Goal: Information Seeking & Learning: Learn about a topic

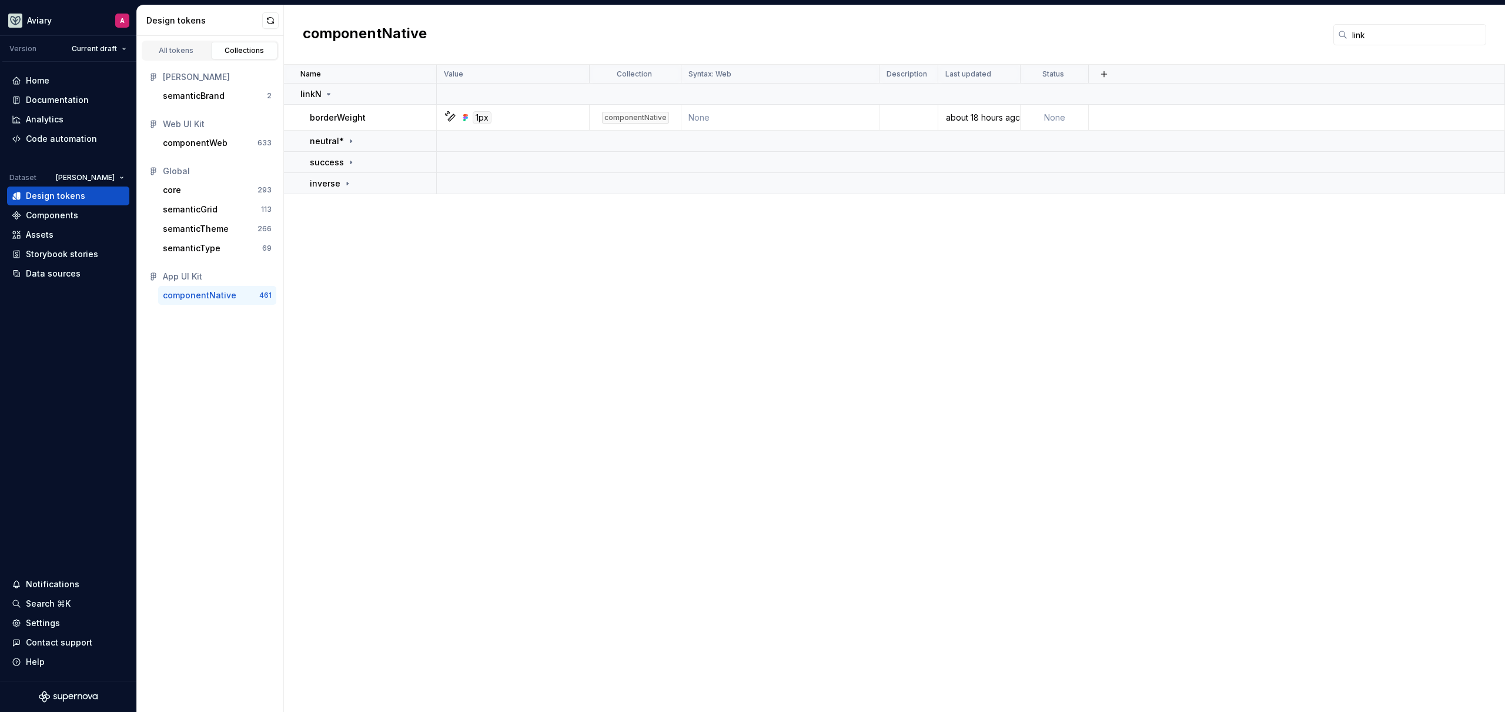
click at [507, 286] on div "Name Value Collection Syntax: Web Description Last updated Status linkN borderW…" at bounding box center [894, 388] width 1221 height 647
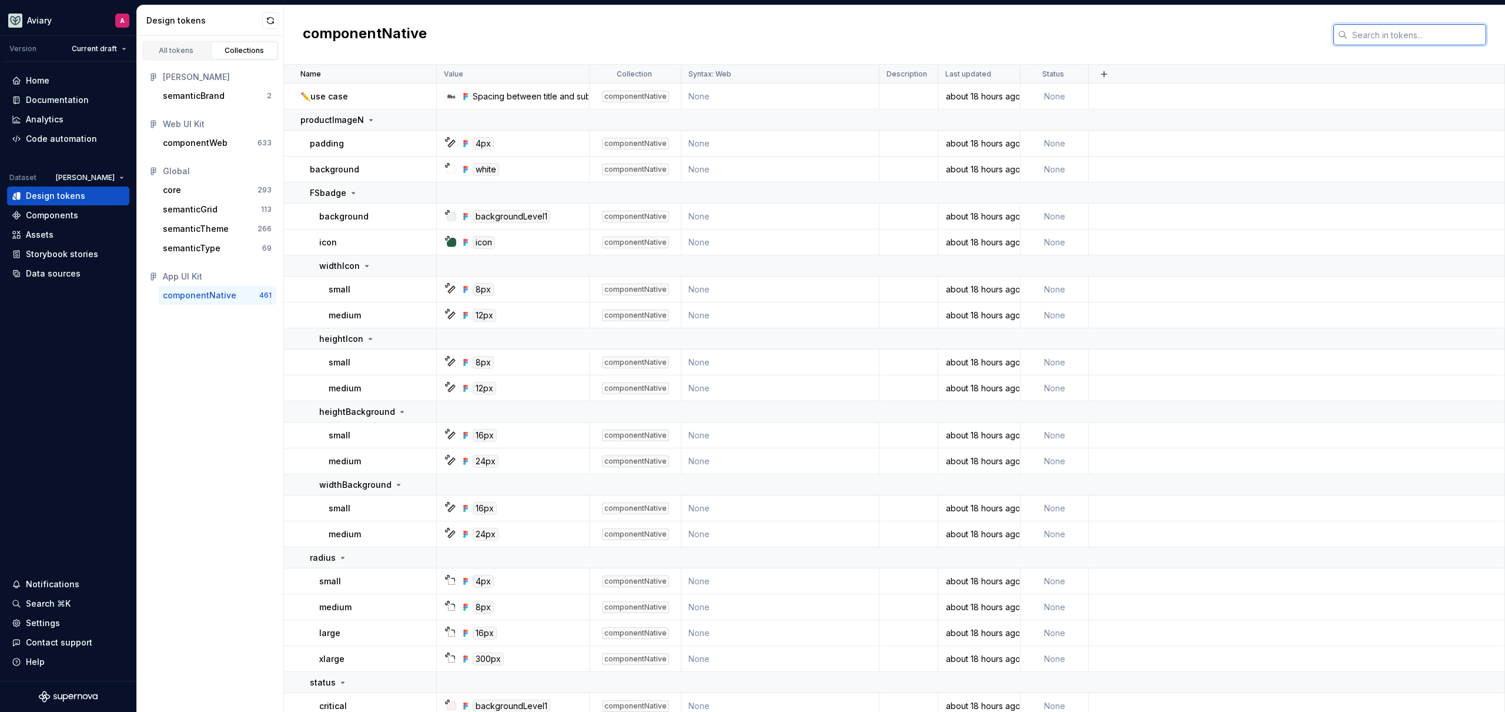
click at [1444, 41] on input "text" at bounding box center [1417, 34] width 139 height 21
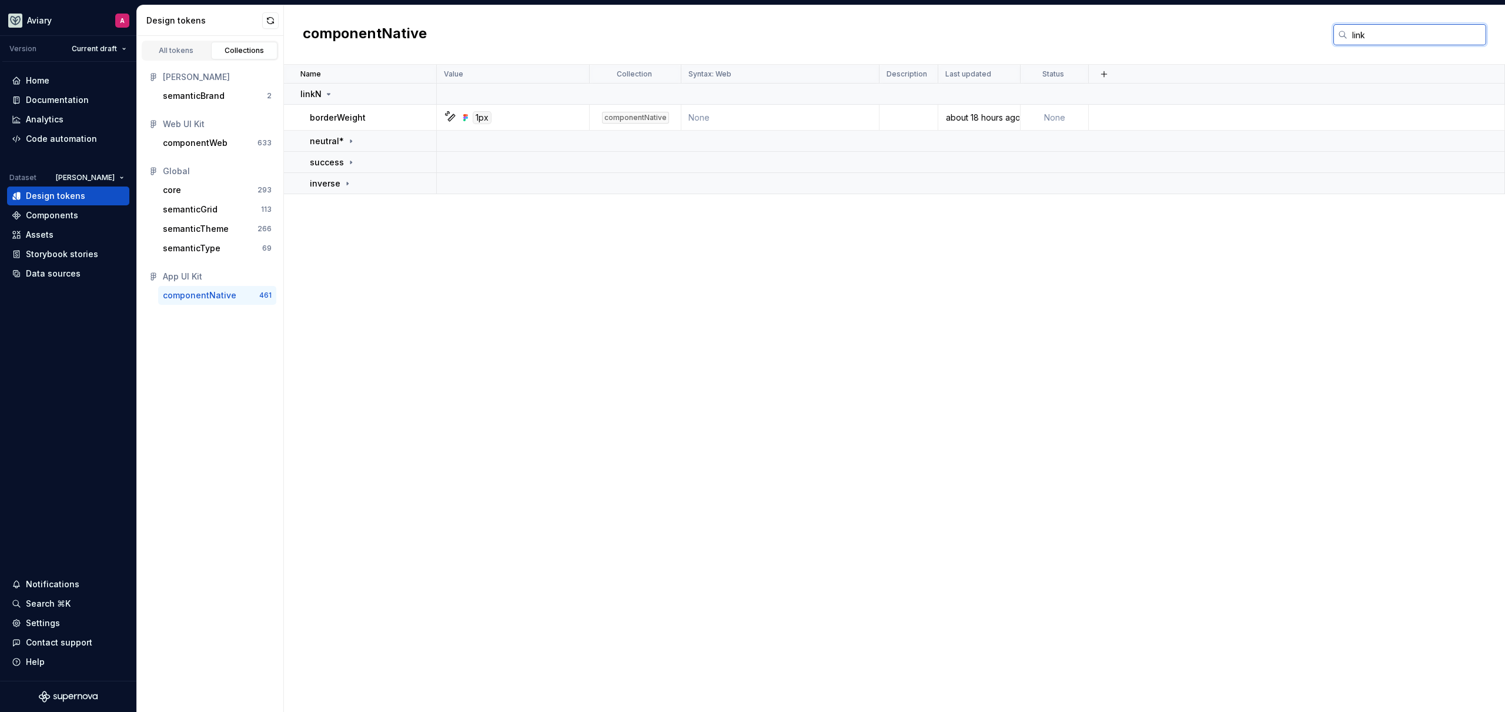
type input "link"
click at [695, 291] on div "Name Value Collection Syntax: Web Description Last updated Status linkN borderW…" at bounding box center [894, 388] width 1221 height 647
click at [745, 336] on div "Name Value Collection Syntax: Web Description Last updated Status linkN borderW…" at bounding box center [894, 388] width 1221 height 647
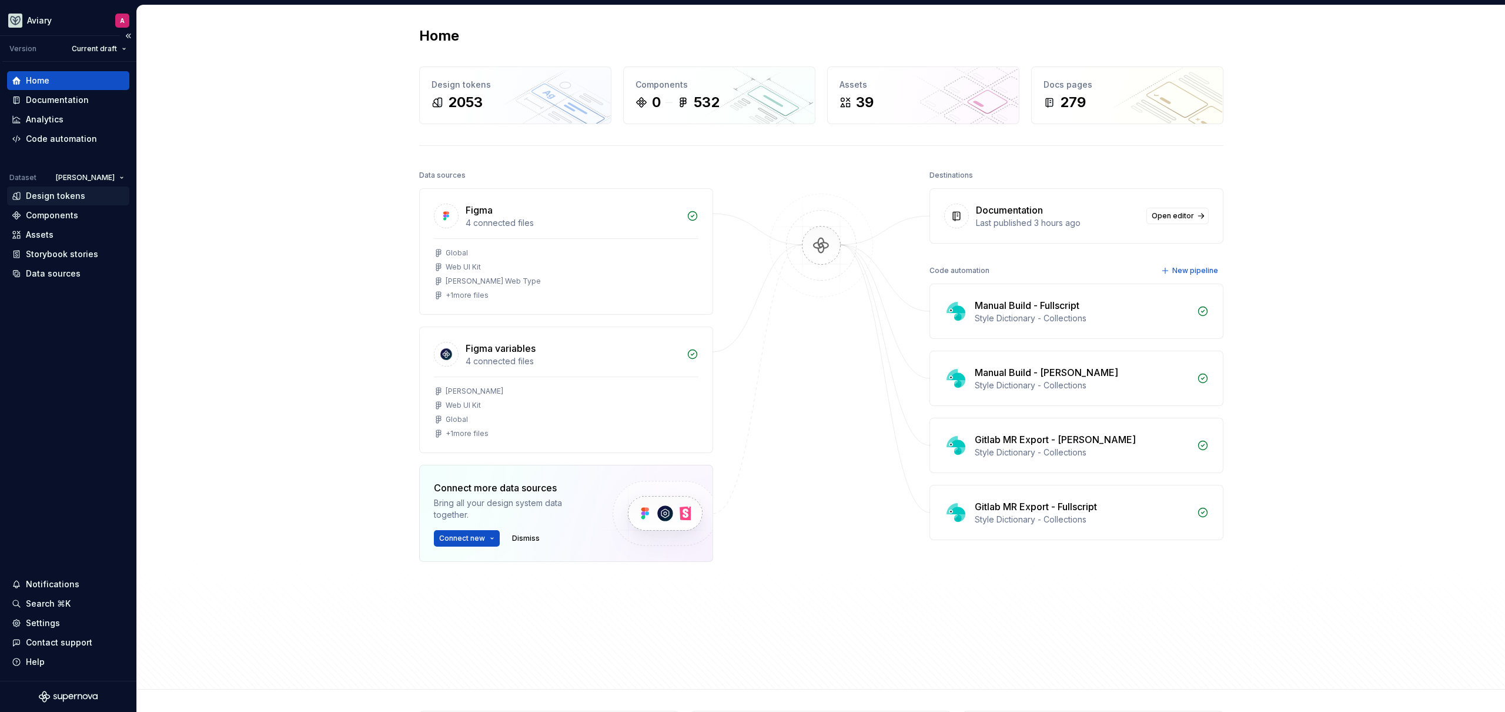
click at [99, 201] on div "Design tokens" at bounding box center [68, 196] width 113 height 12
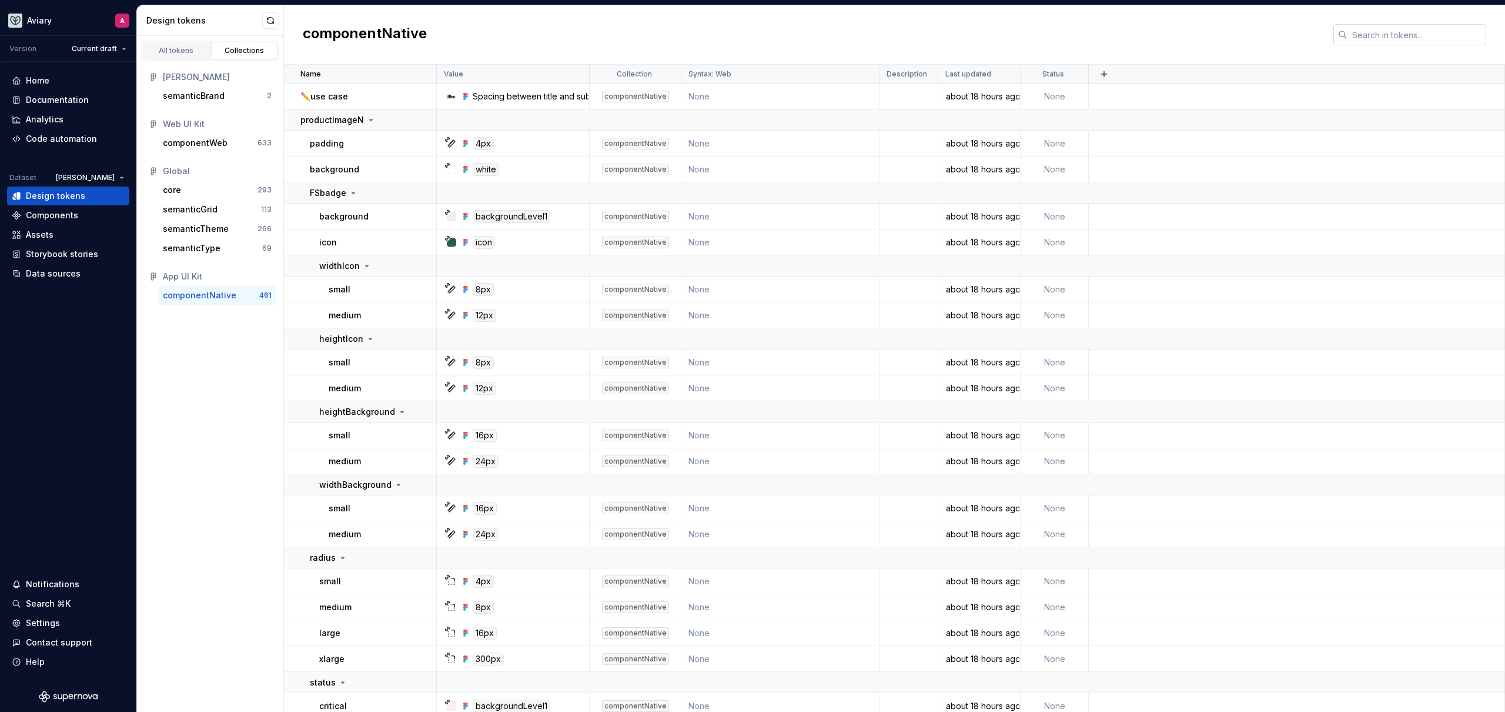
click at [1361, 38] on input "text" at bounding box center [1417, 34] width 139 height 21
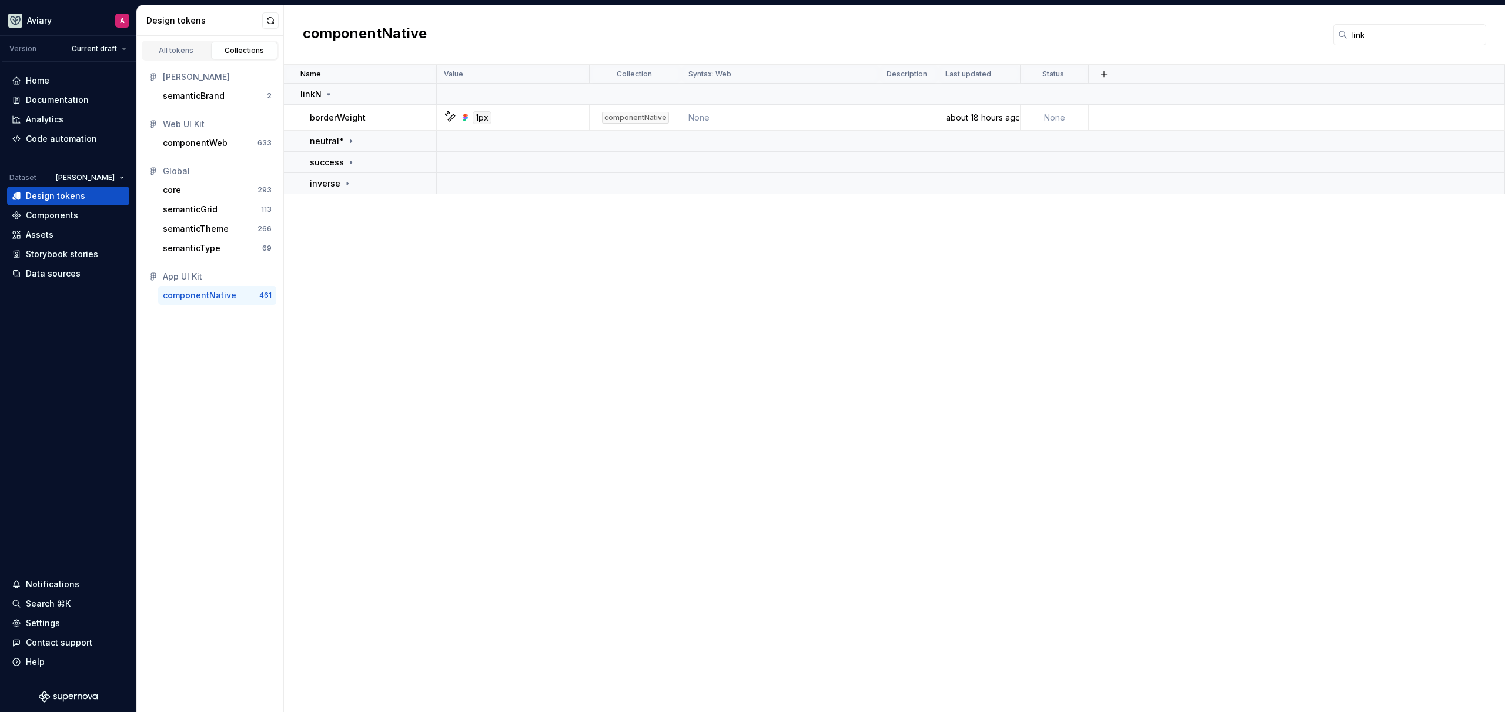
click at [1199, 271] on div "Name Value Collection Syntax: Web Description Last updated Status linkN borderW…" at bounding box center [894, 388] width 1221 height 647
click at [726, 374] on div "Name Value Collection Syntax: Web Description Last updated Status linkN borderW…" at bounding box center [894, 388] width 1221 height 647
click at [1384, 35] on input "link" at bounding box center [1417, 34] width 139 height 21
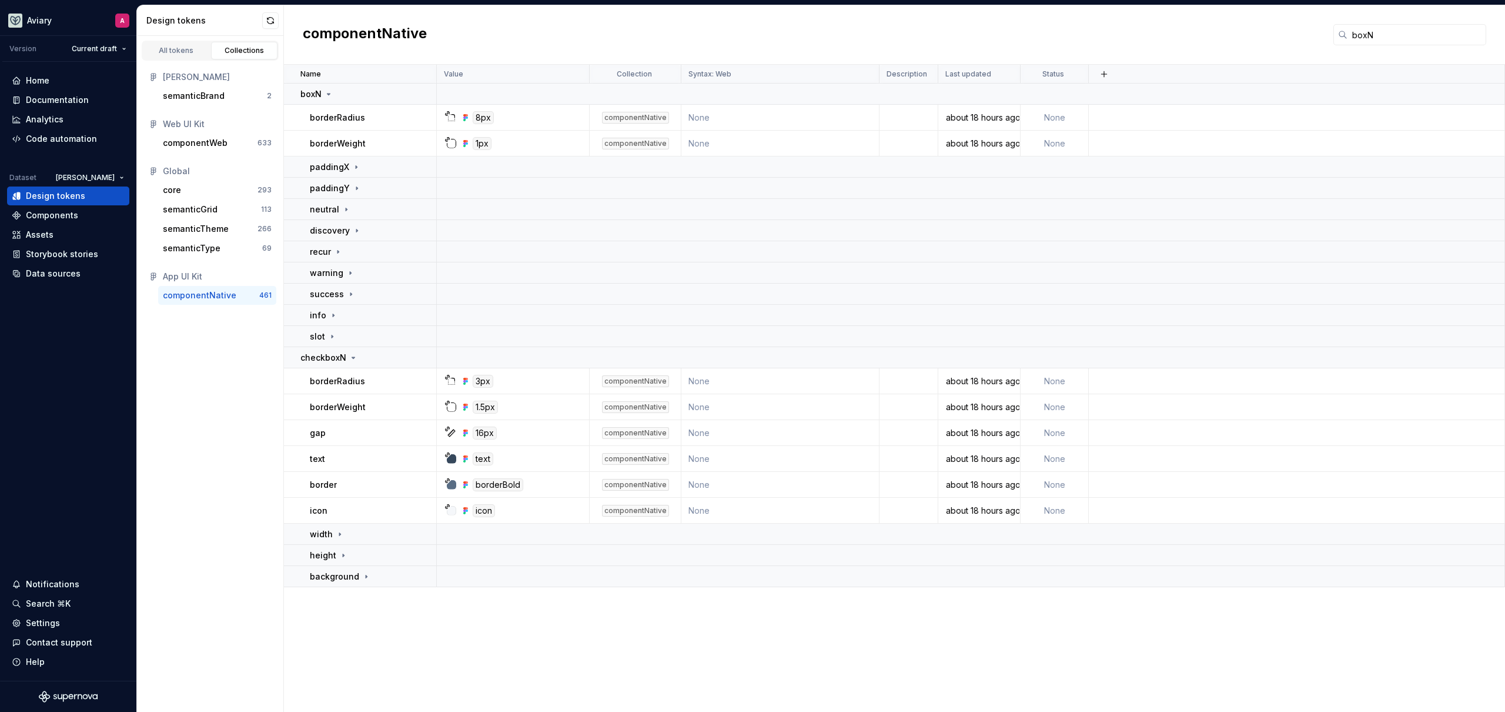
click at [559, 39] on div "componentNative boxN" at bounding box center [894, 34] width 1221 height 59
click at [138, 406] on div "All tokens Collections Emerson semanticBrand 2 Web UI Kit componentWeb 633 Glob…" at bounding box center [210, 374] width 147 height 676
click at [141, 448] on div "All tokens Collections Emerson semanticBrand 2 Web UI Kit componentWeb 633 Glob…" at bounding box center [210, 374] width 147 height 676
click at [1393, 38] on input "boxN" at bounding box center [1417, 34] width 139 height 21
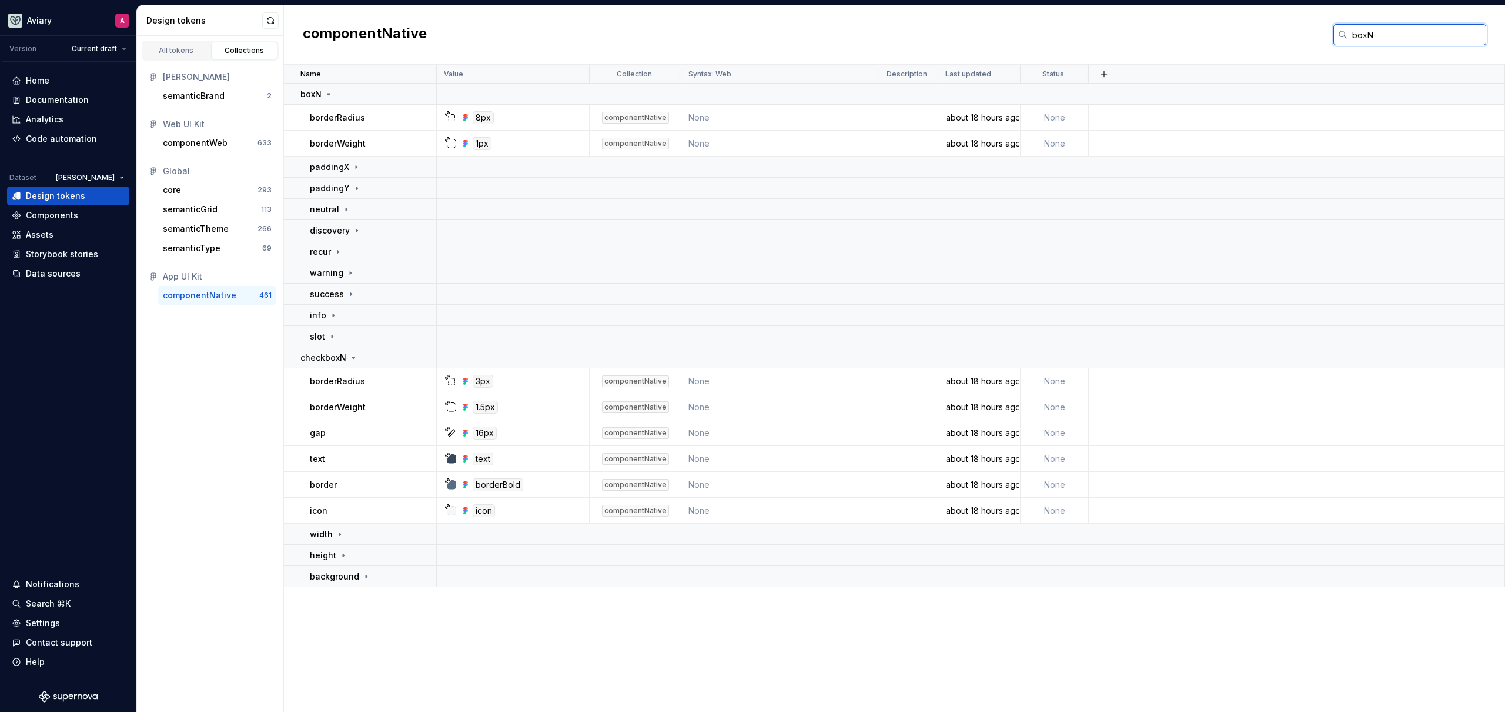
click at [1393, 38] on input "boxN" at bounding box center [1417, 34] width 139 height 21
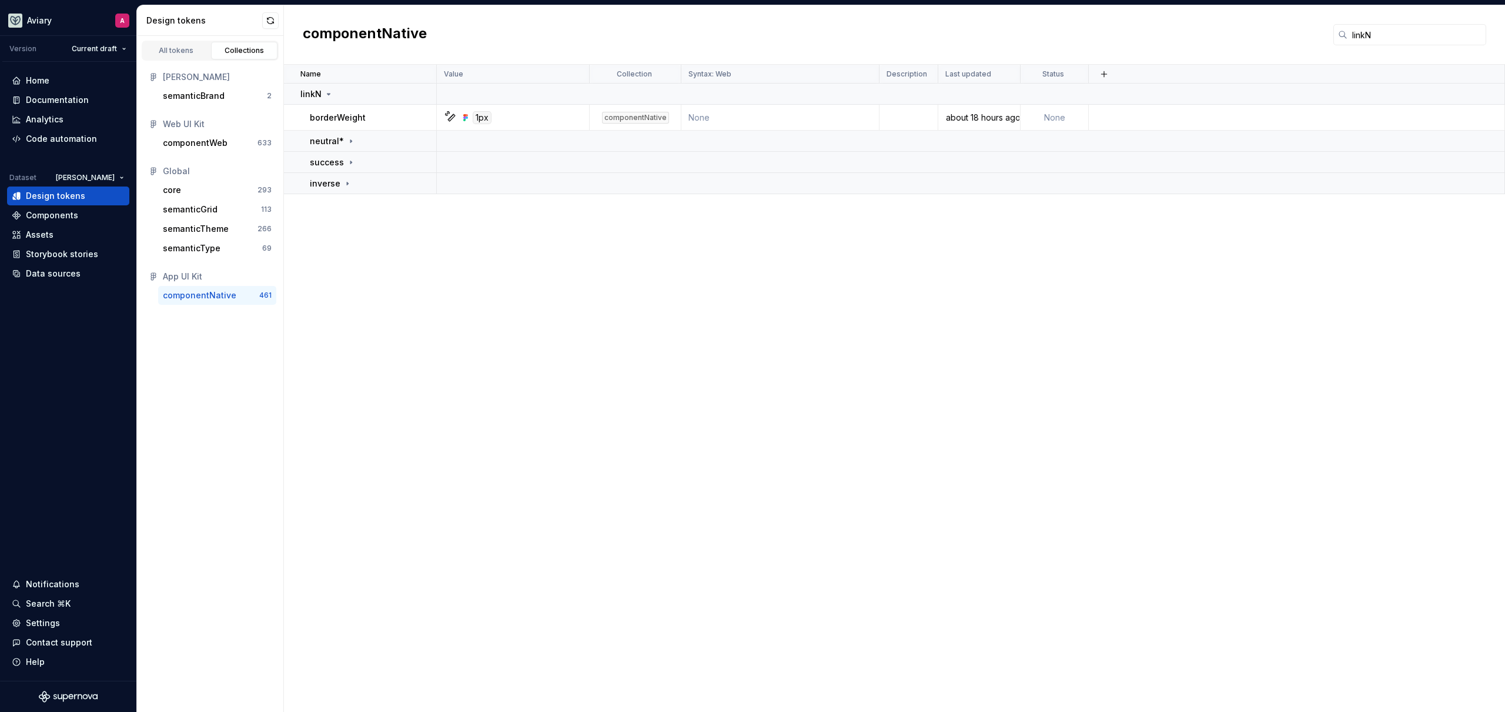
click at [615, 339] on div "Name Value Collection Syntax: Web Description Last updated Status linkN borderW…" at bounding box center [894, 388] width 1221 height 647
click at [565, 285] on div "Name Value Collection Syntax: Web Description Last updated Status linkN borderW…" at bounding box center [894, 388] width 1221 height 647
click at [1368, 37] on input "linkN" at bounding box center [1417, 34] width 139 height 21
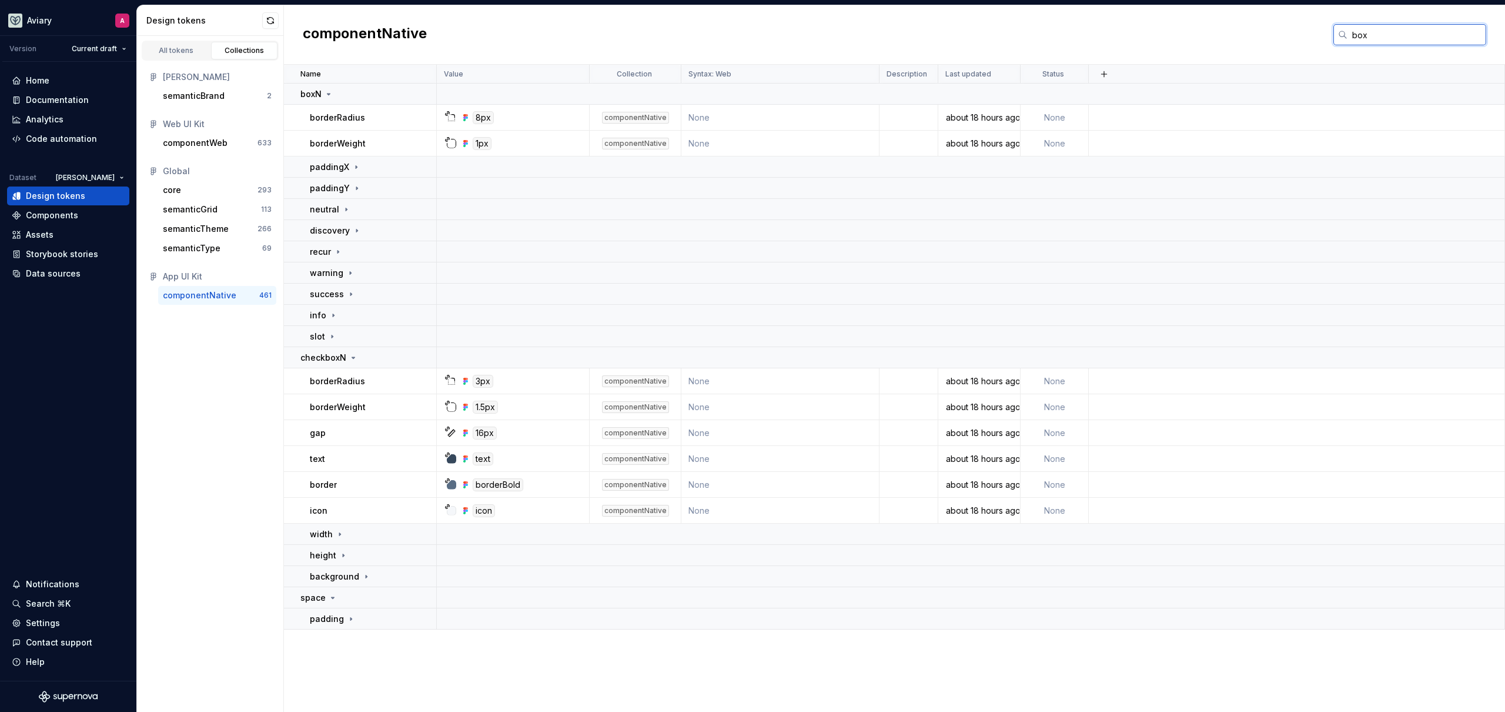
type input "boxN"
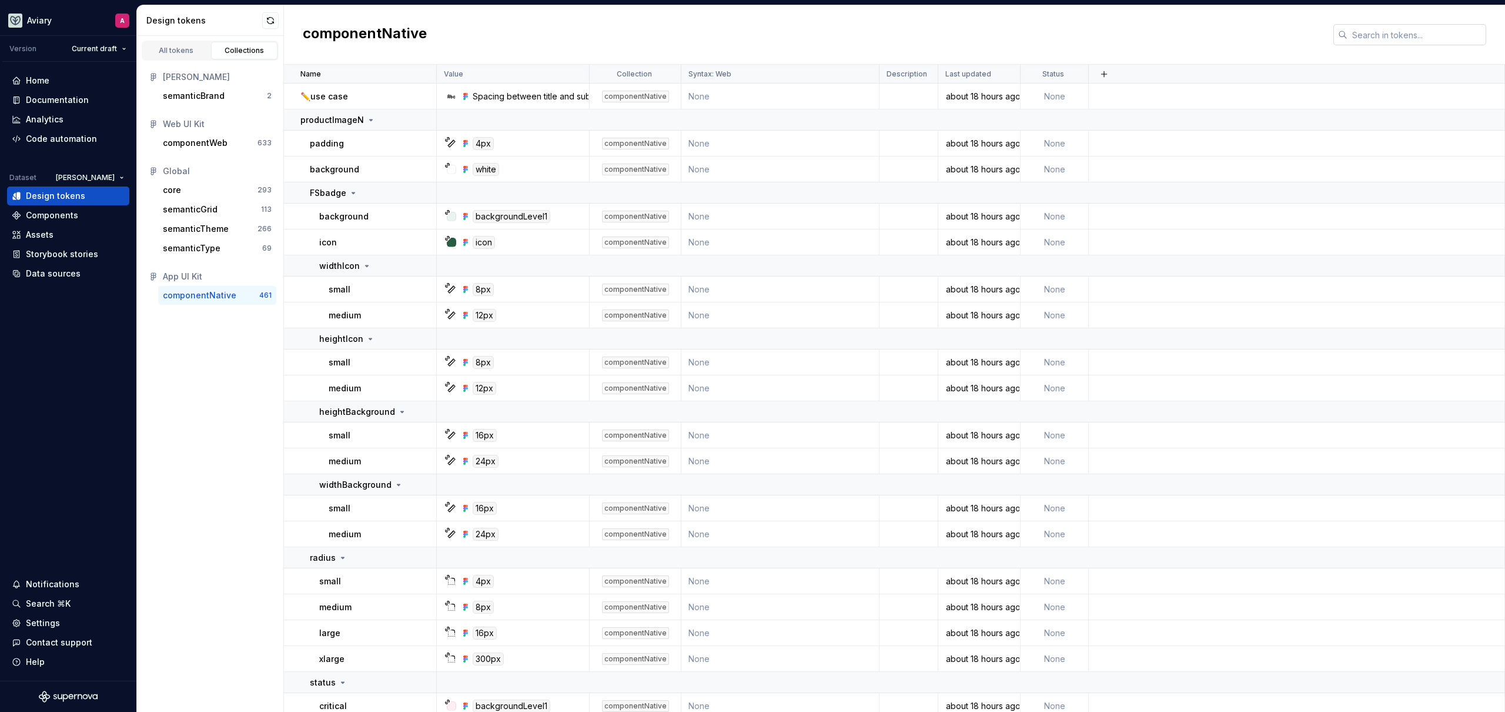
click at [1405, 25] on input "text" at bounding box center [1417, 34] width 139 height 21
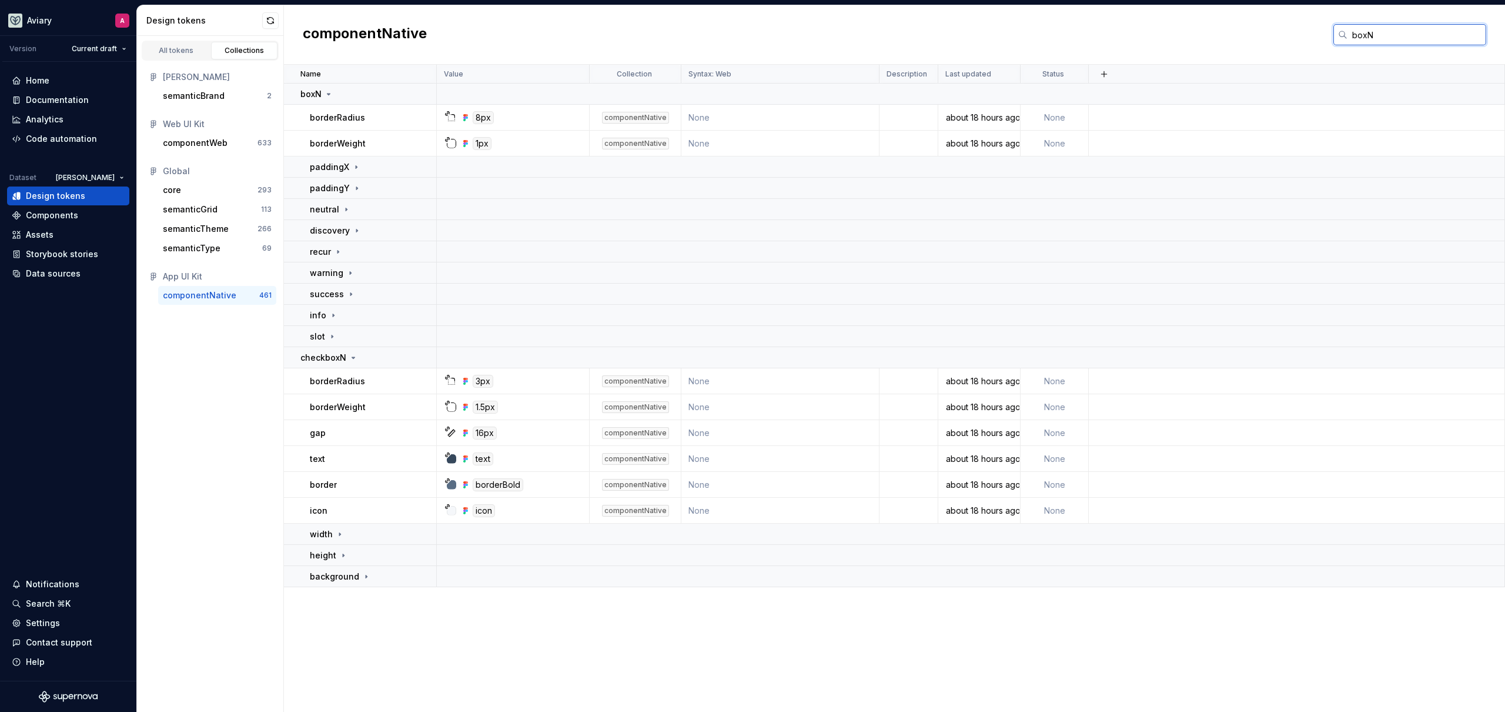
click at [1389, 40] on input "boxN" at bounding box center [1417, 34] width 139 height 21
click at [1389, 39] on input "boxN" at bounding box center [1417, 34] width 139 height 21
click at [1385, 37] on input "boxN" at bounding box center [1417, 34] width 139 height 21
click at [1385, 36] on input "boxN" at bounding box center [1417, 34] width 139 height 21
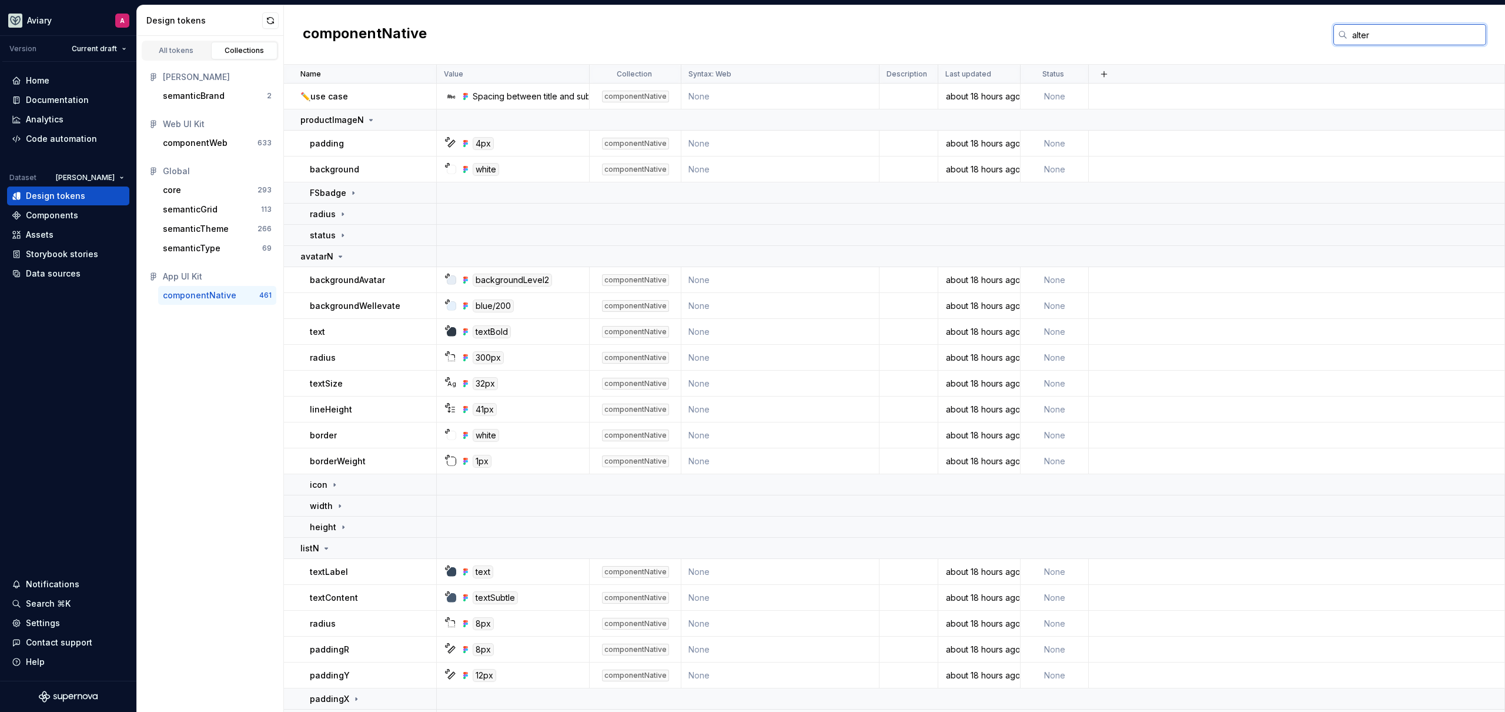
type input "altern"
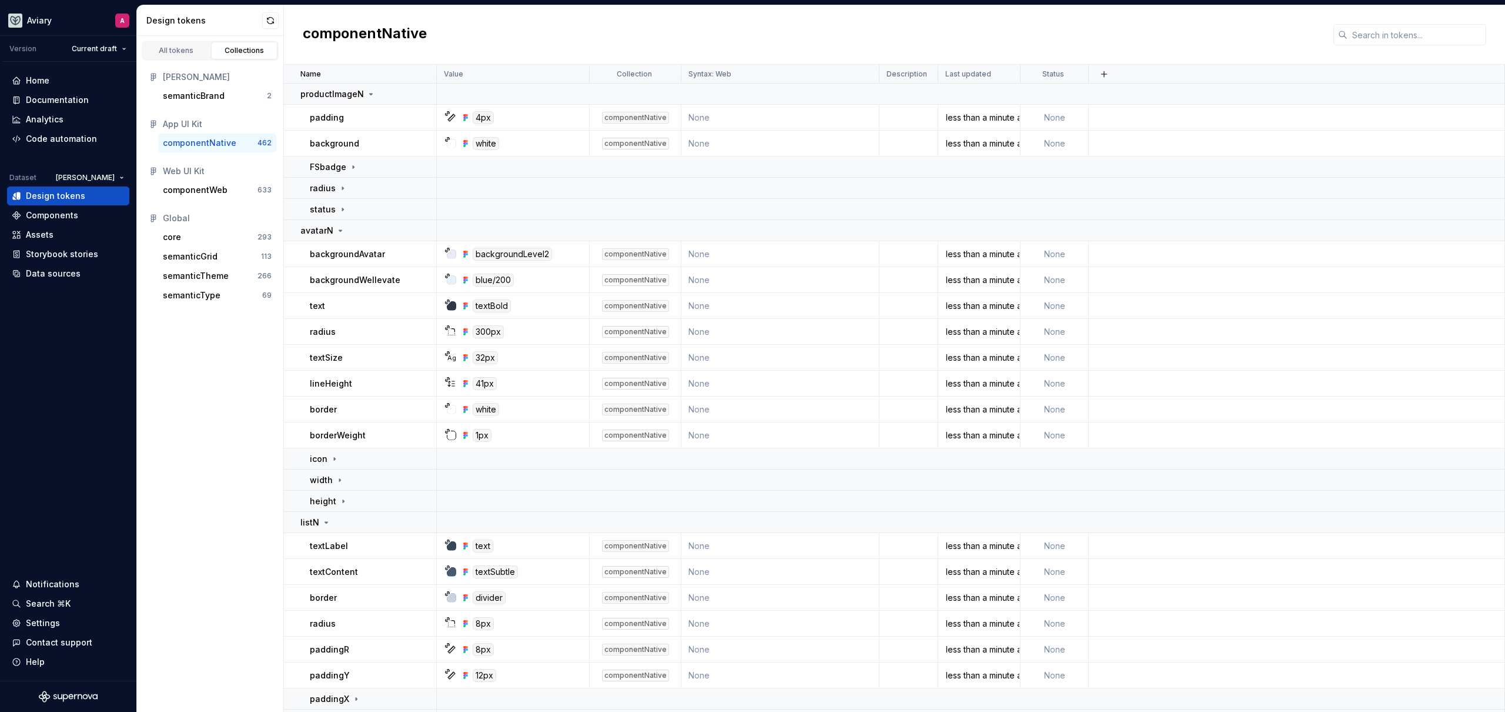
click at [186, 479] on div "All tokens Collections Emerson semanticBrand 2 App UI Kit componentNative 462 W…" at bounding box center [210, 374] width 147 height 676
click at [1411, 28] on input "text" at bounding box center [1417, 34] width 139 height 21
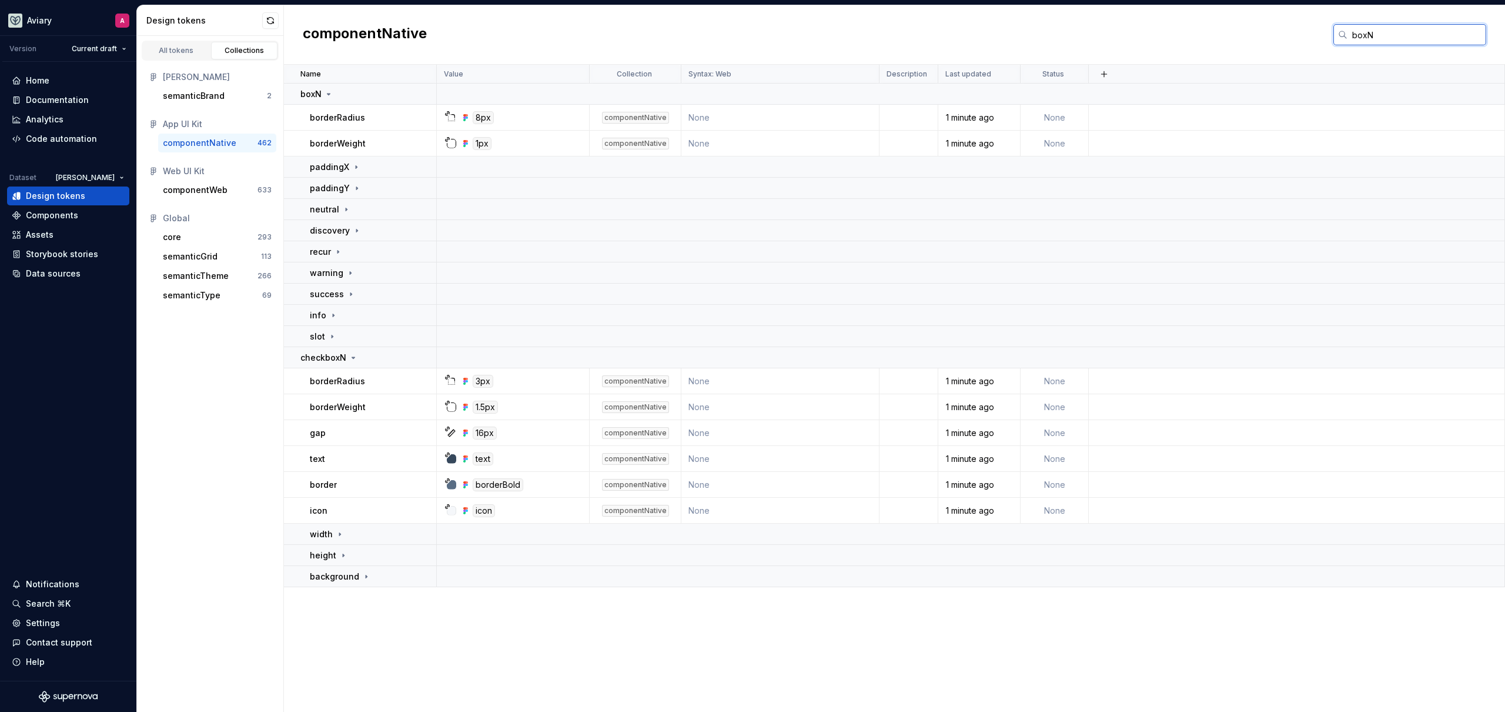
type input "boxN"
click at [206, 370] on div "All tokens Collections Emerson semanticBrand 2 App UI Kit componentNative 462 W…" at bounding box center [210, 374] width 147 height 676
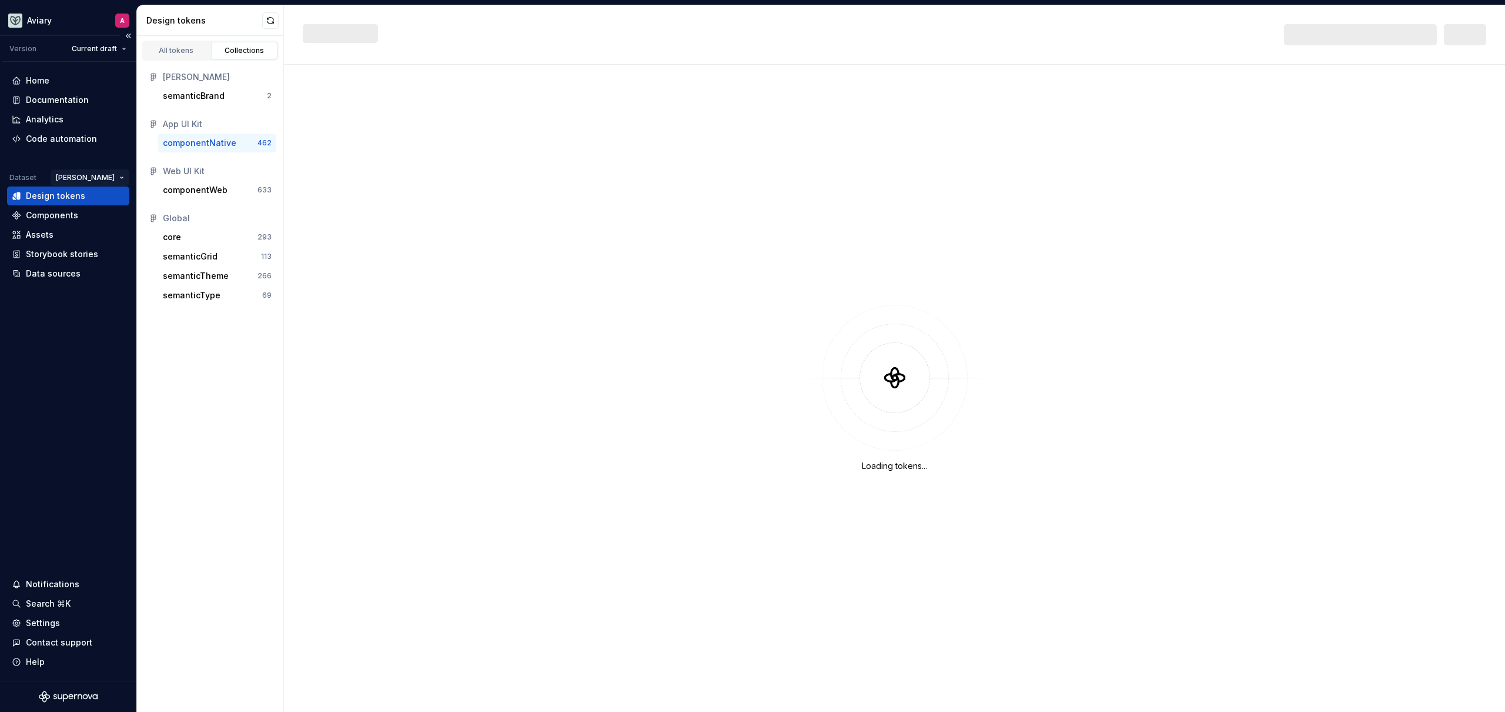
click at [115, 179] on html "Aviary A Version Current draft Home Documentation Analytics Code automation Dat…" at bounding box center [752, 356] width 1505 height 712
click at [118, 219] on div "Fullscript" at bounding box center [139, 219] width 76 height 12
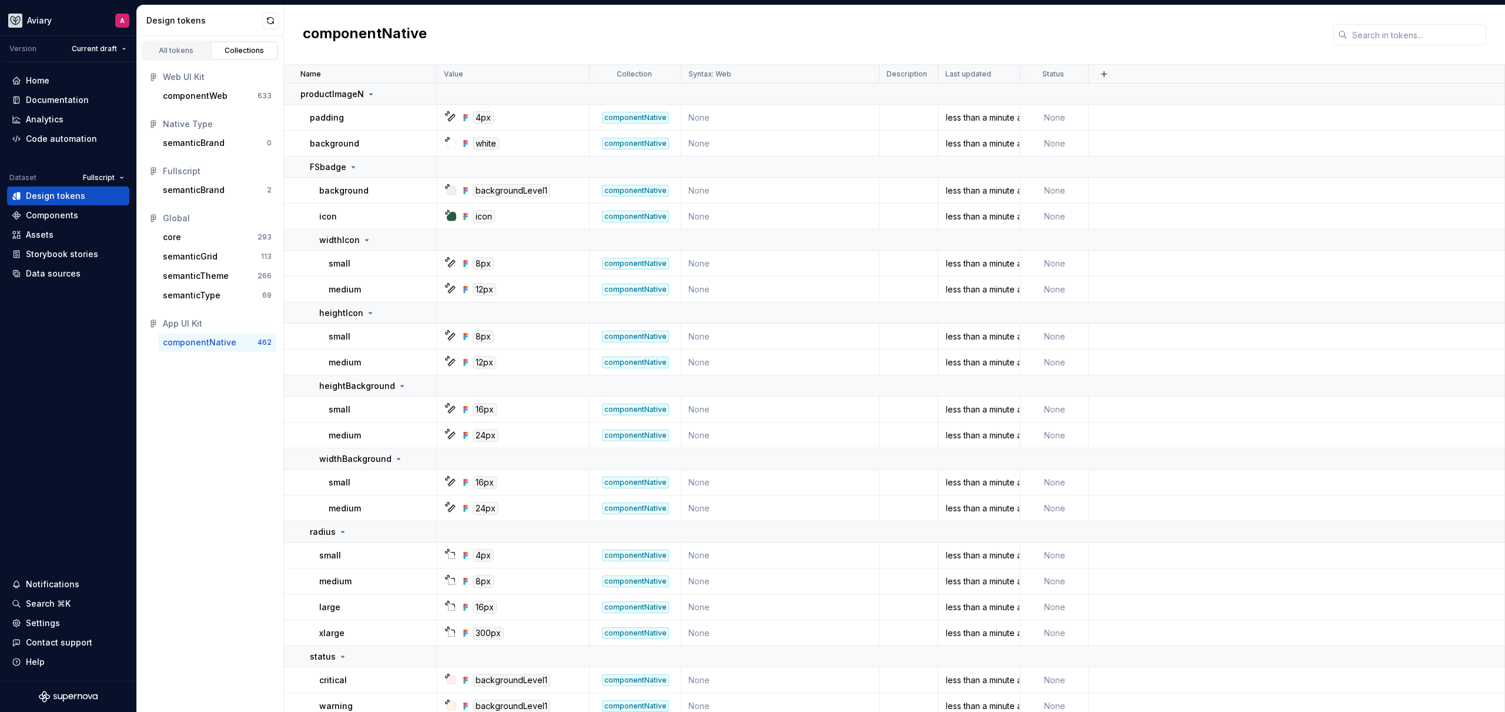
click at [224, 344] on div "componentNative" at bounding box center [200, 342] width 74 height 12
click at [1394, 38] on input "text" at bounding box center [1417, 34] width 139 height 21
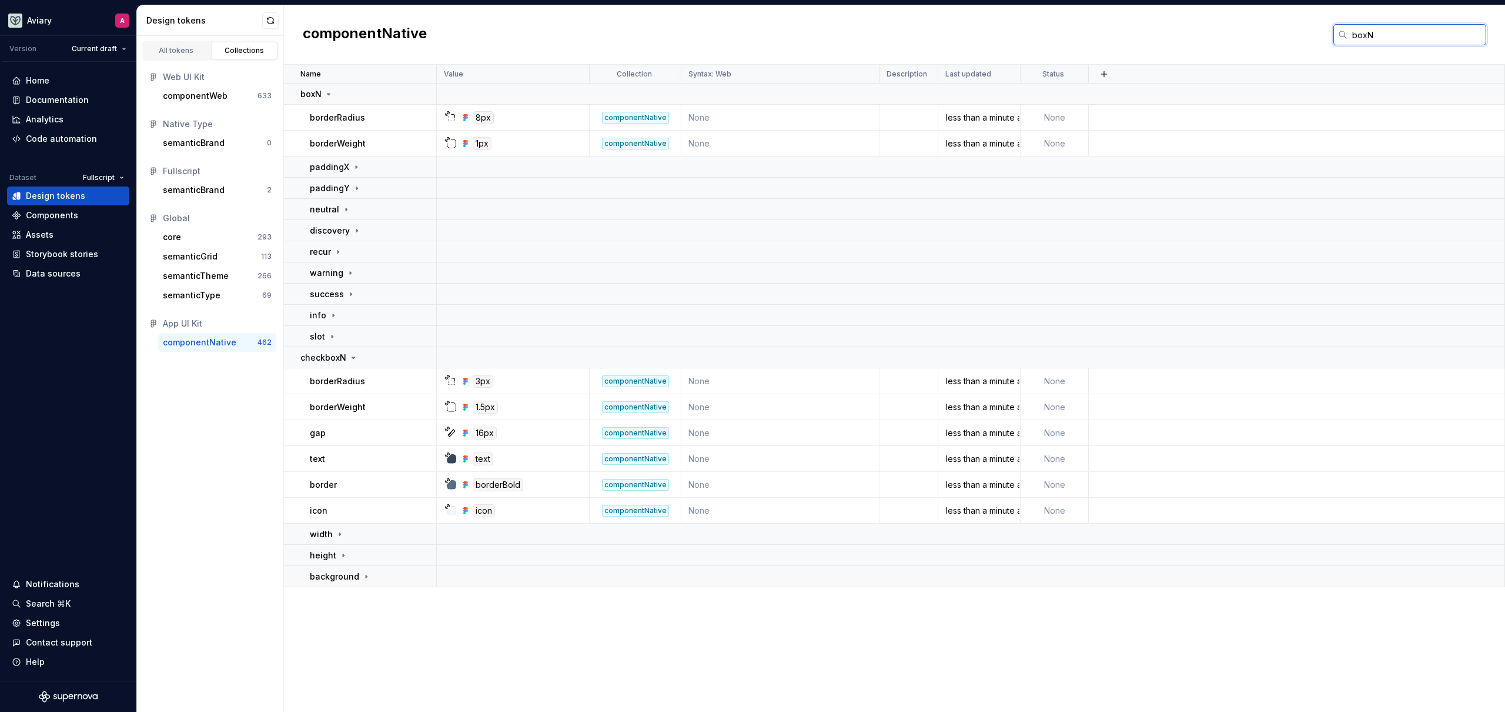
type input "boxN"
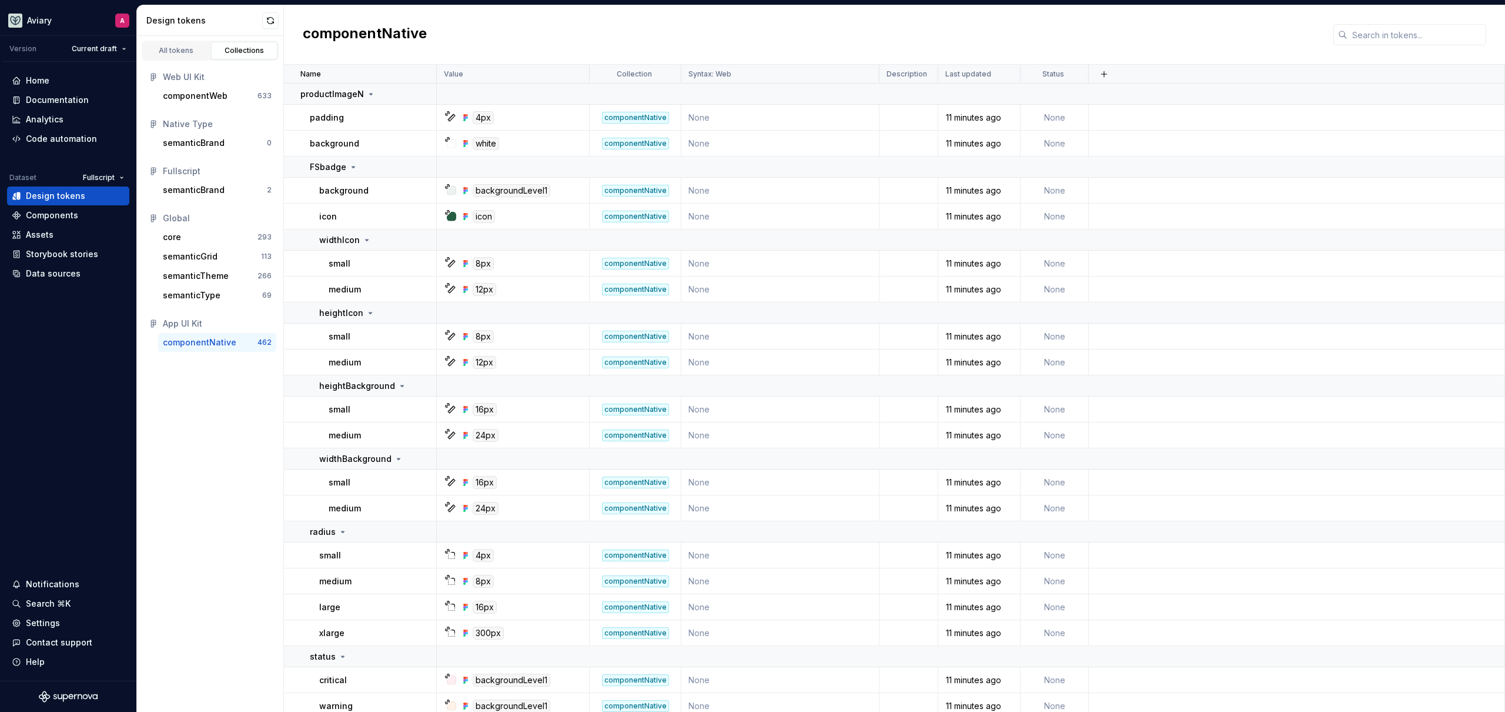
click at [1358, 36] on input "text" at bounding box center [1417, 34] width 139 height 21
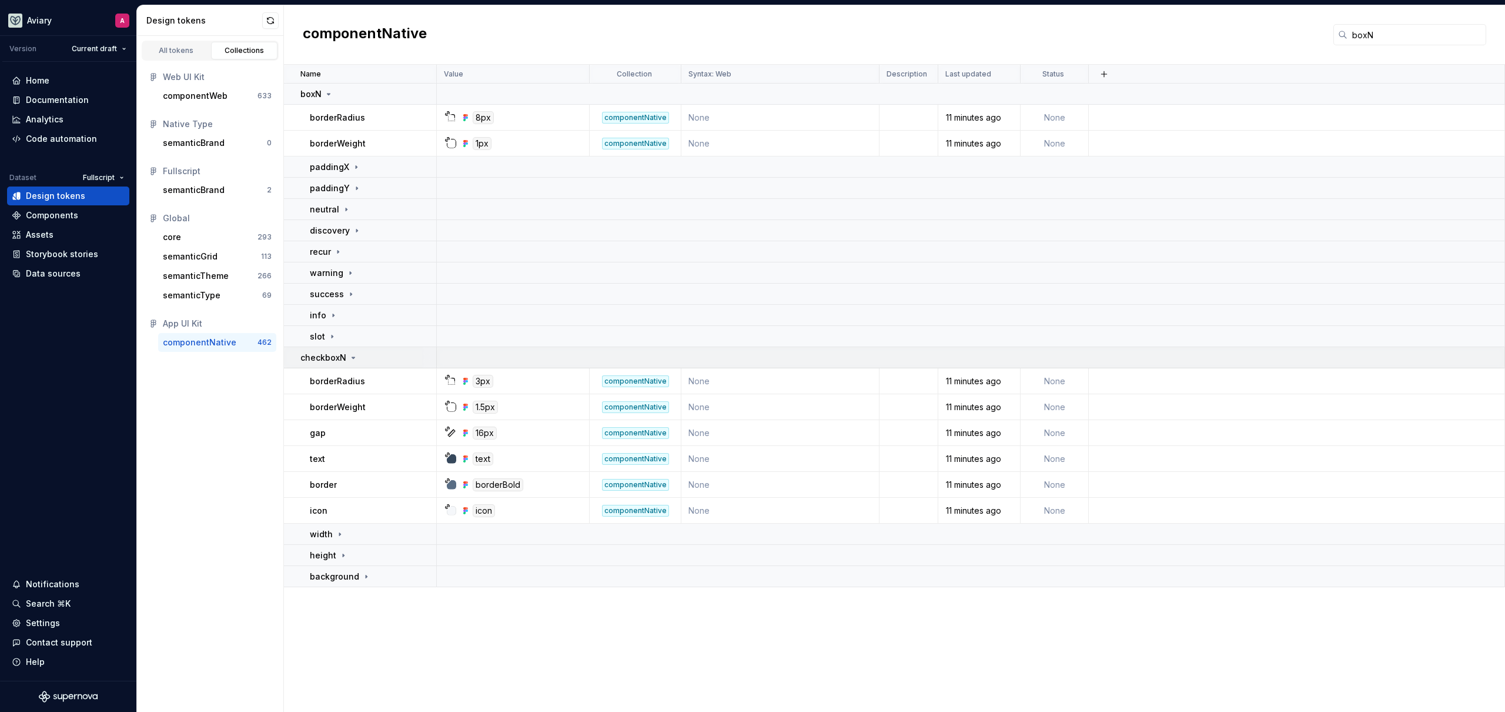
click at [317, 359] on p "checkboxN" at bounding box center [324, 358] width 46 height 12
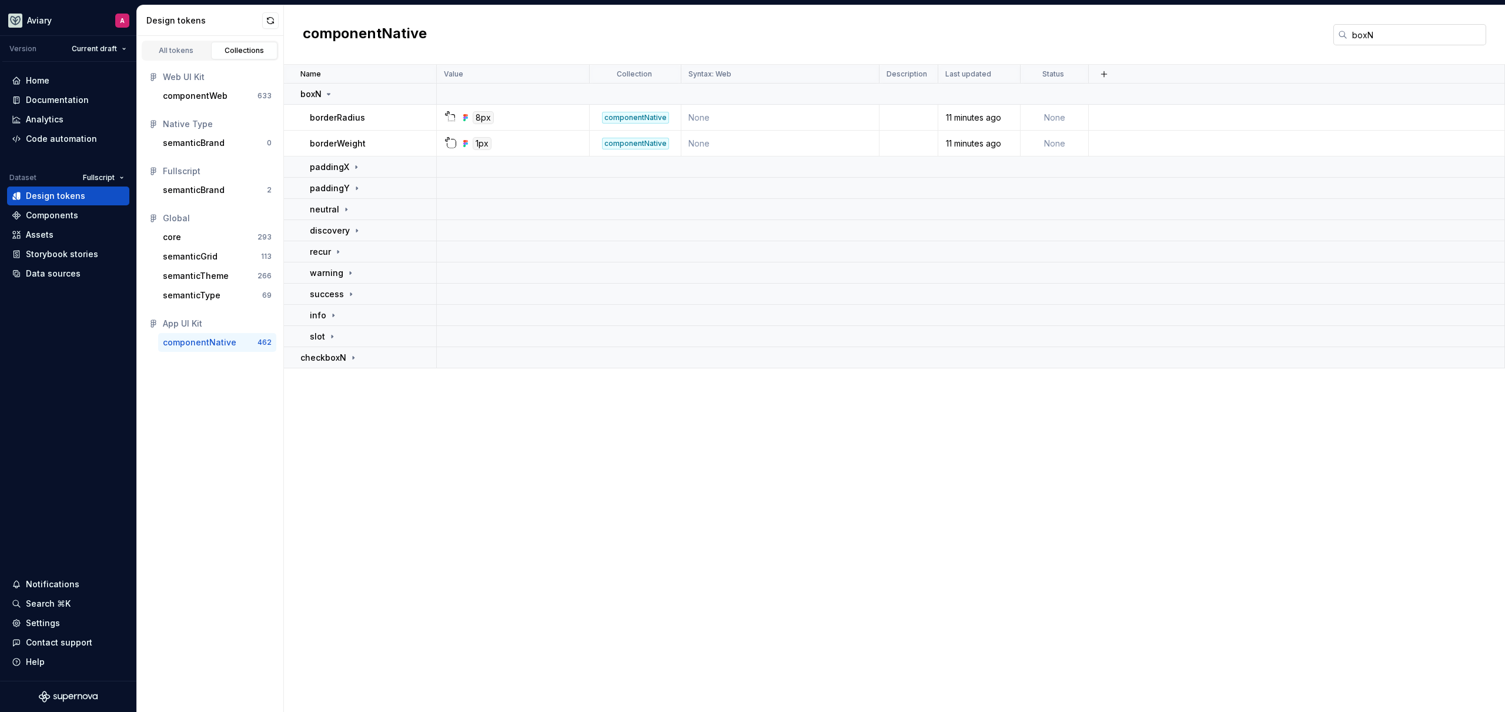
click at [1418, 31] on input "boxN" at bounding box center [1417, 34] width 139 height 21
type input "pillN"
click at [344, 197] on p "paddingX" at bounding box center [329, 193] width 39 height 12
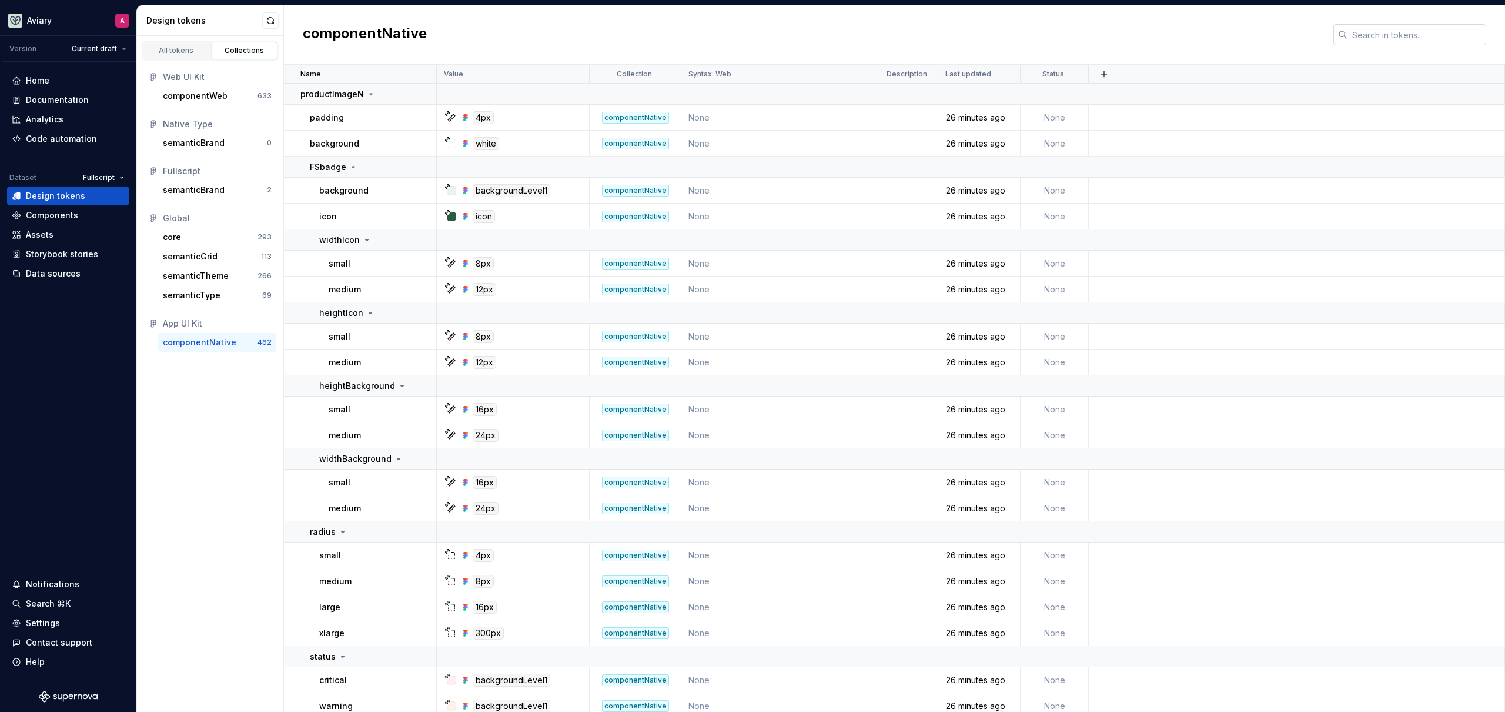
click at [1419, 36] on input "text" at bounding box center [1417, 34] width 139 height 21
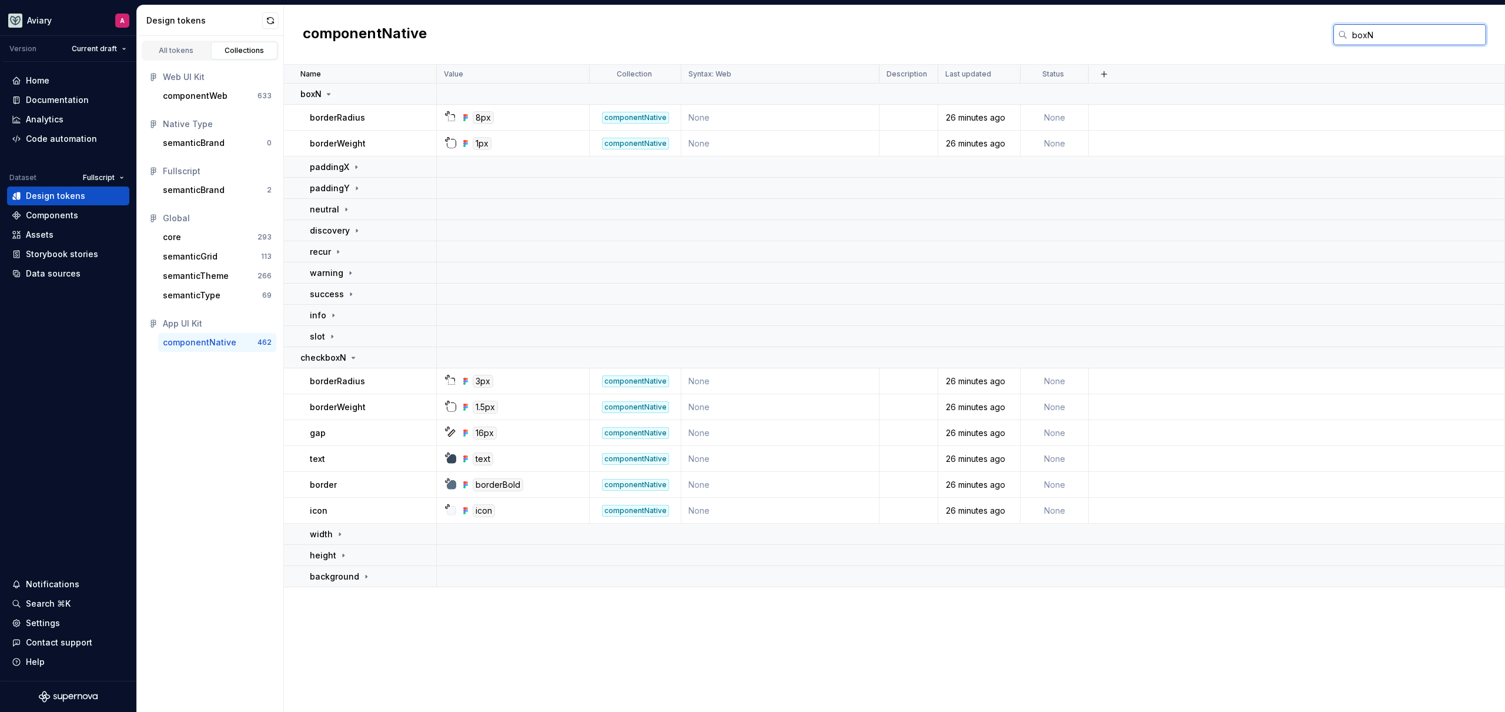
type input "boxN"
click at [233, 389] on div "All tokens Collections Web UI Kit componentWeb 633 Native Type semanticBrand 0 …" at bounding box center [210, 374] width 147 height 676
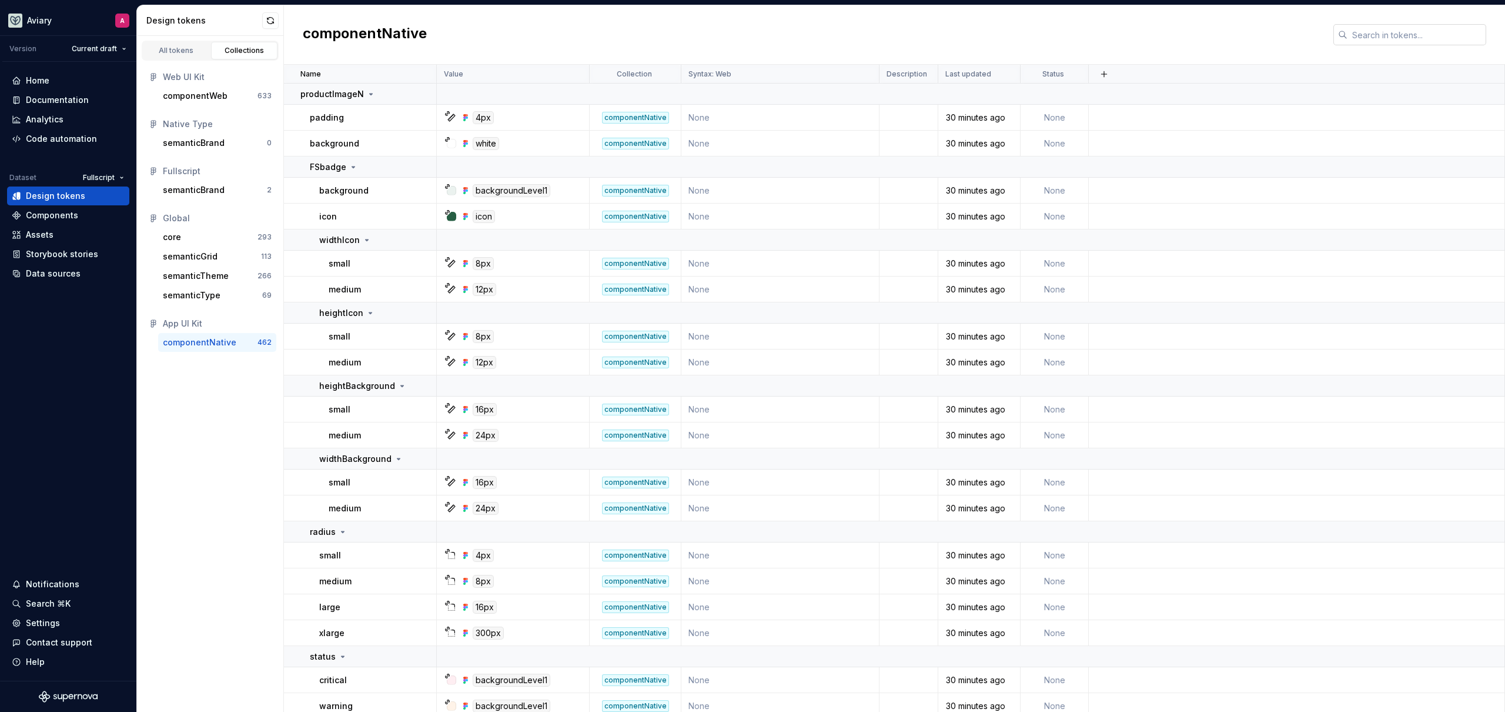
click at [1381, 37] on input "text" at bounding box center [1417, 34] width 139 height 21
click at [1381, 38] on input "text" at bounding box center [1417, 34] width 139 height 21
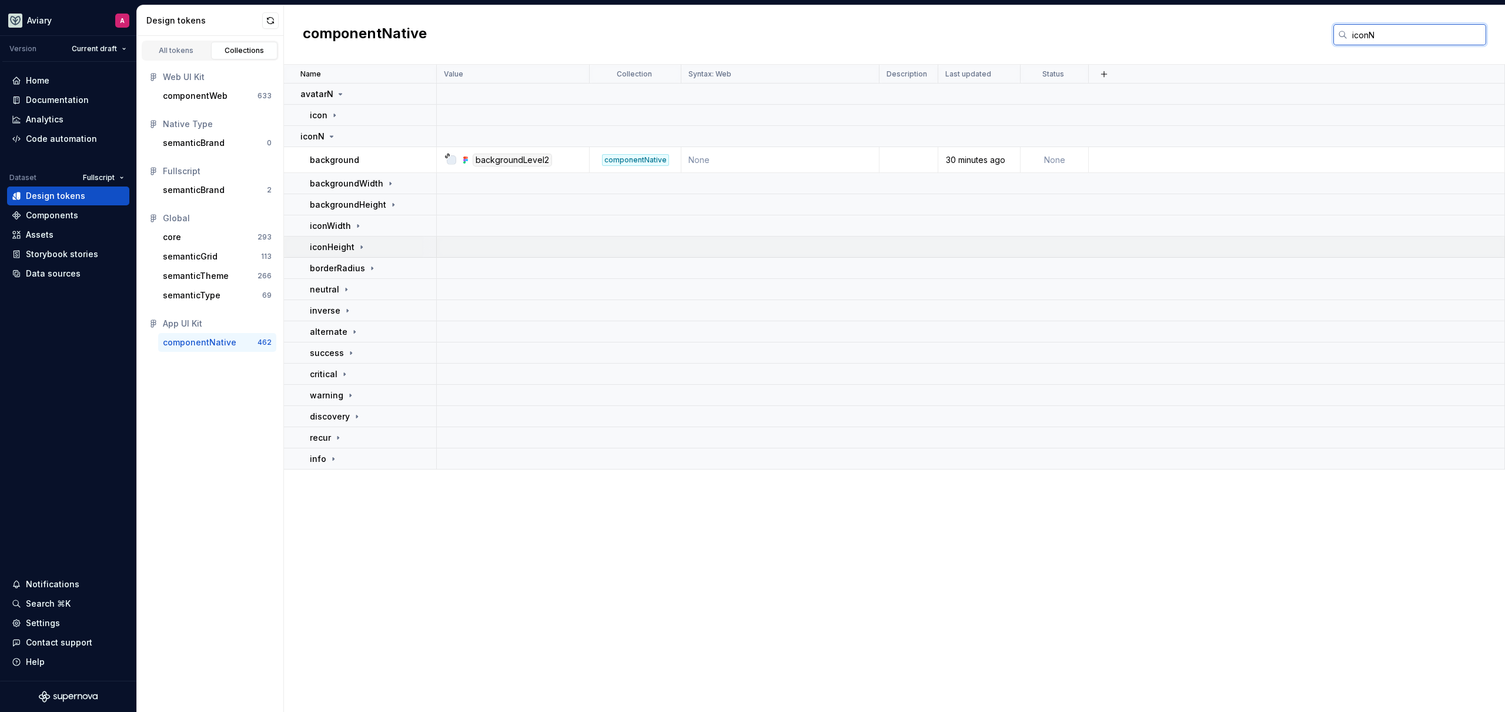
type input "iconN"
click at [345, 246] on p "iconHeight" at bounding box center [332, 247] width 45 height 12
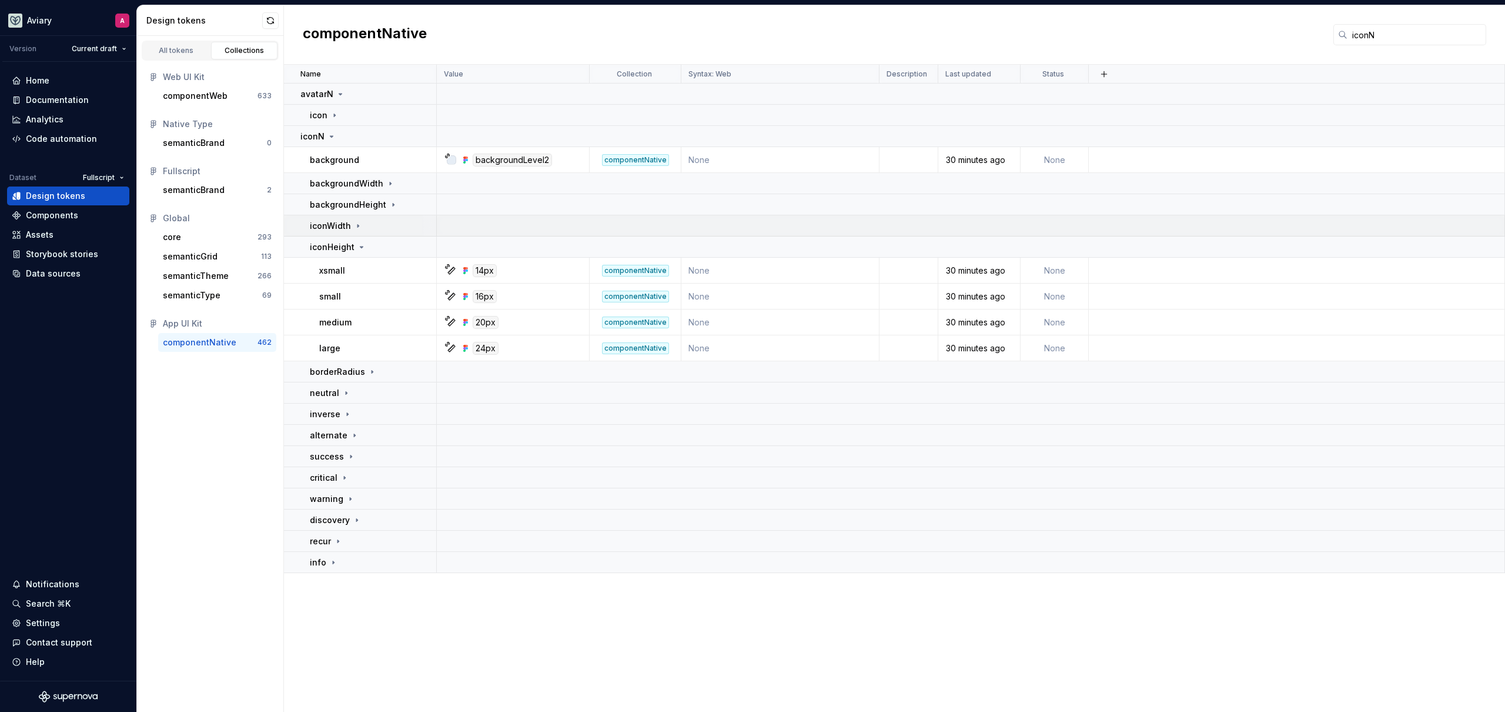
click at [339, 228] on p "iconWidth" at bounding box center [330, 226] width 41 height 12
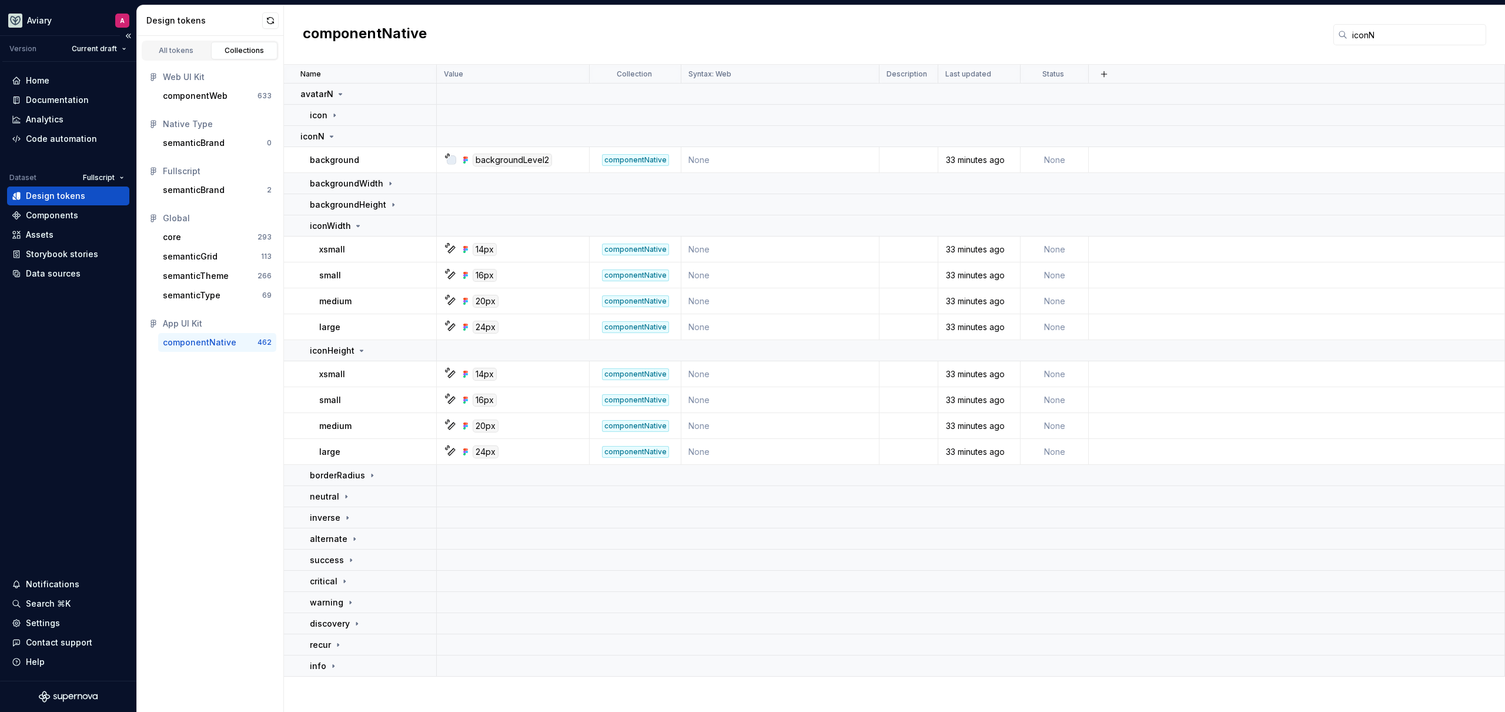
click at [90, 370] on div "Home Documentation Analytics Code automation Dataset Fullscript Design tokens C…" at bounding box center [68, 371] width 136 height 619
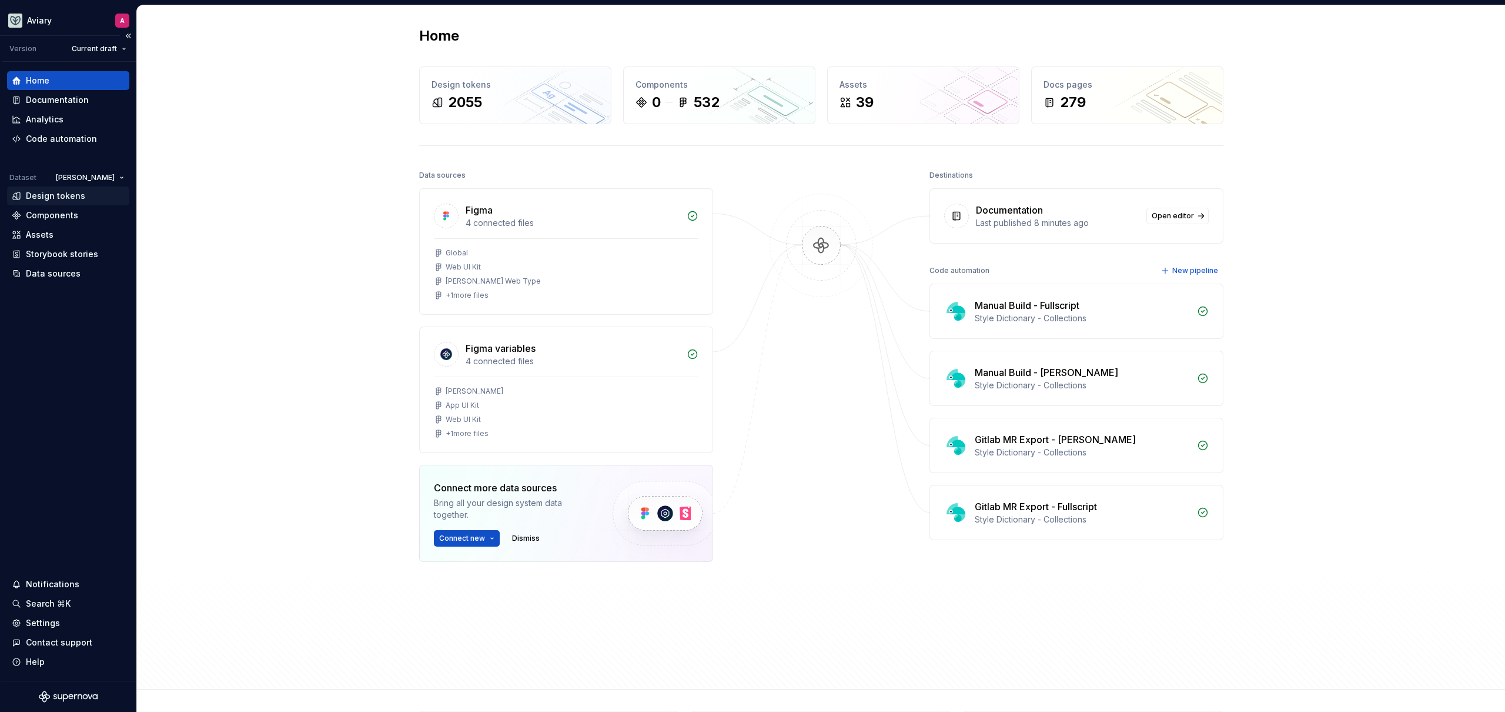
click at [62, 195] on div "Design tokens" at bounding box center [55, 196] width 59 height 12
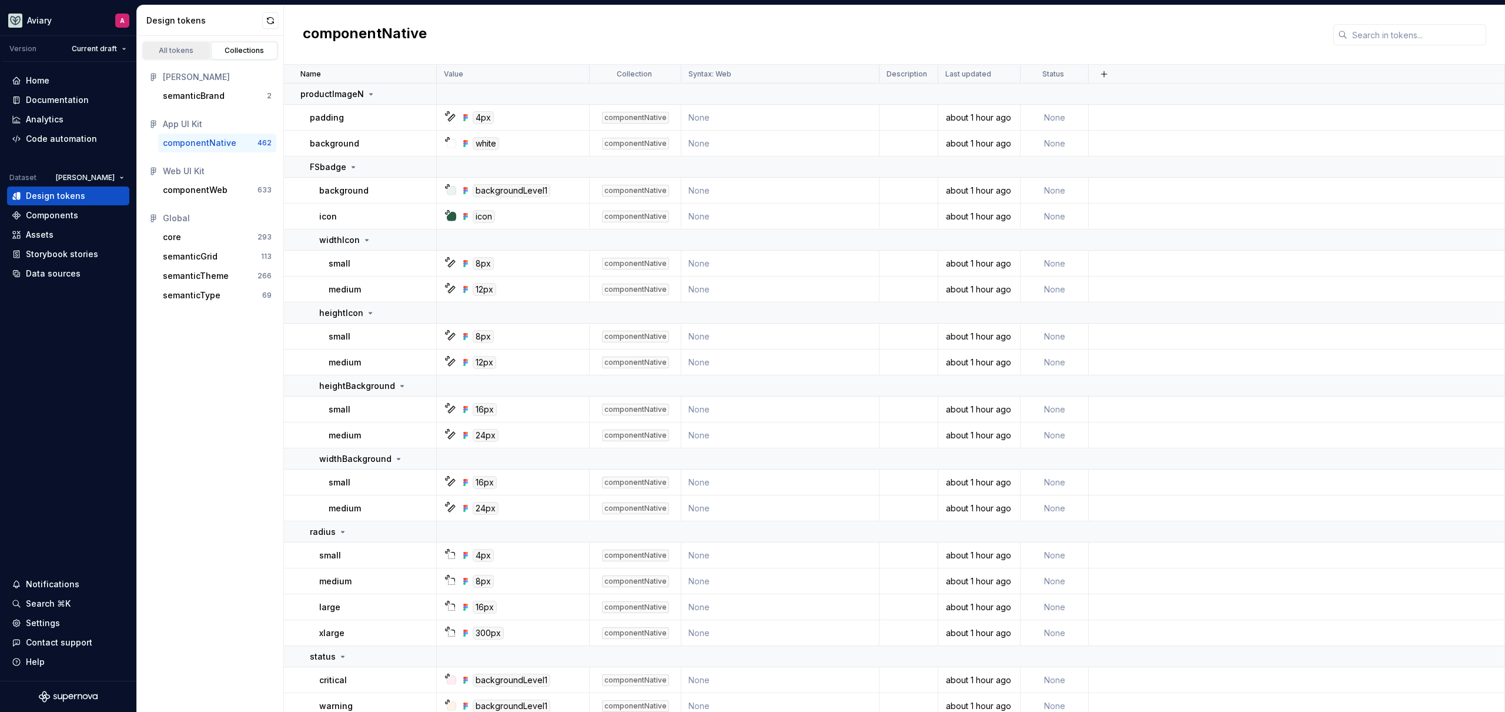
click at [183, 50] on div "All tokens" at bounding box center [176, 50] width 59 height 9
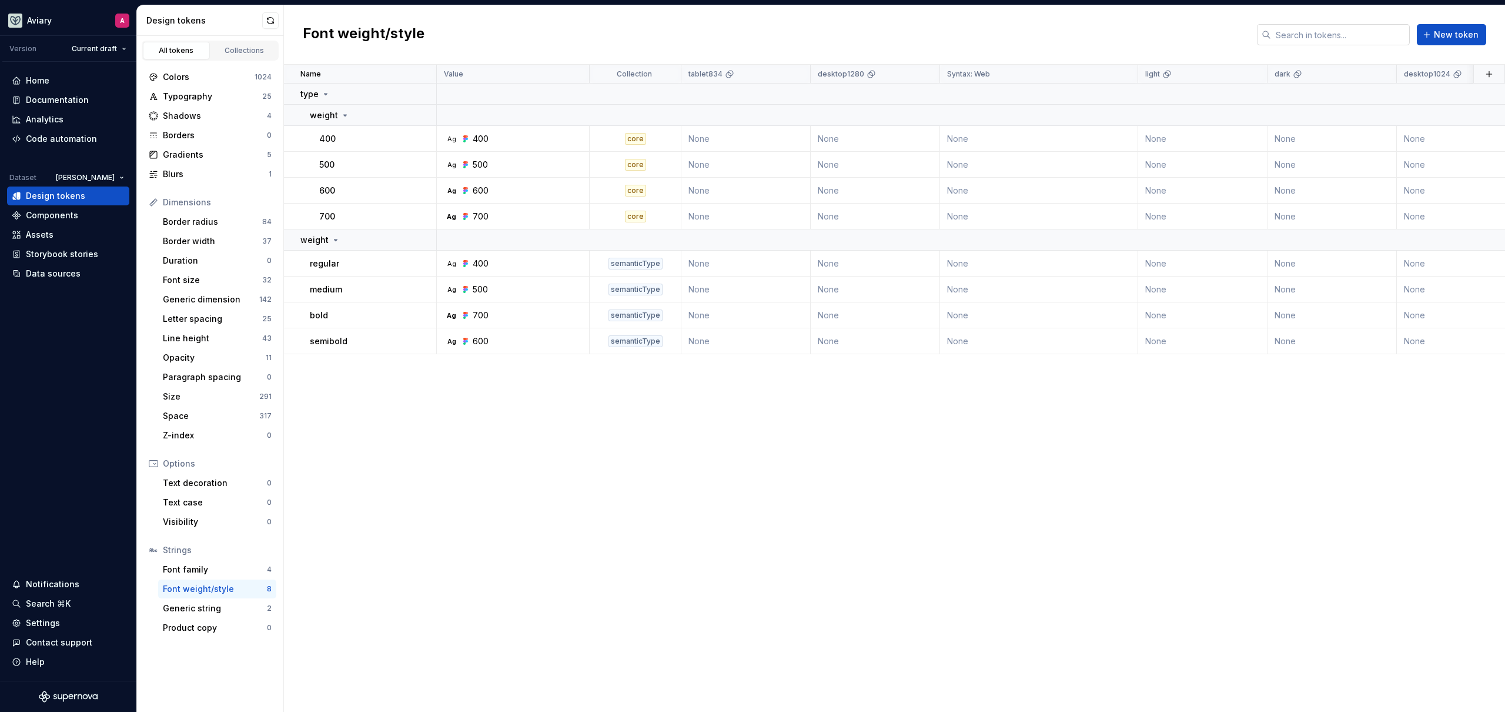
click at [1351, 34] on input "text" at bounding box center [1340, 34] width 139 height 21
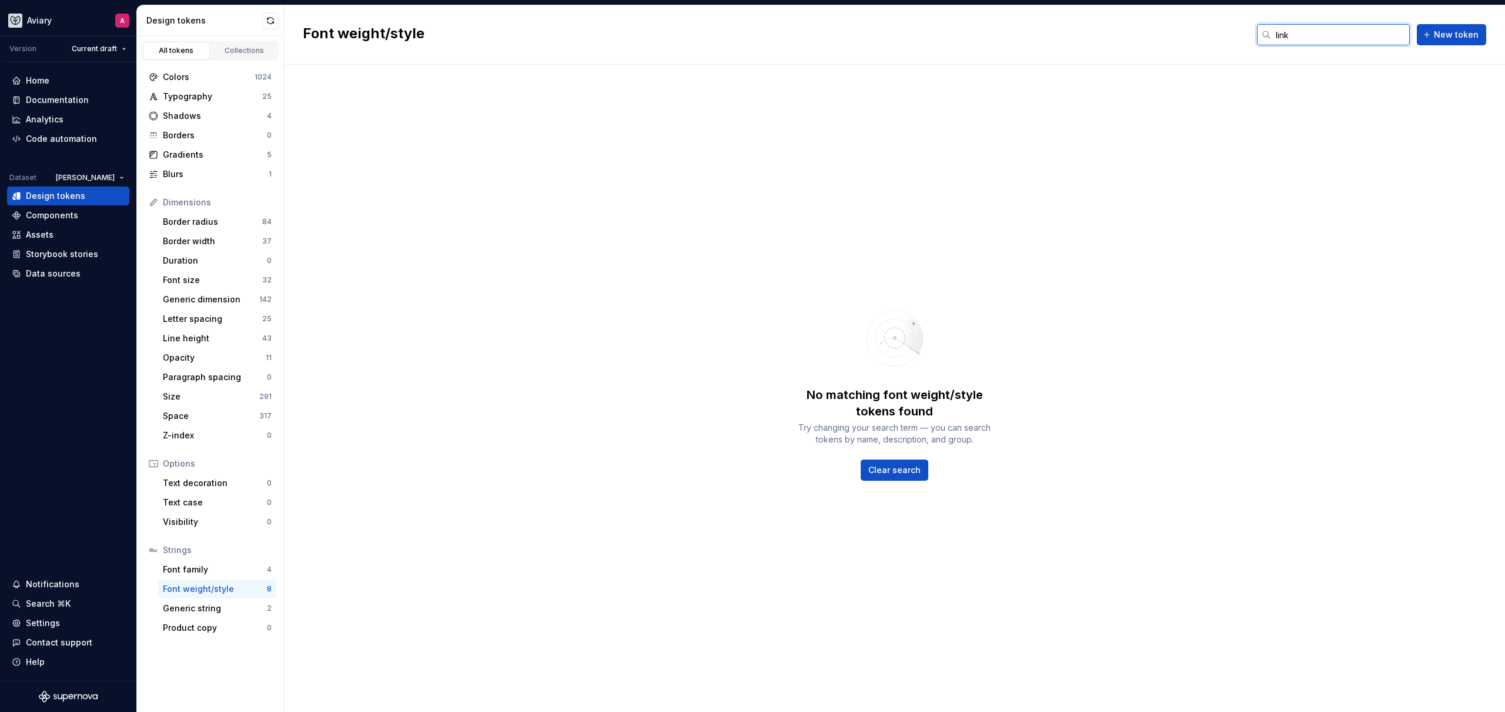
type input "linkN"
type input "l"
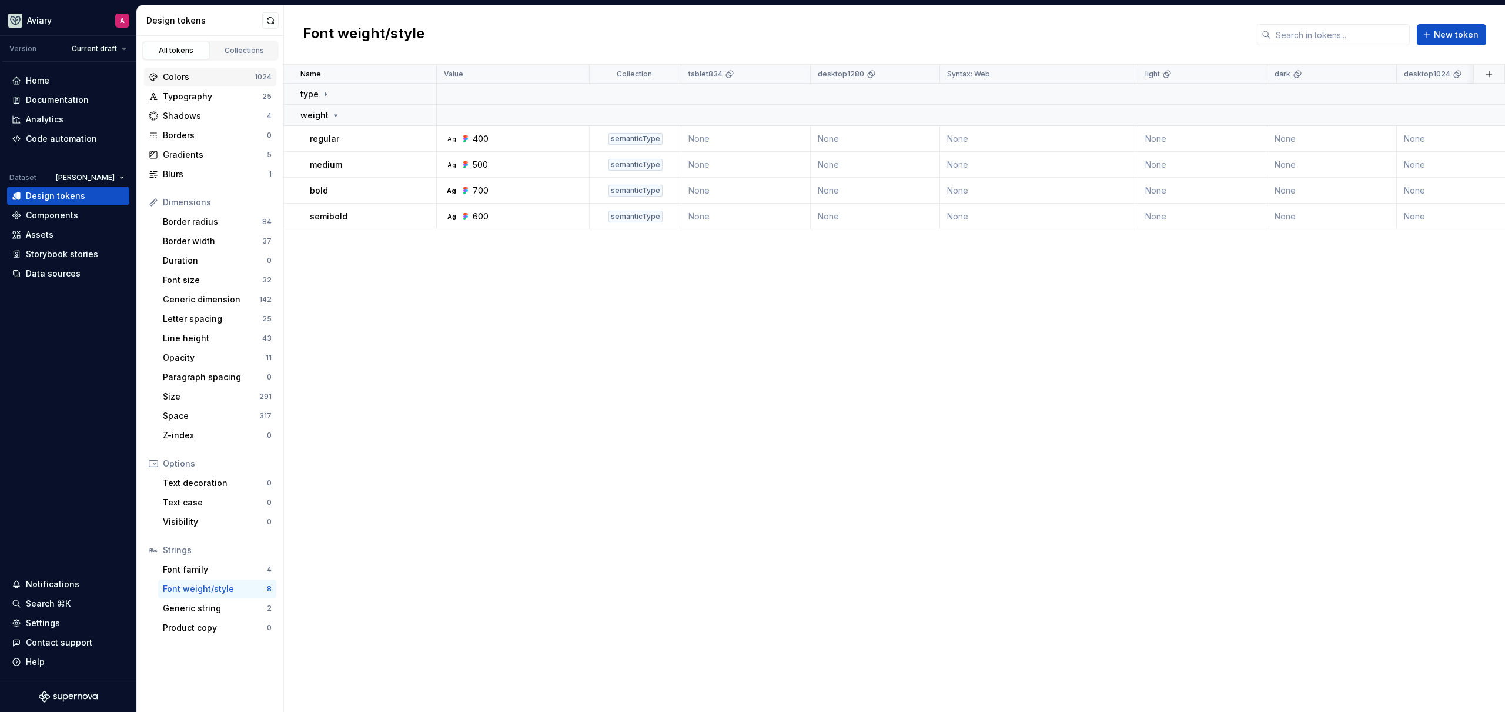
click at [201, 80] on div "Colors" at bounding box center [209, 77] width 92 height 12
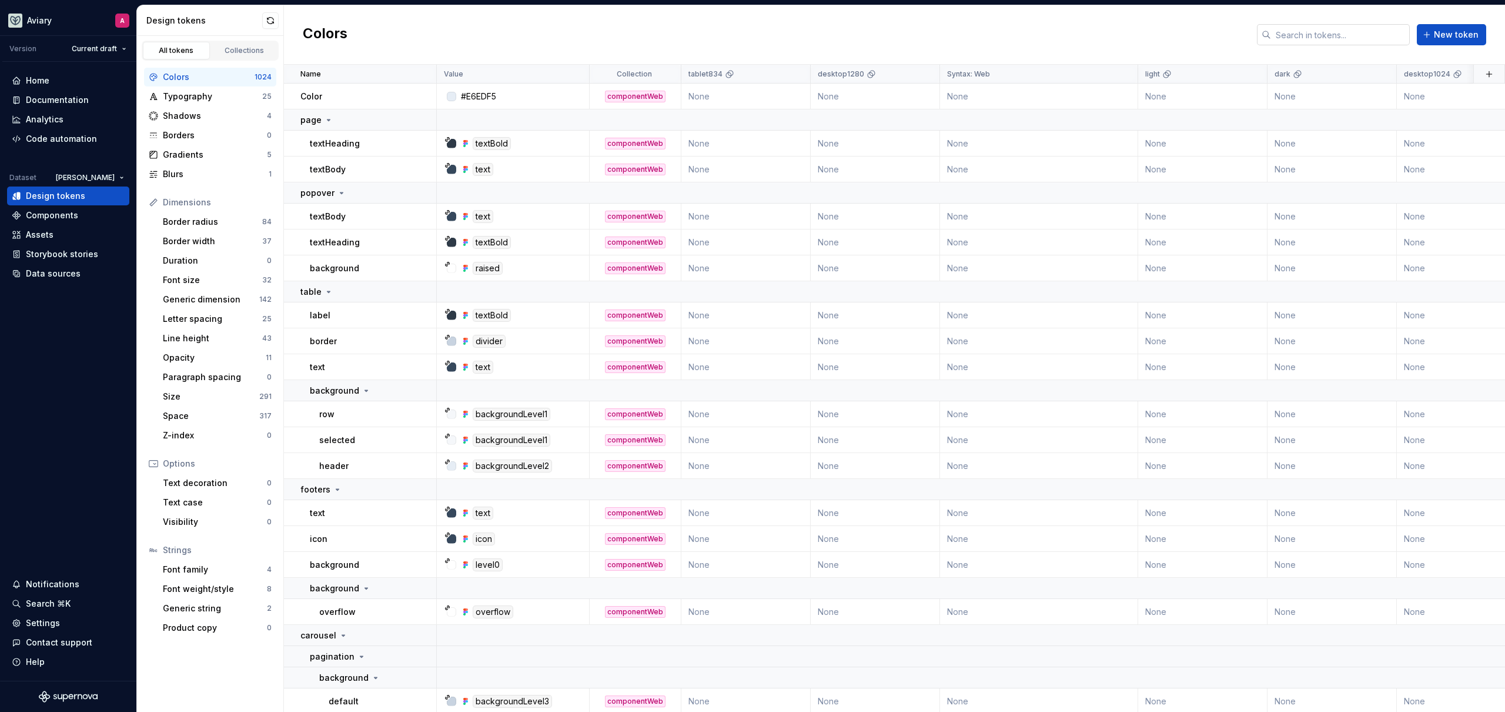
click at [1373, 35] on input "text" at bounding box center [1340, 34] width 139 height 21
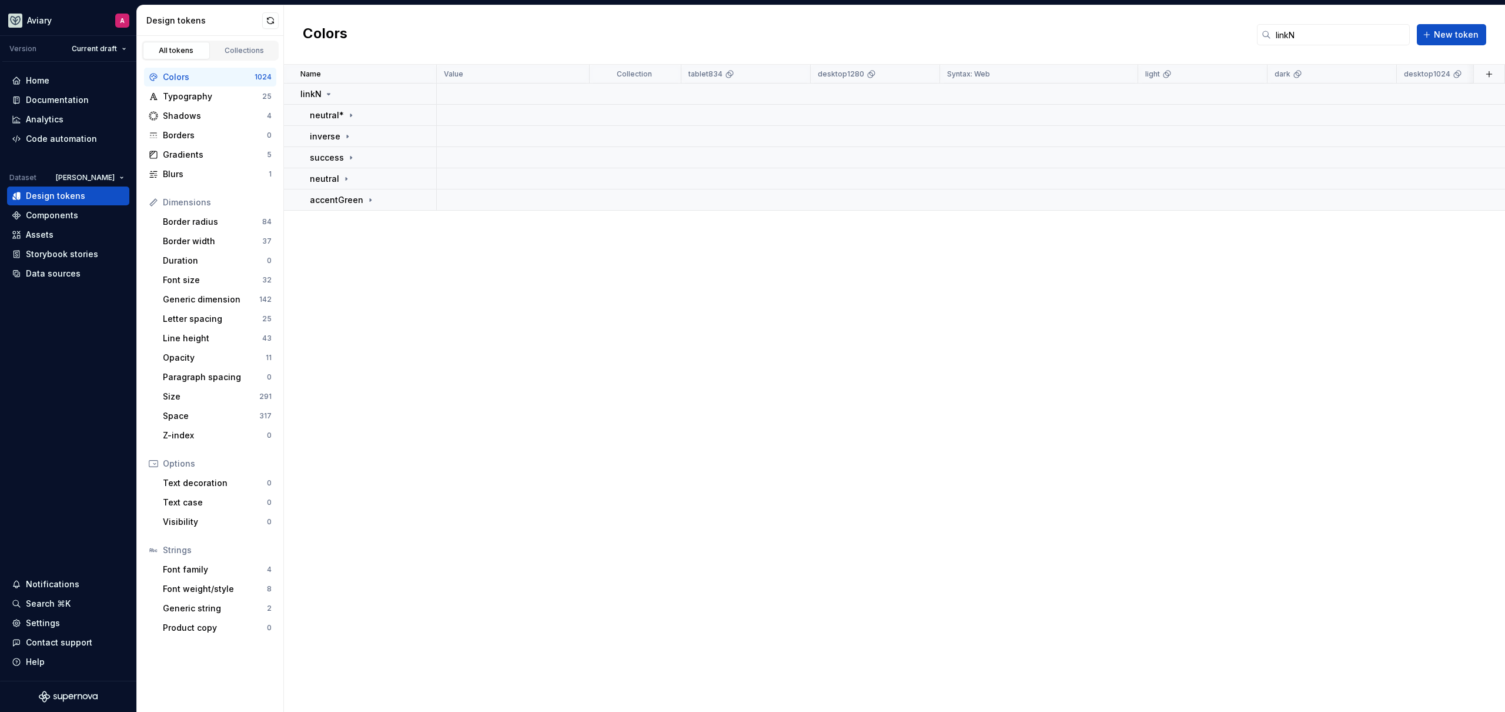
click at [567, 253] on div "Name Value Collection tablet834 desktop1280 Syntax: Web light dark desktop1024 …" at bounding box center [894, 388] width 1221 height 647
click at [1300, 33] on input "linkN" at bounding box center [1340, 34] width 139 height 21
click at [1300, 34] on input "linkN" at bounding box center [1340, 34] width 139 height 21
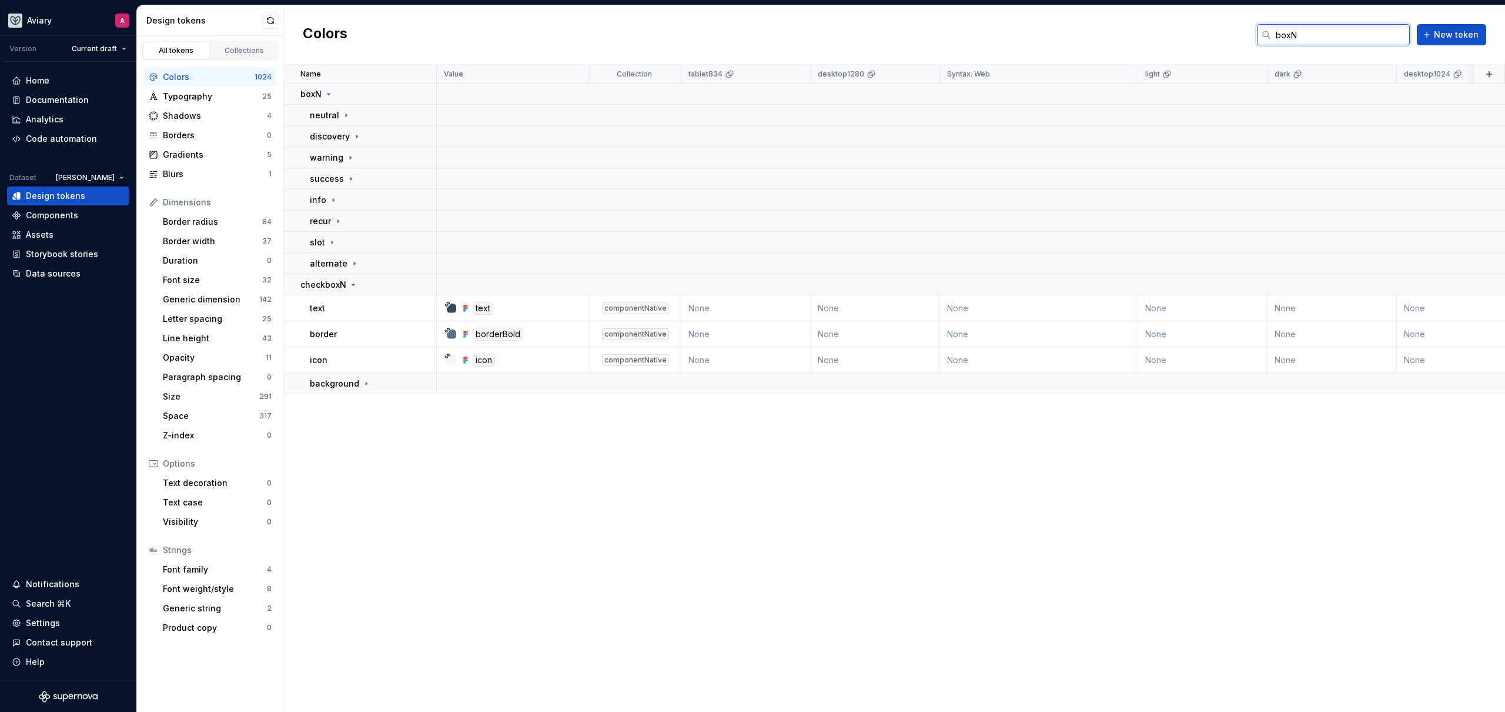
click at [1329, 32] on input "boxN" at bounding box center [1340, 34] width 139 height 21
type input "boxN"
click at [243, 50] on div "Collections" at bounding box center [244, 50] width 59 height 9
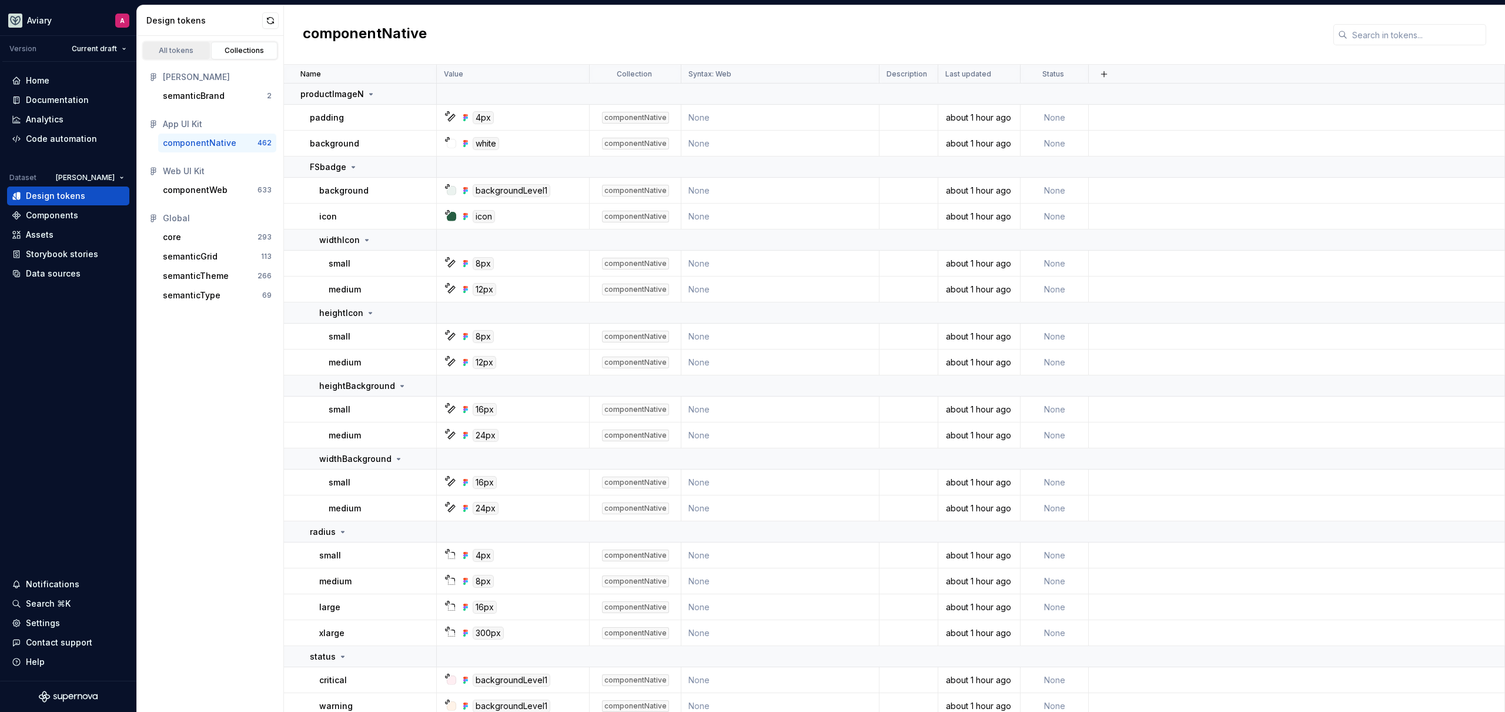
click at [186, 53] on div "All tokens" at bounding box center [176, 50] width 59 height 9
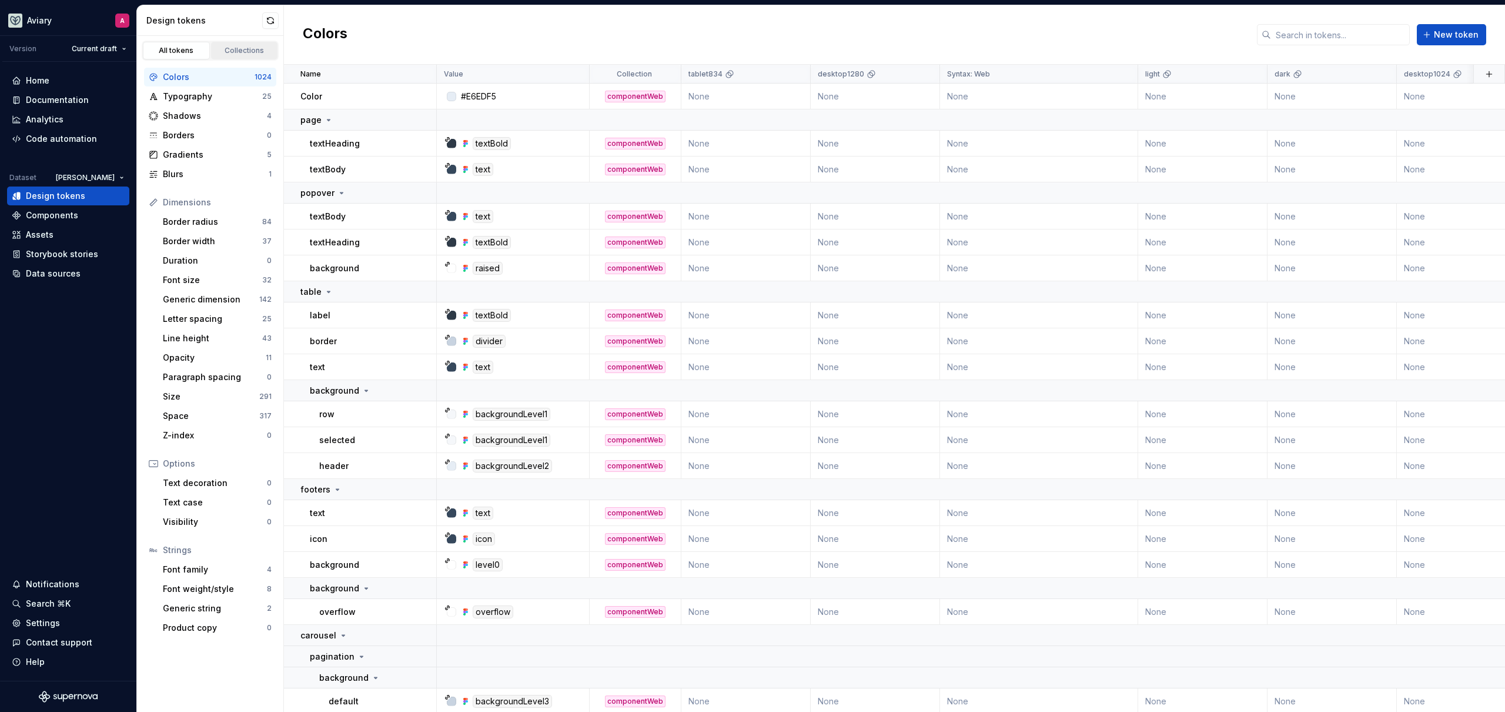
click at [235, 54] on div "Collections" at bounding box center [244, 50] width 59 height 9
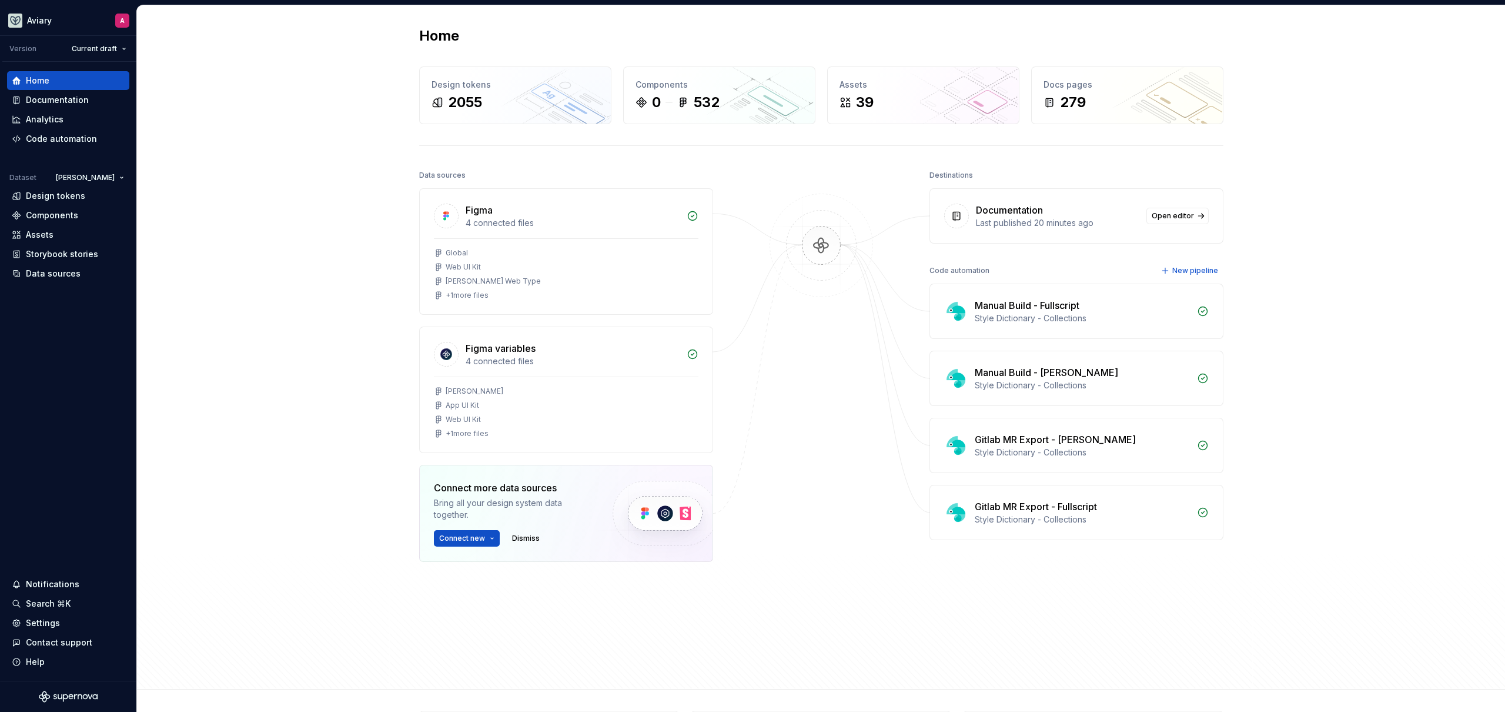
click at [233, 194] on div "Home Design tokens 2055 Components 0 532 Assets 39 Docs pages 279 Data sources …" at bounding box center [821, 347] width 1368 height 684
click at [74, 100] on div "Documentation" at bounding box center [57, 100] width 63 height 12
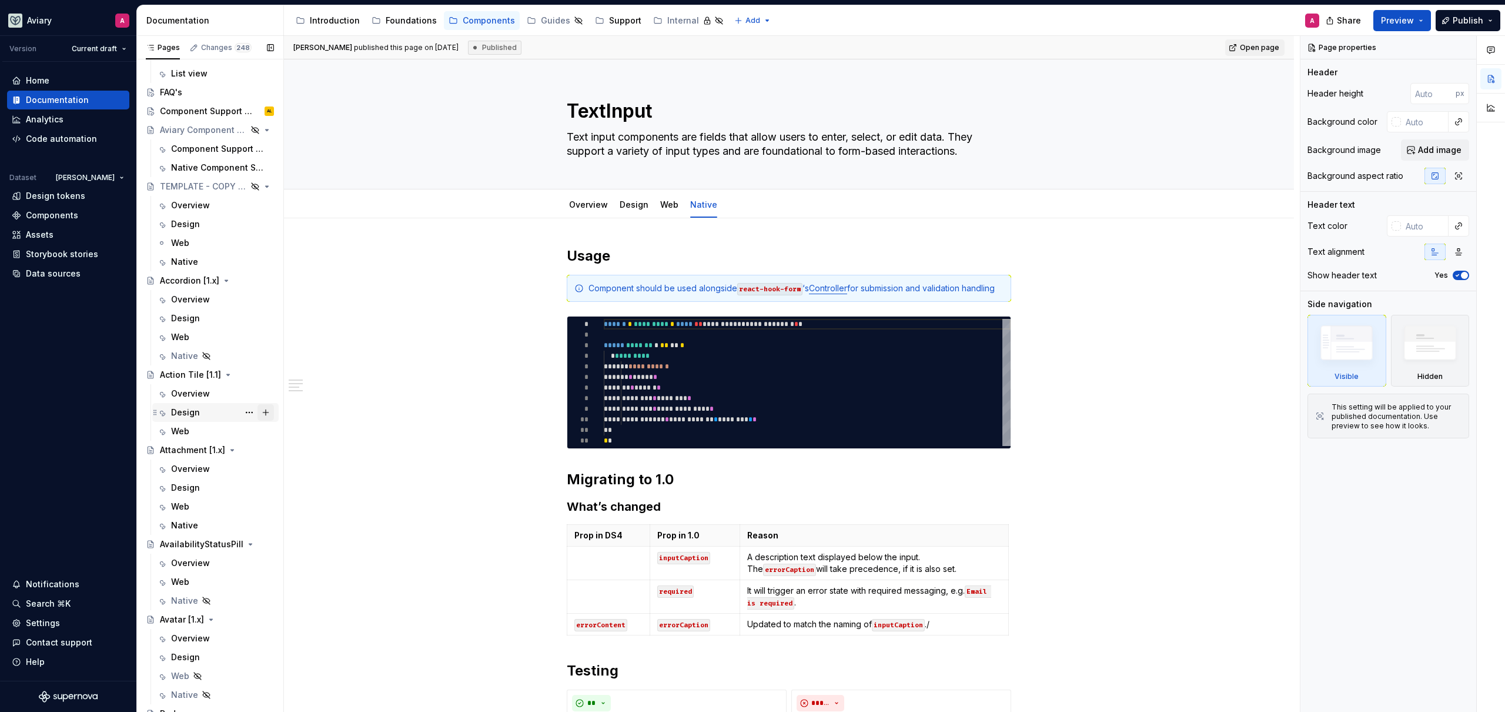
scroll to position [165, 0]
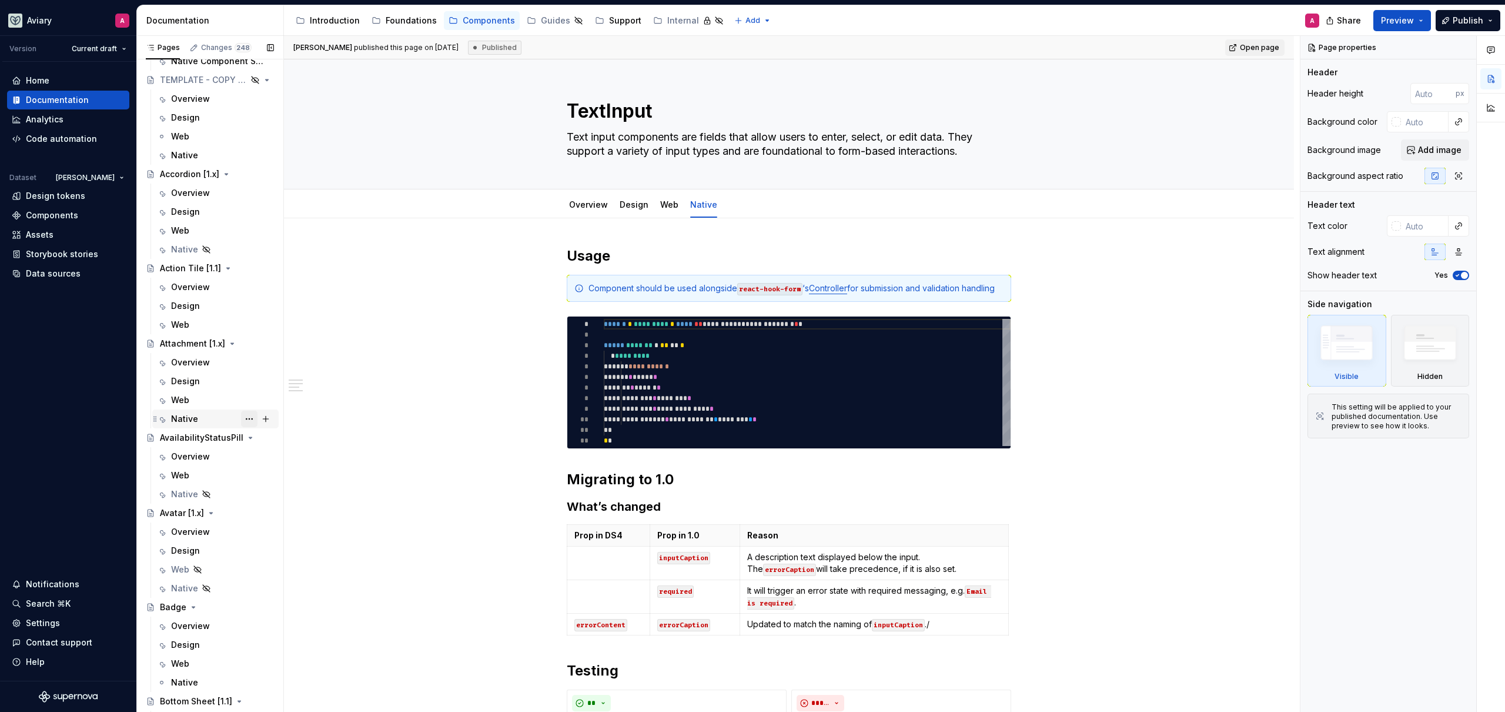
click at [241, 418] on button "Page tree" at bounding box center [249, 418] width 16 height 16
click at [274, 483] on div "Hide tab" at bounding box center [313, 482] width 115 height 12
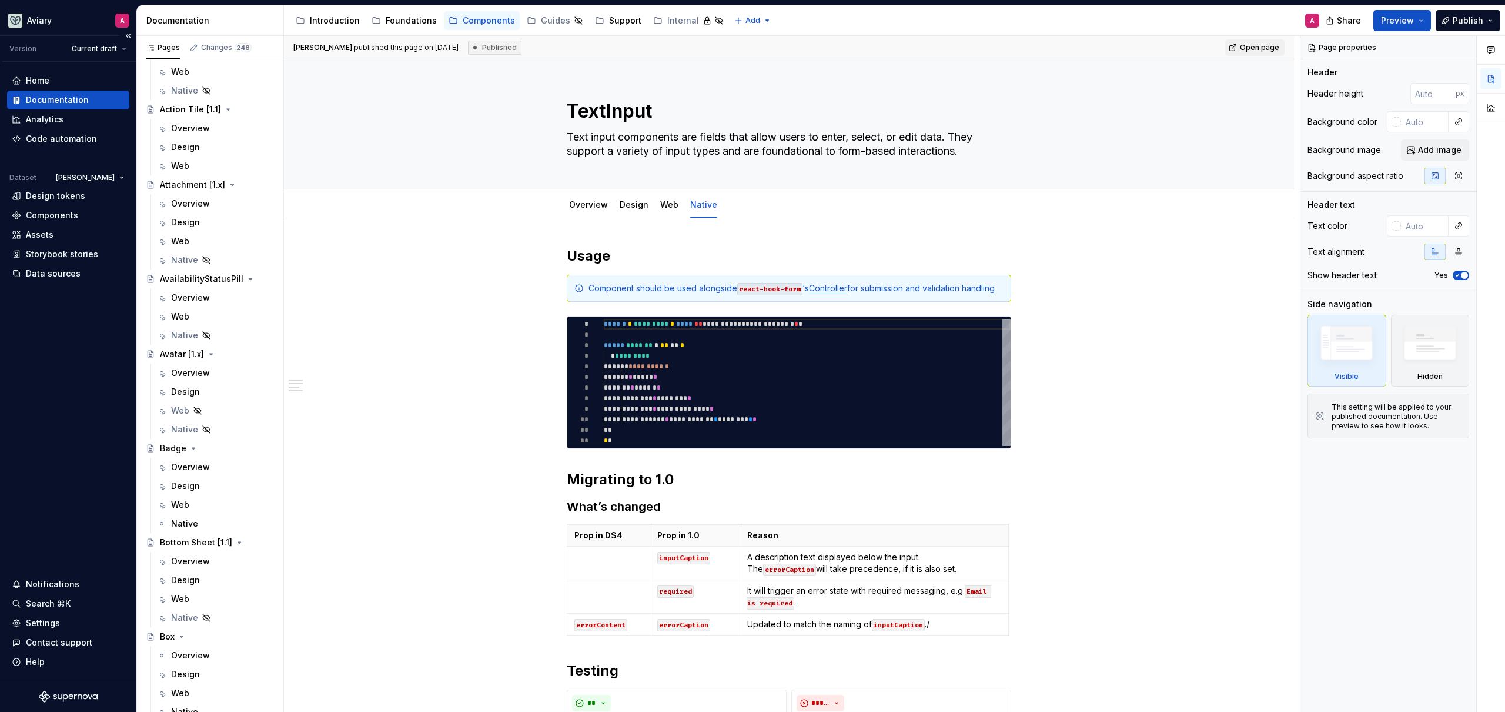
scroll to position [326, 0]
click at [212, 351] on icon "Page tree" at bounding box center [211, 351] width 3 height 1
click at [212, 351] on icon "Page tree" at bounding box center [211, 351] width 1 height 3
click at [241, 352] on button "Page tree" at bounding box center [249, 351] width 16 height 16
click at [241, 351] on div "Pages Changes 248 Add Accessibility guide for tree Page tree. Navigate the tree…" at bounding box center [209, 376] width 147 height 681
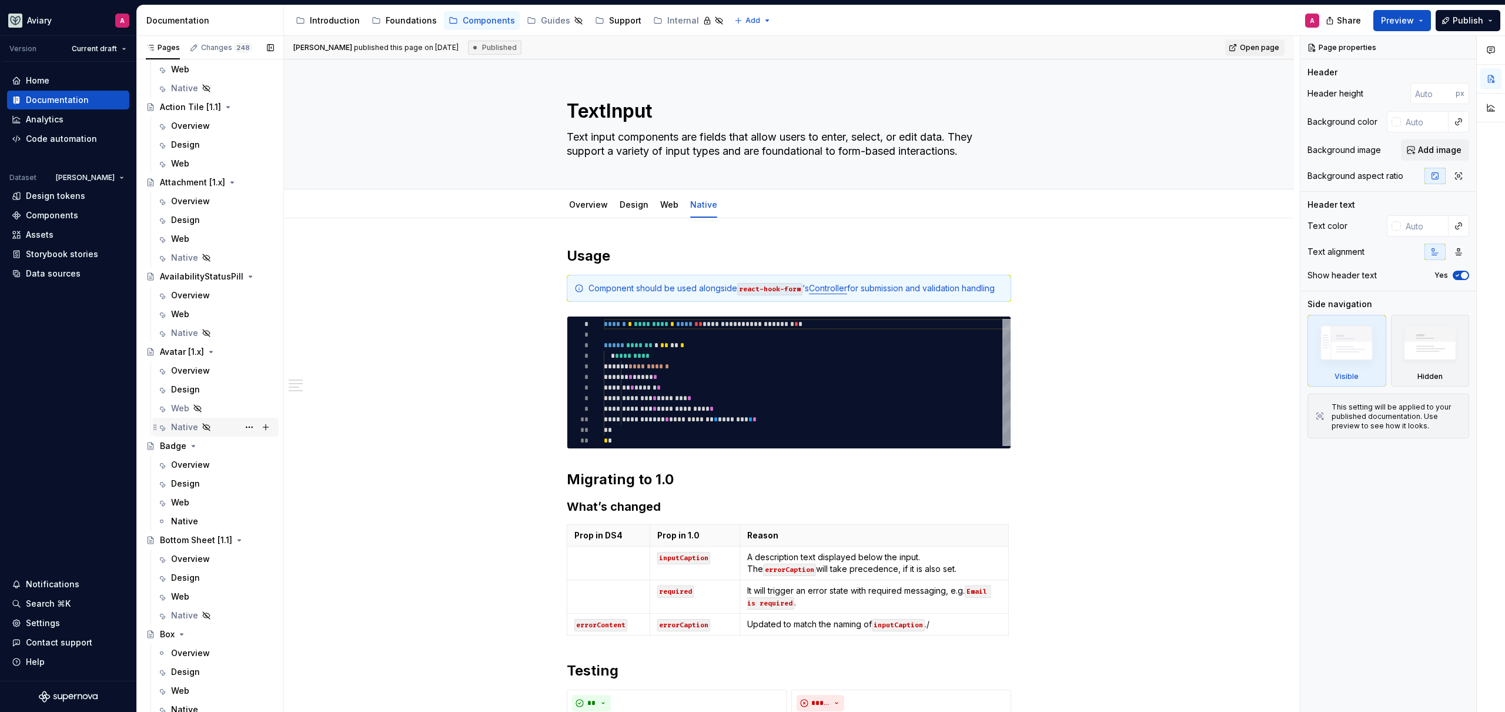
click at [193, 427] on div "Native" at bounding box center [184, 427] width 27 height 12
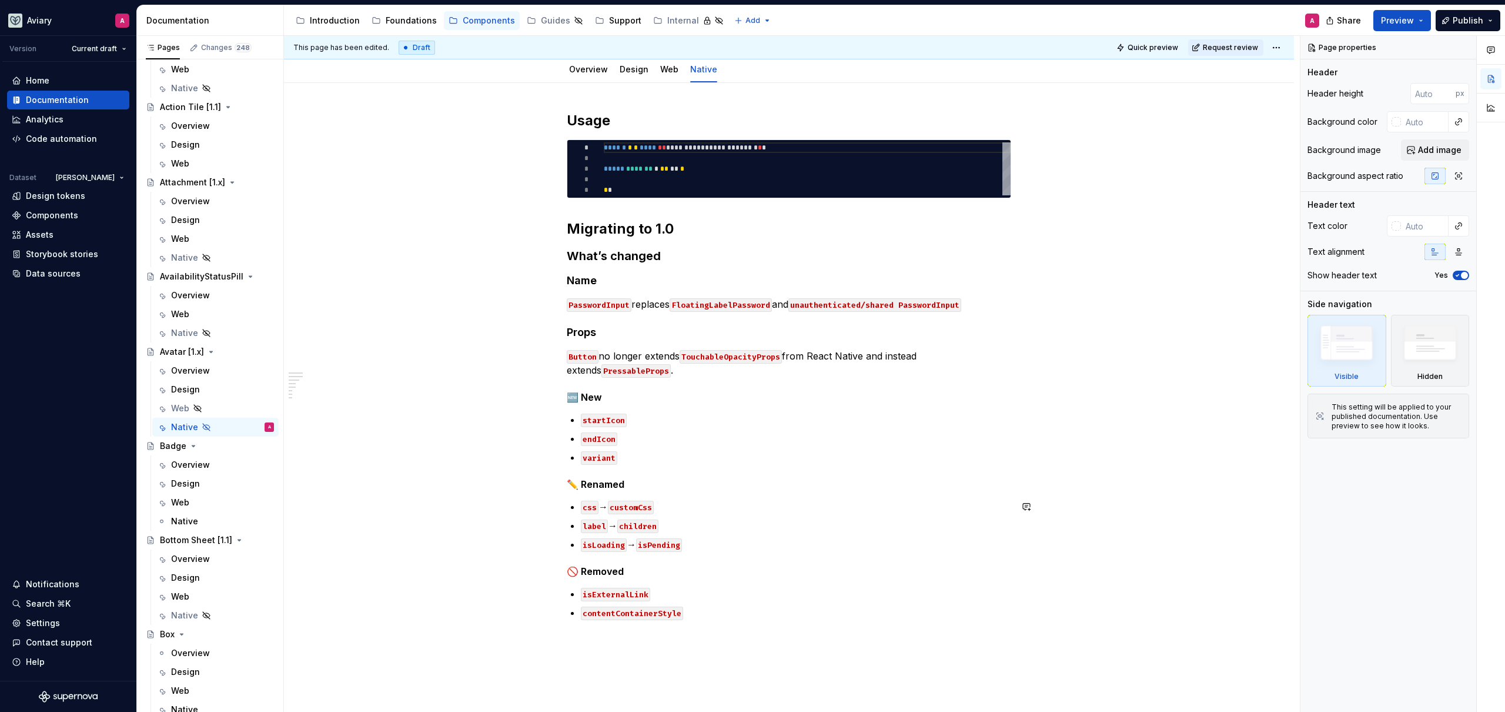
scroll to position [26, 0]
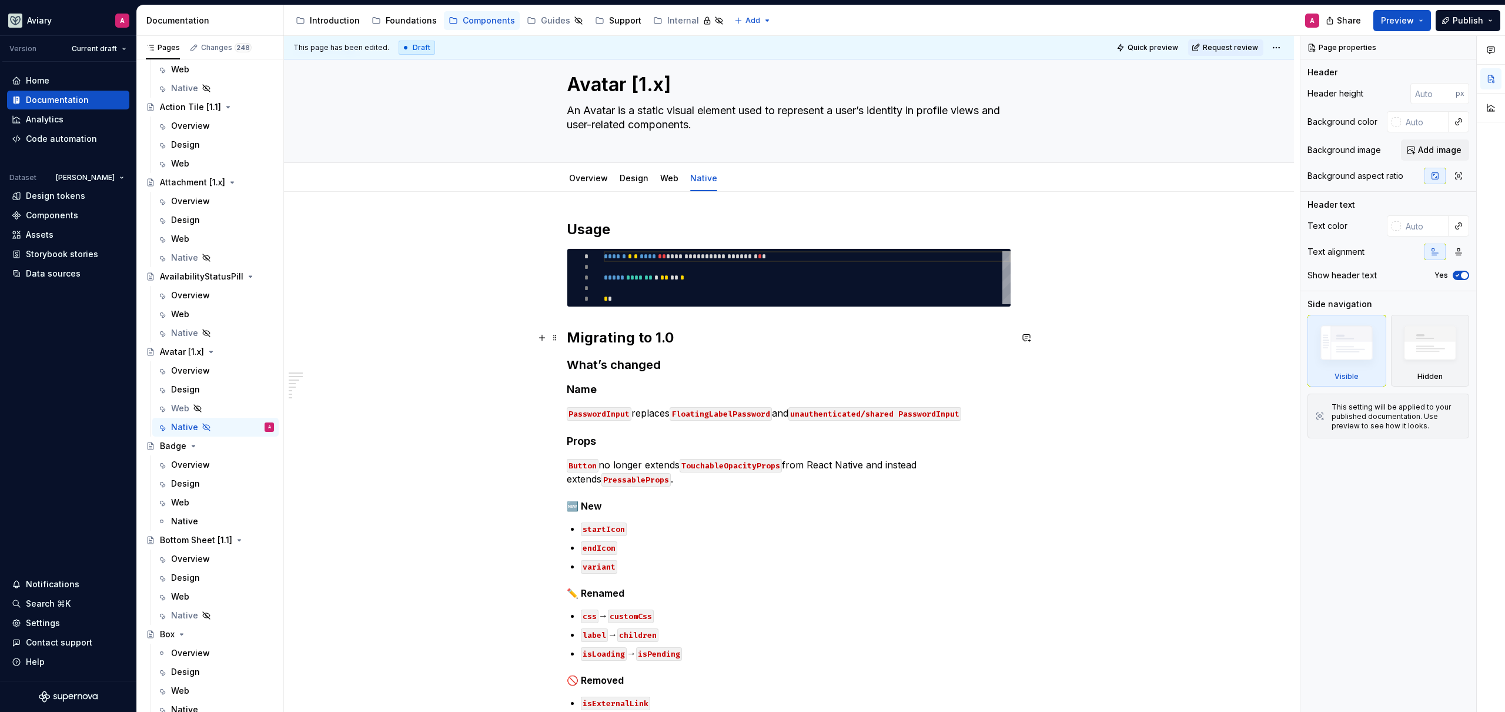
click at [650, 373] on div "**********" at bounding box center [789, 474] width 445 height 508
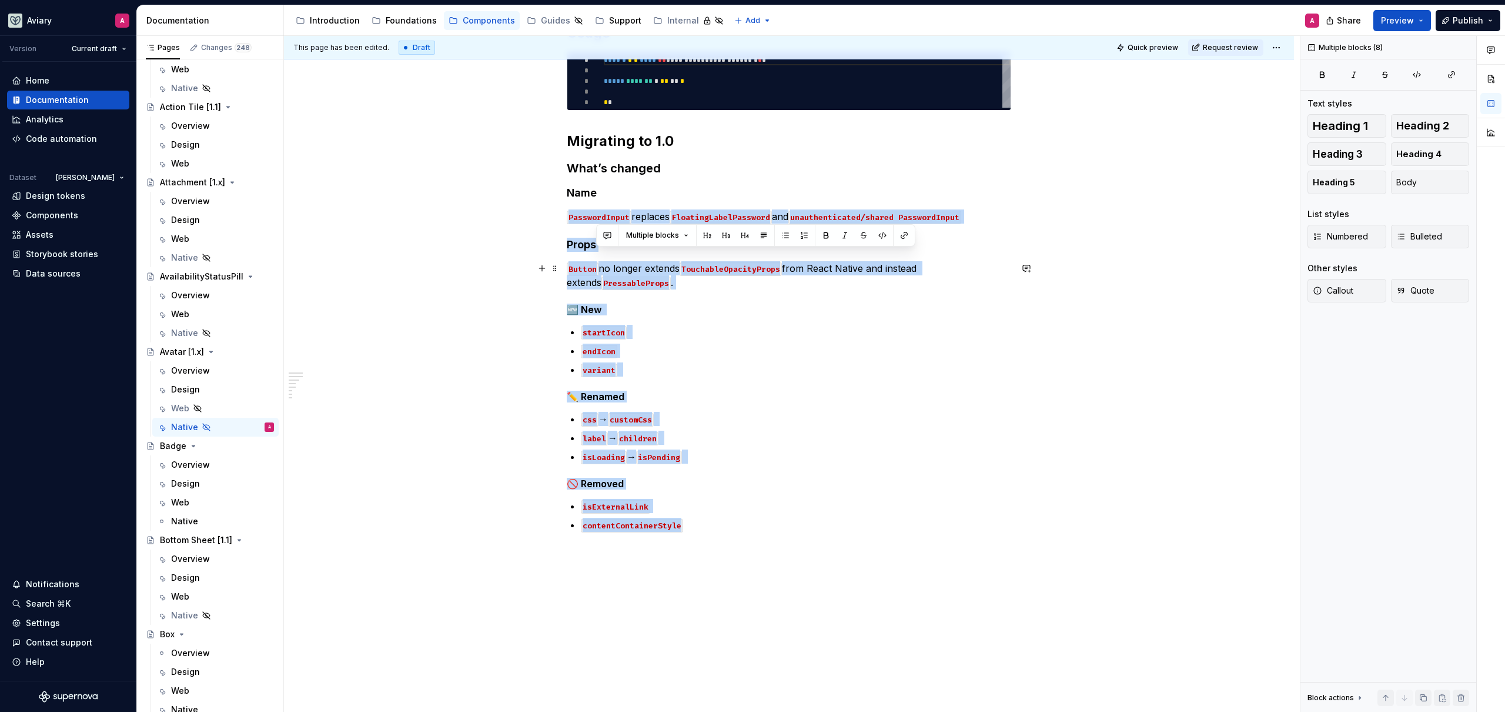
scroll to position [155, 0]
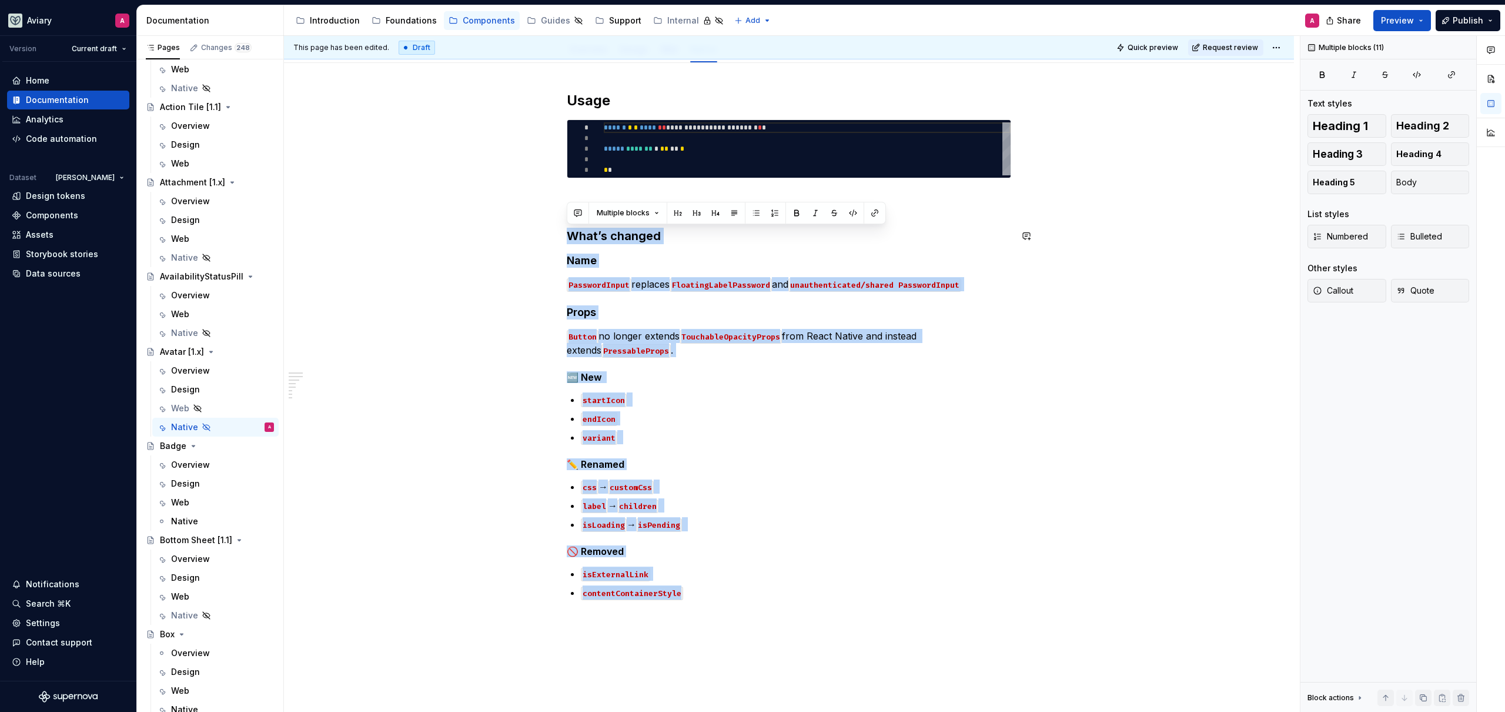
drag, startPoint x: 682, startPoint y: 496, endPoint x: 570, endPoint y: 222, distance: 296.3
click at [569, 219] on div "**********" at bounding box center [789, 352] width 445 height 522
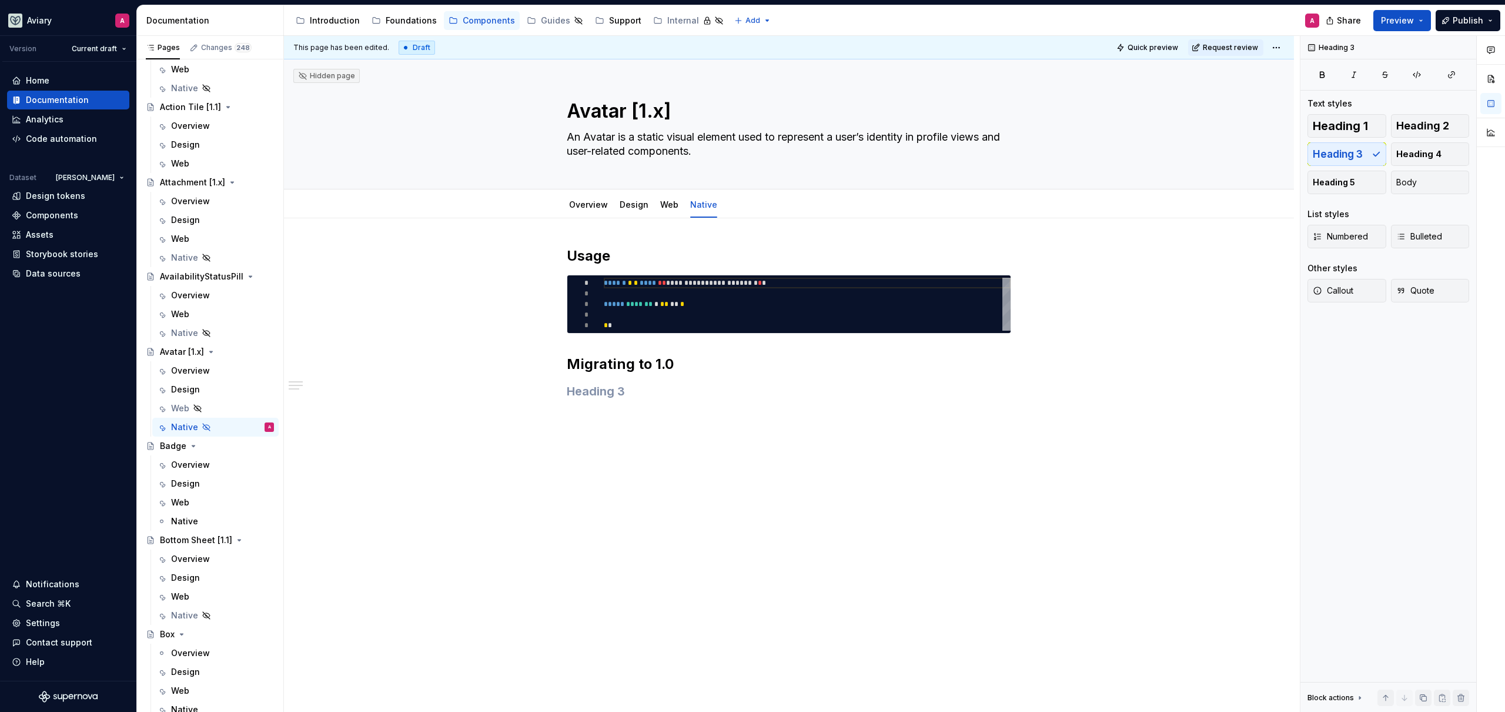
scroll to position [0, 0]
click at [637, 359] on h2 "Migrating to 1.0" at bounding box center [789, 364] width 445 height 19
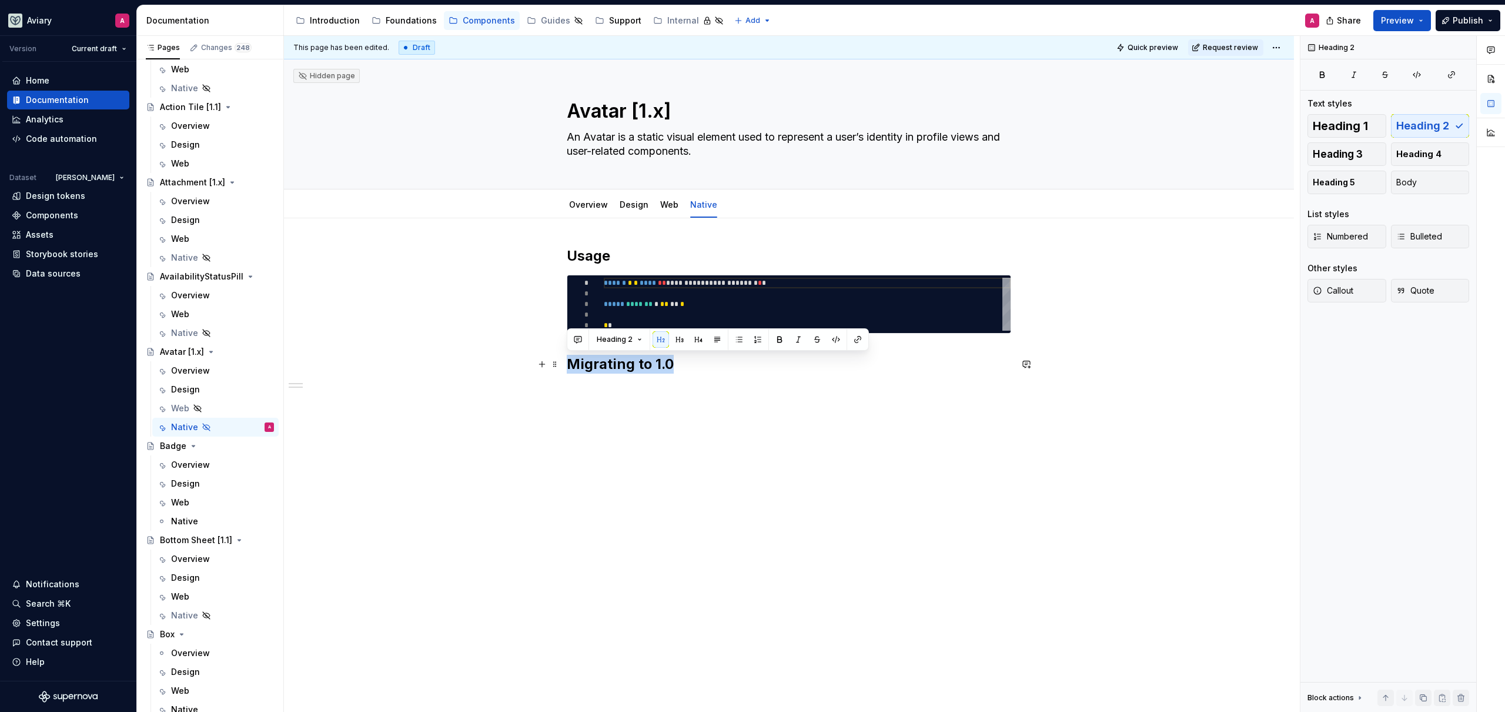
click at [637, 359] on h2 "Migrating to 1.0" at bounding box center [789, 364] width 445 height 19
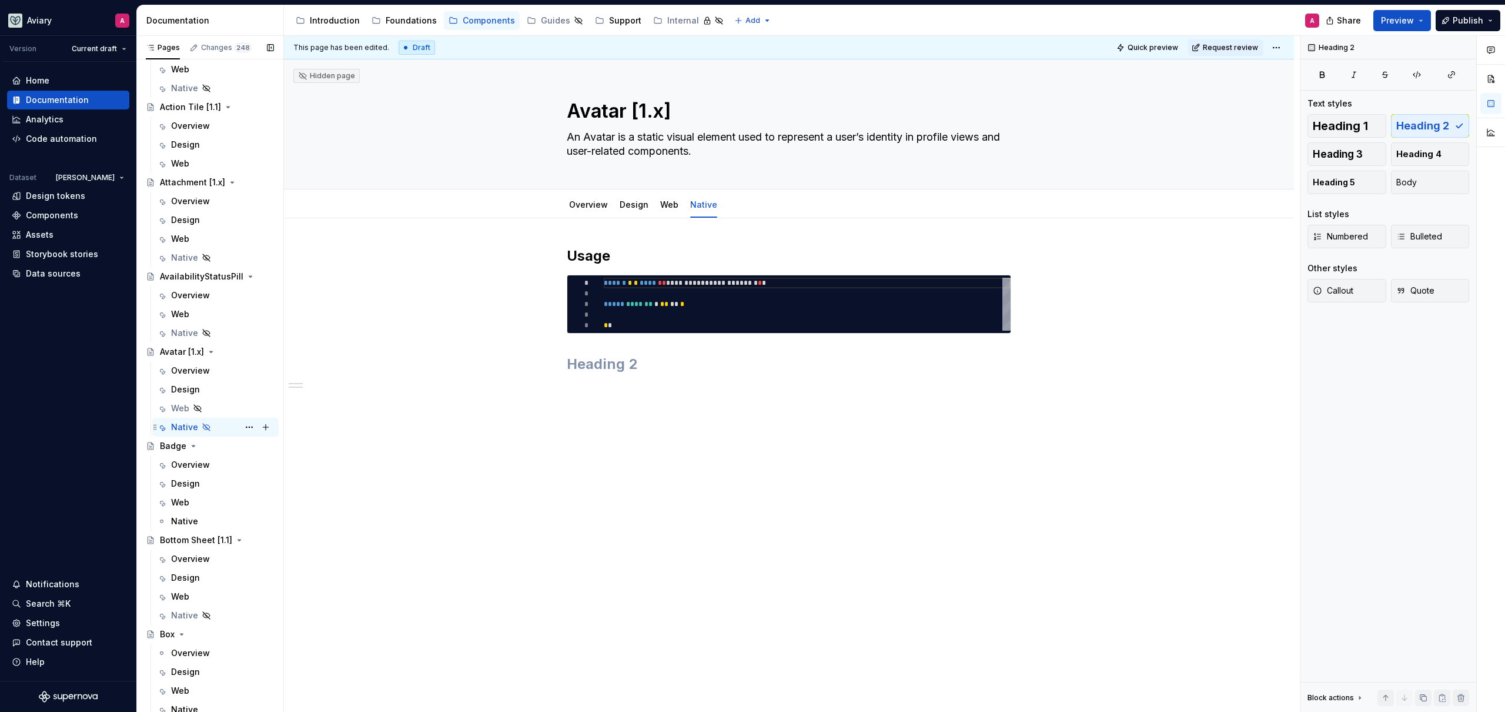
click at [202, 427] on icon "Page tree" at bounding box center [206, 426] width 9 height 9
click at [241, 426] on button "Page tree" at bounding box center [249, 427] width 16 height 16
click at [282, 488] on div "Show tab" at bounding box center [313, 491] width 115 height 12
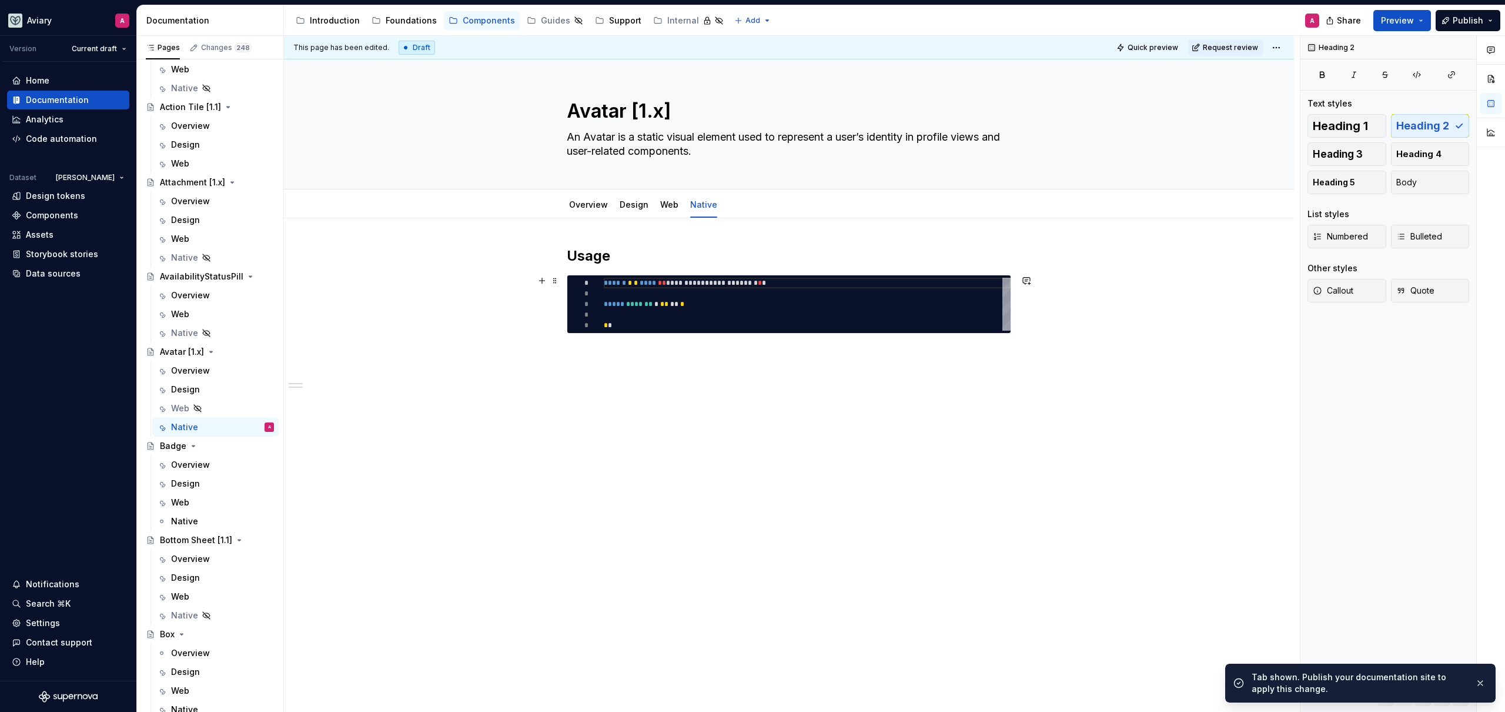
type textarea "*"
type textarea "**********"
click at [654, 303] on div "**********" at bounding box center [807, 304] width 407 height 53
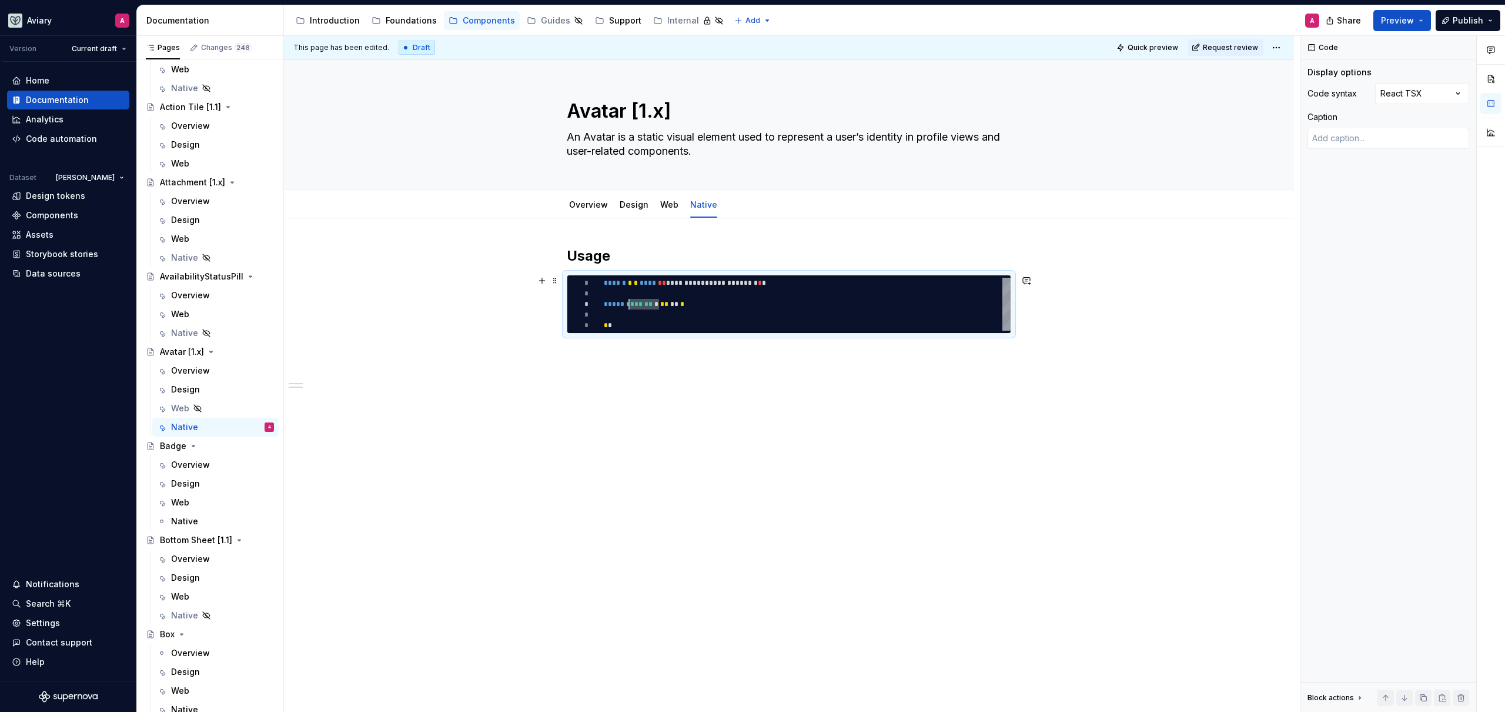
drag, startPoint x: 659, startPoint y: 304, endPoint x: 635, endPoint y: 304, distance: 24.1
click at [629, 308] on div "**********" at bounding box center [807, 304] width 407 height 53
type textarea "*"
type textarea "**********"
type textarea "*"
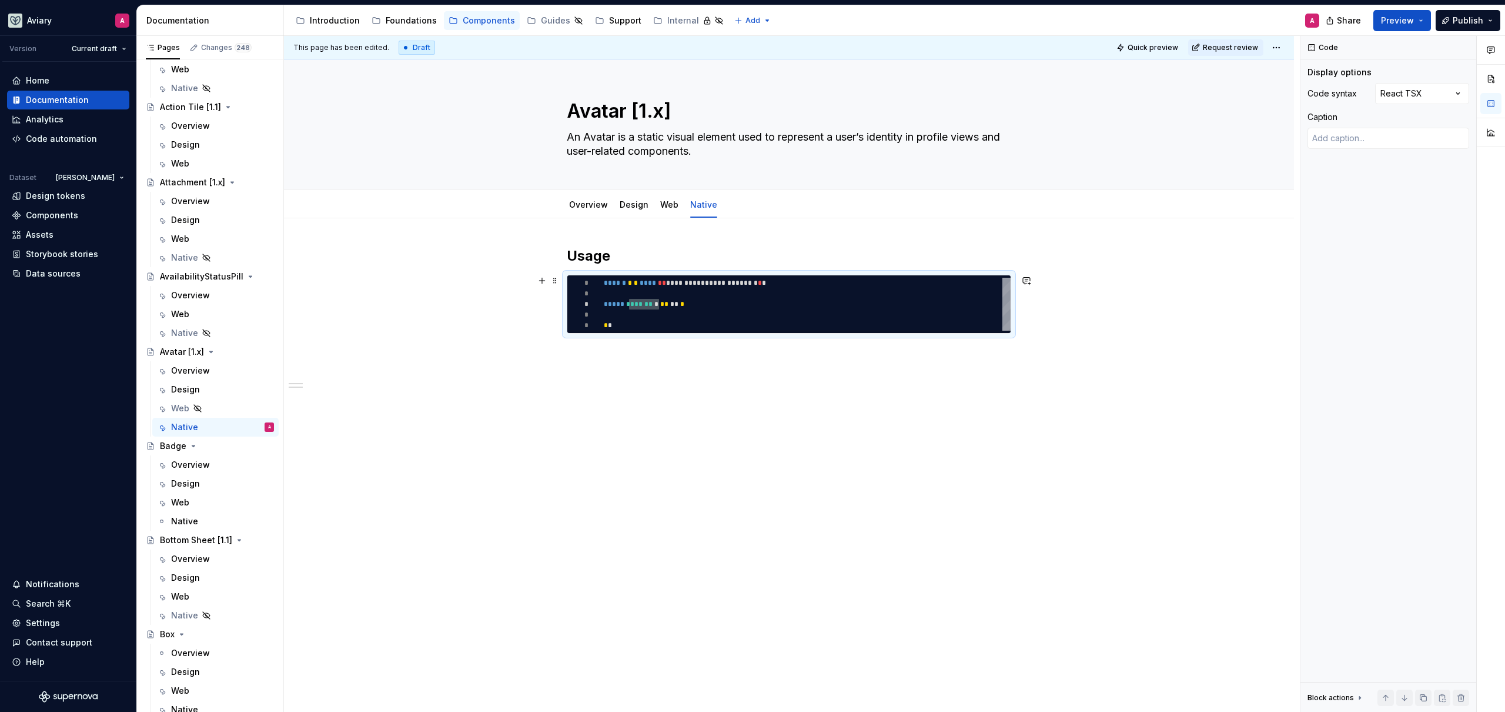
type textarea "**********"
type textarea "*"
type textarea "**********"
type textarea "*"
type textarea "**********"
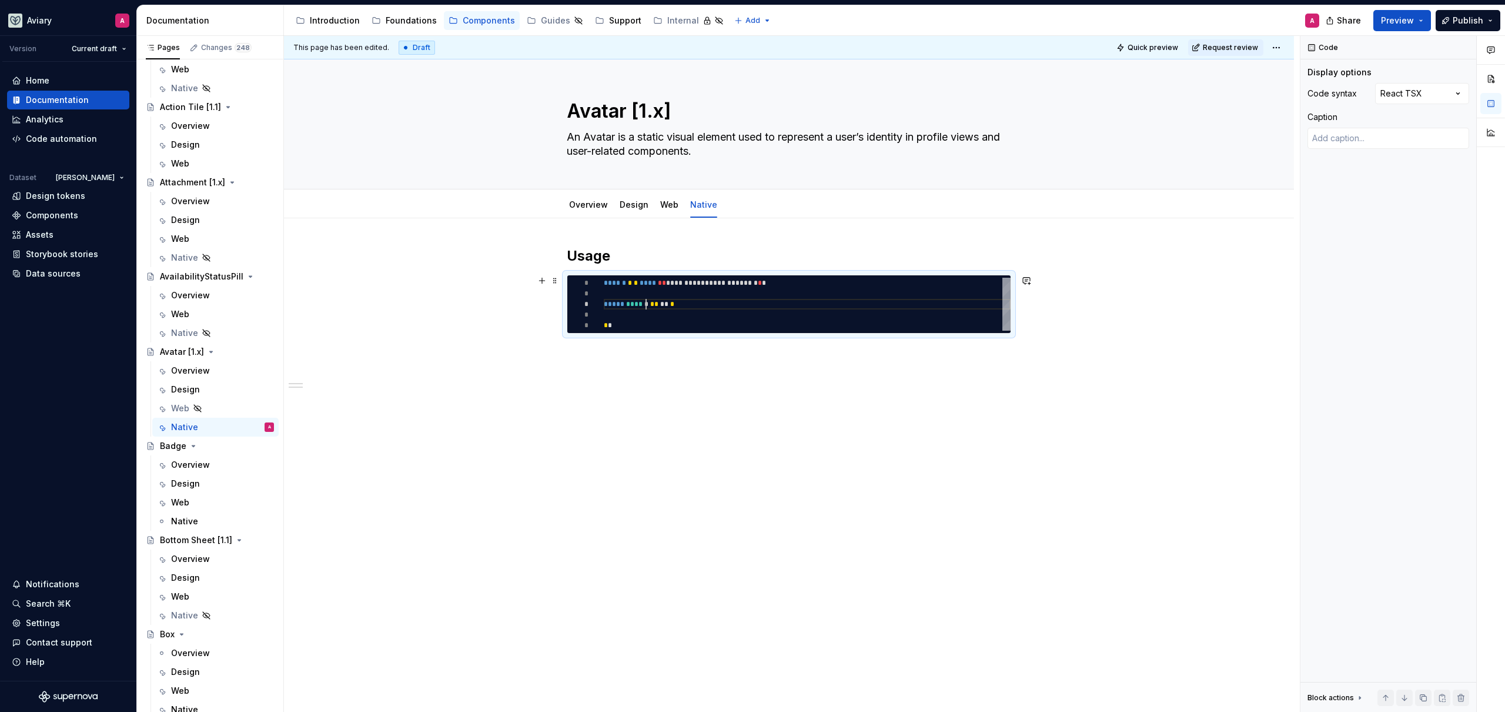
type textarea "*"
type textarea "**********"
type textarea "*"
click at [639, 283] on div "**********" at bounding box center [807, 304] width 407 height 53
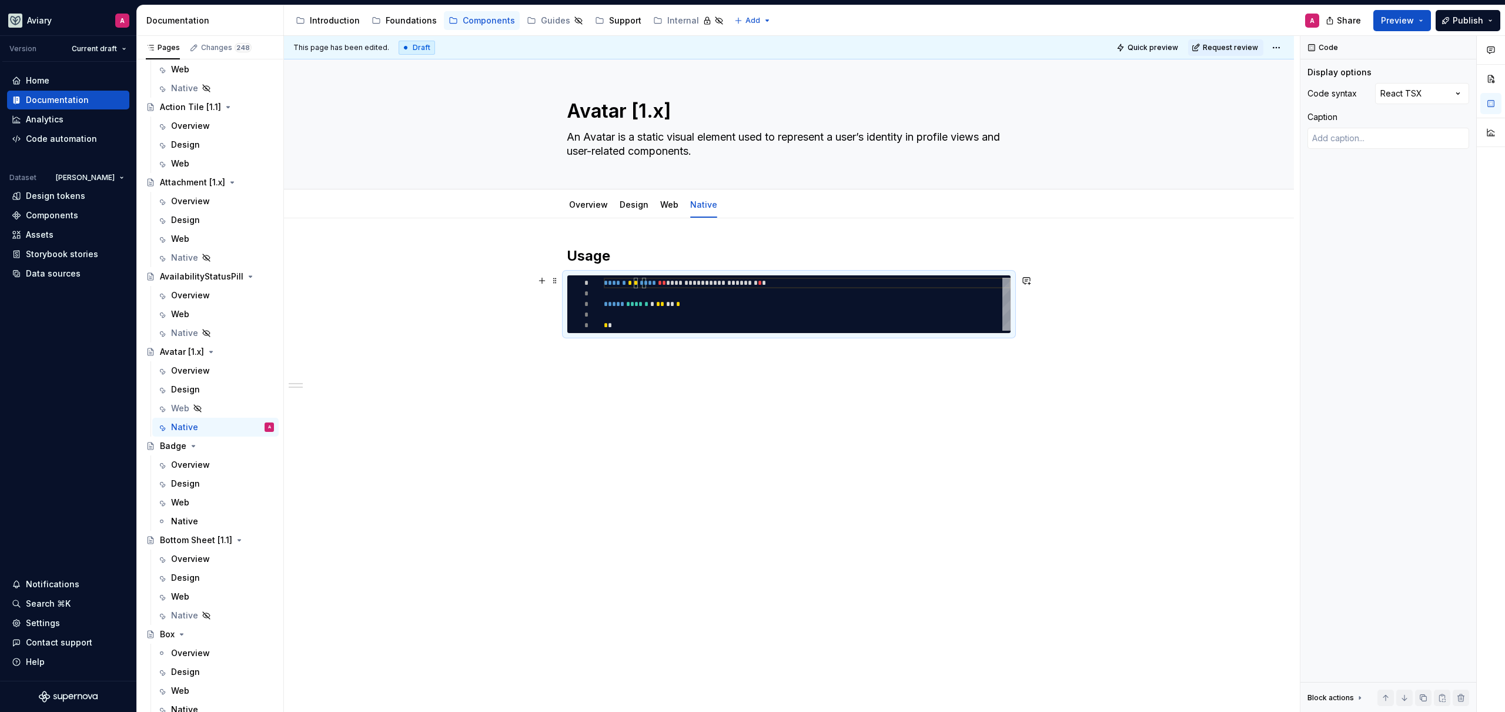
type textarea "**********"
type textarea "*"
type textarea "**********"
type textarea "*"
type textarea "**********"
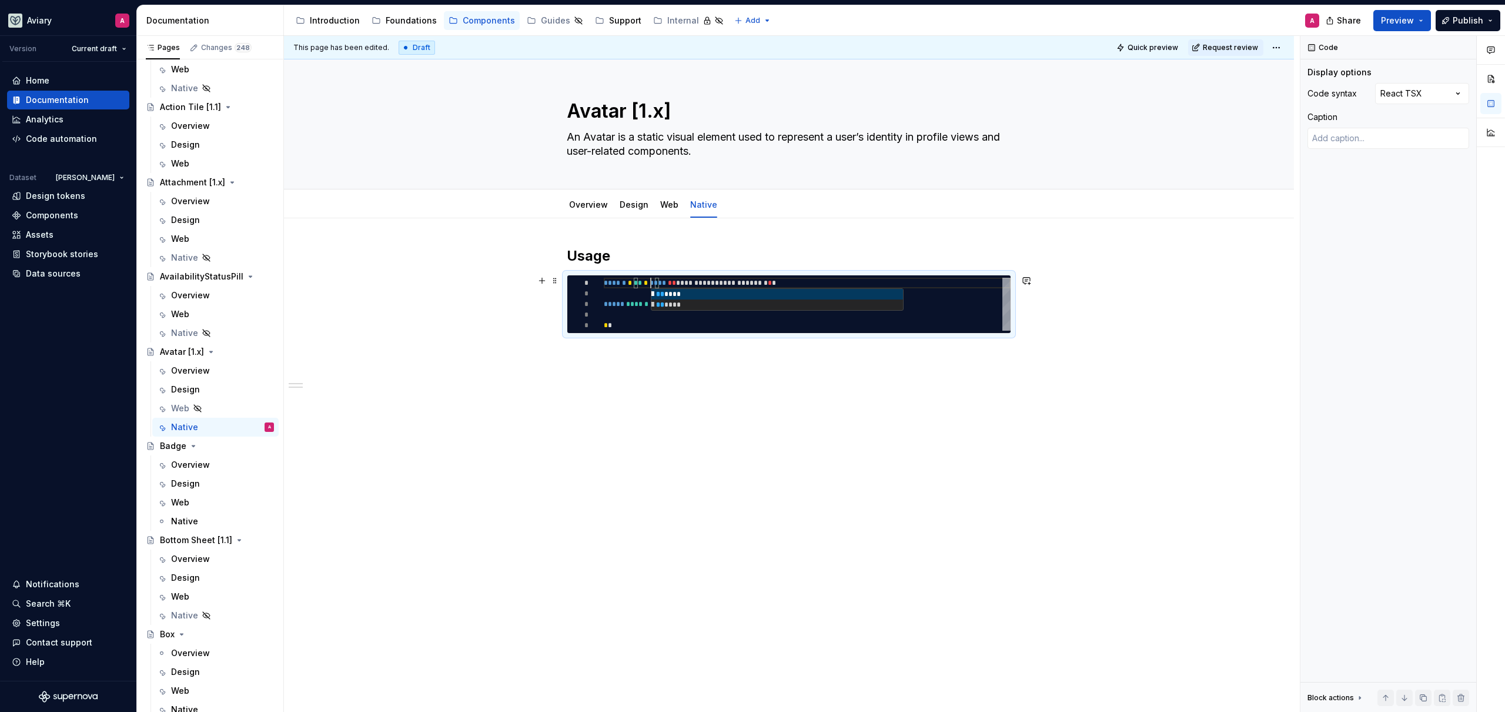
type textarea "*"
type textarea "**********"
type textarea "*"
type textarea "**********"
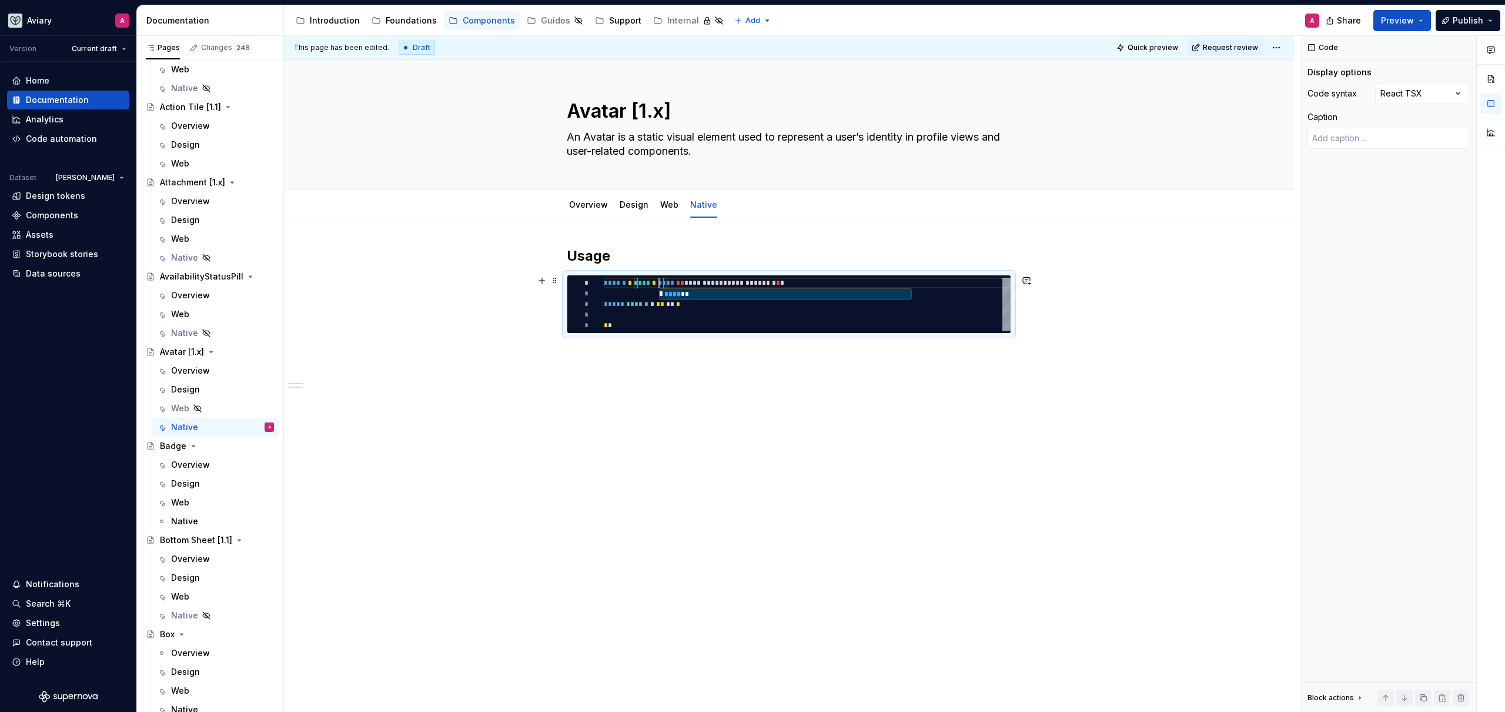
type textarea "*"
click at [668, 312] on div "**********" at bounding box center [807, 304] width 407 height 53
click at [680, 313] on div "**********" at bounding box center [807, 304] width 407 height 53
type textarea "**********"
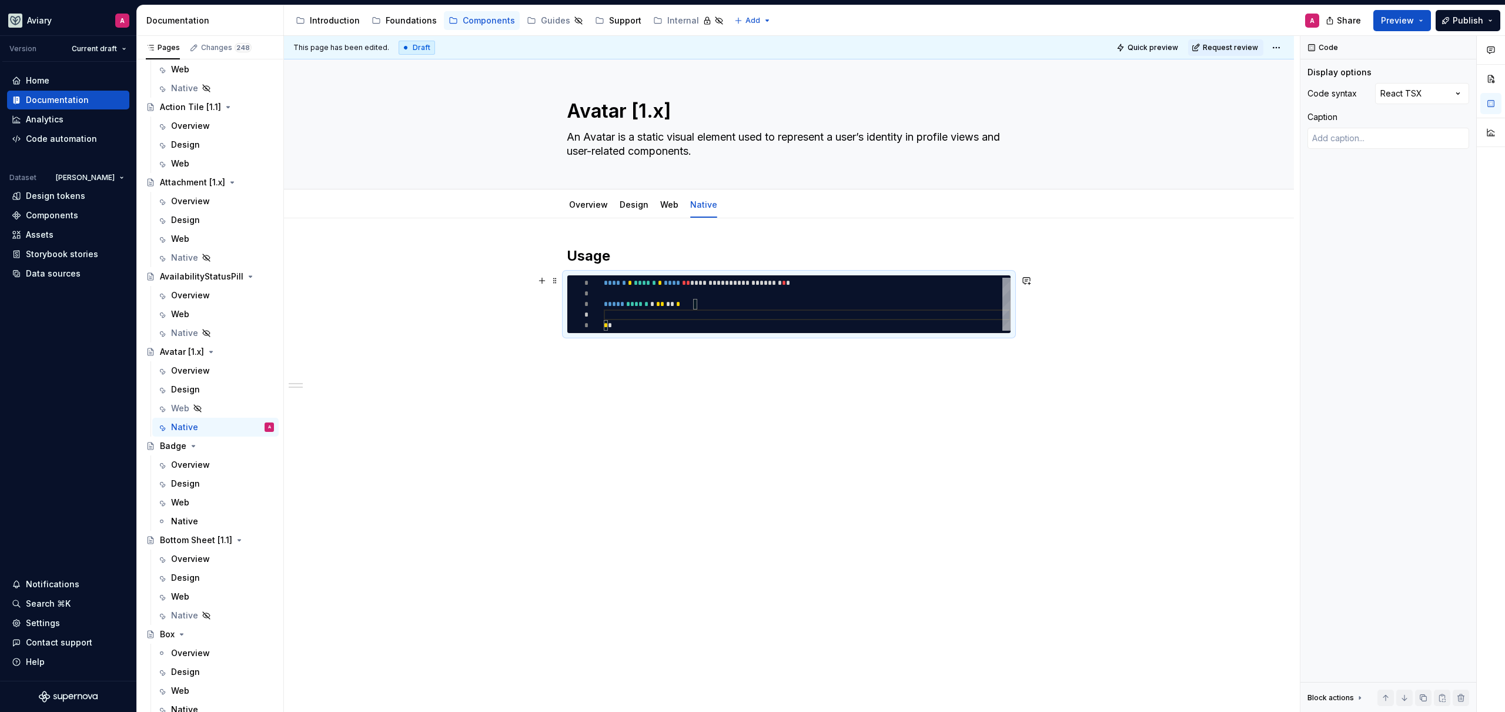
type textarea "*"
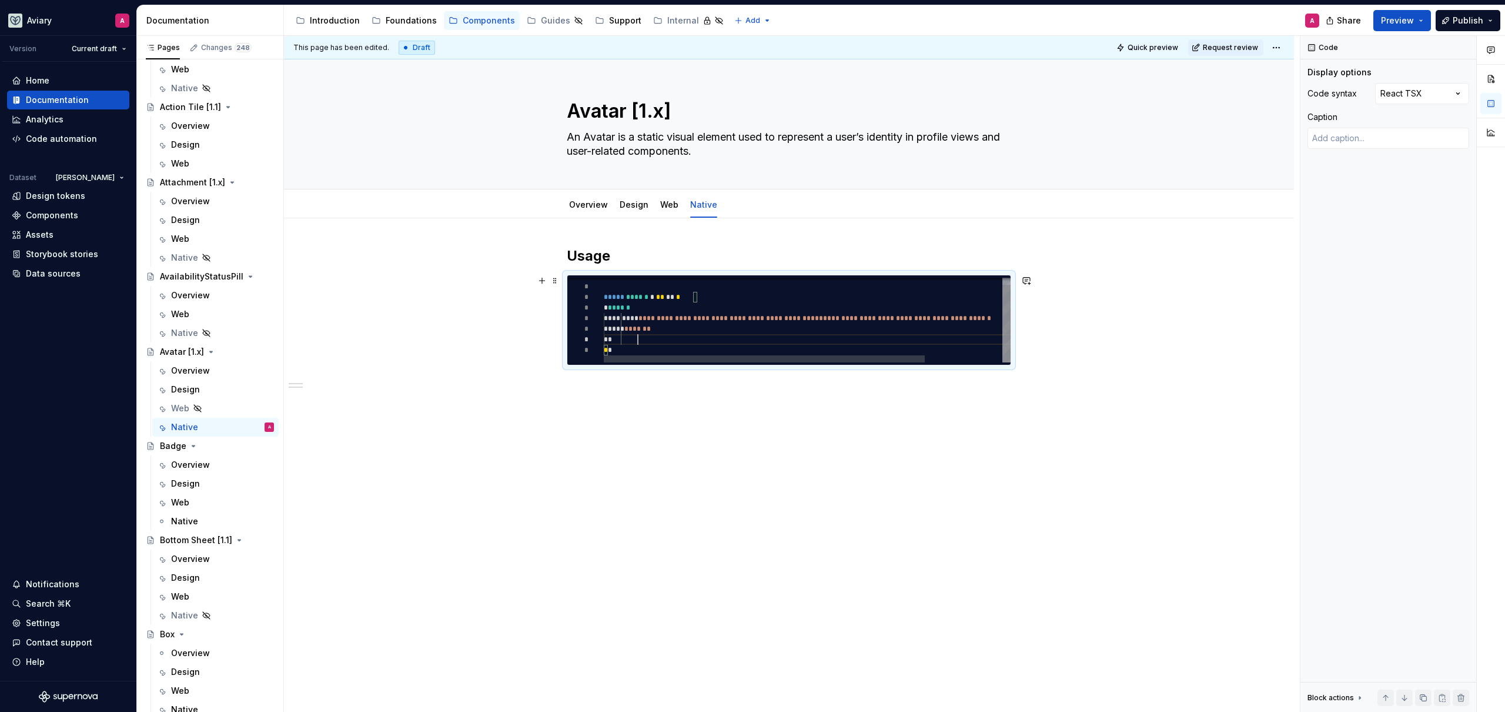
scroll to position [64, 34]
click at [604, 306] on span "*" at bounding box center [606, 307] width 4 height 7
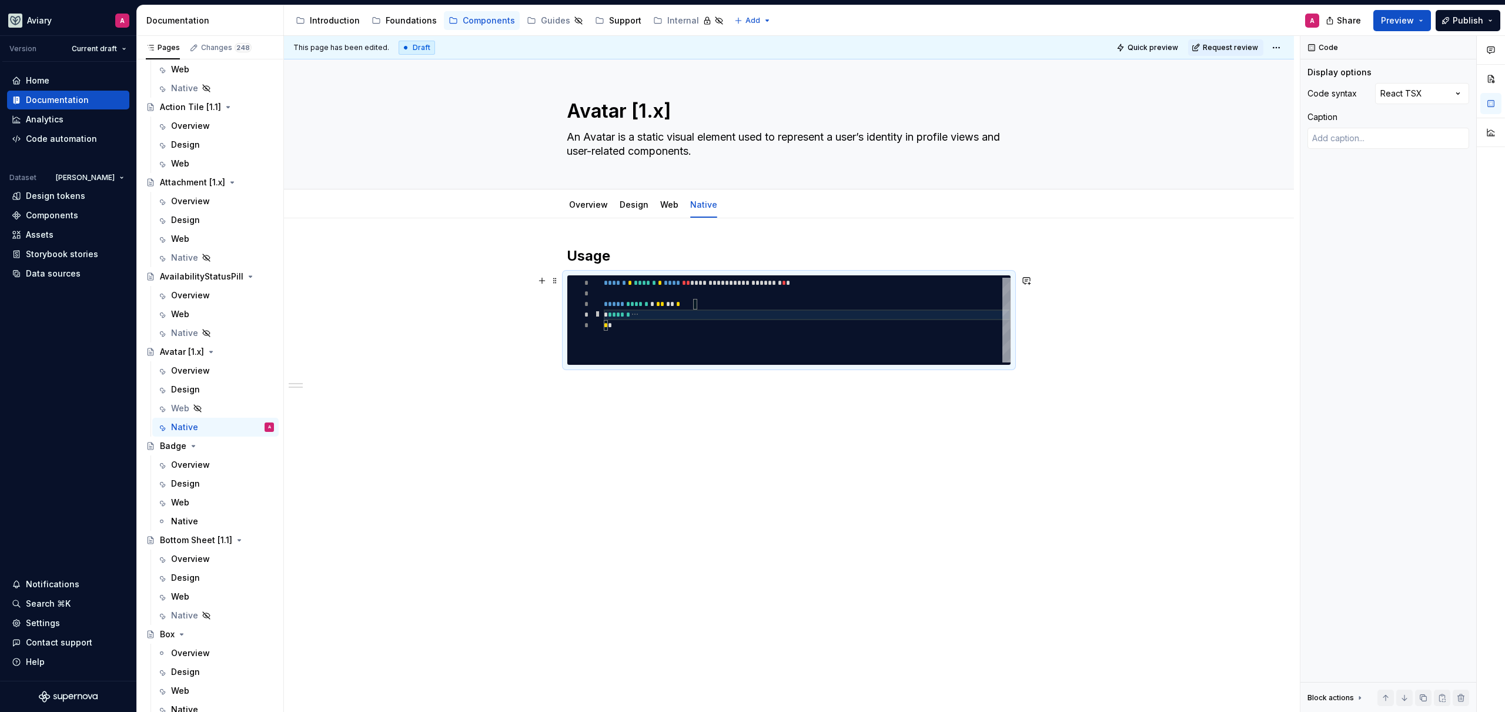
click at [598, 316] on div at bounding box center [597, 314] width 15 height 11
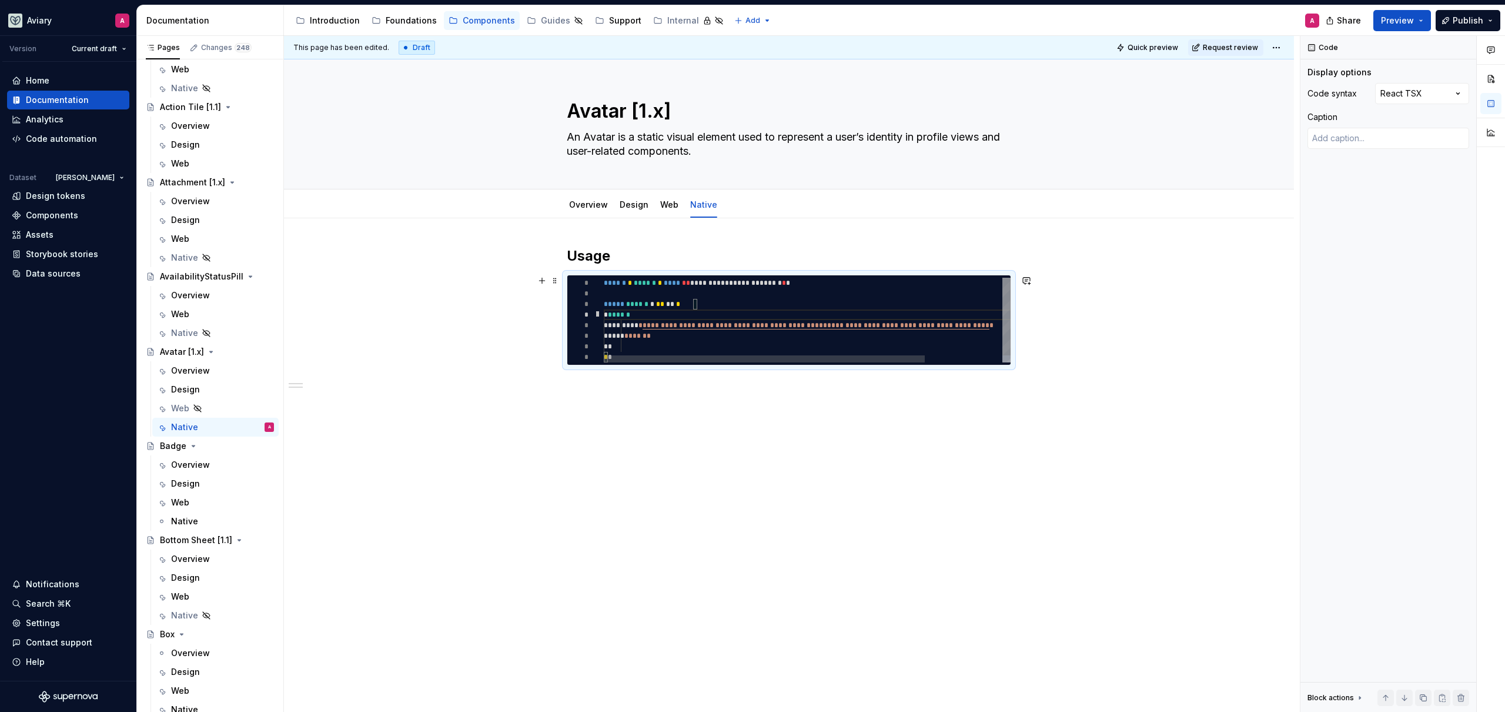
click at [606, 315] on div "**********" at bounding box center [856, 320] width 505 height 85
type textarea "**********"
type textarea "*"
type textarea "**********"
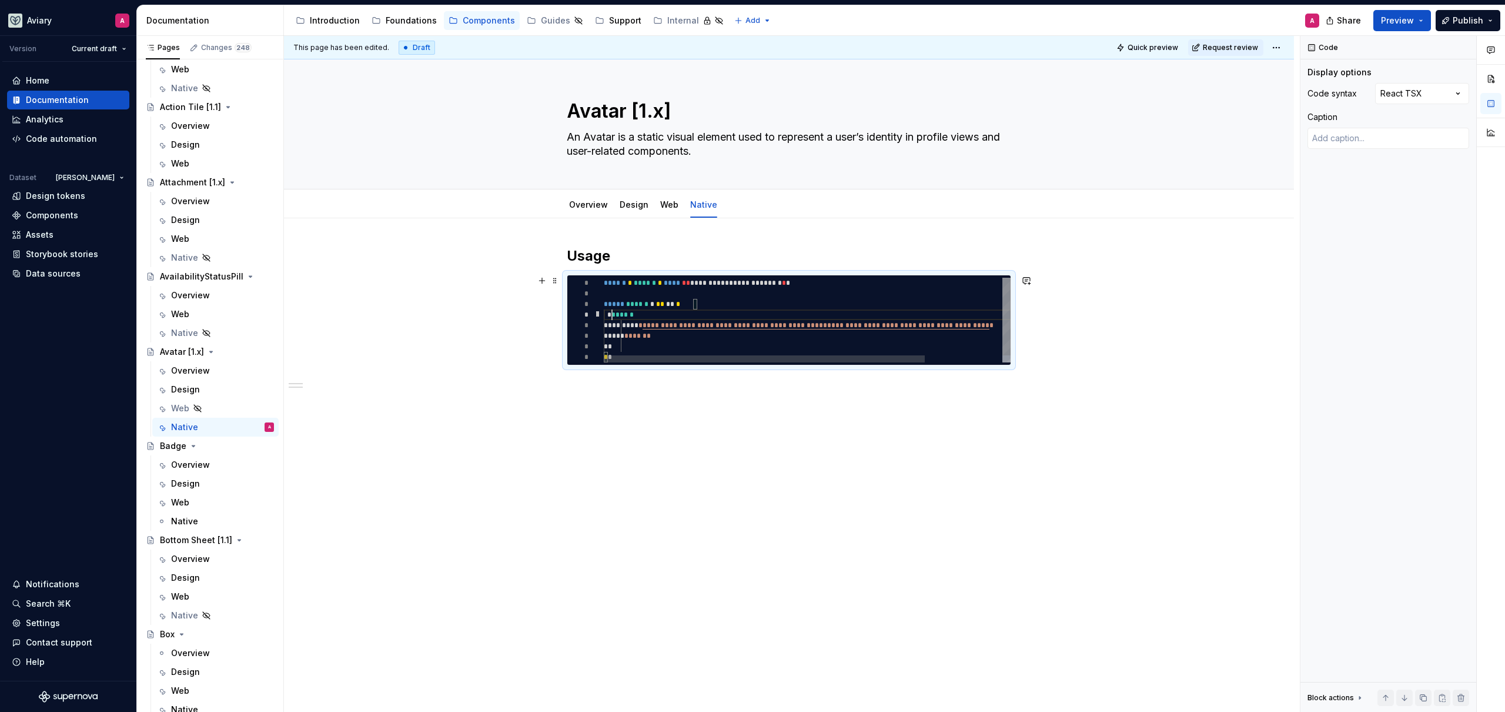
type textarea "*"
type textarea "**********"
type textarea "*"
type textarea "**********"
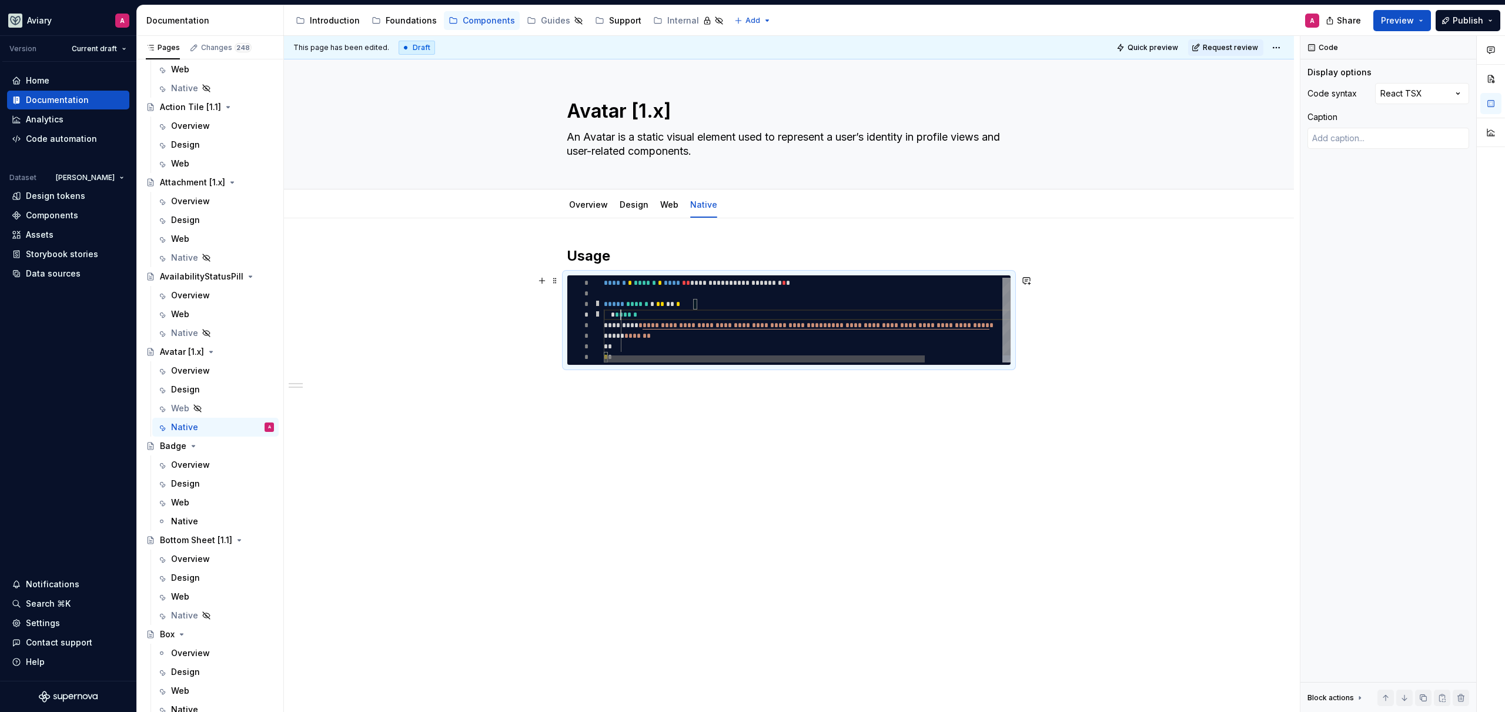
drag, startPoint x: 630, startPoint y: 349, endPoint x: 679, endPoint y: 360, distance: 49.6
click at [630, 349] on div "**********" at bounding box center [856, 324] width 505 height 92
type textarea "*"
type textarea "**********"
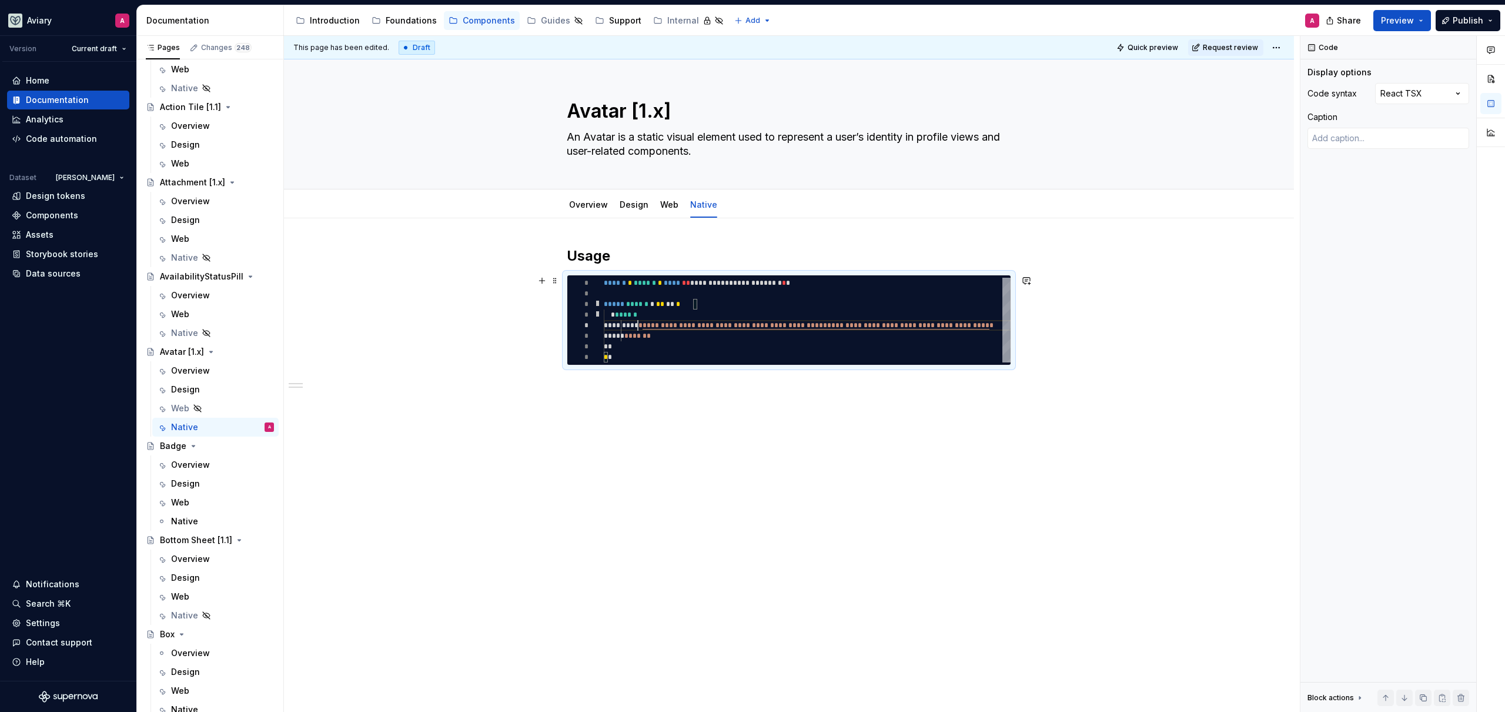
type textarea "*"
type textarea "**********"
type textarea "*"
type textarea "**********"
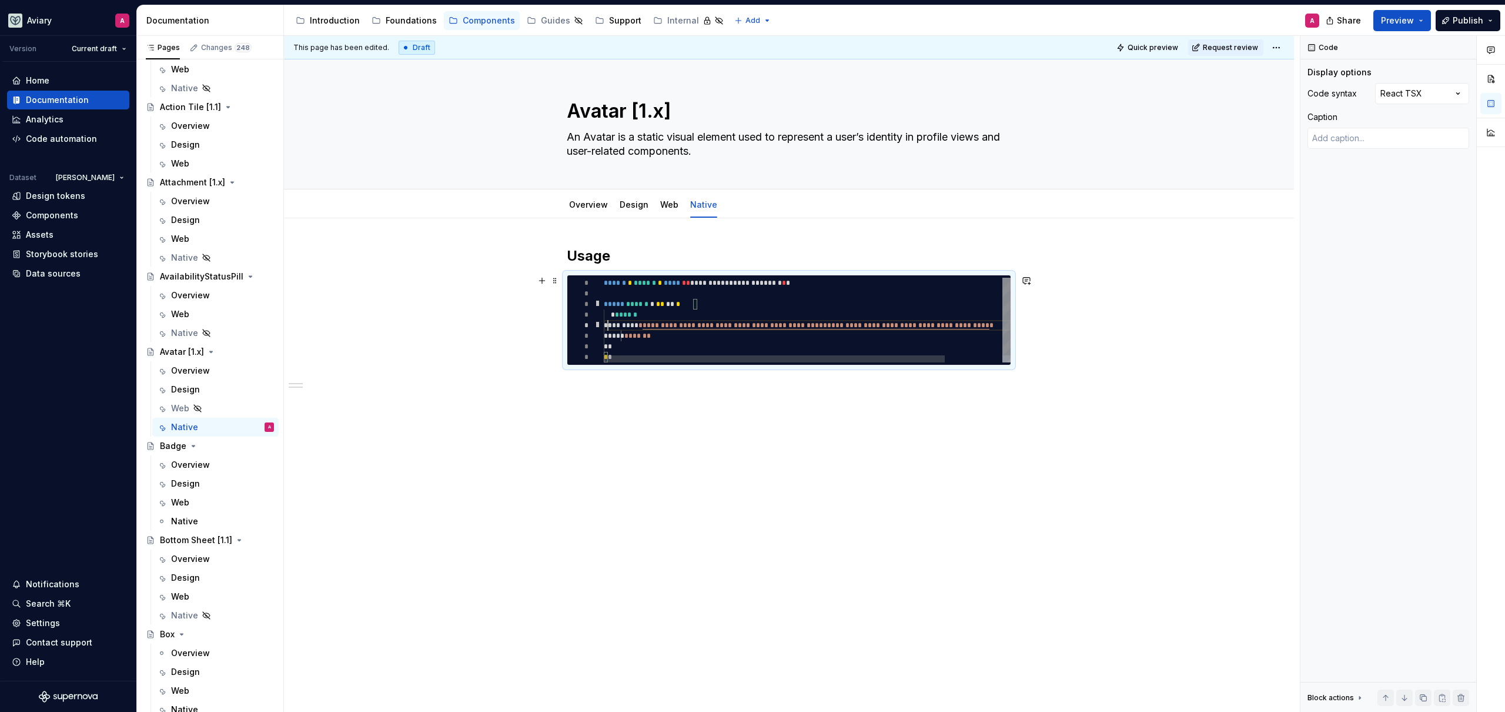
type textarea "*"
type textarea "**********"
type textarea "*"
type textarea "**********"
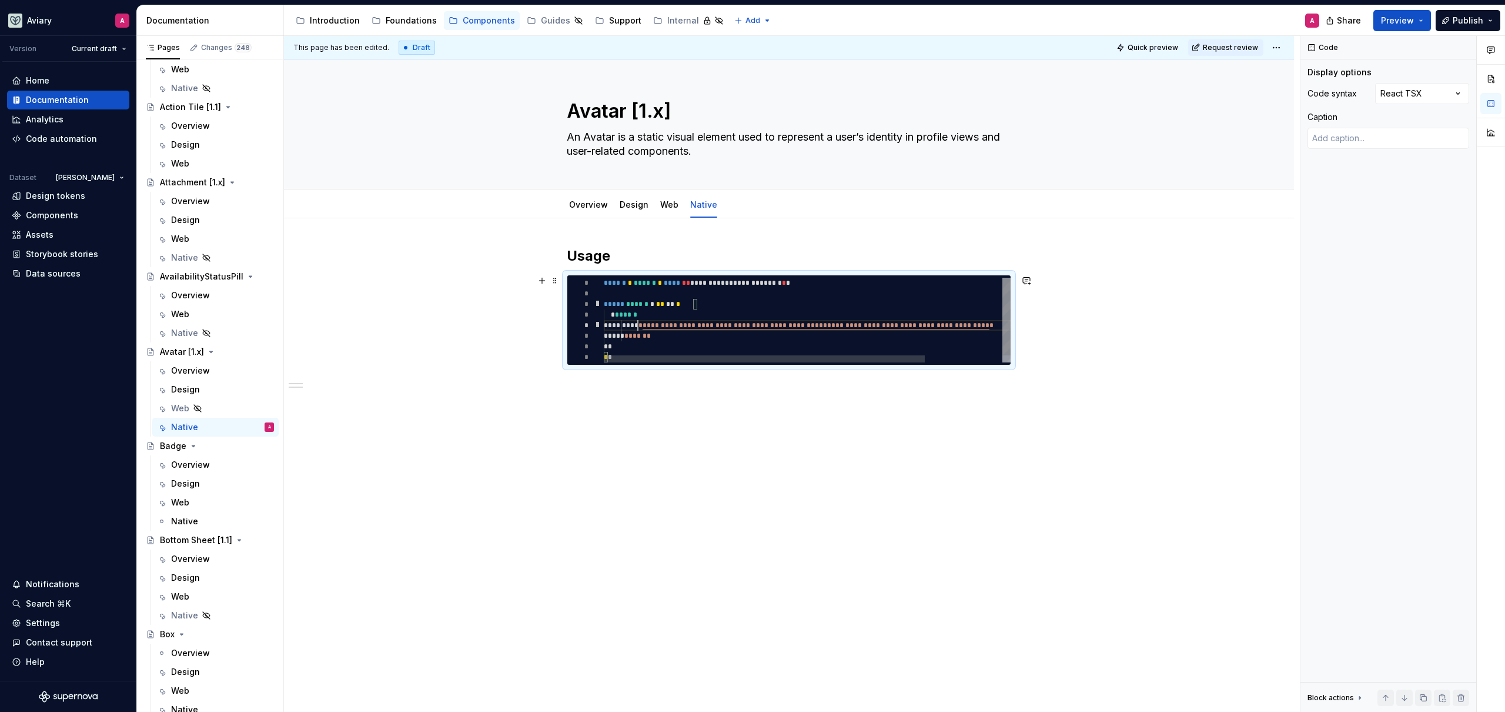
scroll to position [42, 34]
drag, startPoint x: 656, startPoint y: 303, endPoint x: 628, endPoint y: 306, distance: 28.3
click at [628, 306] on div "**********" at bounding box center [856, 324] width 505 height 92
type textarea "*"
type textarea "**********"
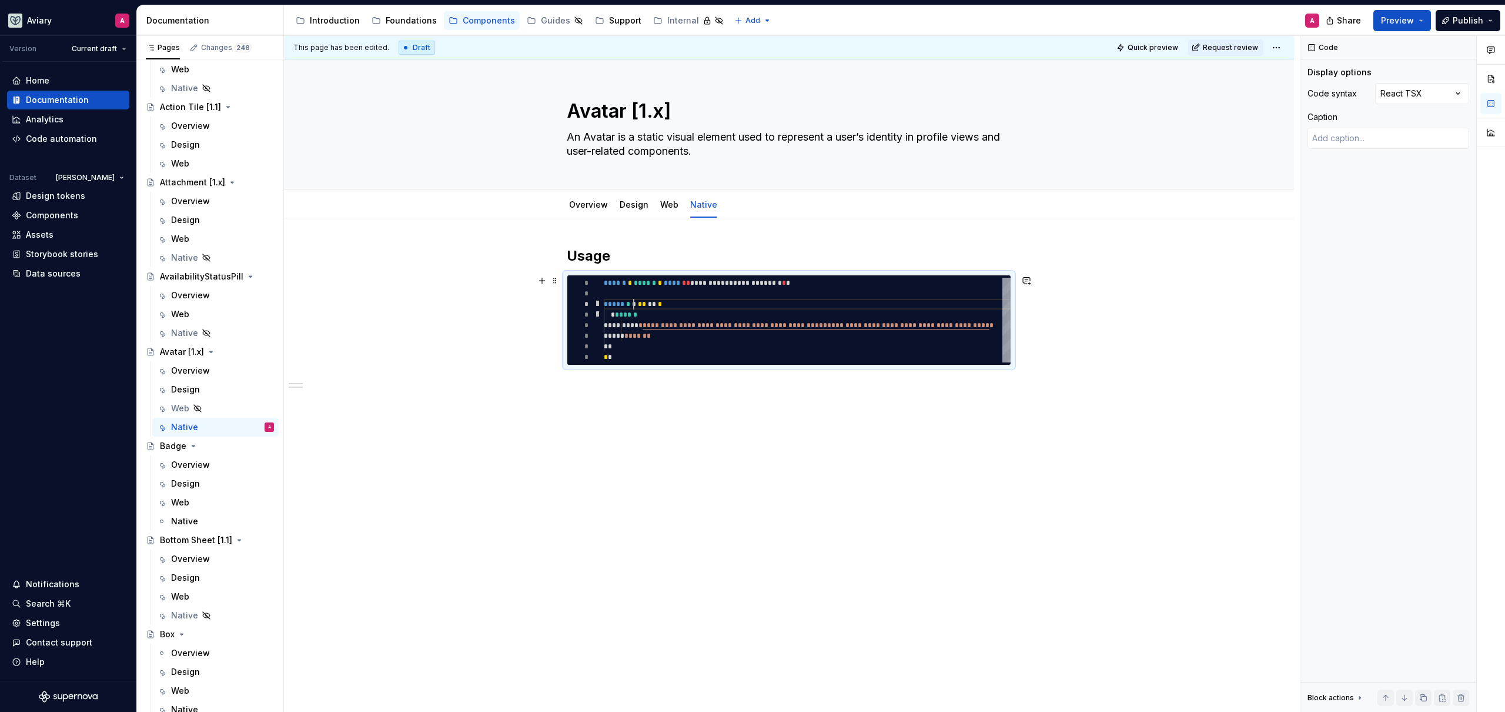
type textarea "*"
type textarea "**********"
type textarea "*"
type textarea "**********"
type textarea "*"
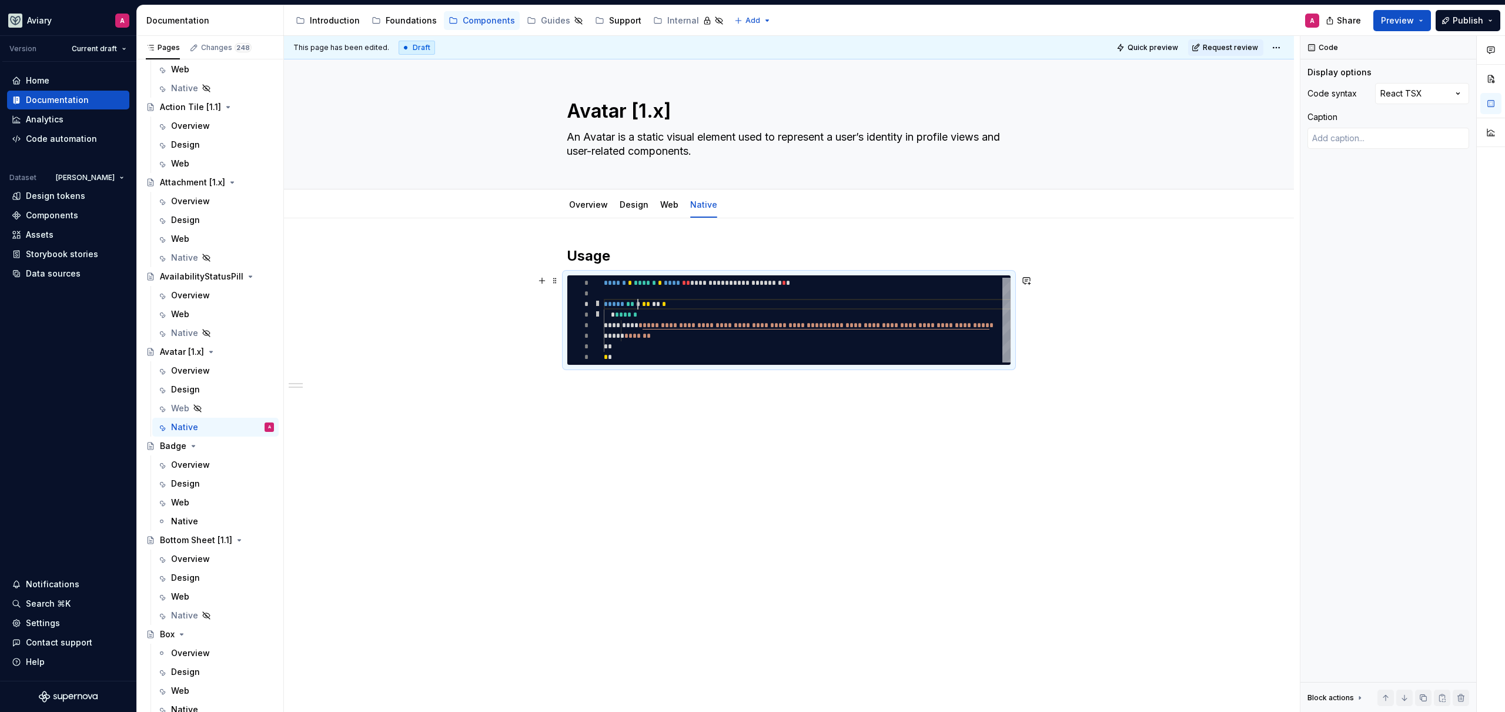
type textarea "**********"
type textarea "*"
type textarea "**********"
type textarea "*"
type textarea "**********"
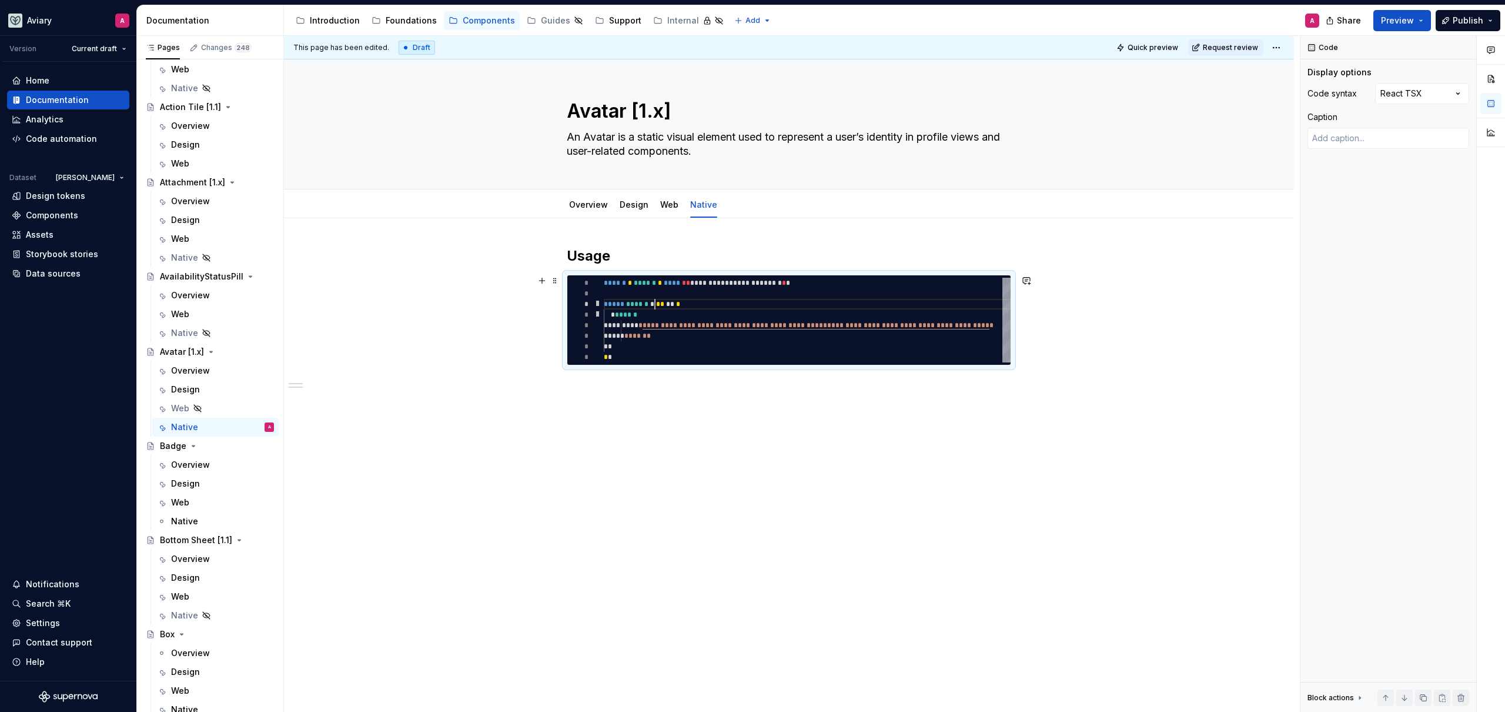
scroll to position [21, 55]
type textarea "*"
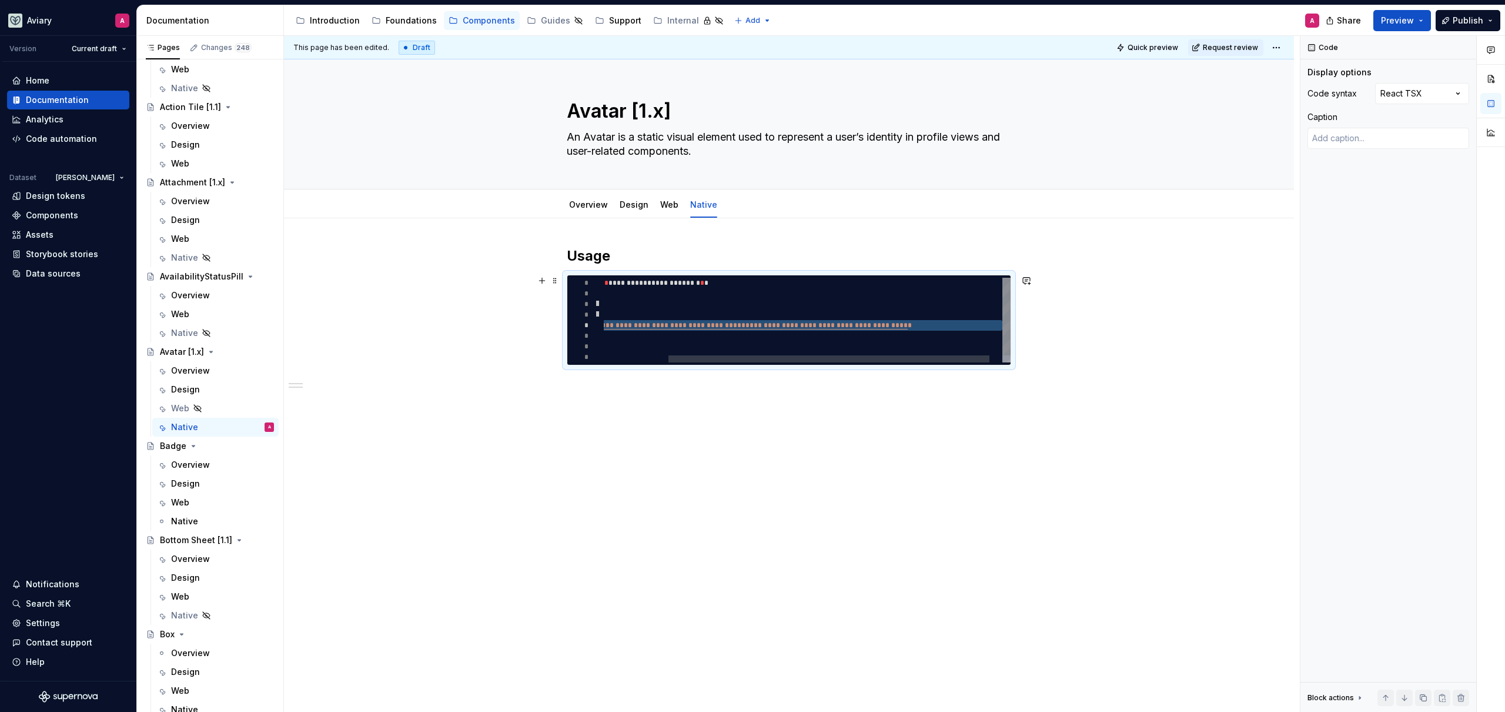
scroll to position [42, 476]
drag, startPoint x: 680, startPoint y: 327, endPoint x: 999, endPoint y: 326, distance: 318.2
click at [999, 325] on div "**********" at bounding box center [774, 324] width 505 height 92
type textarea "**********"
click at [998, 325] on div "**********" at bounding box center [774, 324] width 505 height 92
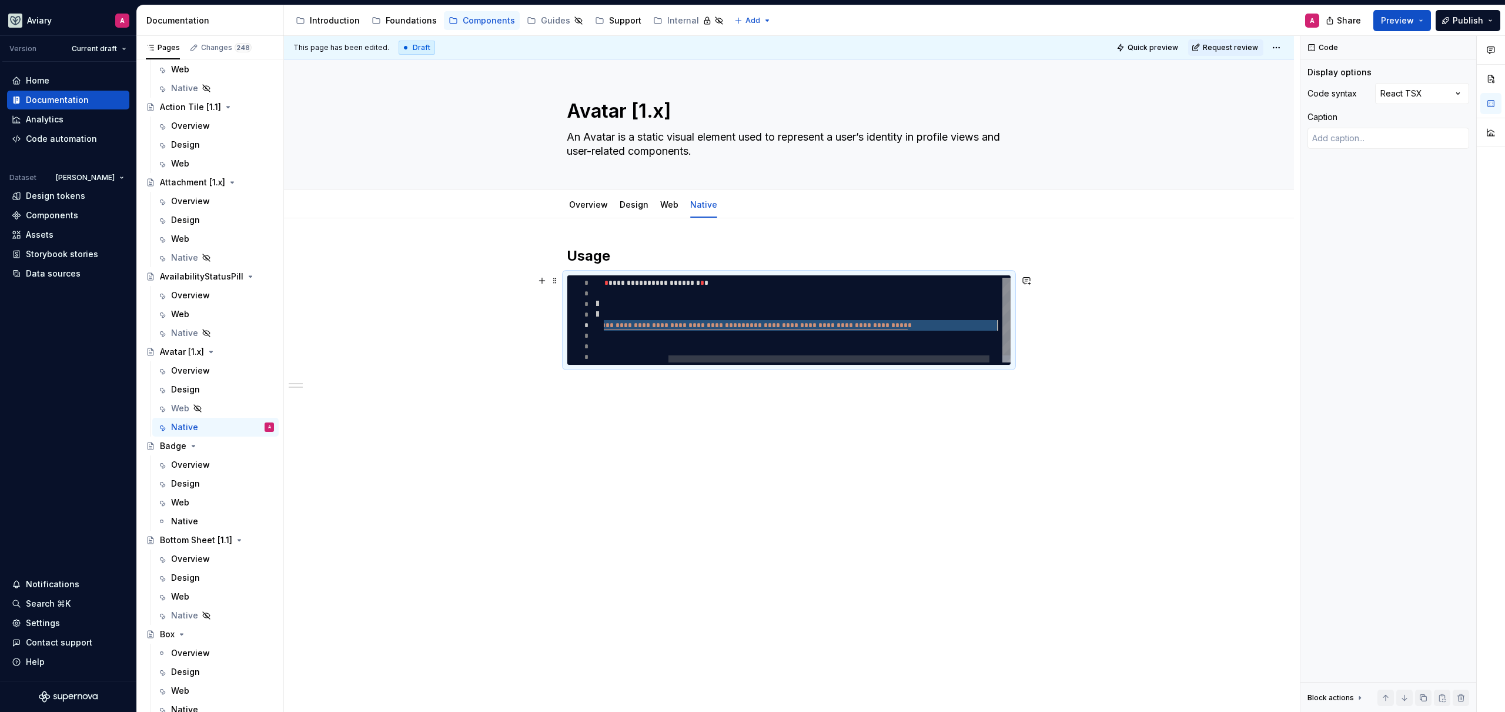
drag, startPoint x: 998, startPoint y: 326, endPoint x: 856, endPoint y: 330, distance: 142.4
click at [856, 330] on div "**********" at bounding box center [774, 324] width 505 height 92
click at [690, 321] on div "**********" at bounding box center [856, 324] width 505 height 92
click at [682, 327] on div "**********" at bounding box center [856, 324] width 505 height 92
click at [661, 326] on div "**********" at bounding box center [856, 324] width 505 height 92
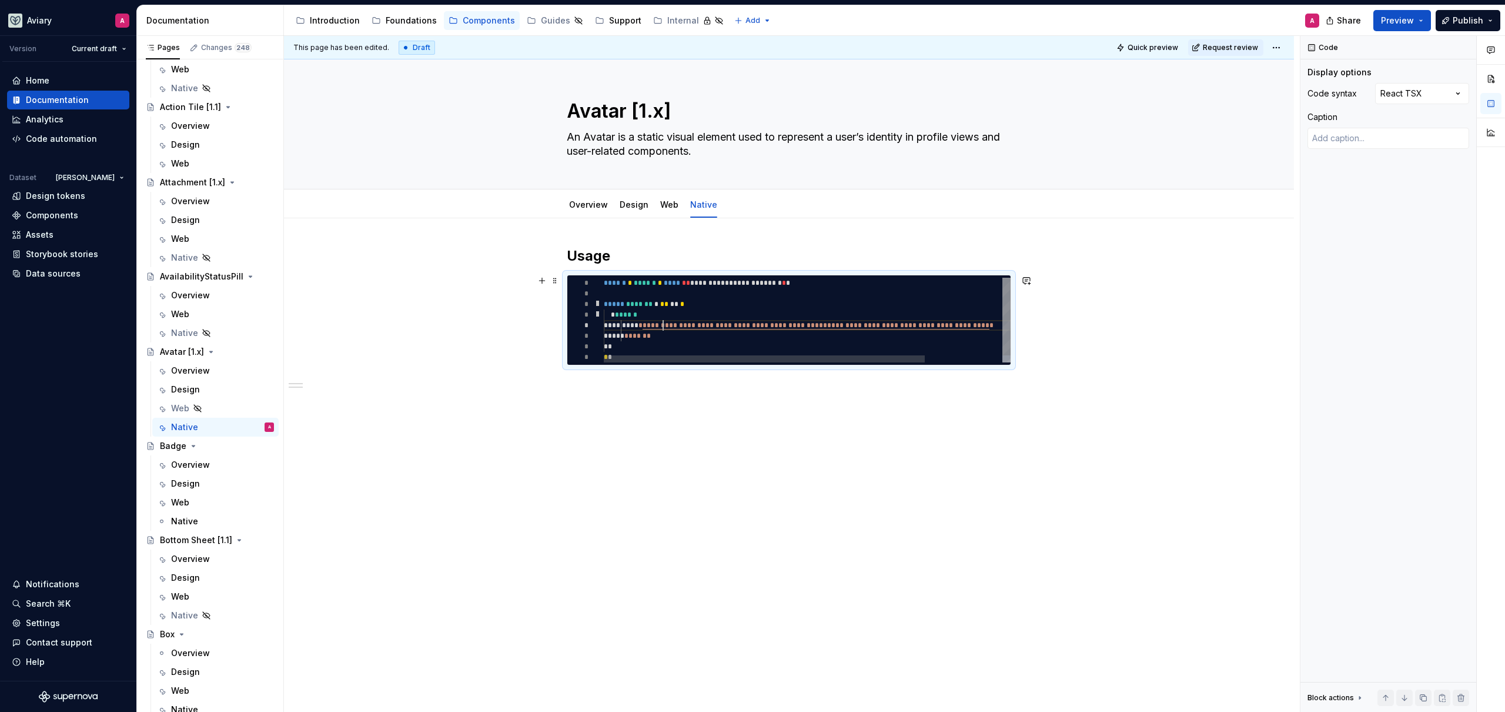
scroll to position [42, 59]
drag, startPoint x: 680, startPoint y: 326, endPoint x: 997, endPoint y: 328, distance: 316.4
click at [997, 328] on div "**********" at bounding box center [774, 324] width 505 height 92
type textarea "*"
type textarea "**********"
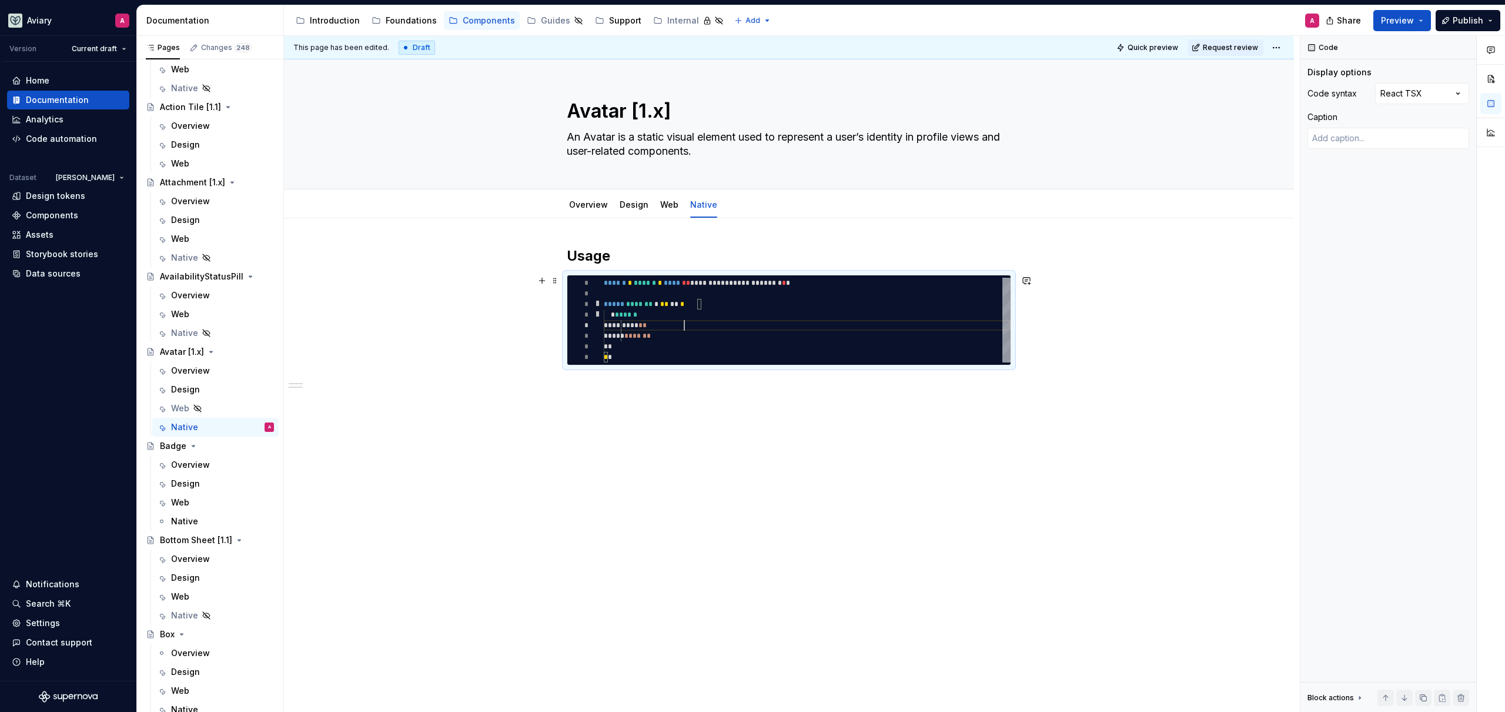
type textarea "*"
type textarea "**********"
type textarea "*"
type textarea "**********"
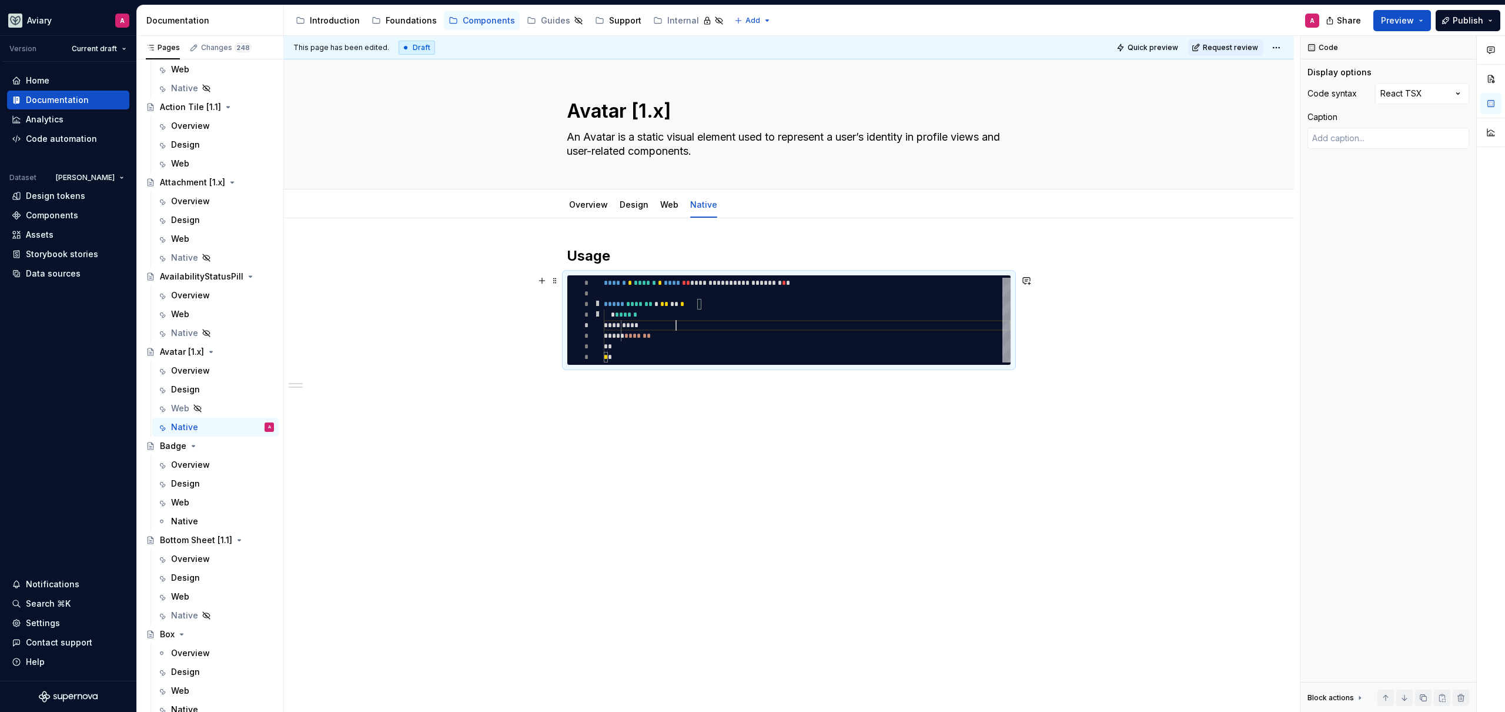
type textarea "*"
type textarea "**********"
type textarea "*"
type textarea "**********"
type textarea "*"
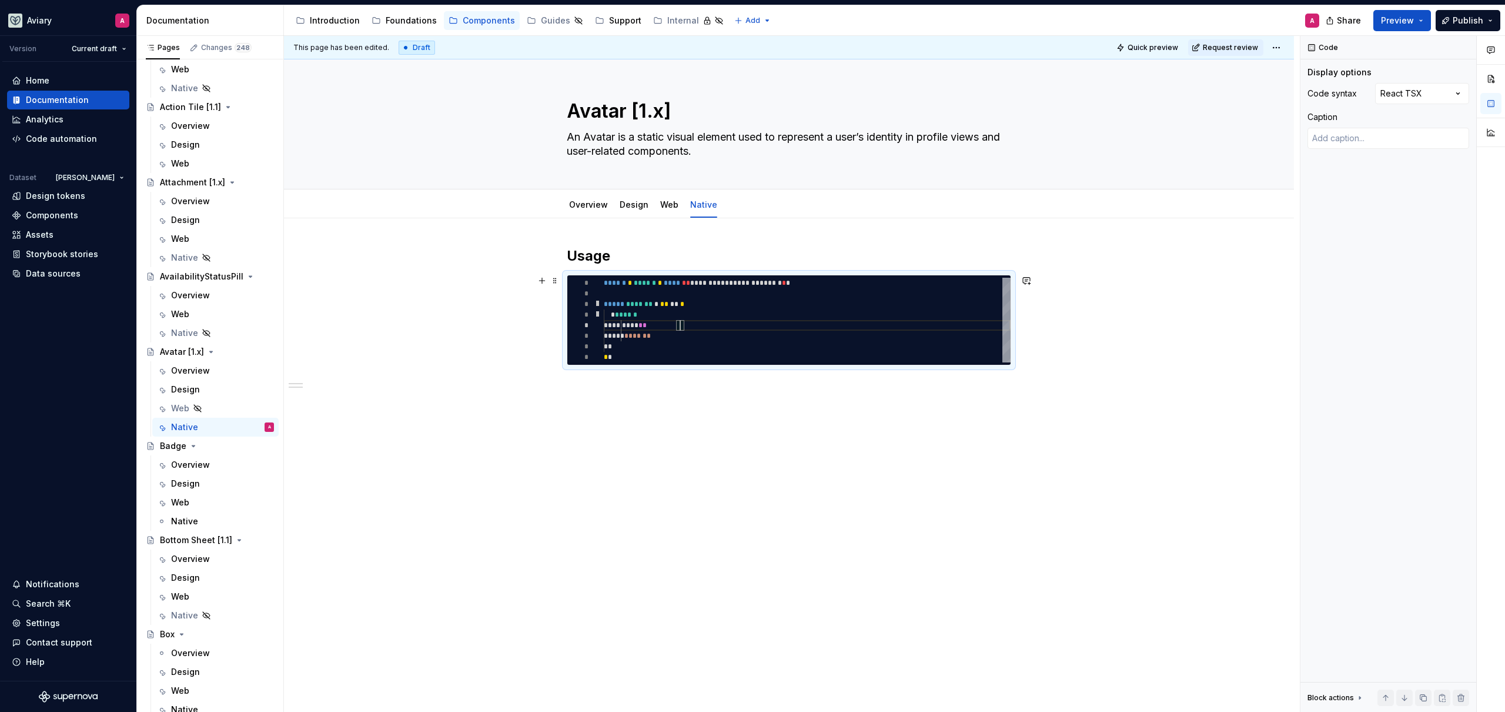
type textarea "**********"
type textarea "*"
type textarea "**********"
type textarea "*"
type textarea "**********"
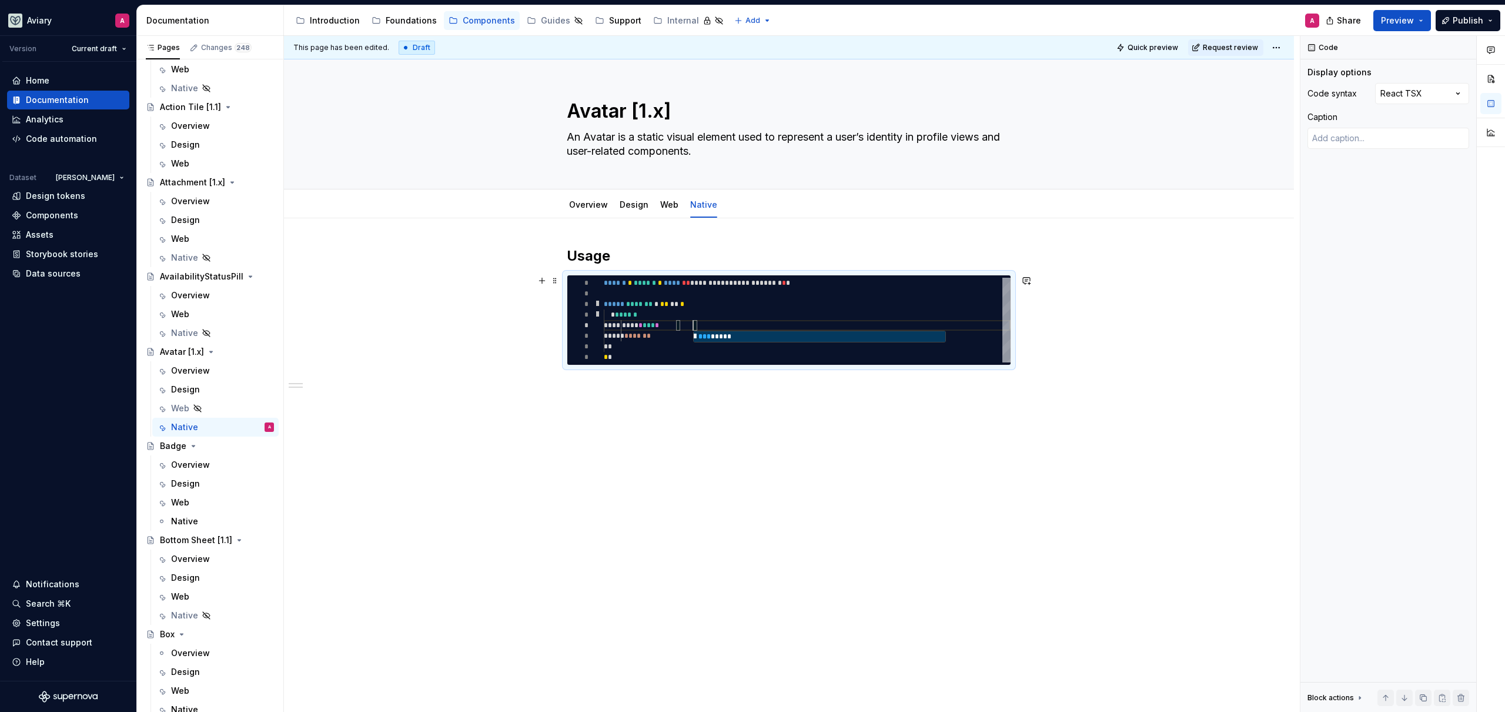
type textarea "*"
type textarea "**********"
type textarea "*"
type textarea "**********"
type textarea "*"
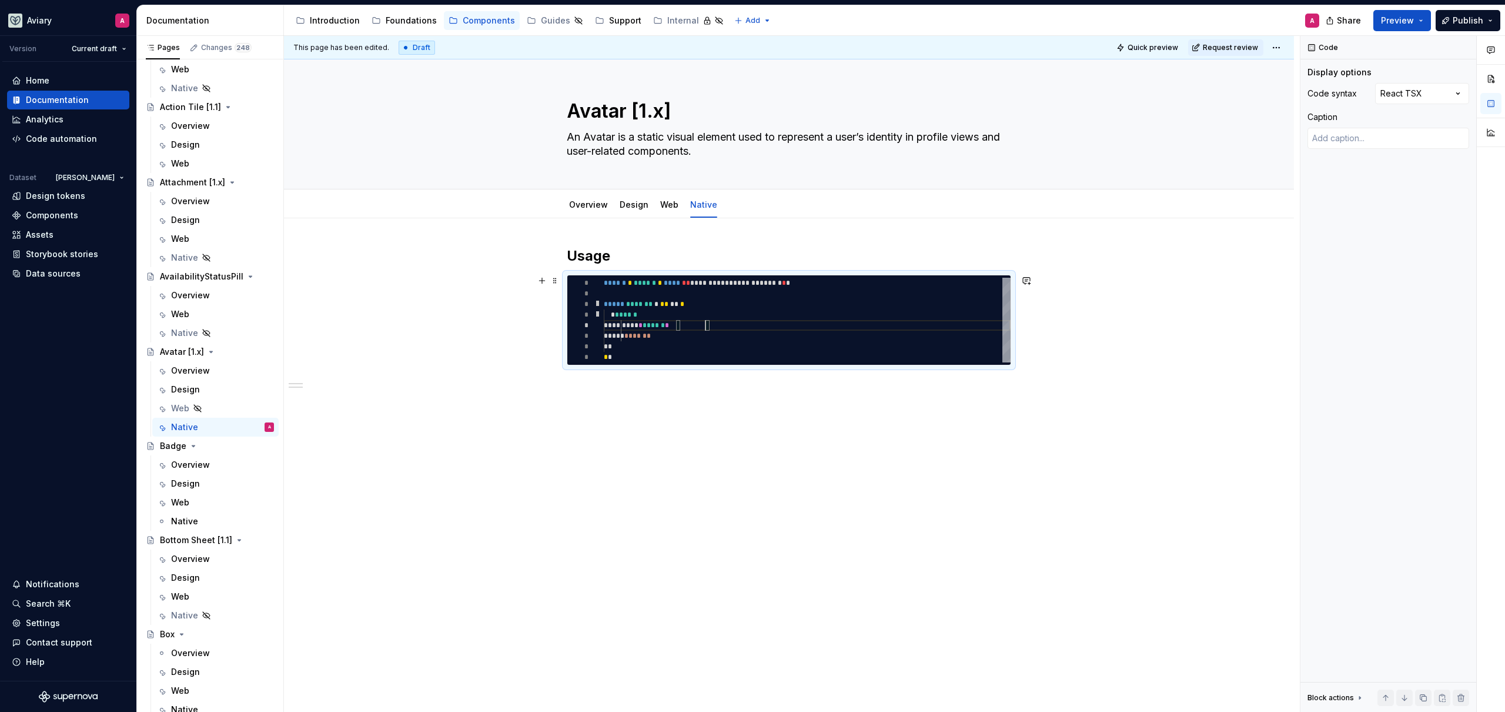
type textarea "**********"
type textarea "*"
type textarea "**********"
type textarea "*"
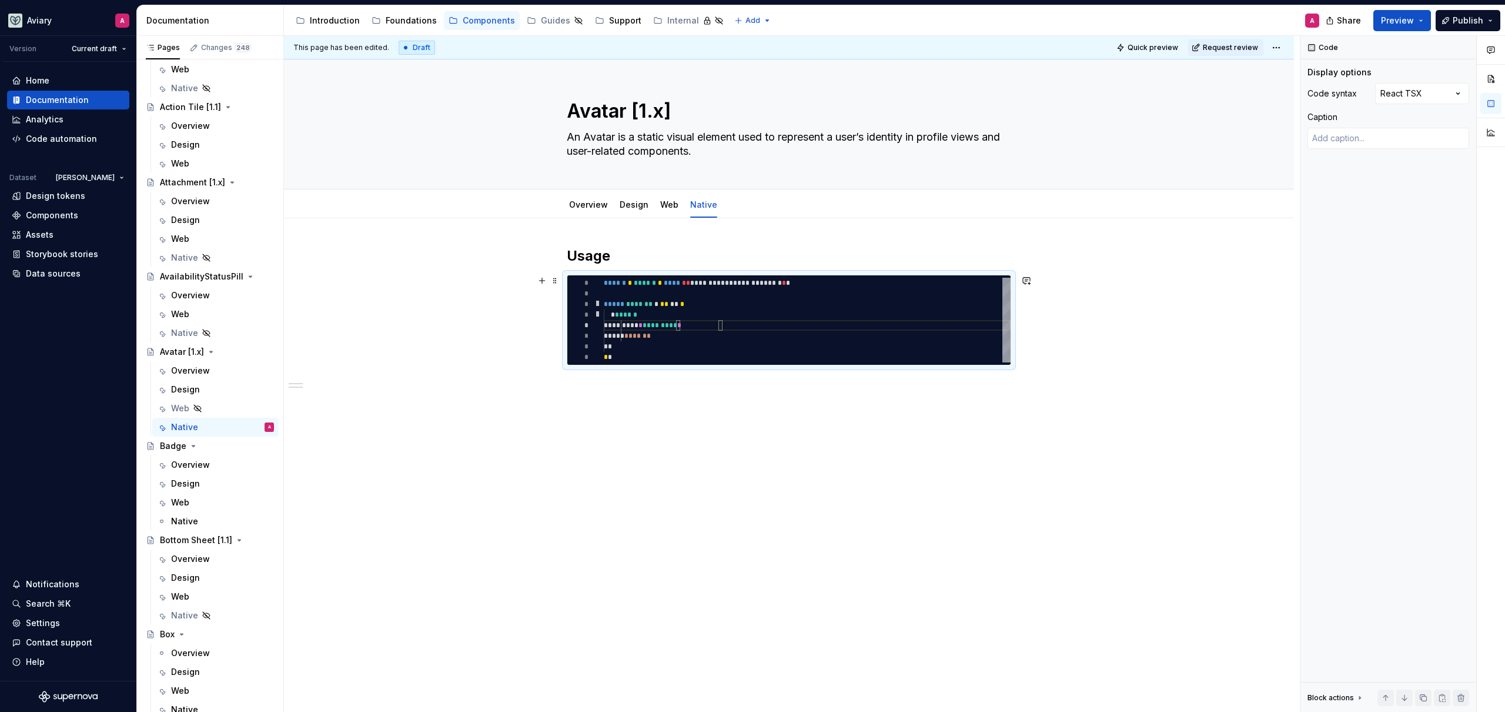
type textarea "**********"
click at [440, 278] on div "**********" at bounding box center [789, 425] width 1010 height 415
click at [1214, 44] on span "Request review" at bounding box center [1230, 47] width 55 height 9
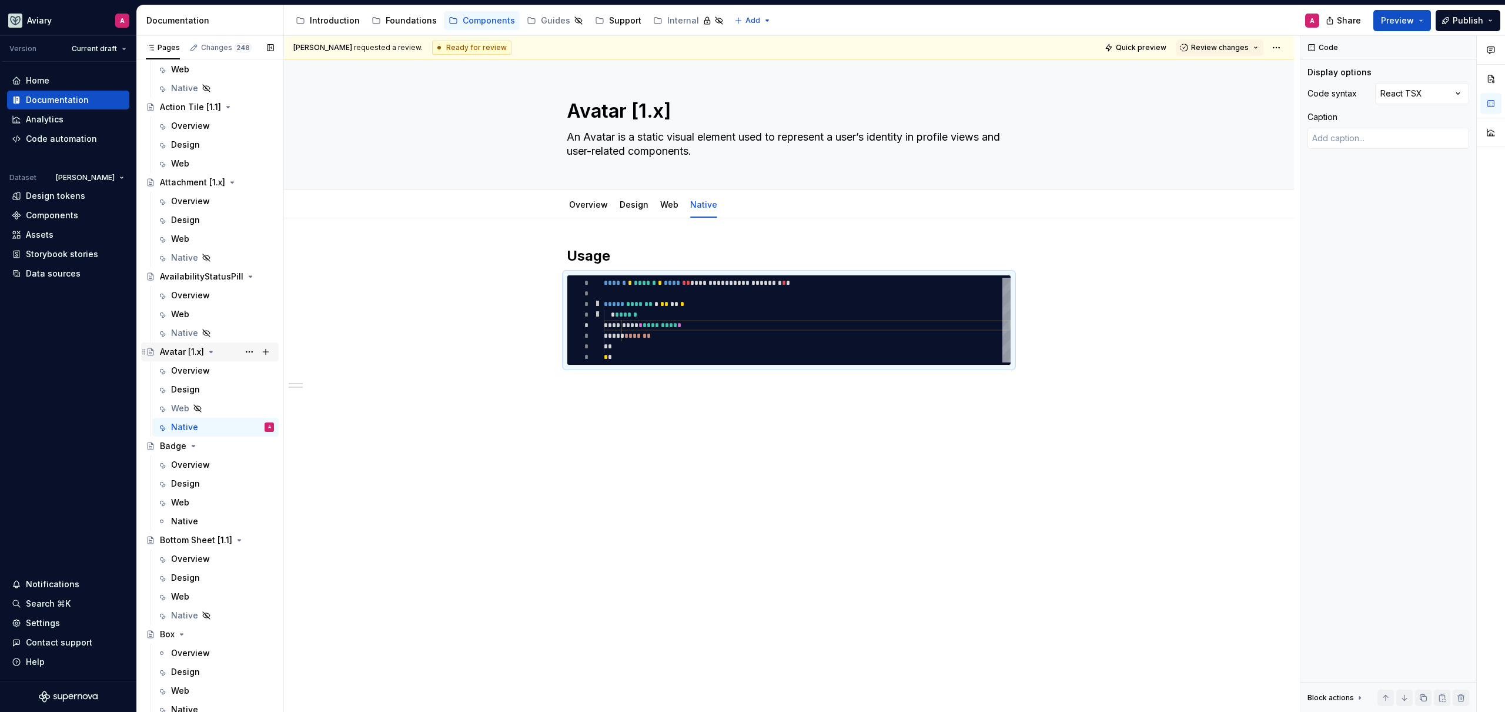
click at [202, 352] on div "Avatar [1.x]" at bounding box center [182, 352] width 44 height 12
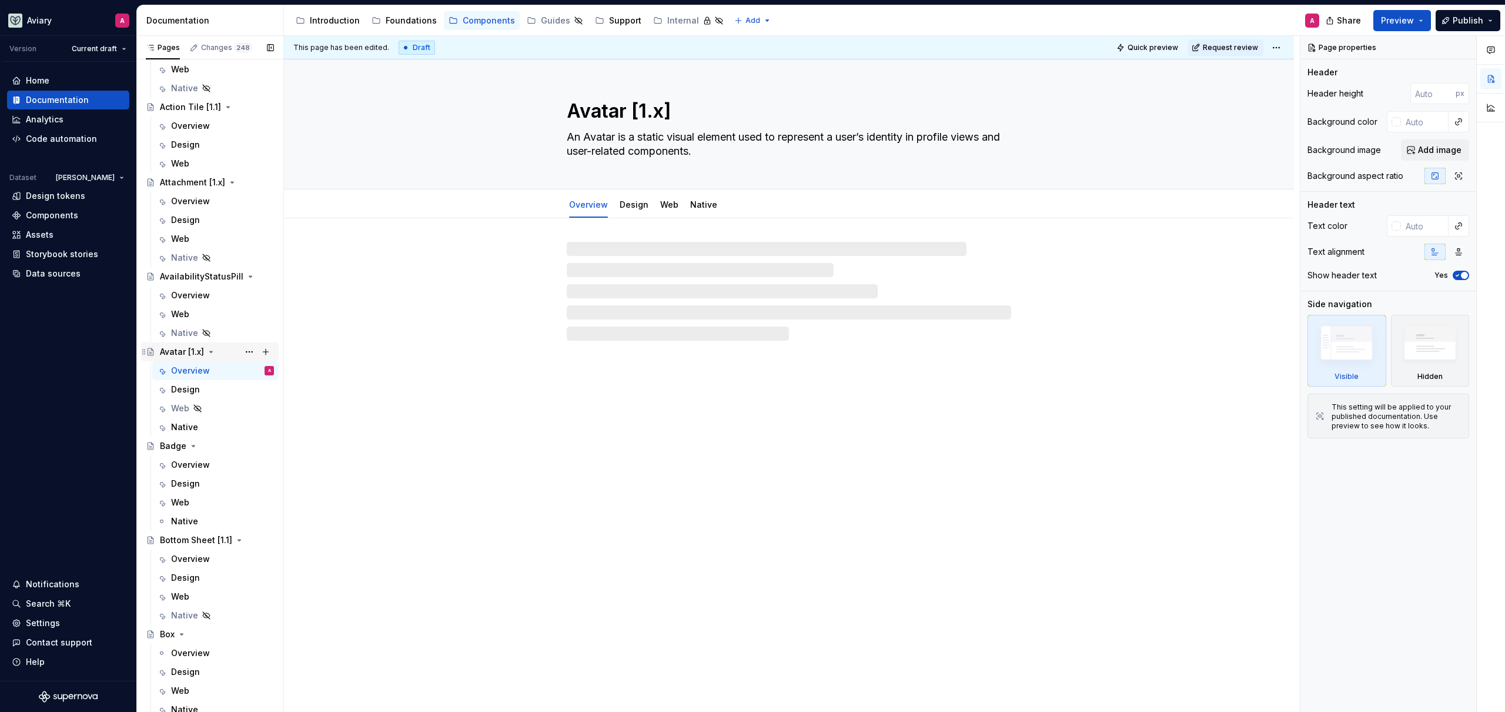
click at [197, 351] on div "Avatar [1.x]" at bounding box center [182, 352] width 44 height 12
click at [246, 349] on button "Page tree" at bounding box center [249, 351] width 16 height 16
type textarea "*"
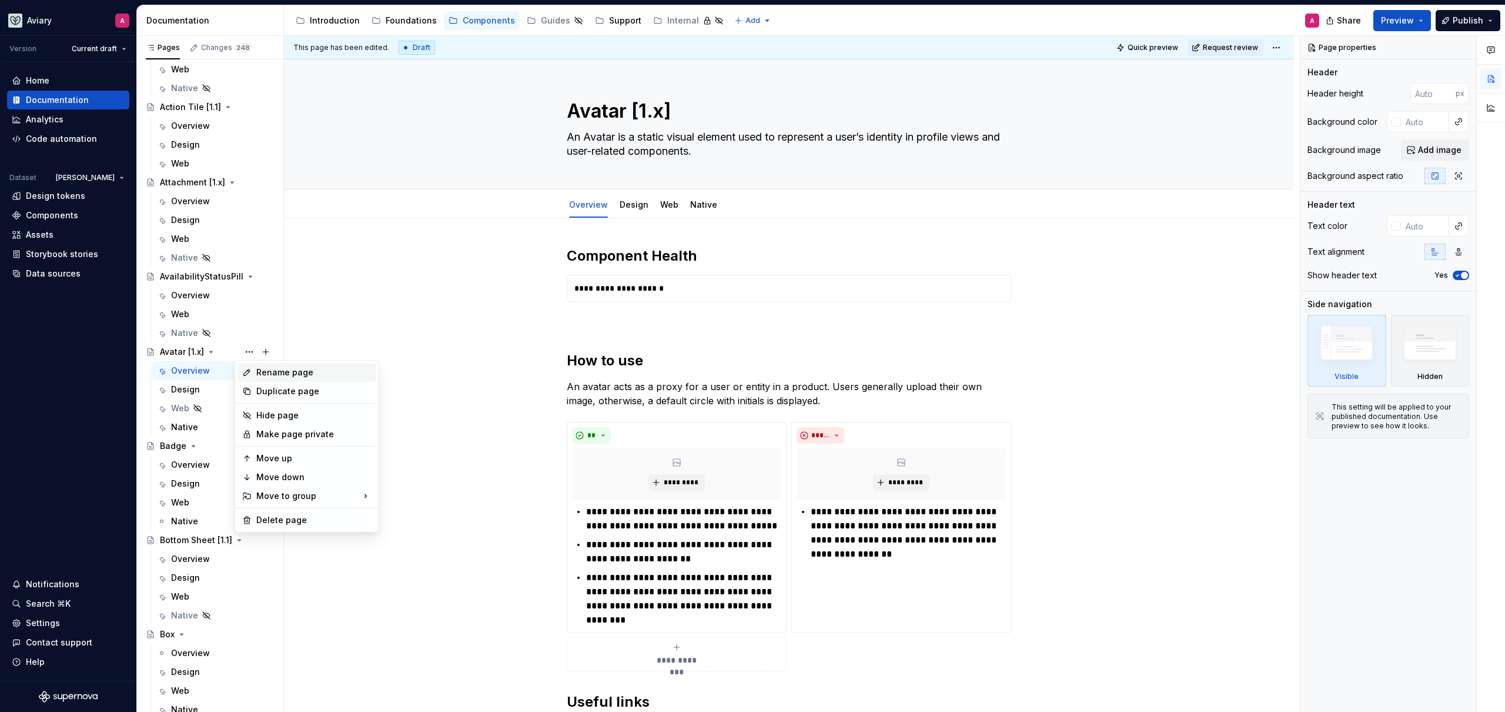
click at [278, 373] on div "Rename page" at bounding box center [313, 372] width 115 height 12
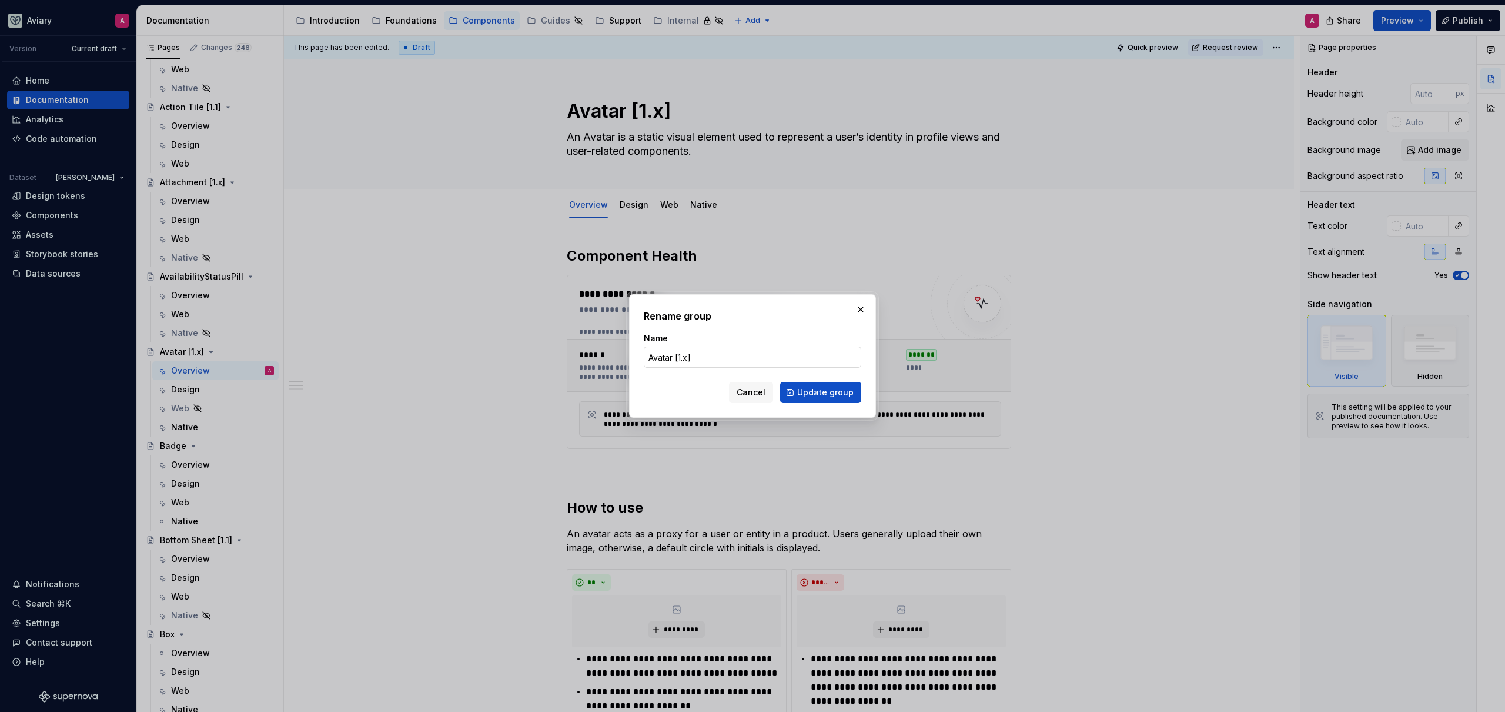
click at [720, 357] on input "Avatar [1.x]" at bounding box center [753, 356] width 218 height 21
type input "Avatar"
click at [826, 396] on span "Update group" at bounding box center [825, 392] width 56 height 12
type textarea "*"
type textarea "Avatar"
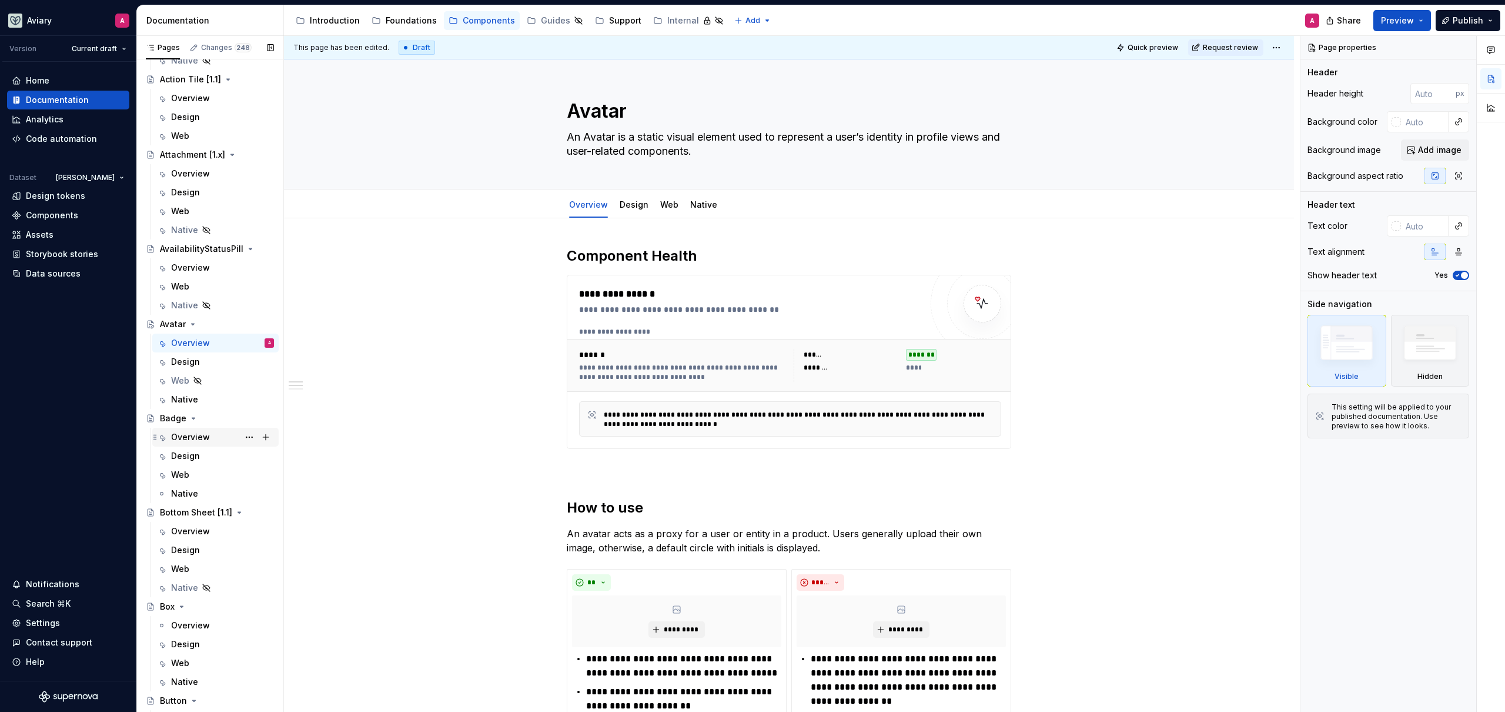
scroll to position [406, 0]
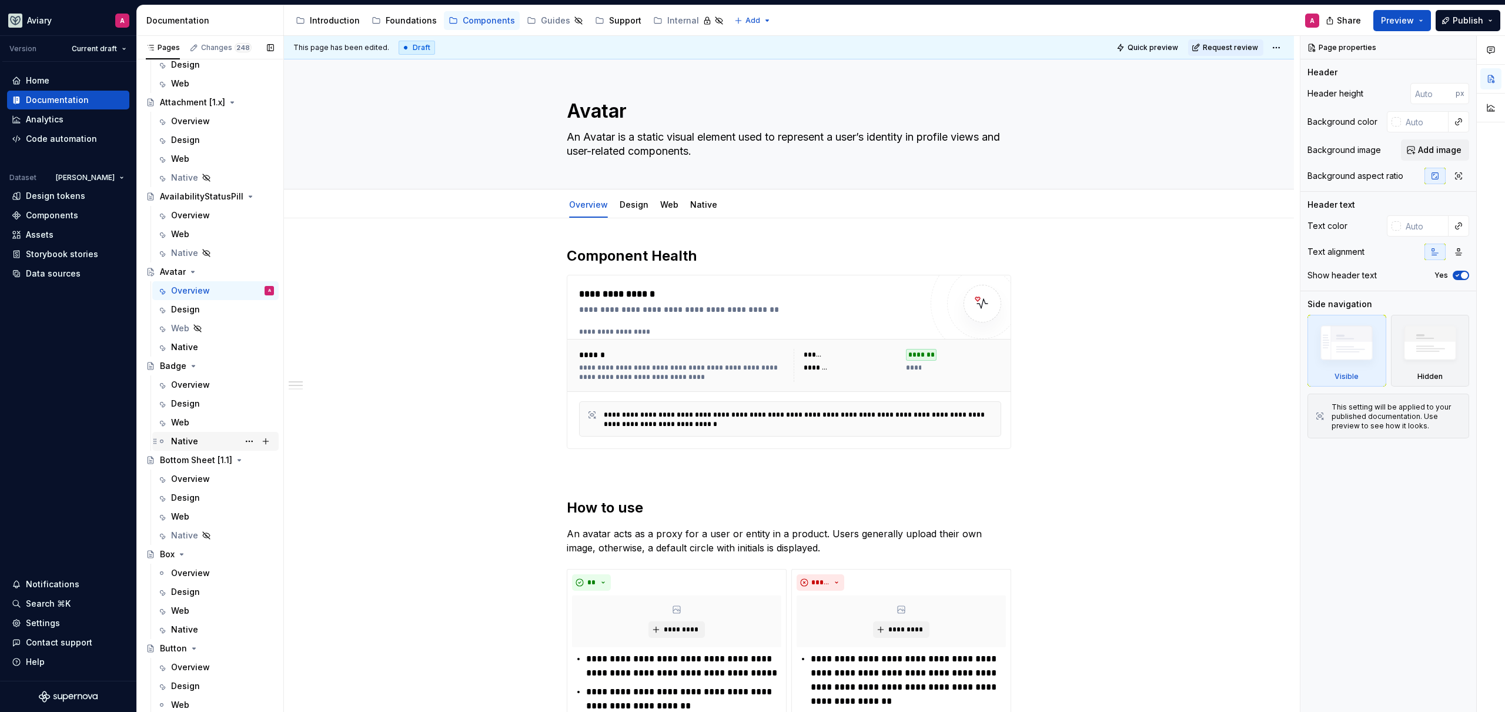
click at [212, 439] on div "Native" at bounding box center [222, 441] width 103 height 16
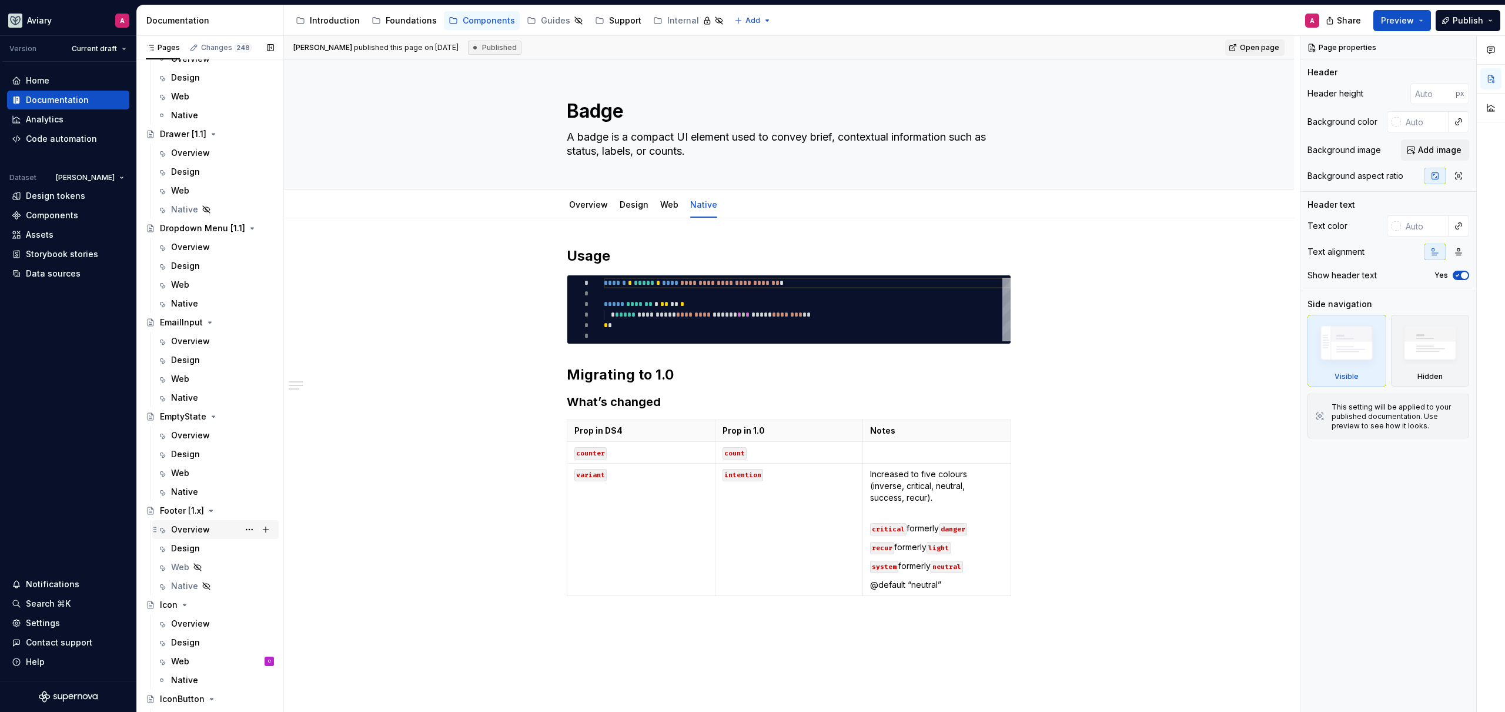
scroll to position [1705, 0]
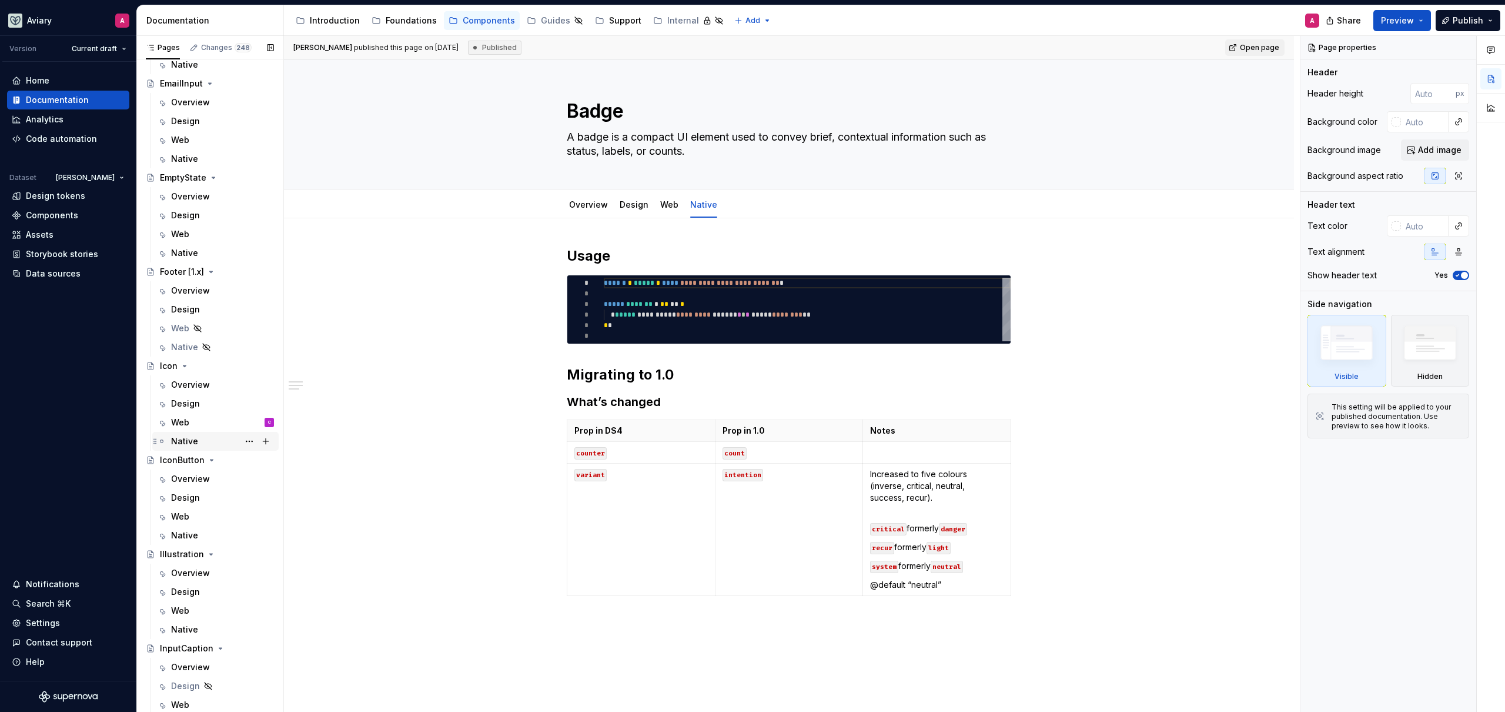
click at [215, 440] on div "Native" at bounding box center [222, 441] width 103 height 16
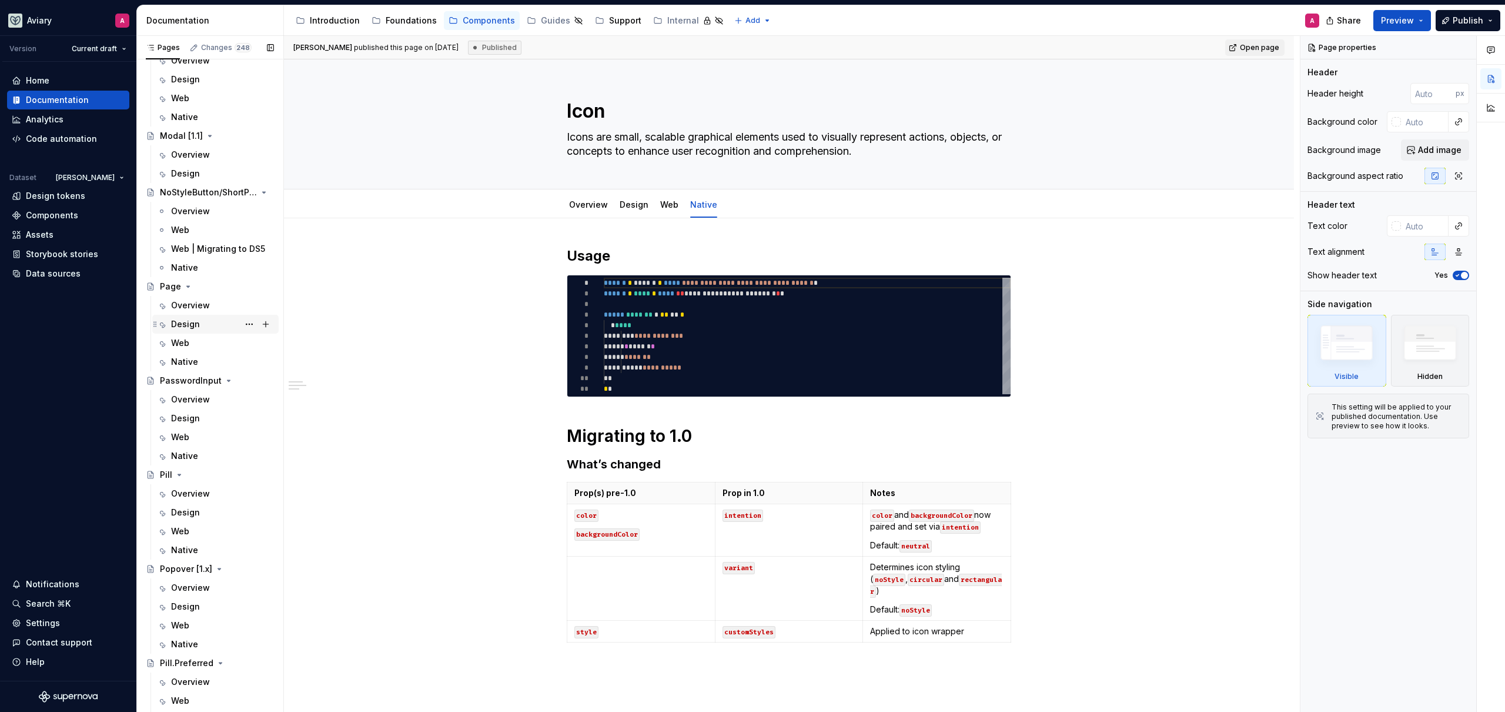
scroll to position [2511, 0]
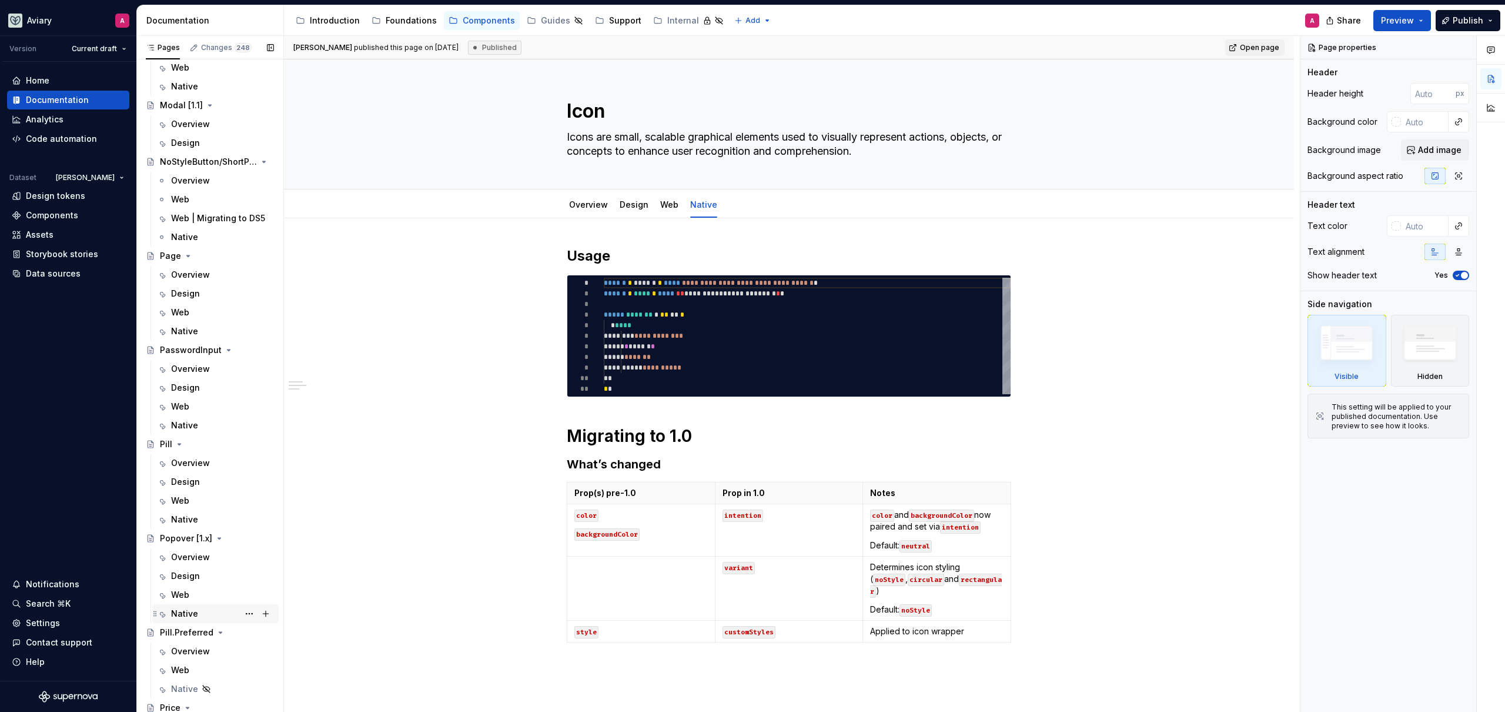
click at [208, 607] on div "Native" at bounding box center [222, 613] width 103 height 16
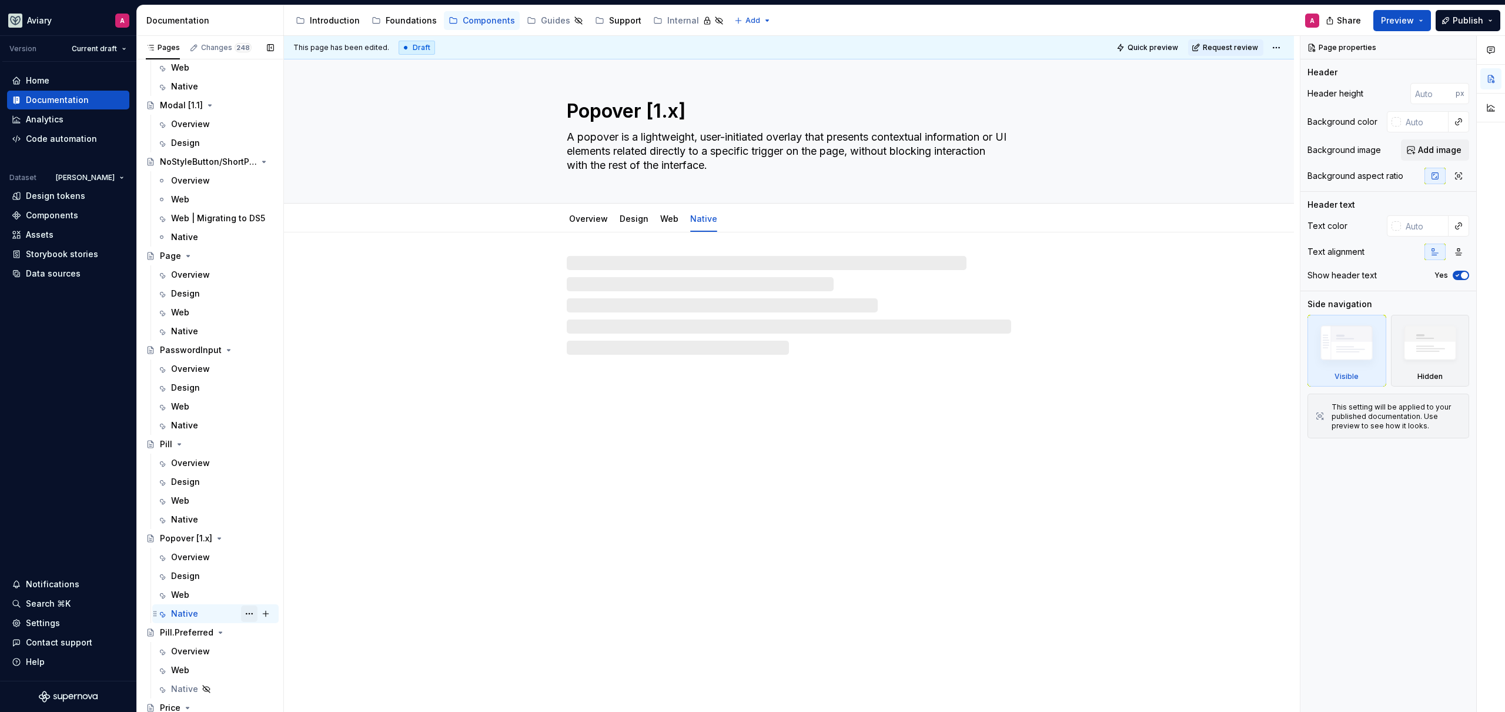
click at [242, 614] on button "Page tree" at bounding box center [249, 613] width 16 height 16
click at [277, 626] on div "Hide tab" at bounding box center [313, 626] width 115 height 12
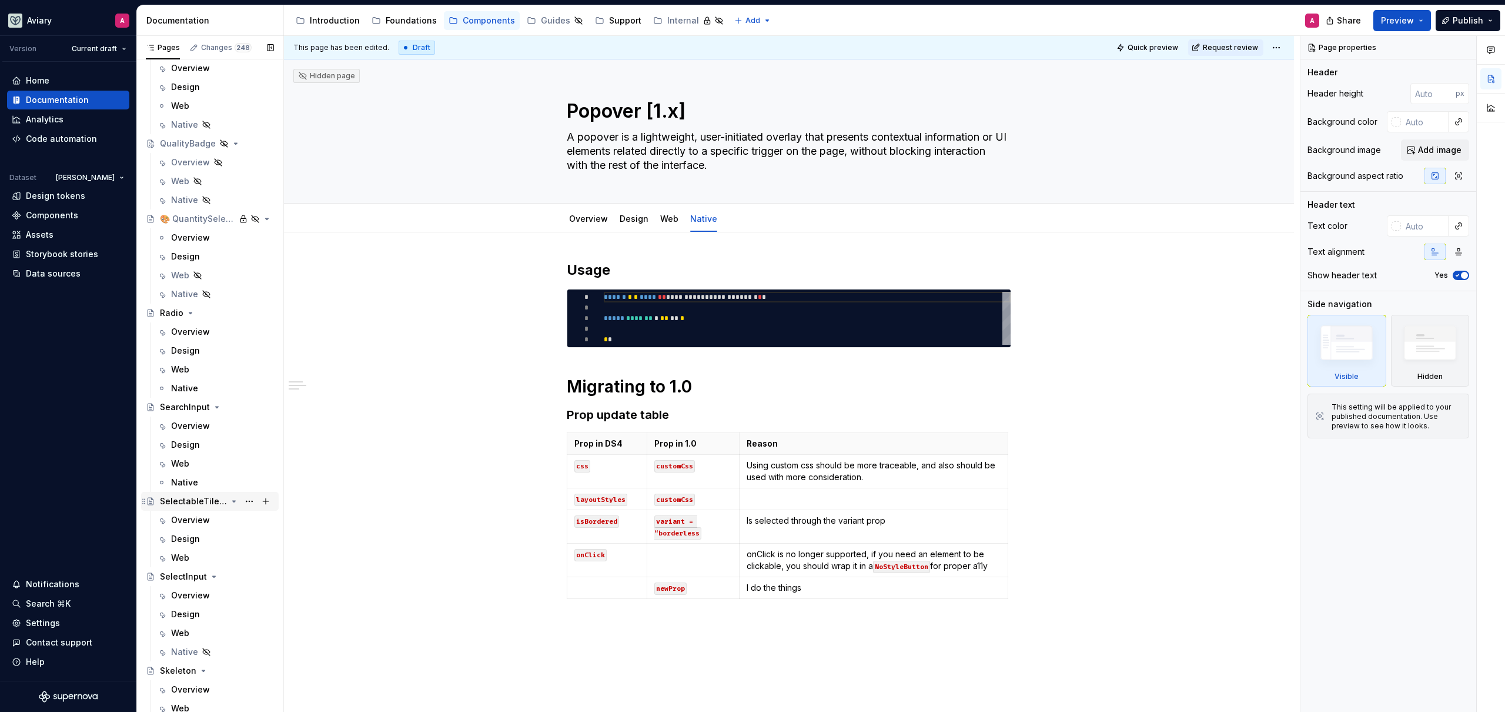
scroll to position [3416, 0]
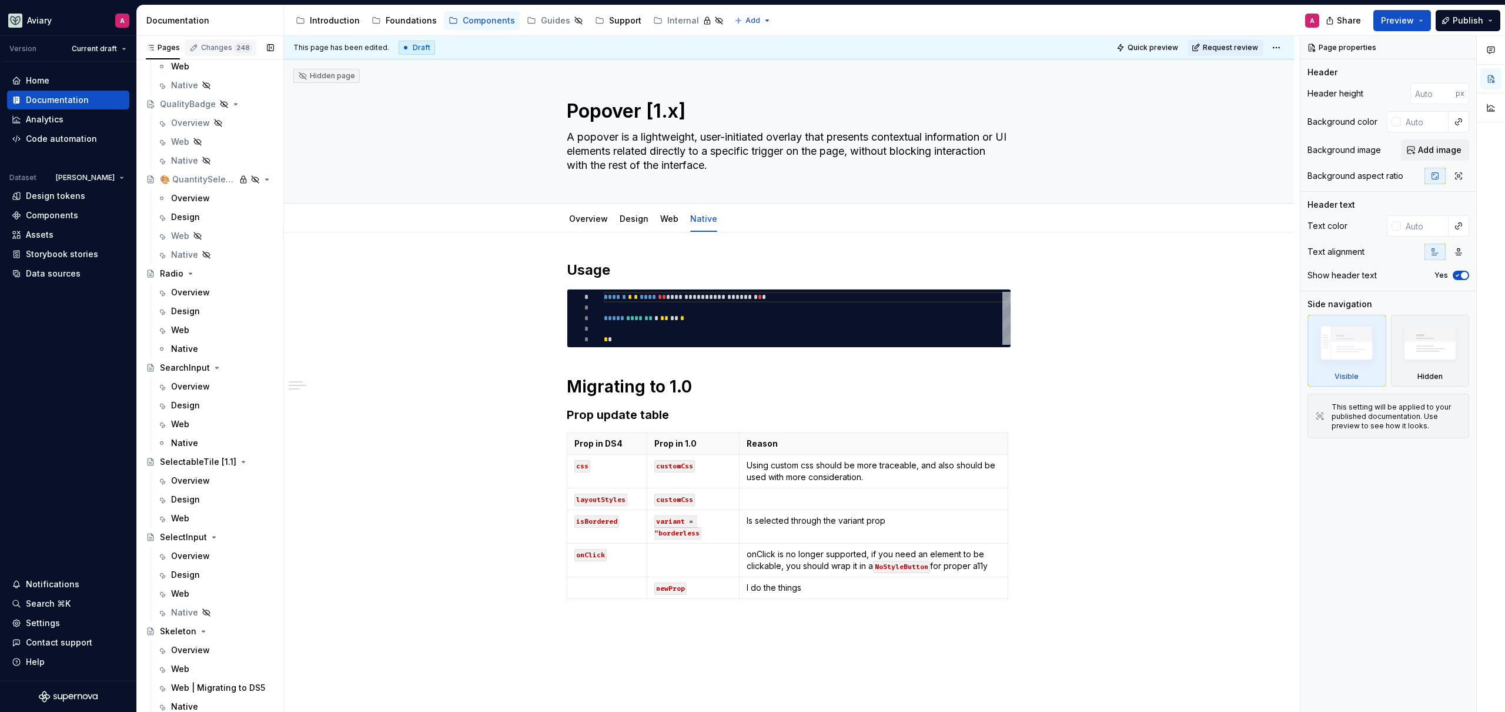
type textarea "*"
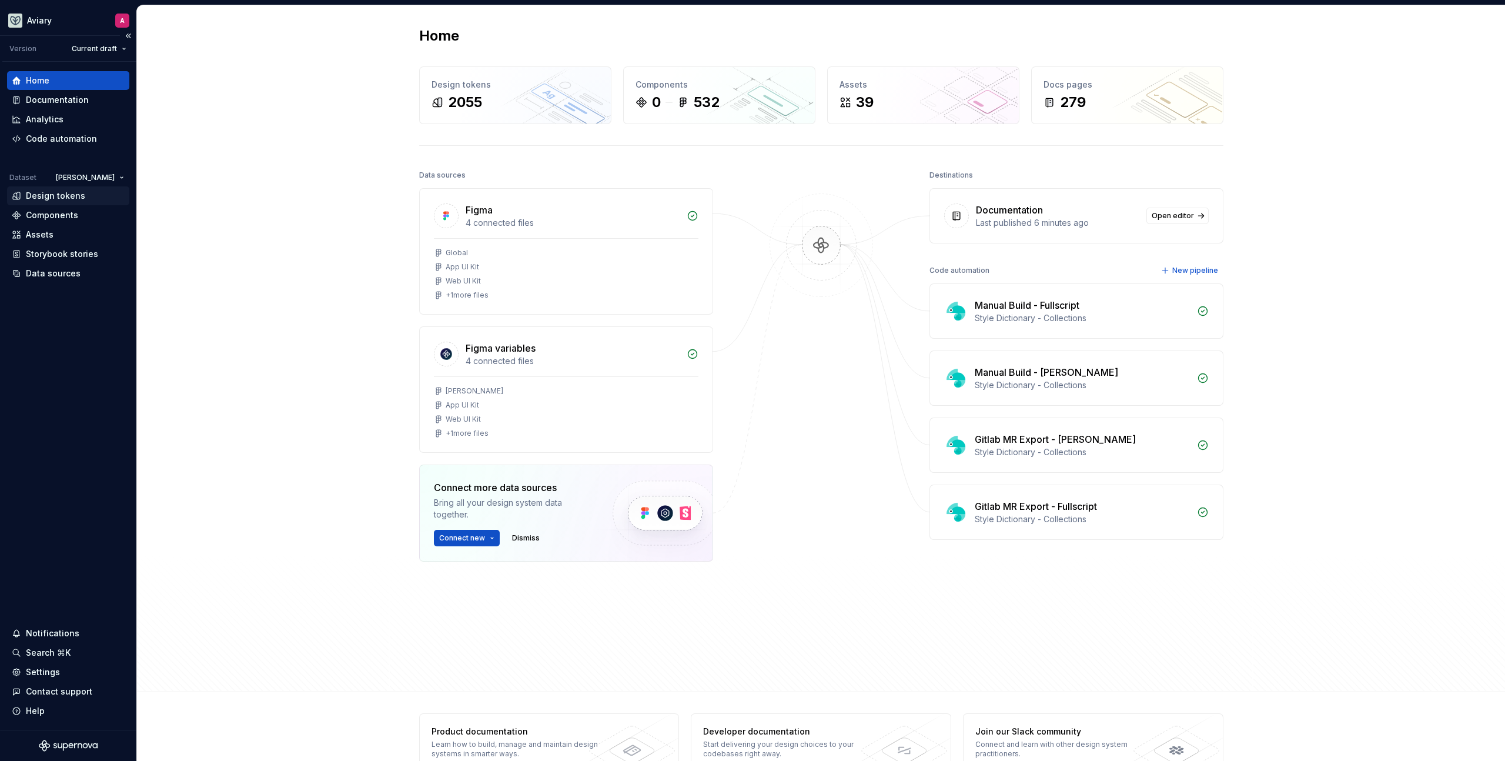
click at [88, 198] on div "Design tokens" at bounding box center [68, 196] width 113 height 12
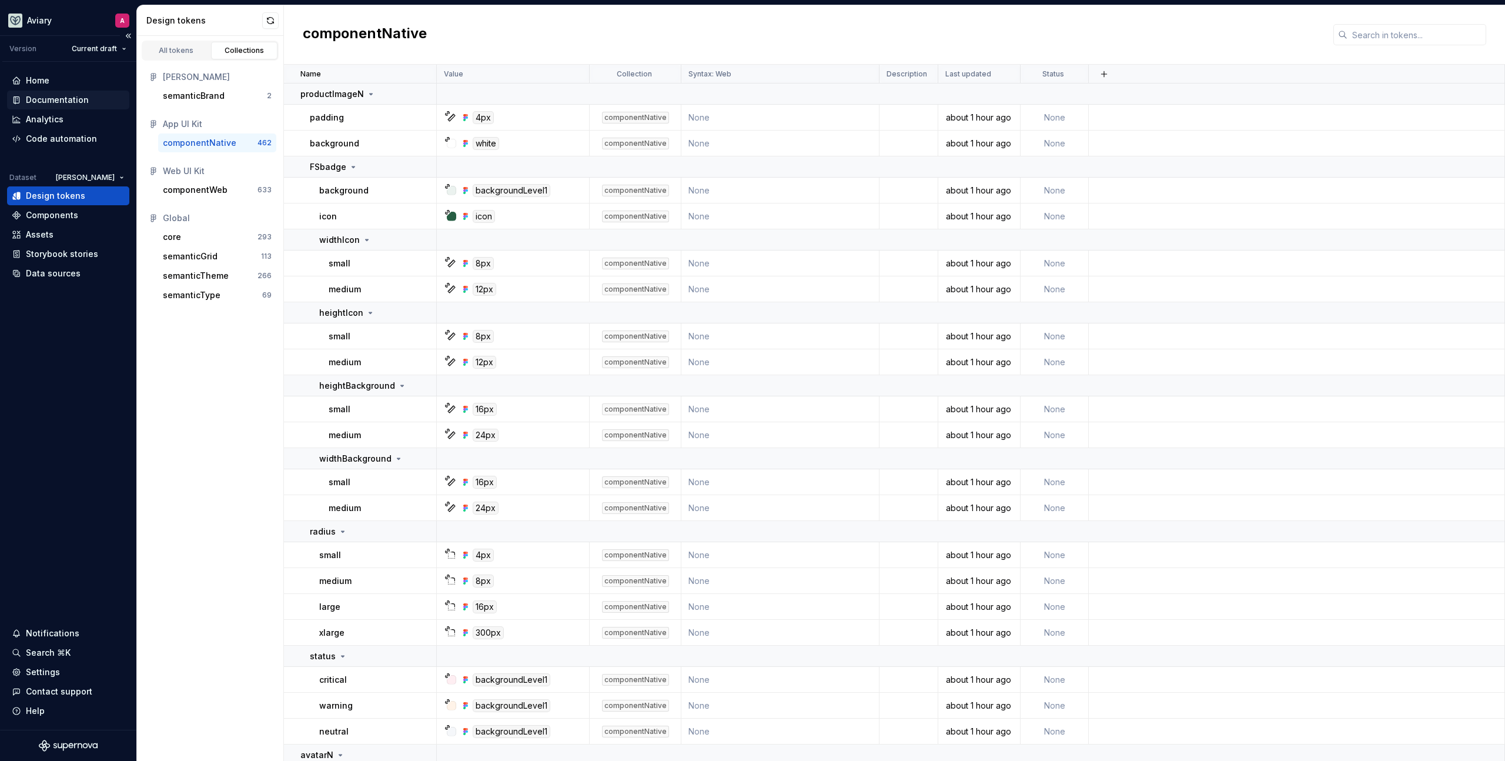
click at [74, 98] on div "Documentation" at bounding box center [57, 100] width 63 height 12
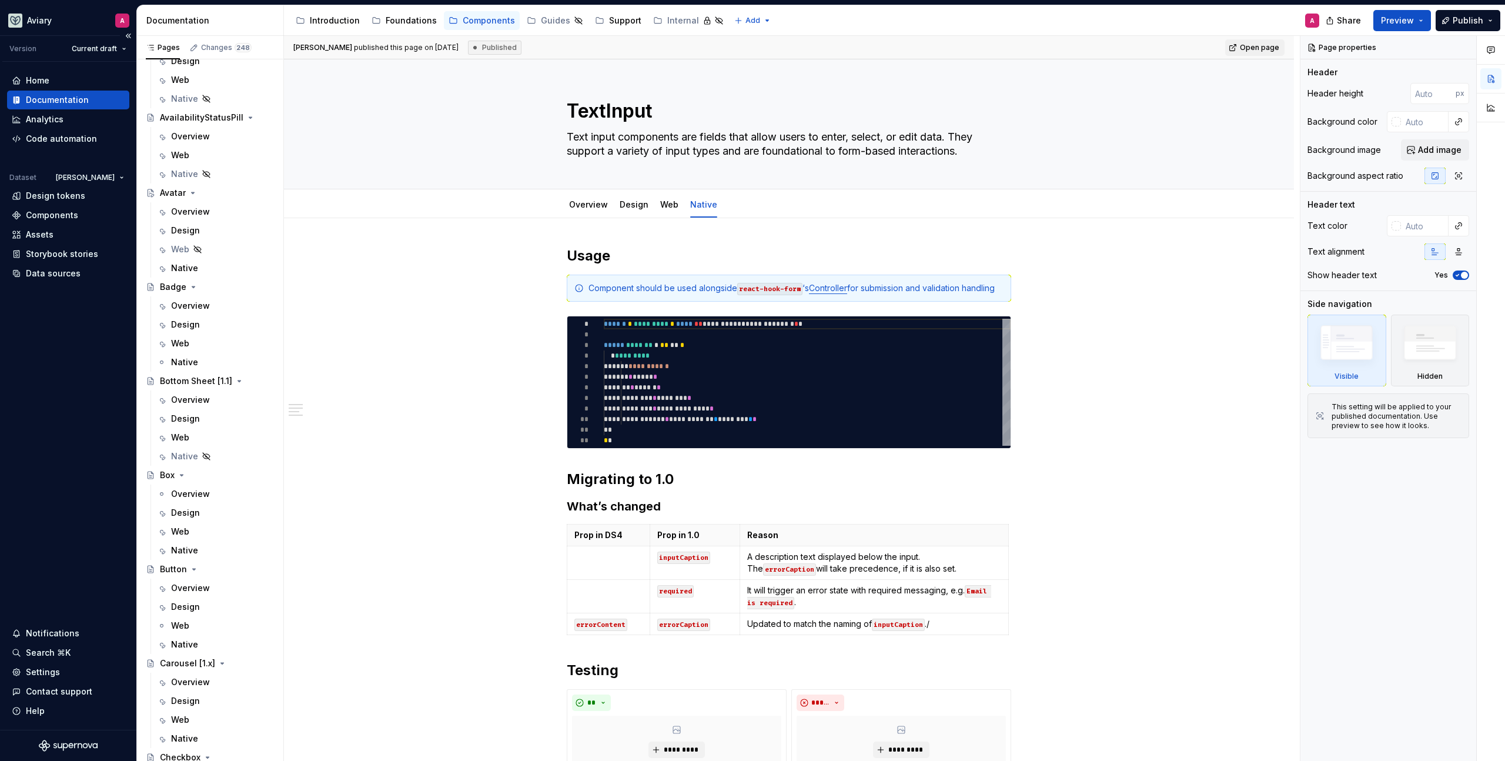
scroll to position [484, 0]
click at [333, 16] on div "Introduction" at bounding box center [335, 21] width 50 height 12
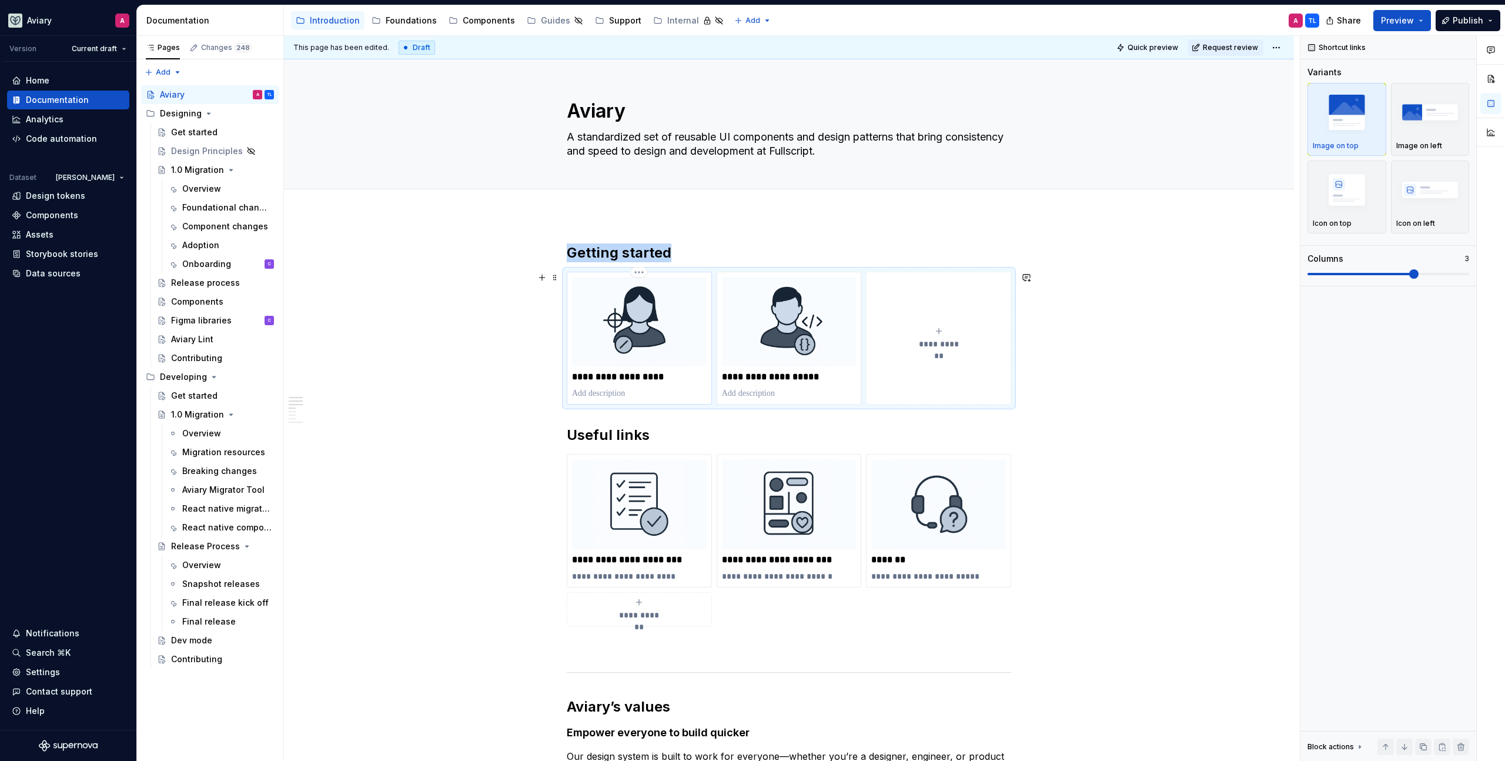
click at [675, 340] on img at bounding box center [639, 321] width 135 height 89
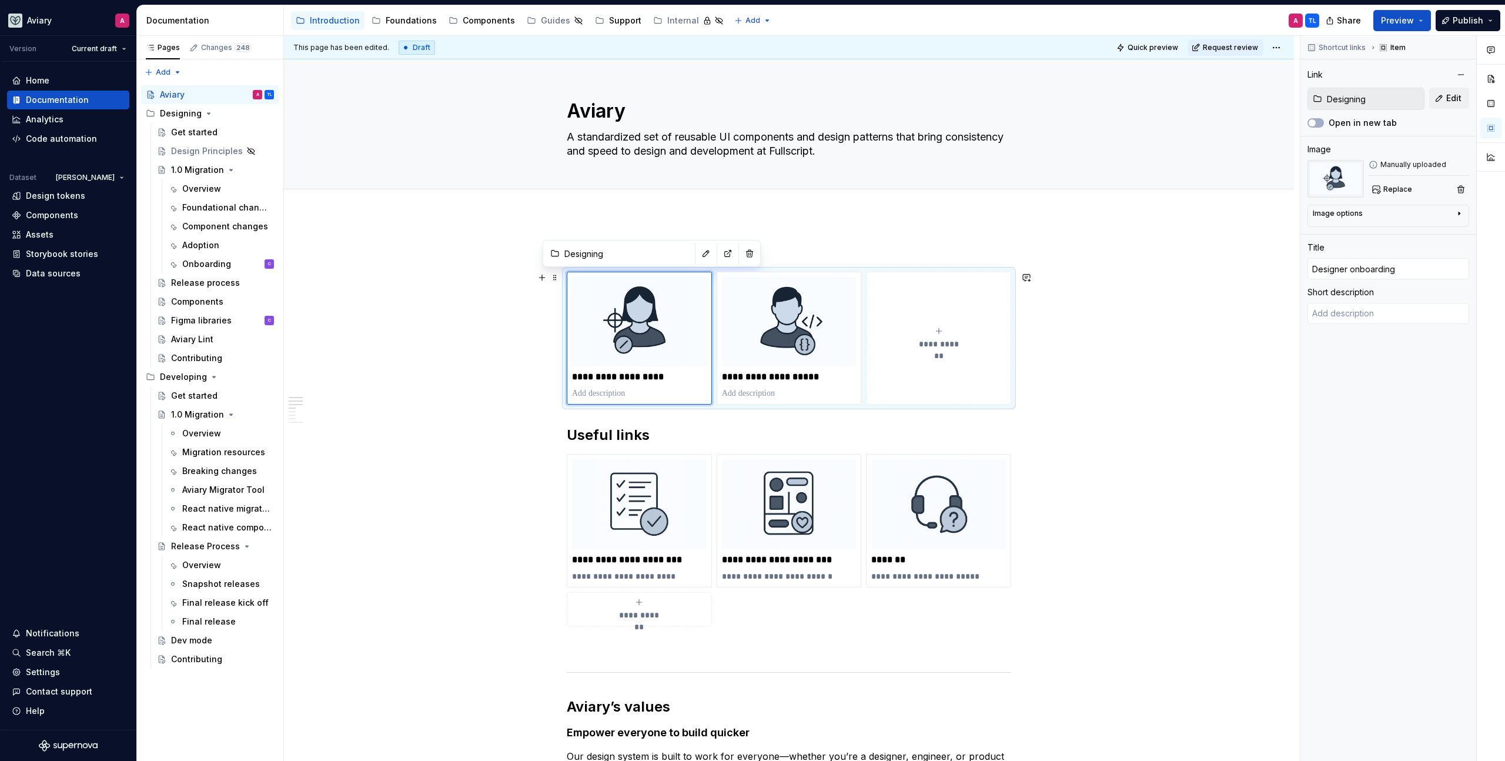
click at [1149, 55] on button "Quick preview" at bounding box center [1148, 47] width 71 height 16
type textarea "*"
click at [60, 192] on div "Design tokens" at bounding box center [55, 196] width 59 height 12
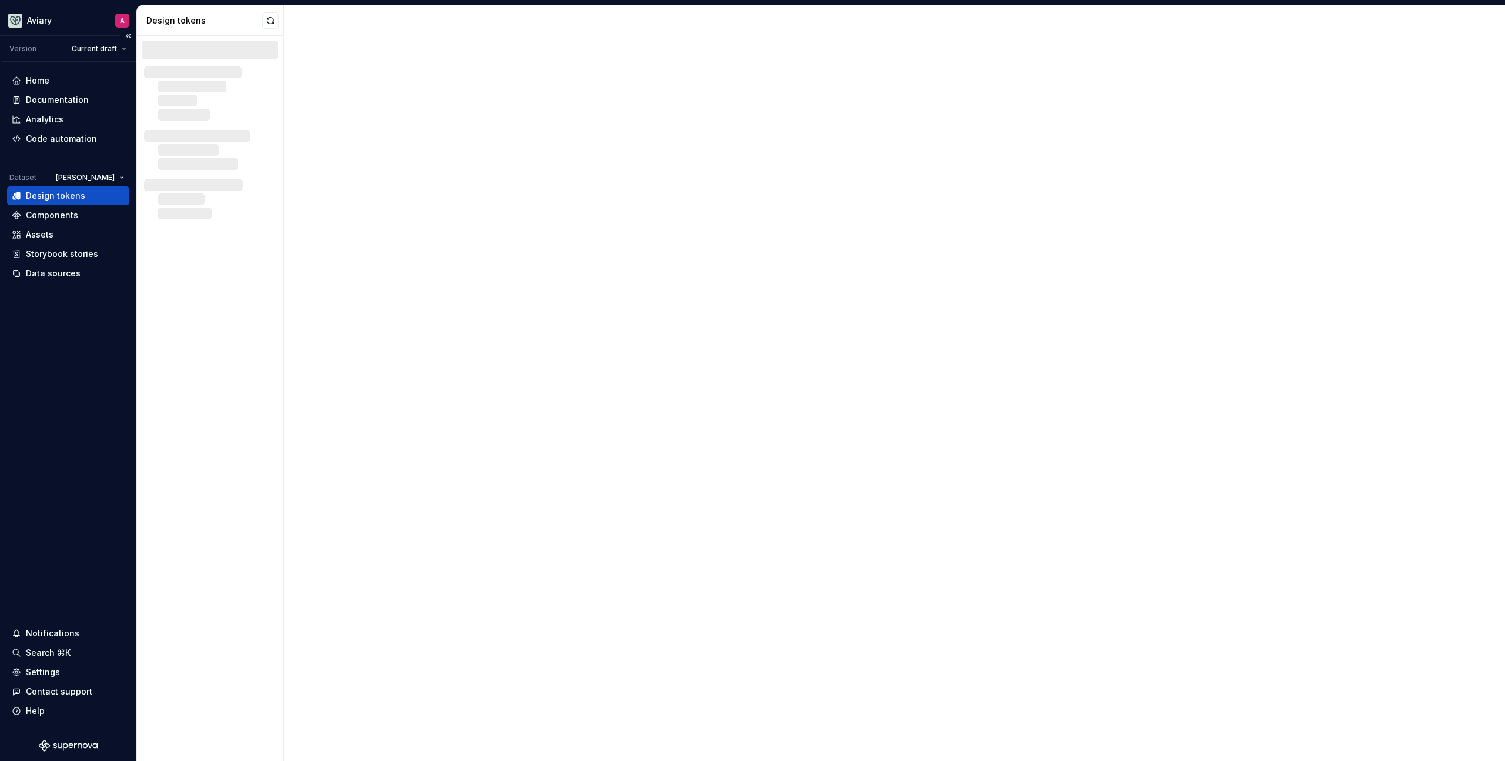
click at [66, 196] on div "Design tokens" at bounding box center [55, 196] width 59 height 12
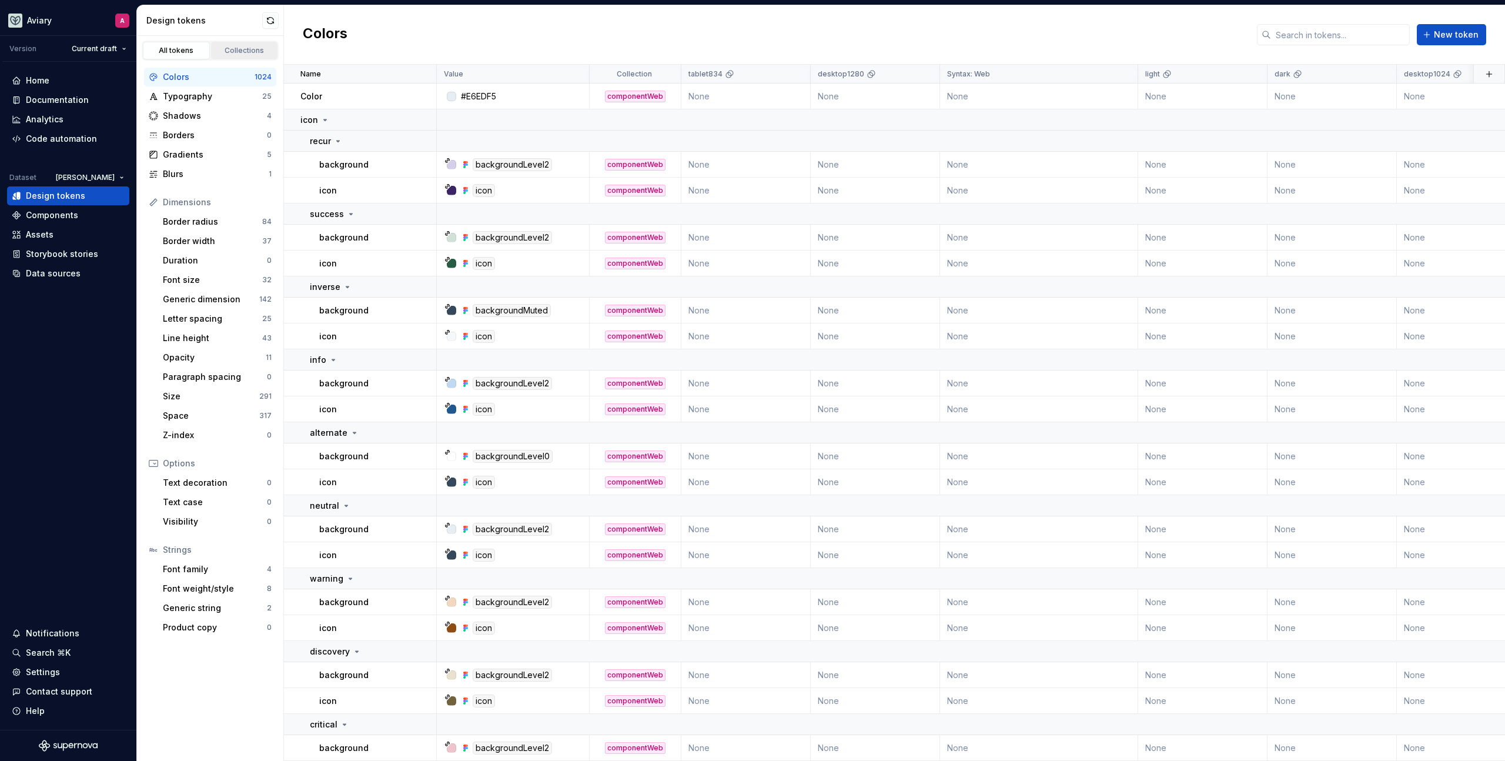
click at [221, 50] on div "Collections" at bounding box center [244, 50] width 59 height 9
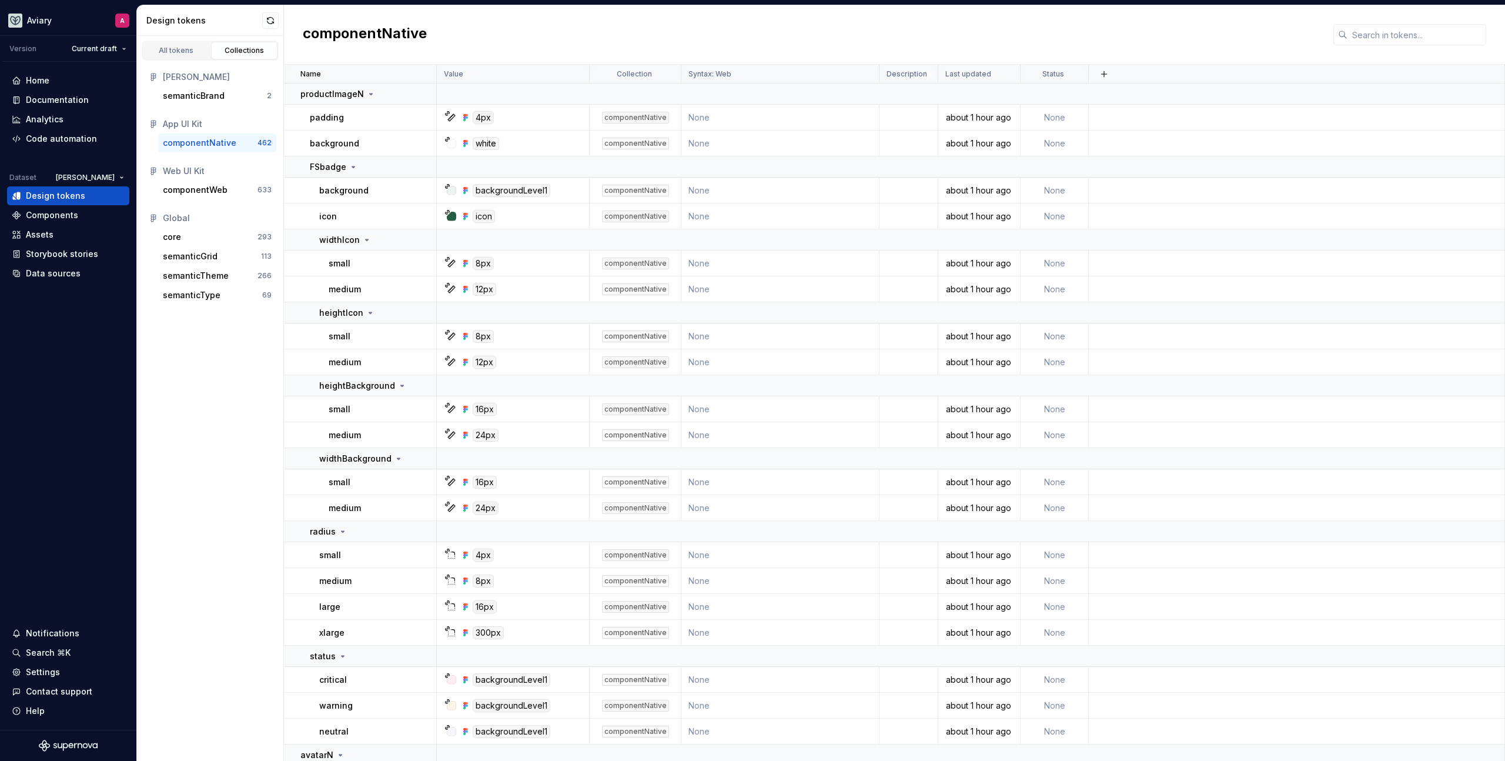
click at [203, 143] on div "componentNative" at bounding box center [200, 143] width 74 height 12
click at [1425, 38] on input "text" at bounding box center [1417, 34] width 139 height 21
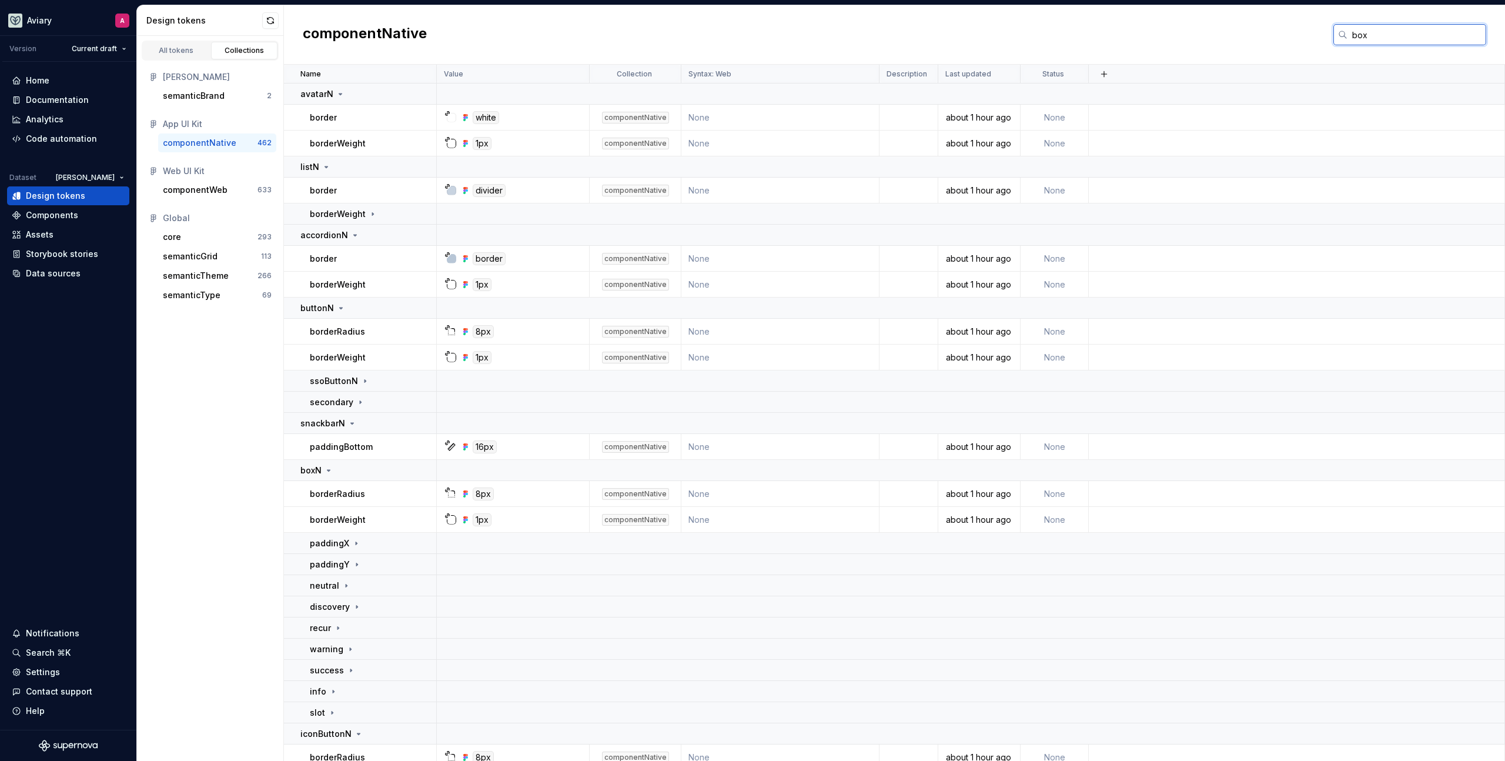
type input "boxN"
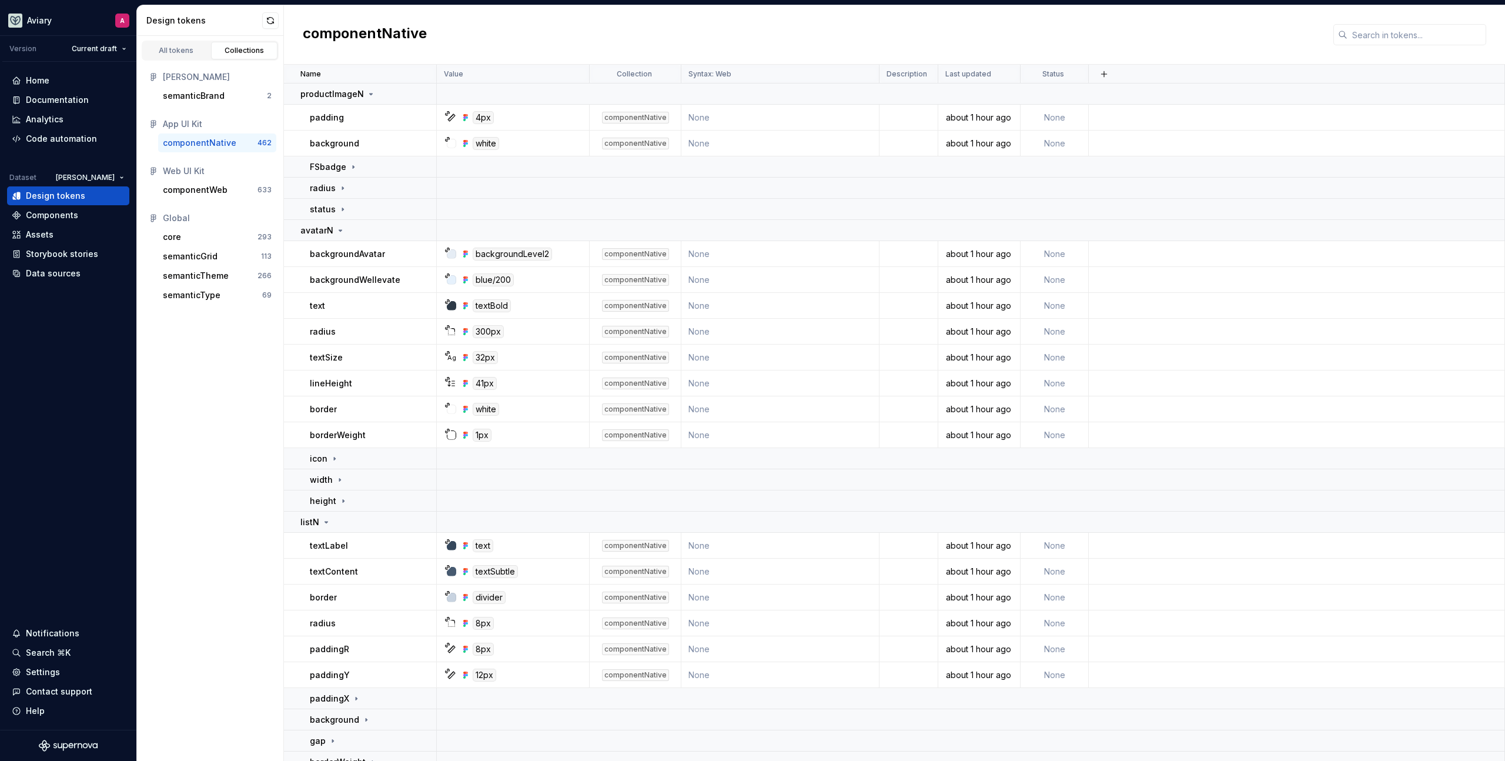
click at [252, 368] on div "All tokens Collections Emerson semanticBrand 2 App UI Kit componentNative 462 W…" at bounding box center [210, 398] width 147 height 725
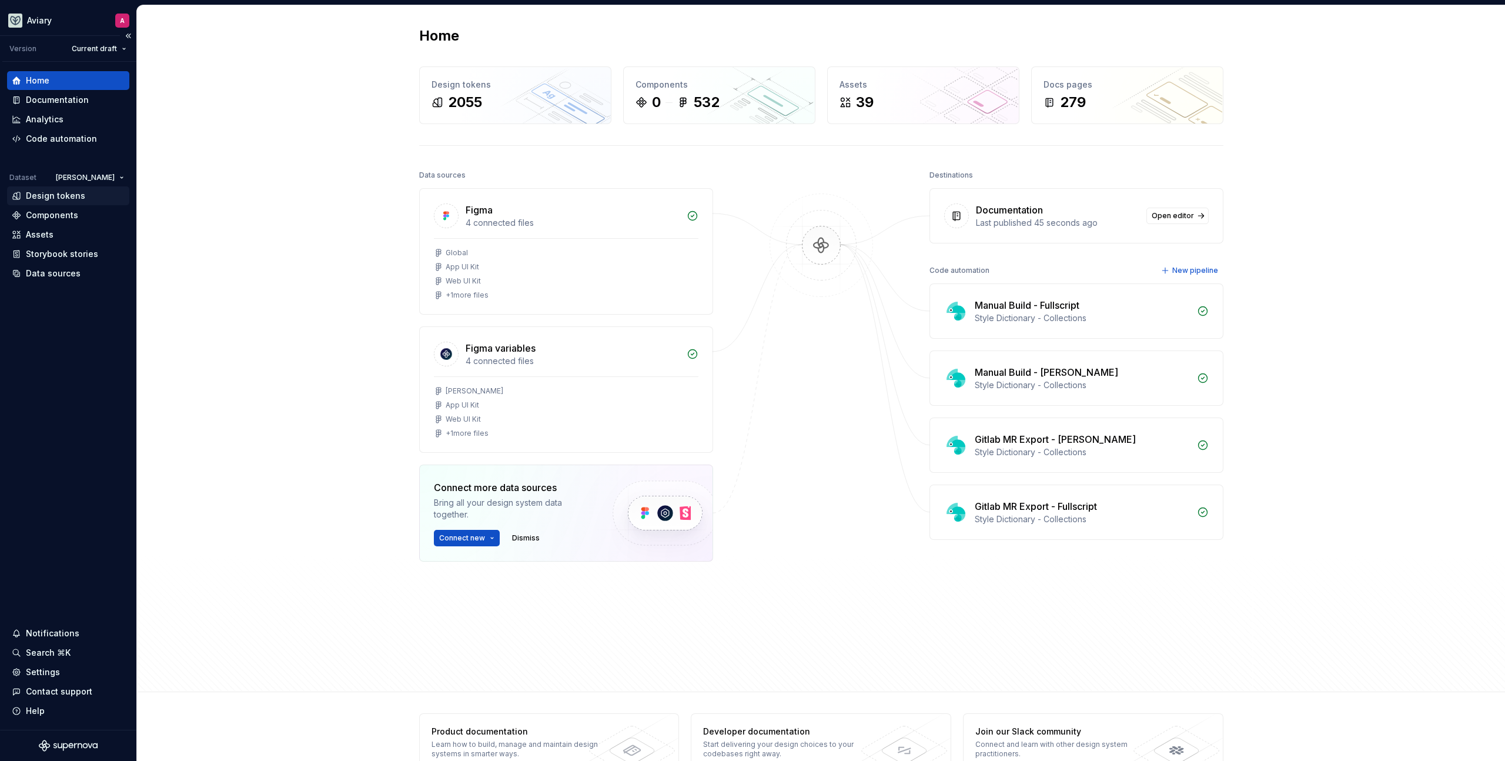
click at [68, 191] on div "Design tokens" at bounding box center [55, 196] width 59 height 12
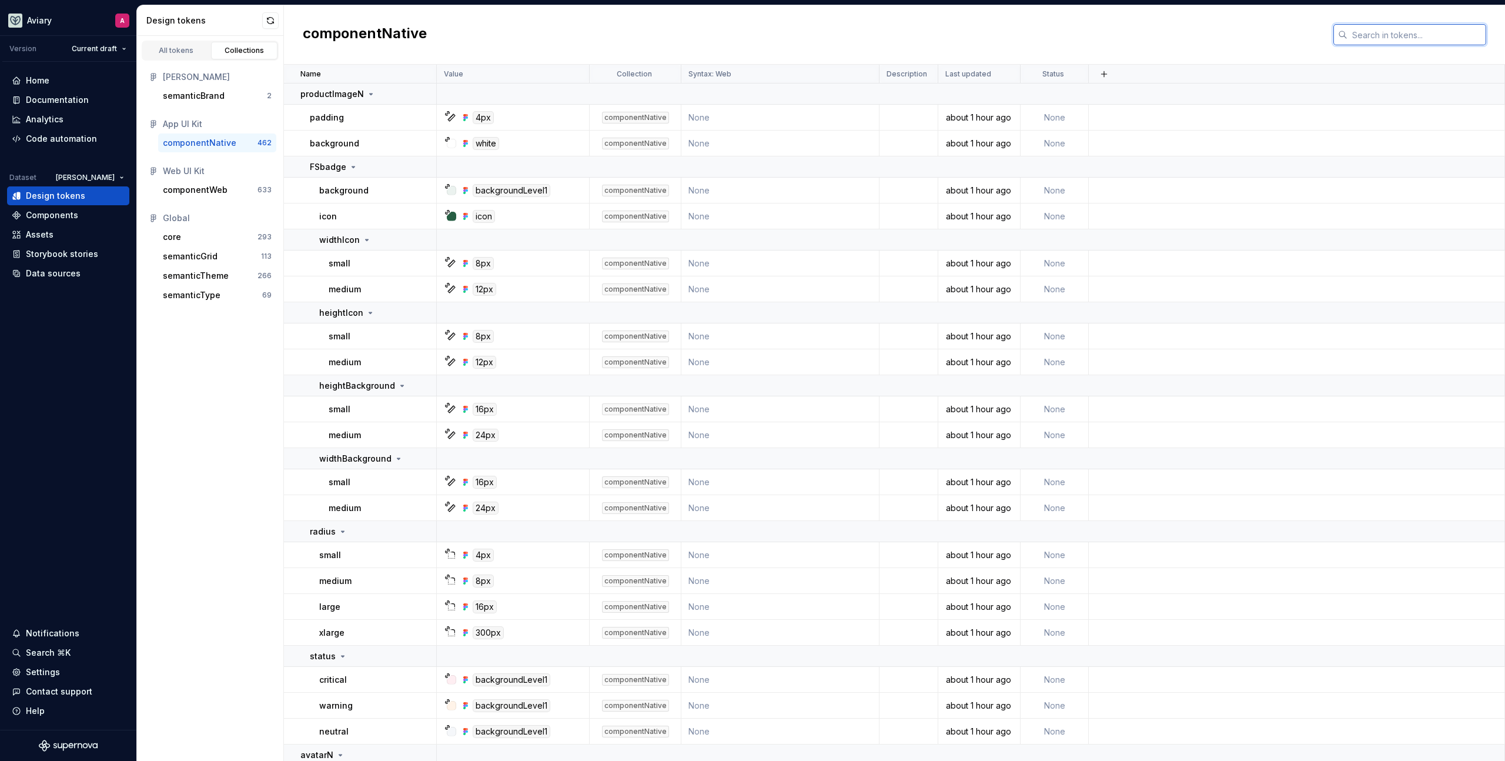
click at [1438, 31] on input "text" at bounding box center [1417, 34] width 139 height 21
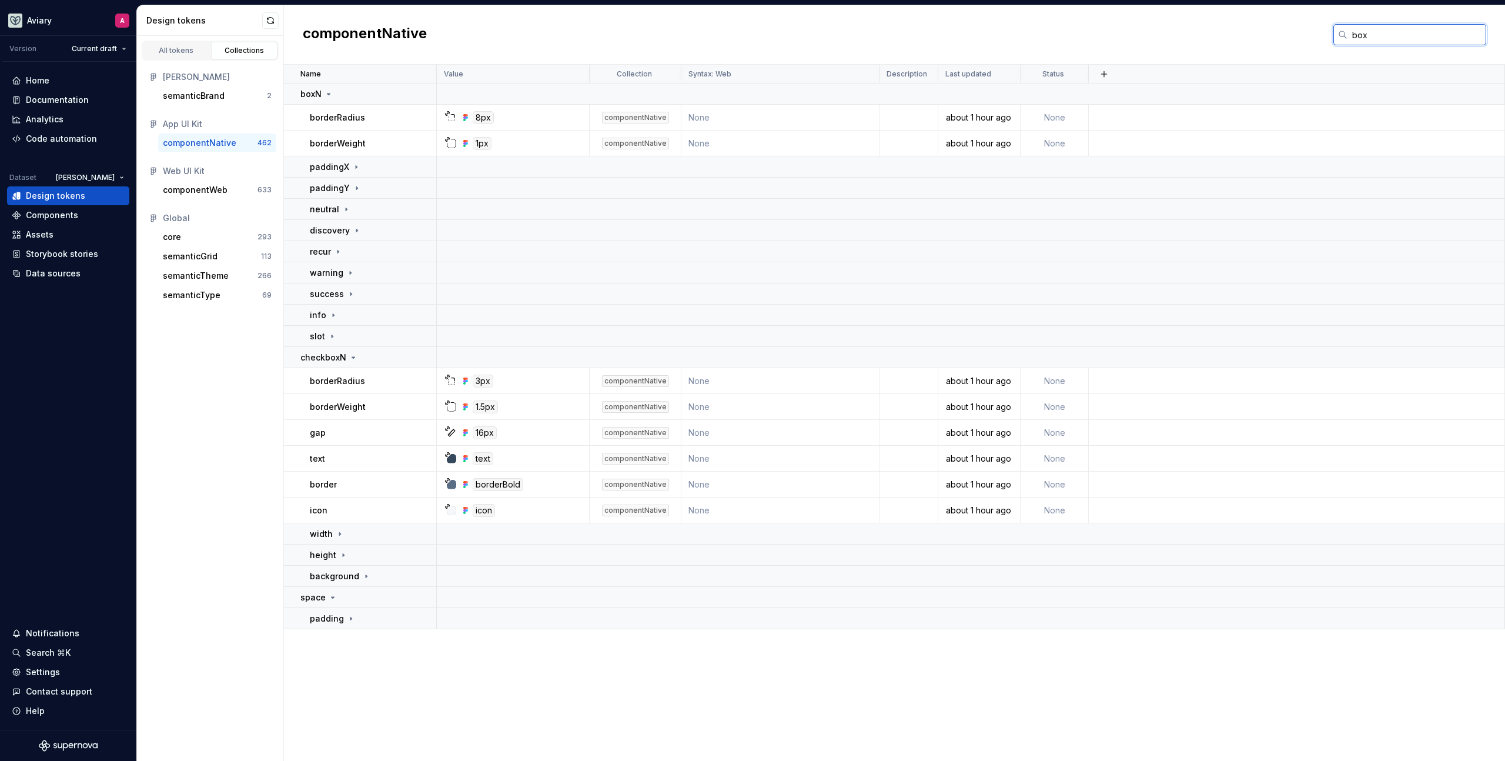
type input "boxN"
click at [171, 54] on div "All tokens" at bounding box center [176, 50] width 59 height 9
click at [172, 52] on div "All tokens" at bounding box center [176, 50] width 59 height 9
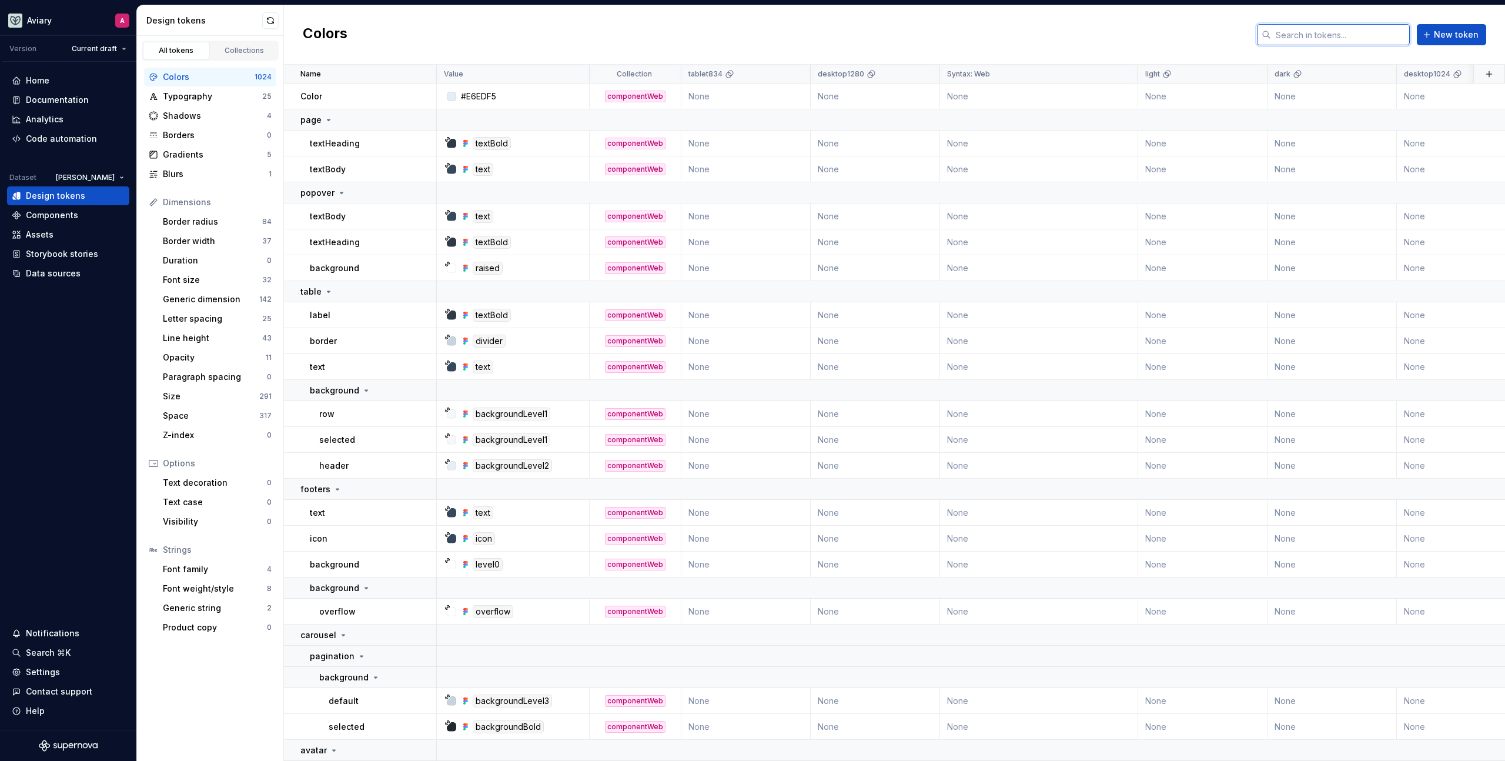
click at [1350, 30] on input "text" at bounding box center [1340, 34] width 139 height 21
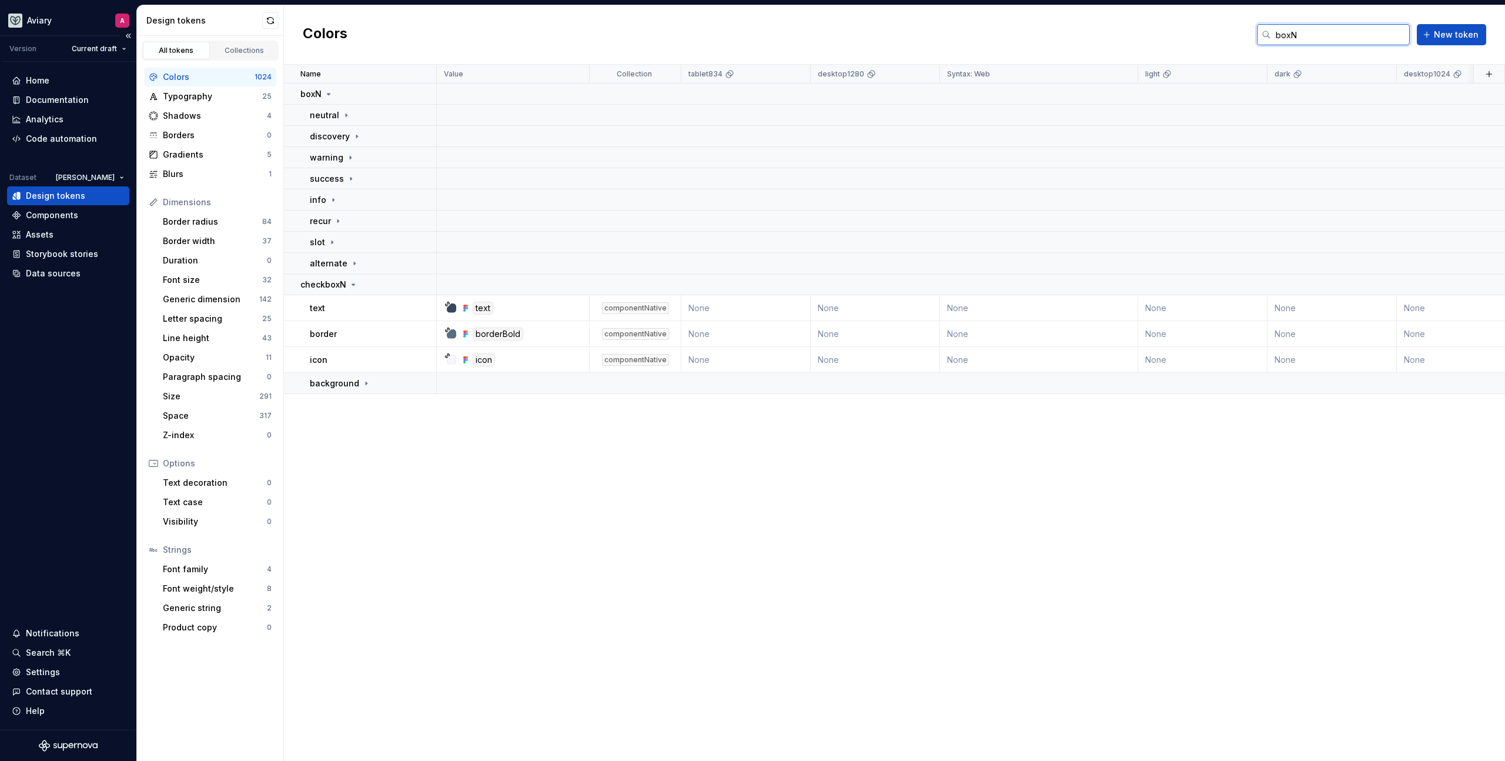
type input "boxN"
click at [523, 468] on div "Name Value Collection tablet834 desktop1280 Syntax: Web light dark desktop1024 …" at bounding box center [894, 413] width 1221 height 696
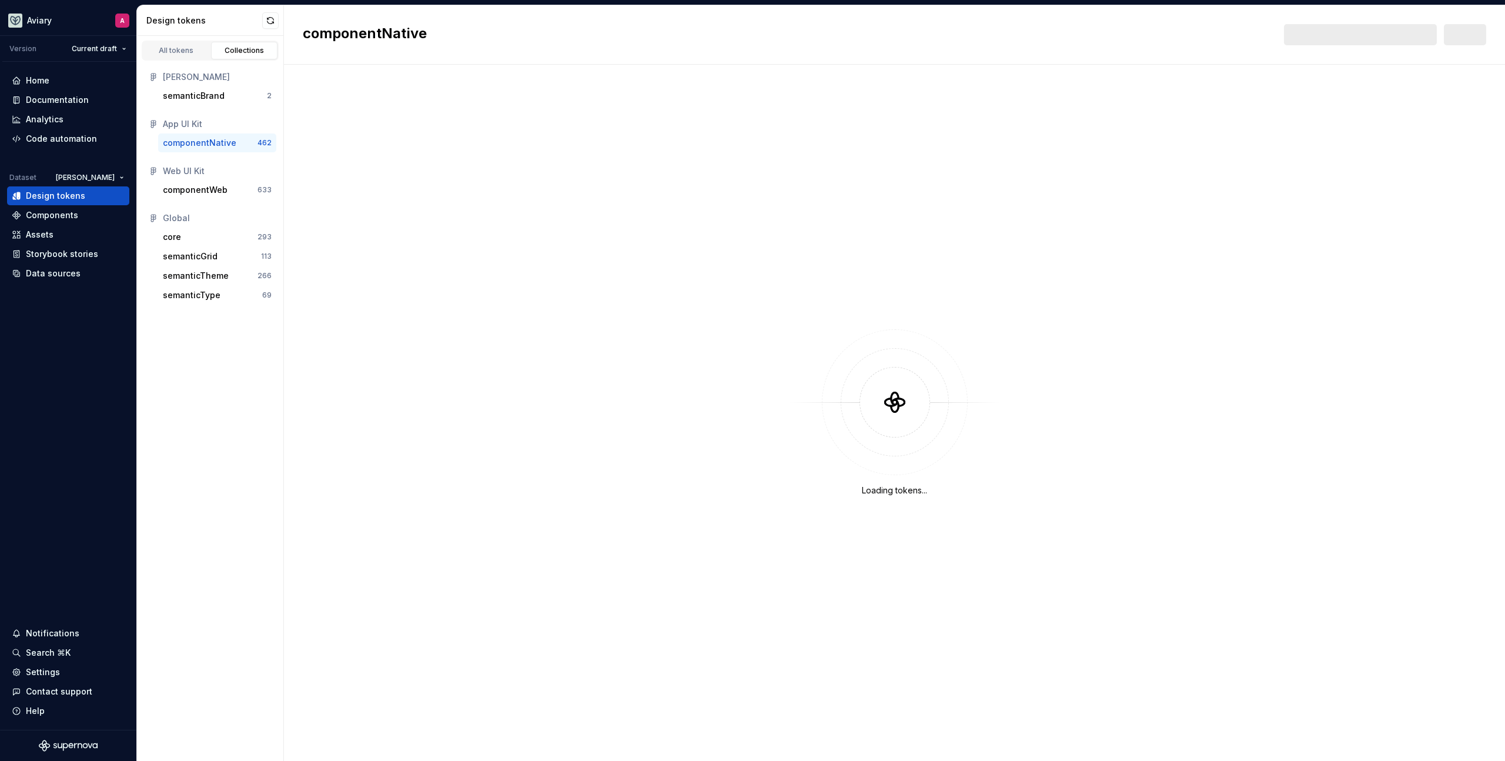
click at [1350, 37] on div at bounding box center [1360, 34] width 153 height 21
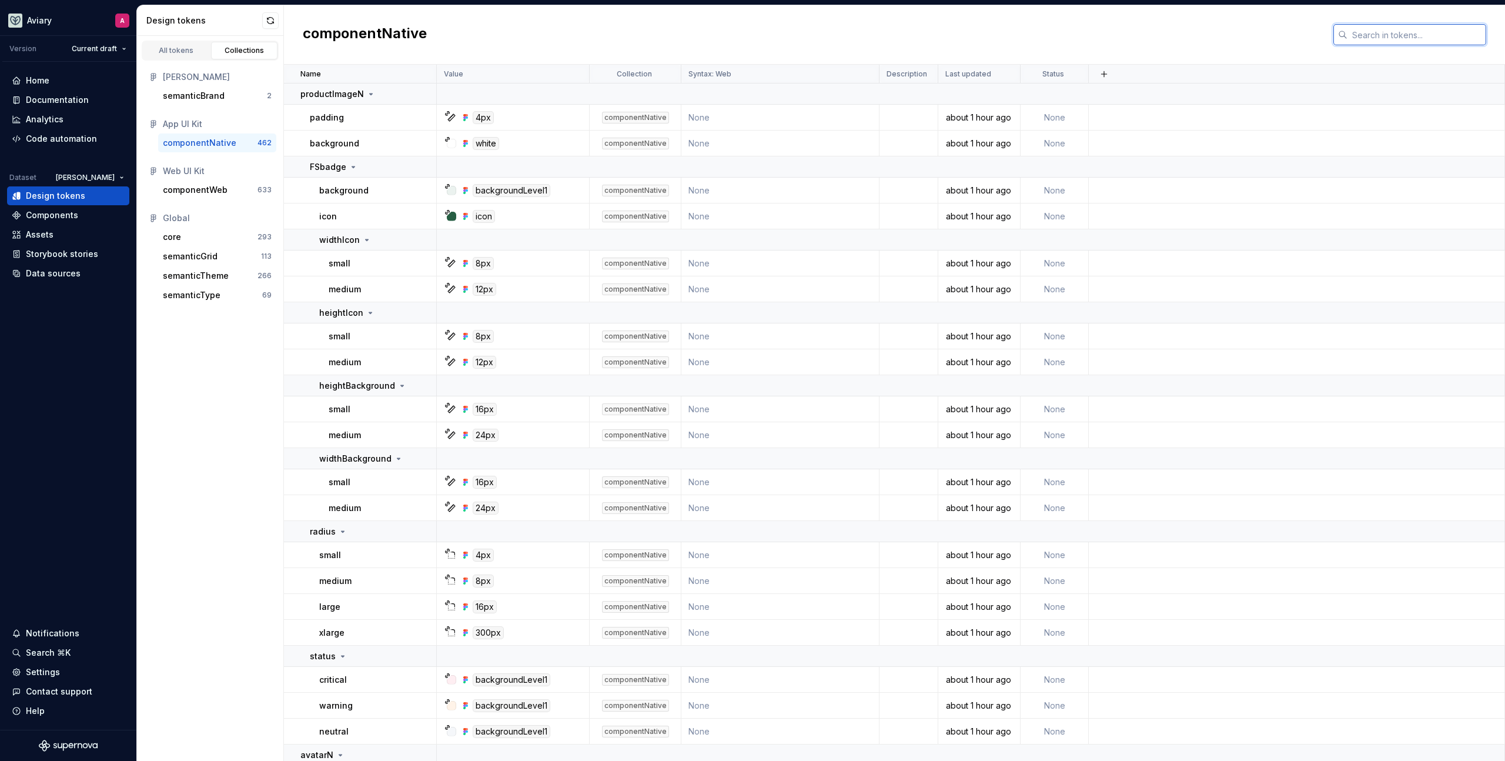
click at [1349, 38] on input "text" at bounding box center [1417, 34] width 139 height 21
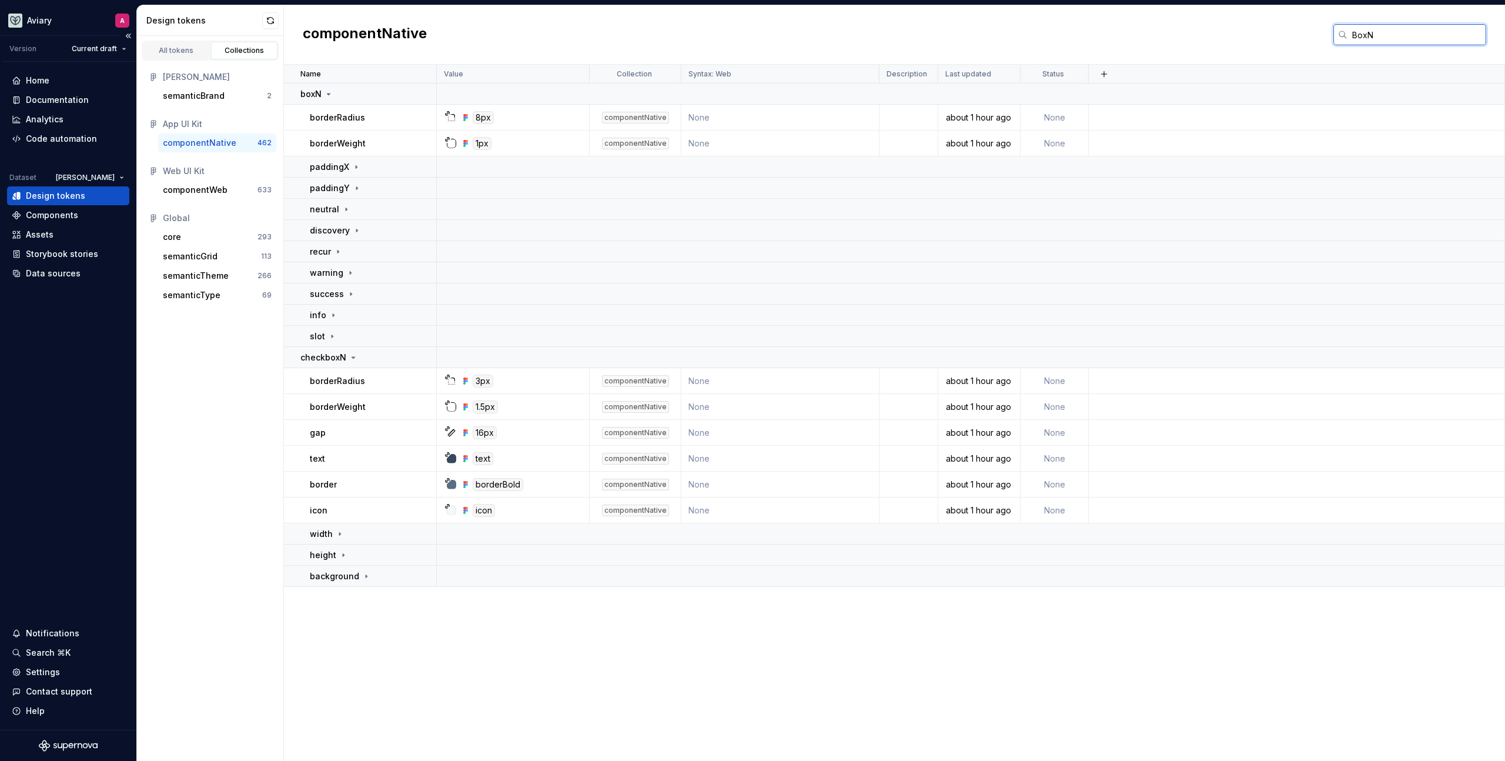
type input "BoxN"
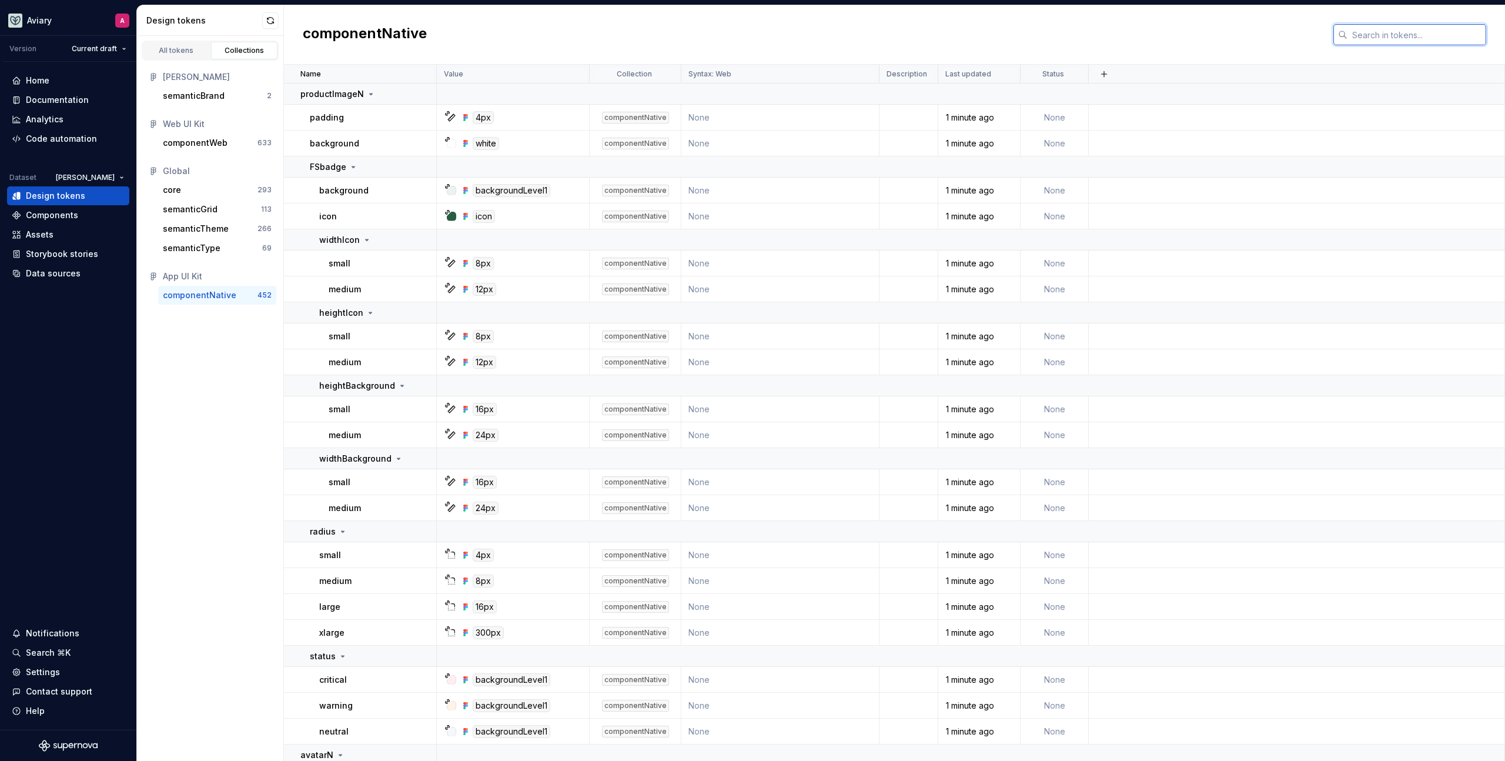
click at [1376, 35] on input "text" at bounding box center [1417, 34] width 139 height 21
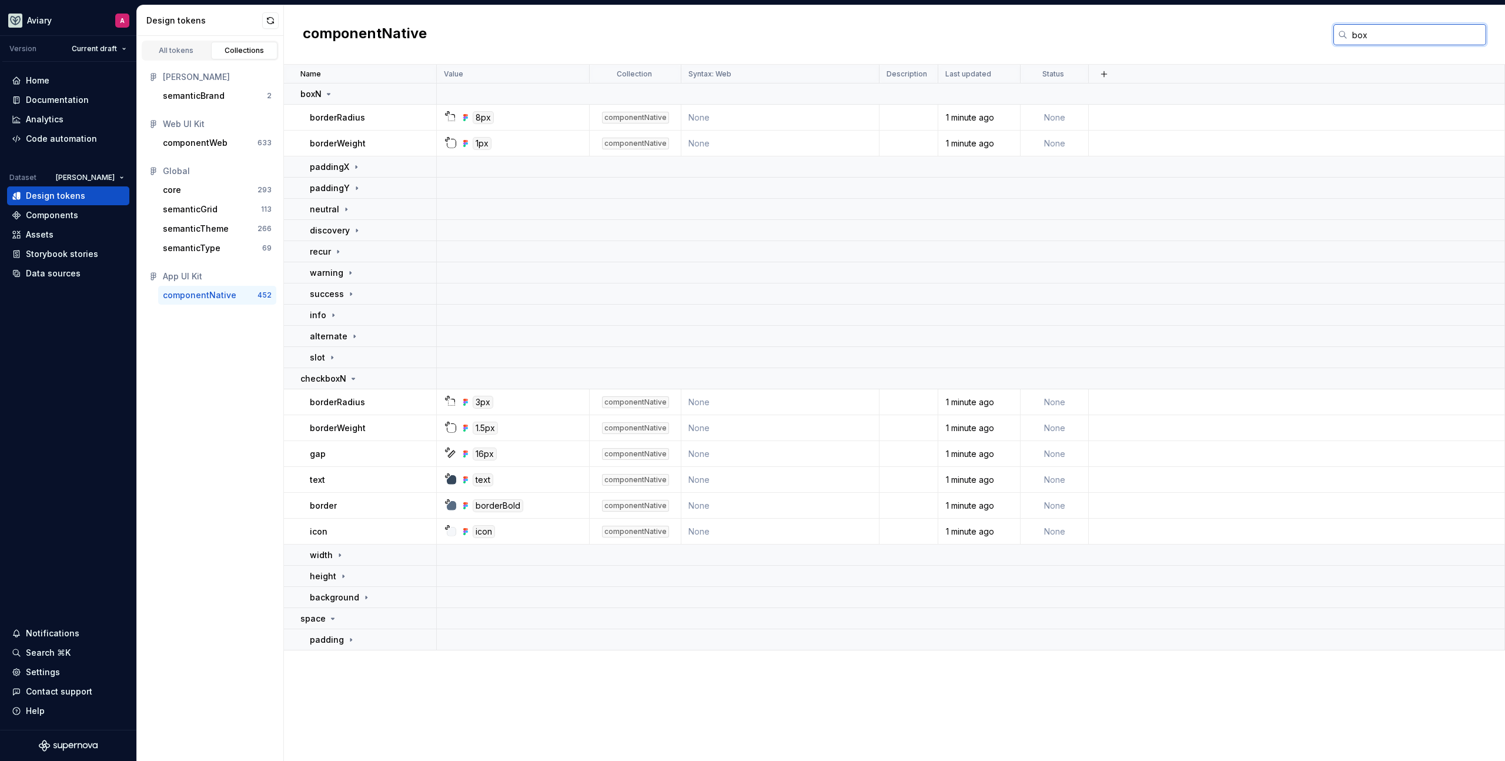
type input "boxN"
click at [1417, 38] on input "boxN" at bounding box center [1417, 34] width 139 height 21
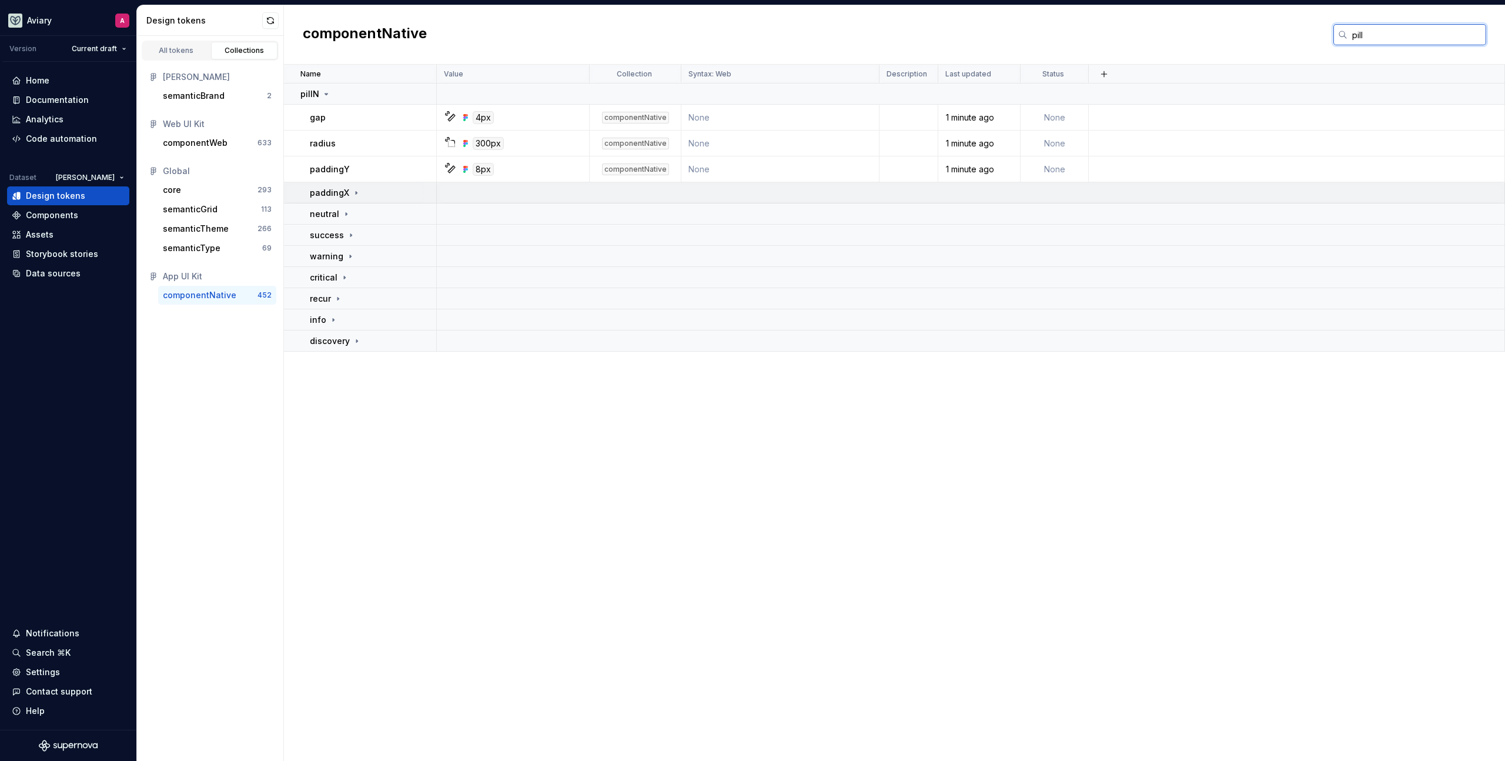
type input "pill"
click at [356, 188] on icon at bounding box center [356, 192] width 9 height 9
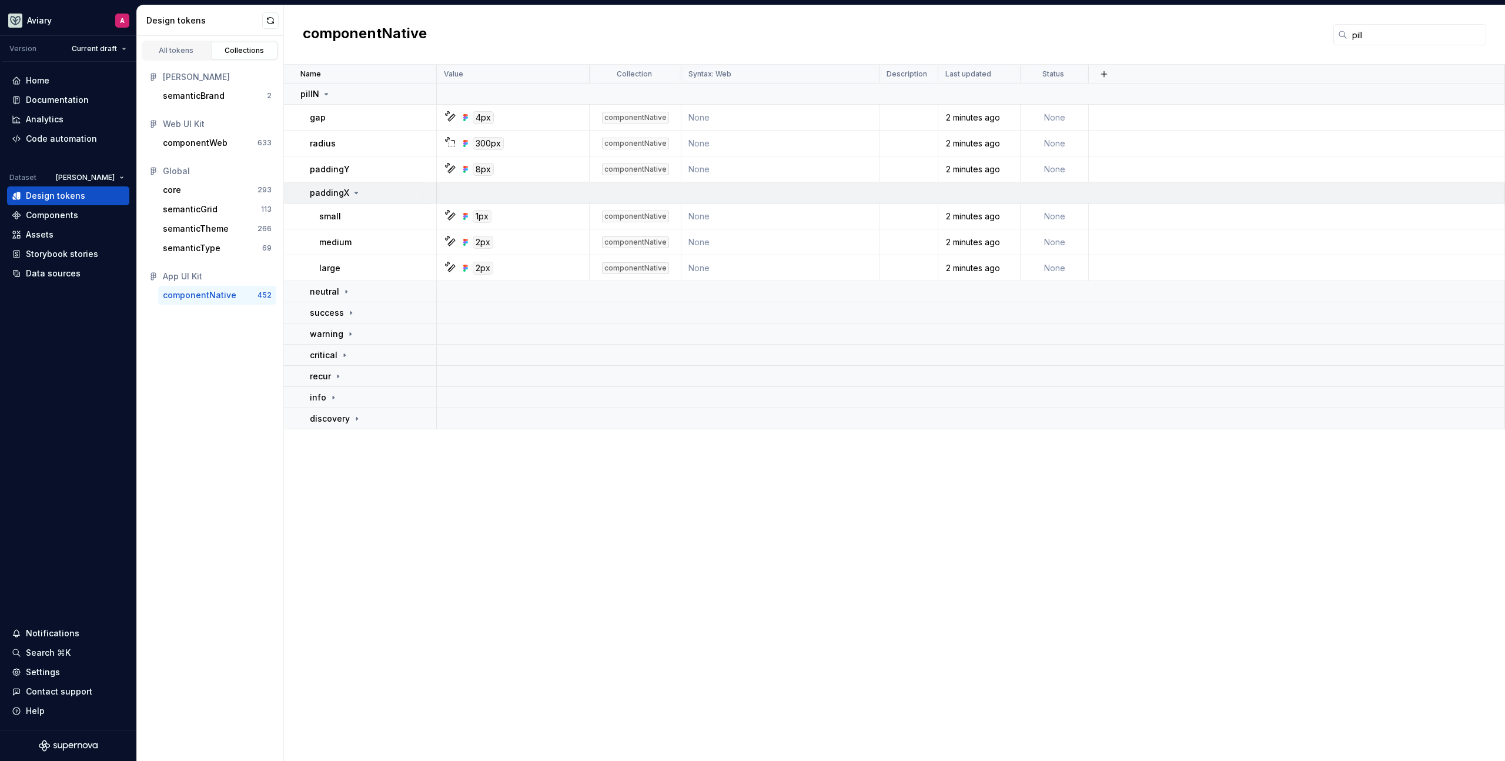
click at [356, 189] on icon at bounding box center [356, 192] width 9 height 9
click at [1386, 39] on input "pill" at bounding box center [1417, 34] width 139 height 21
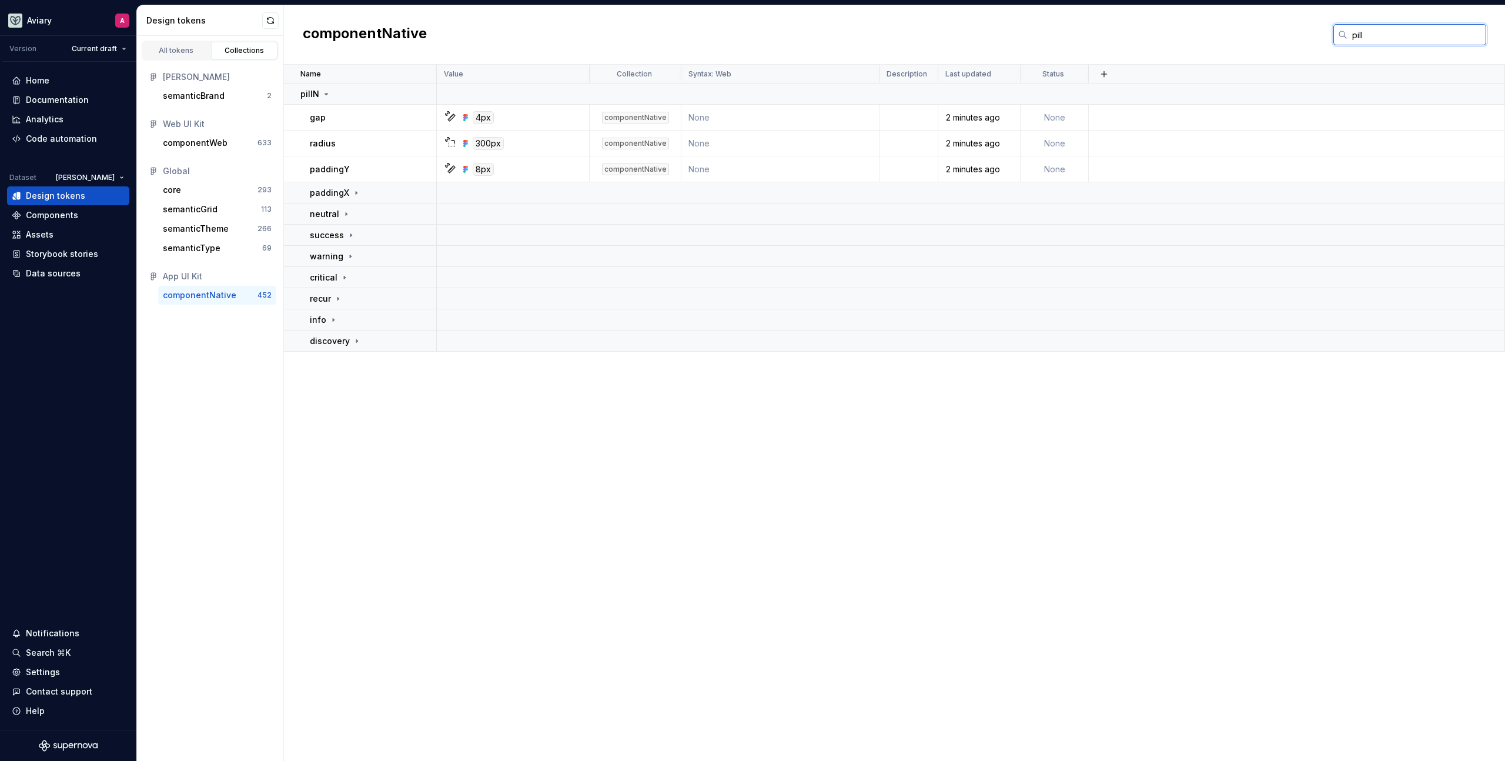
click at [1386, 39] on input "pill" at bounding box center [1417, 34] width 139 height 21
type input "linkN"
click at [64, 142] on div "Code automation" at bounding box center [61, 139] width 71 height 12
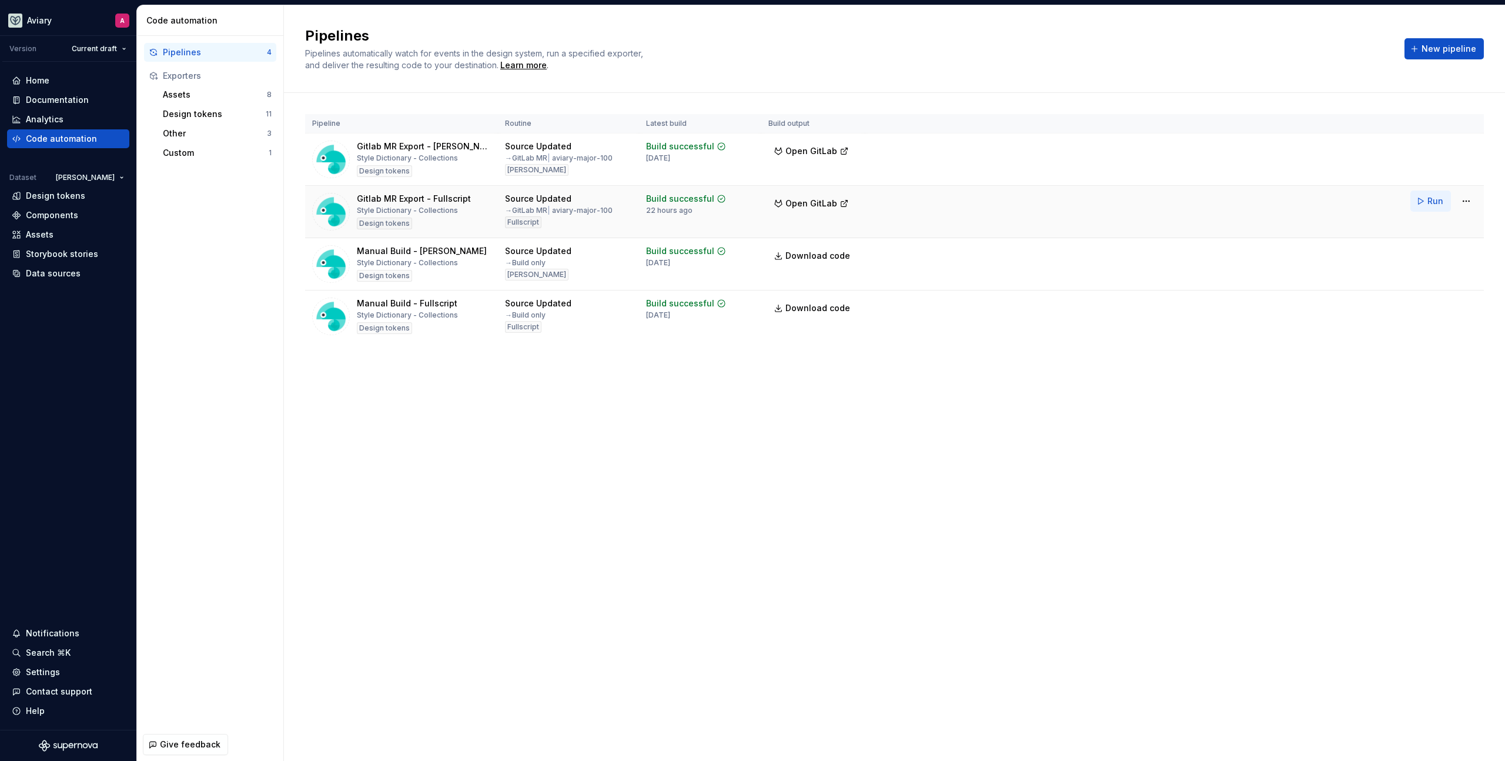
click at [1433, 201] on span "Run" at bounding box center [1436, 201] width 16 height 12
click at [81, 215] on div "Components" at bounding box center [68, 215] width 113 height 12
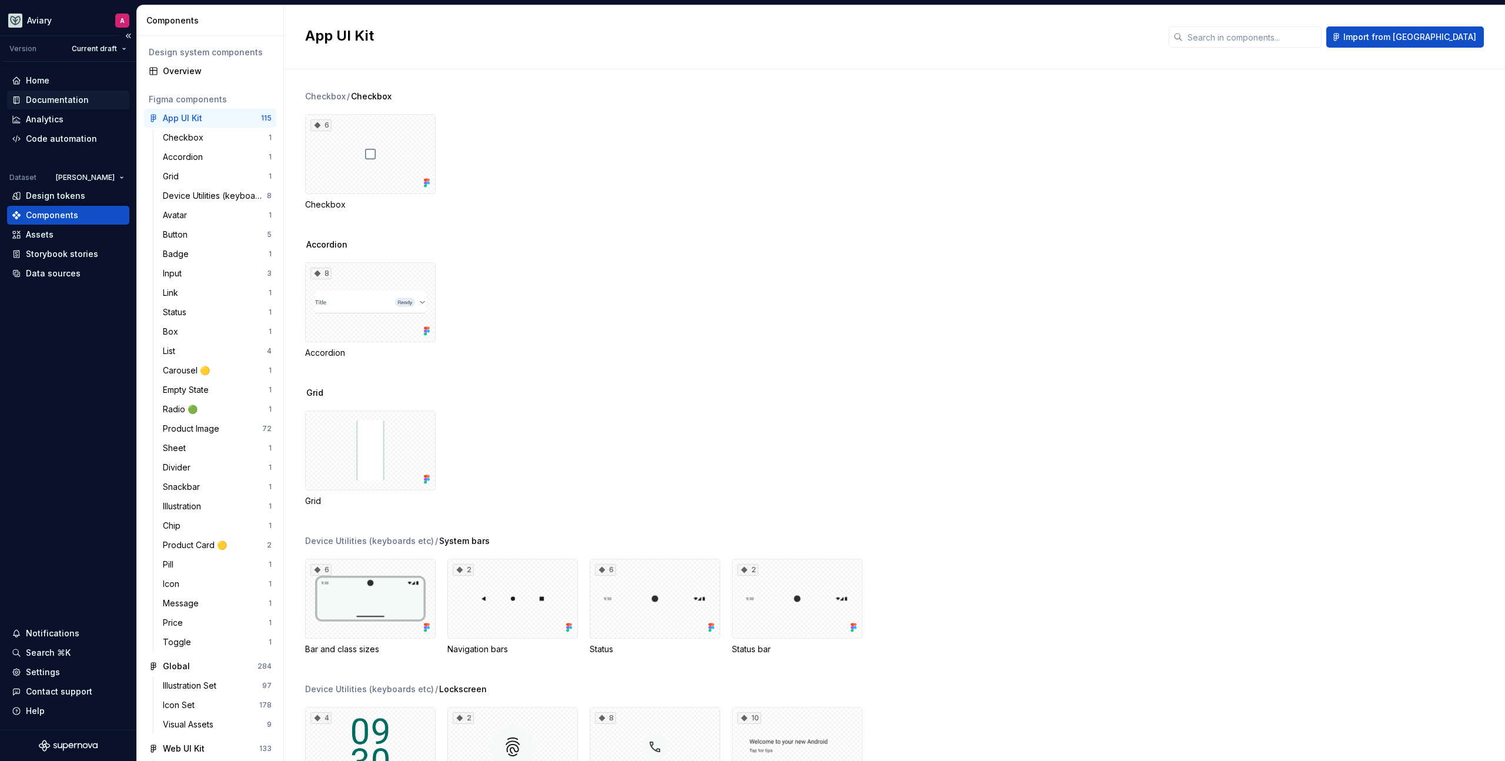
click at [57, 96] on div "Documentation" at bounding box center [57, 100] width 63 height 12
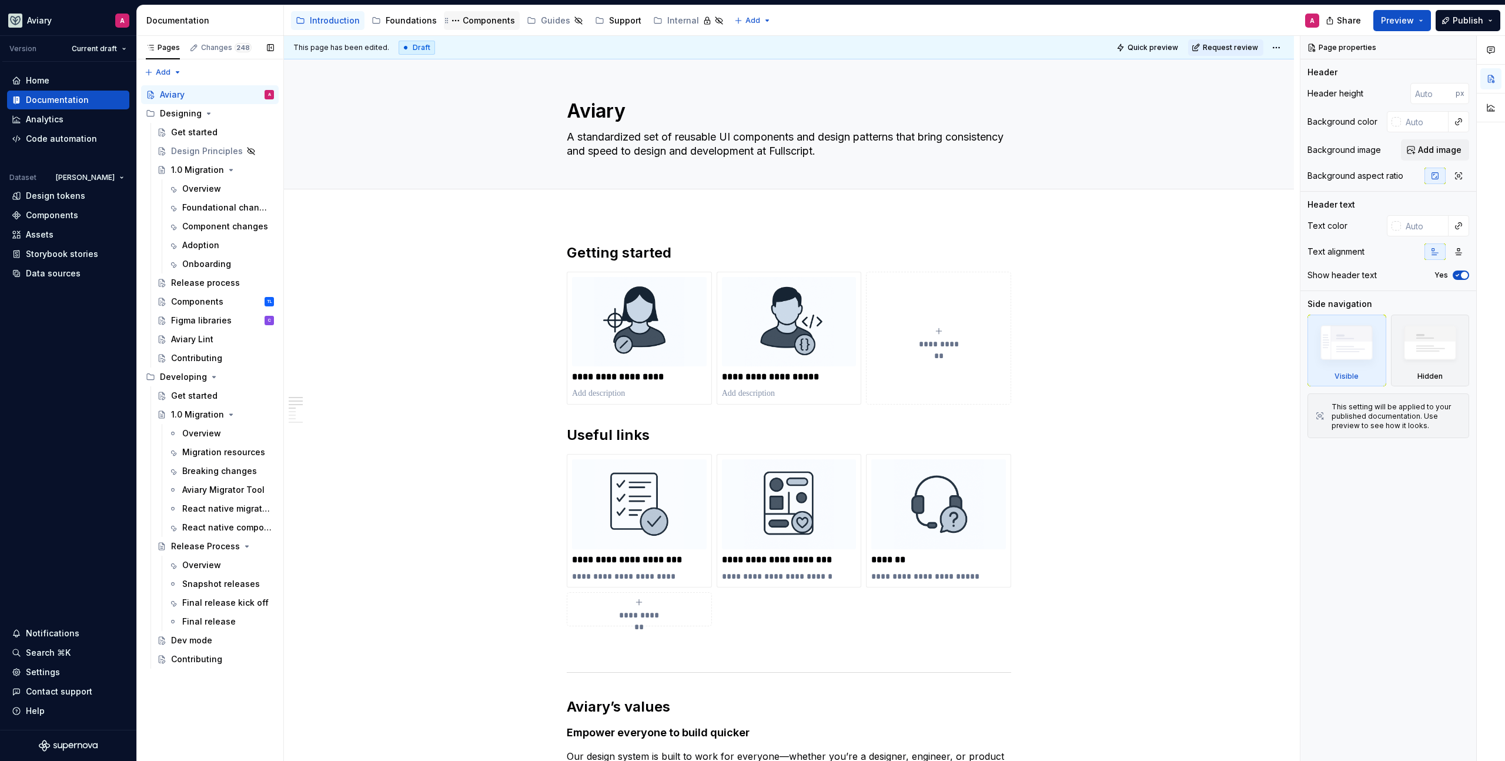
click at [492, 19] on div "Components" at bounding box center [489, 21] width 52 height 12
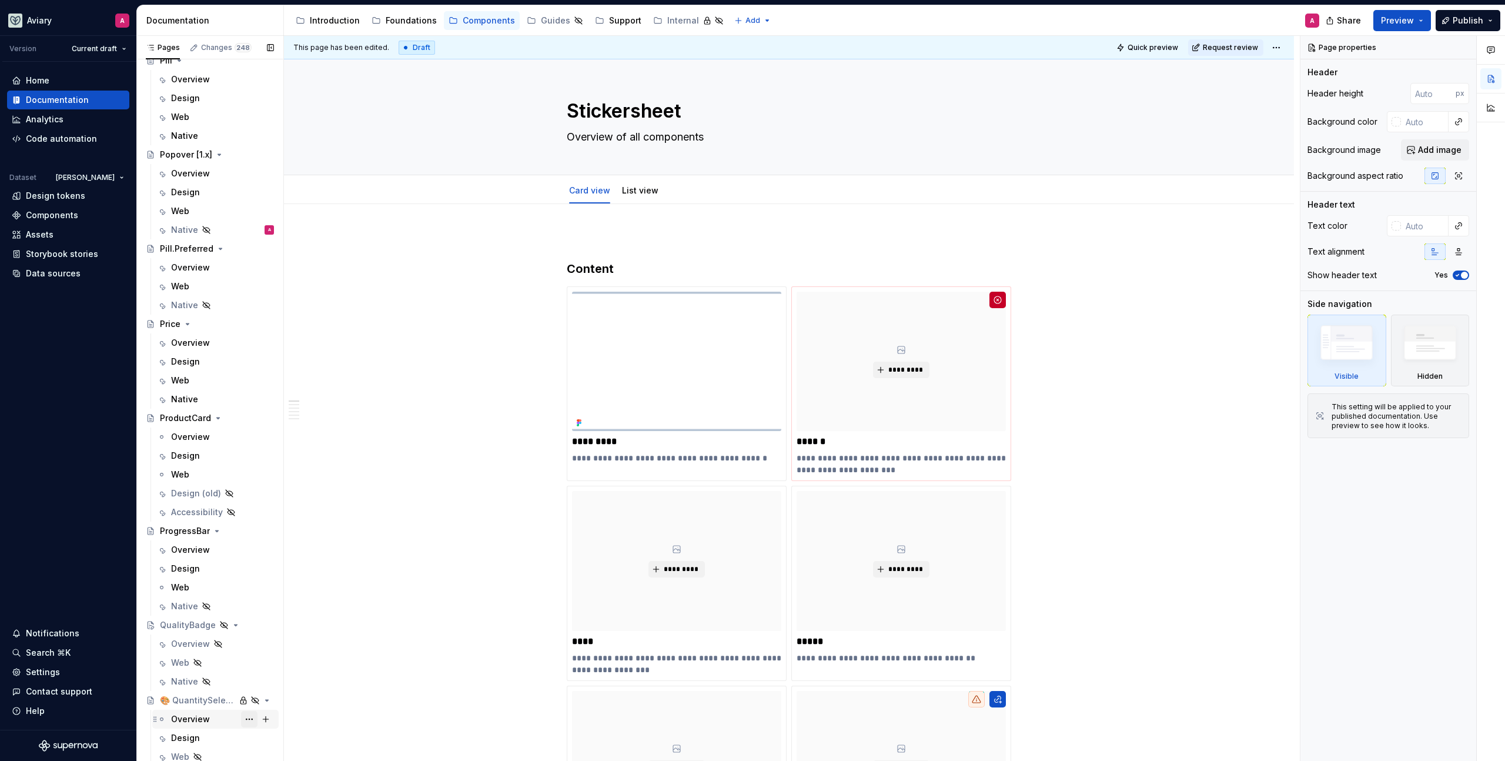
scroll to position [2893, 0]
type textarea "*"
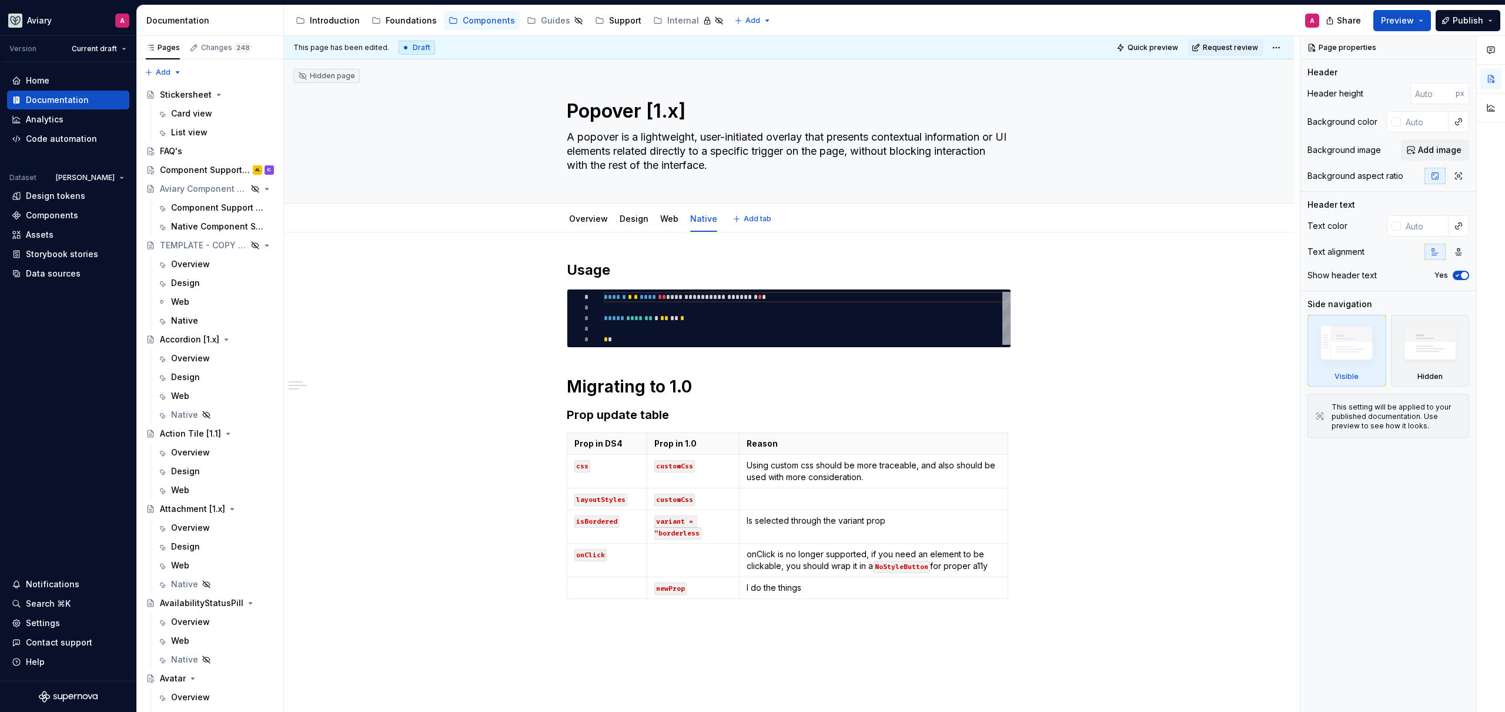
type textarea "*"
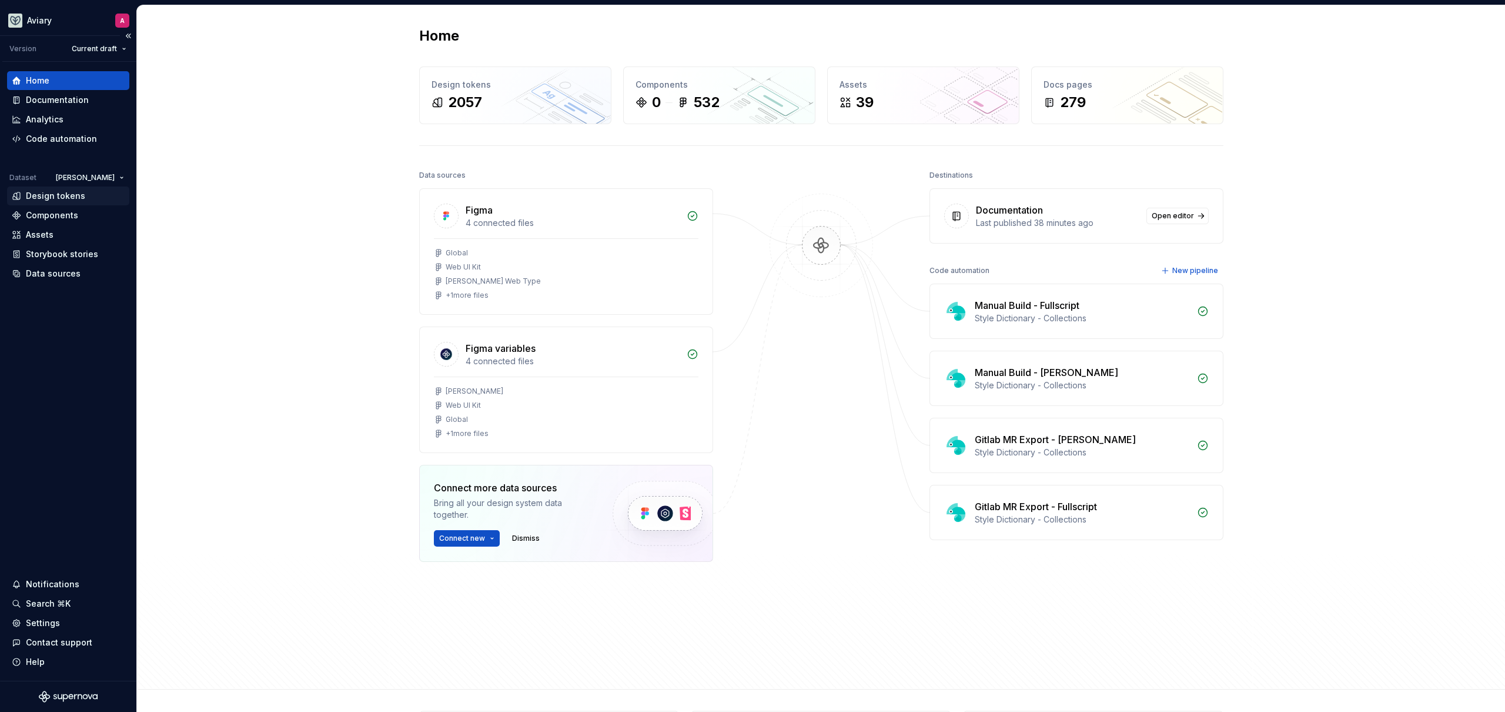
click at [89, 195] on div "Design tokens" at bounding box center [68, 196] width 113 height 12
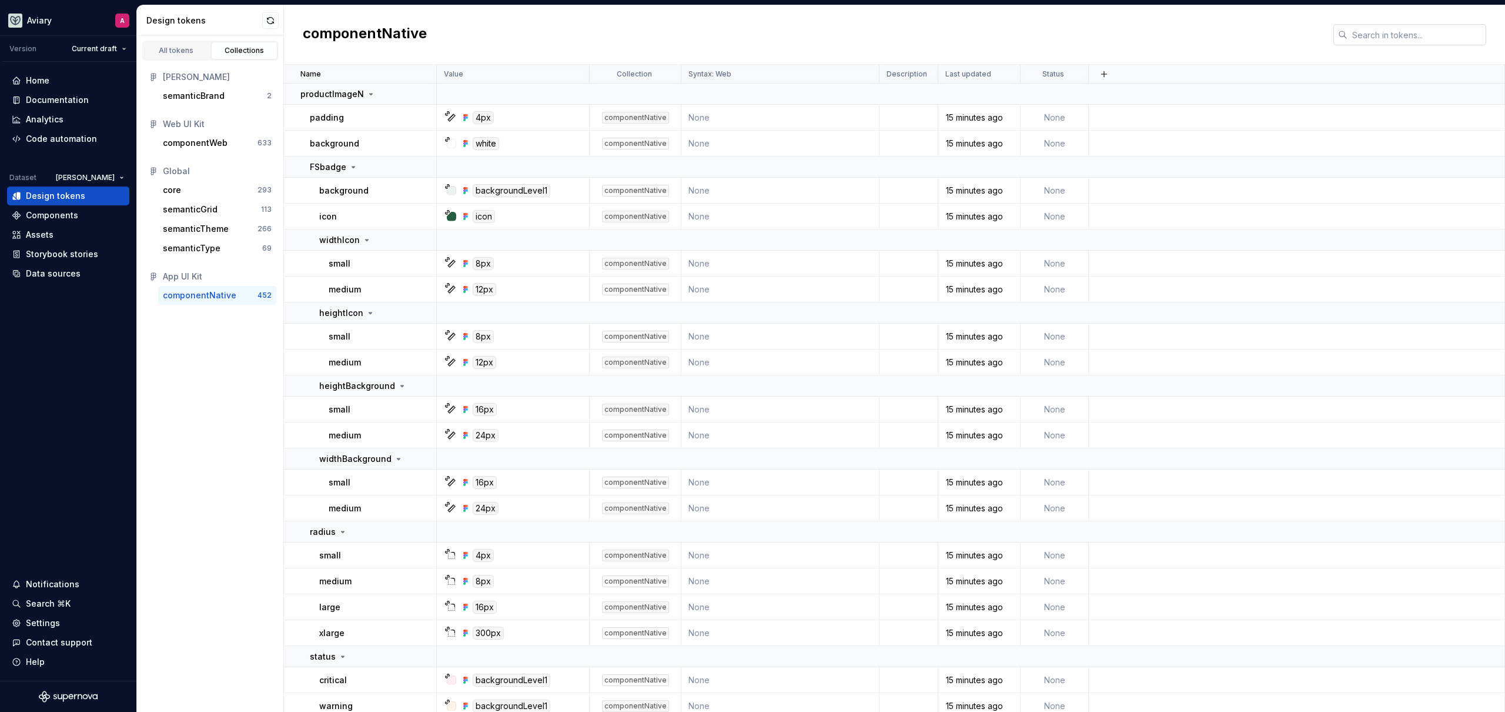
click at [1352, 36] on input "text" at bounding box center [1417, 34] width 139 height 21
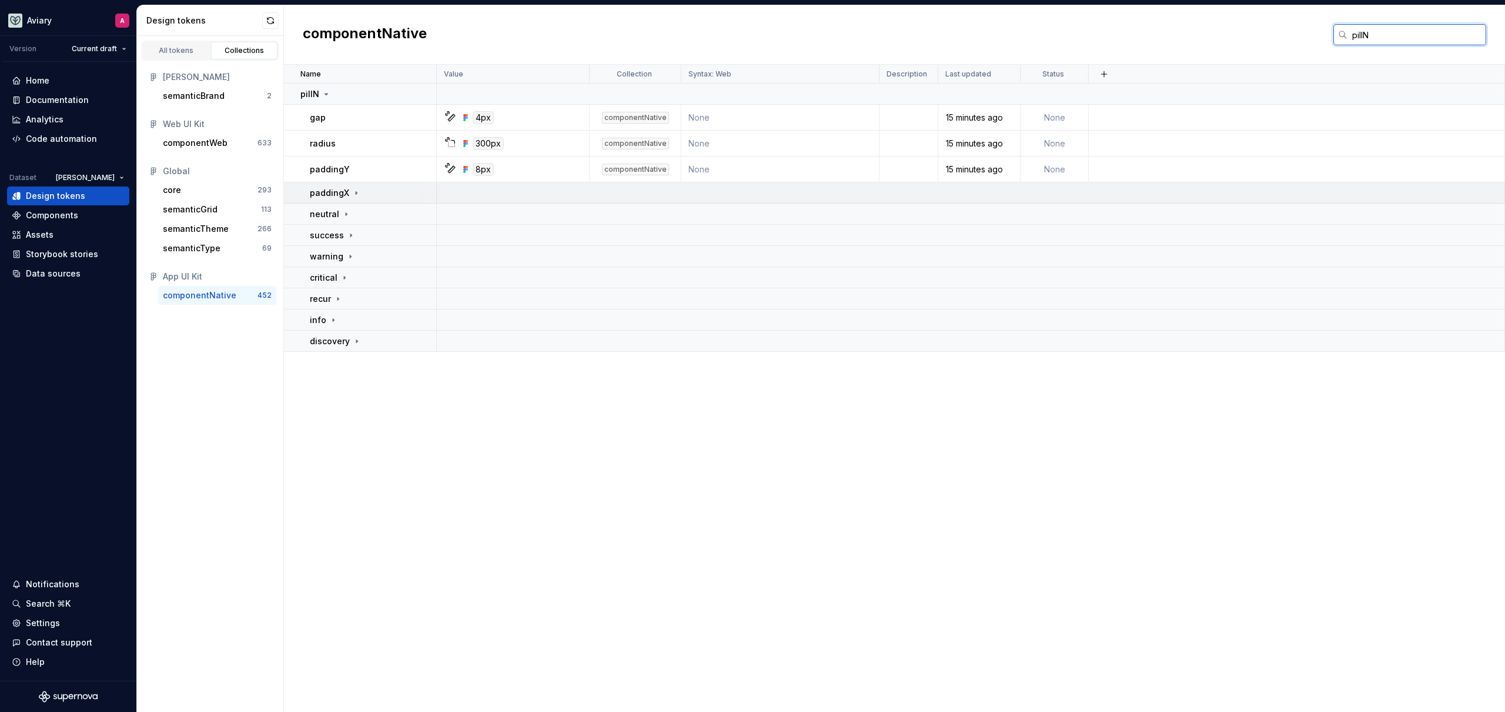
type input "pillN"
click at [346, 192] on p "paddingX" at bounding box center [329, 193] width 39 height 12
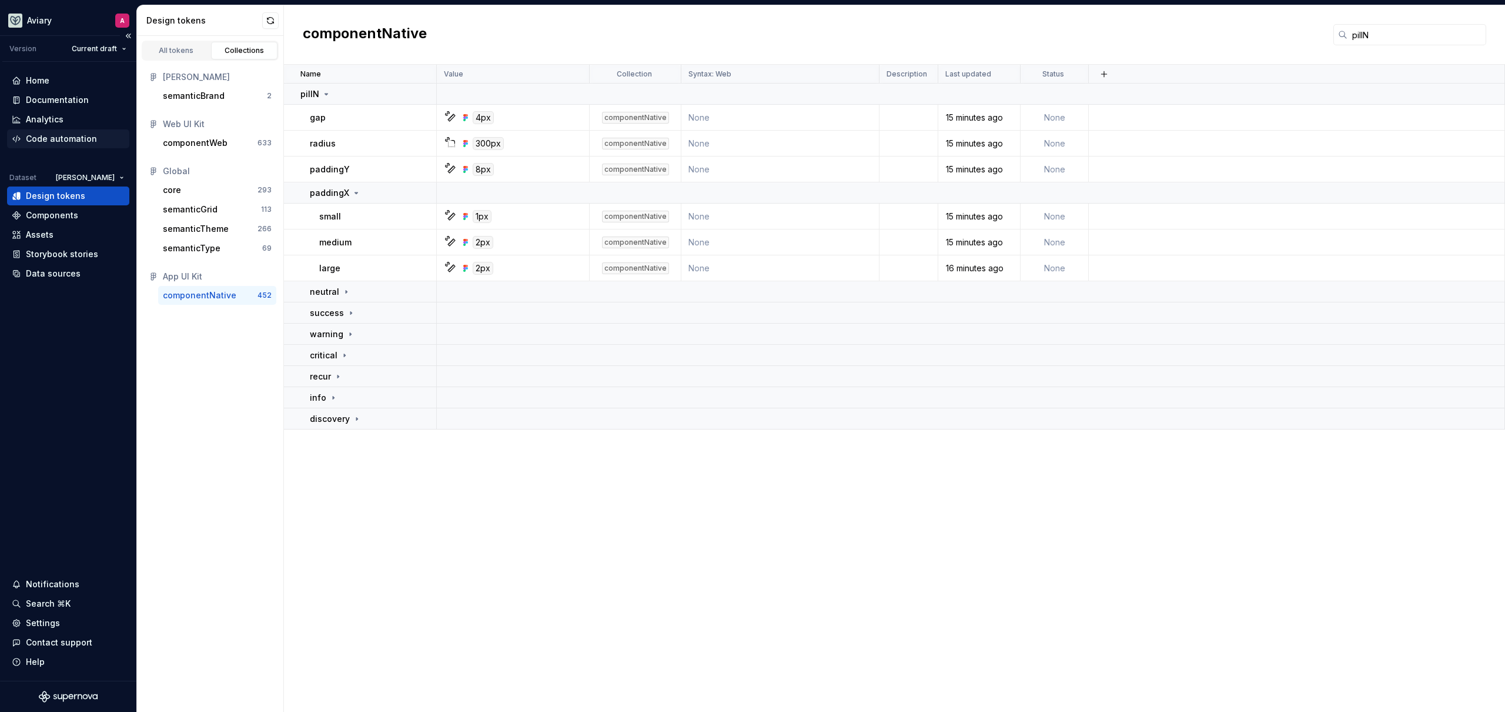
click at [69, 138] on div "Code automation" at bounding box center [61, 139] width 71 height 12
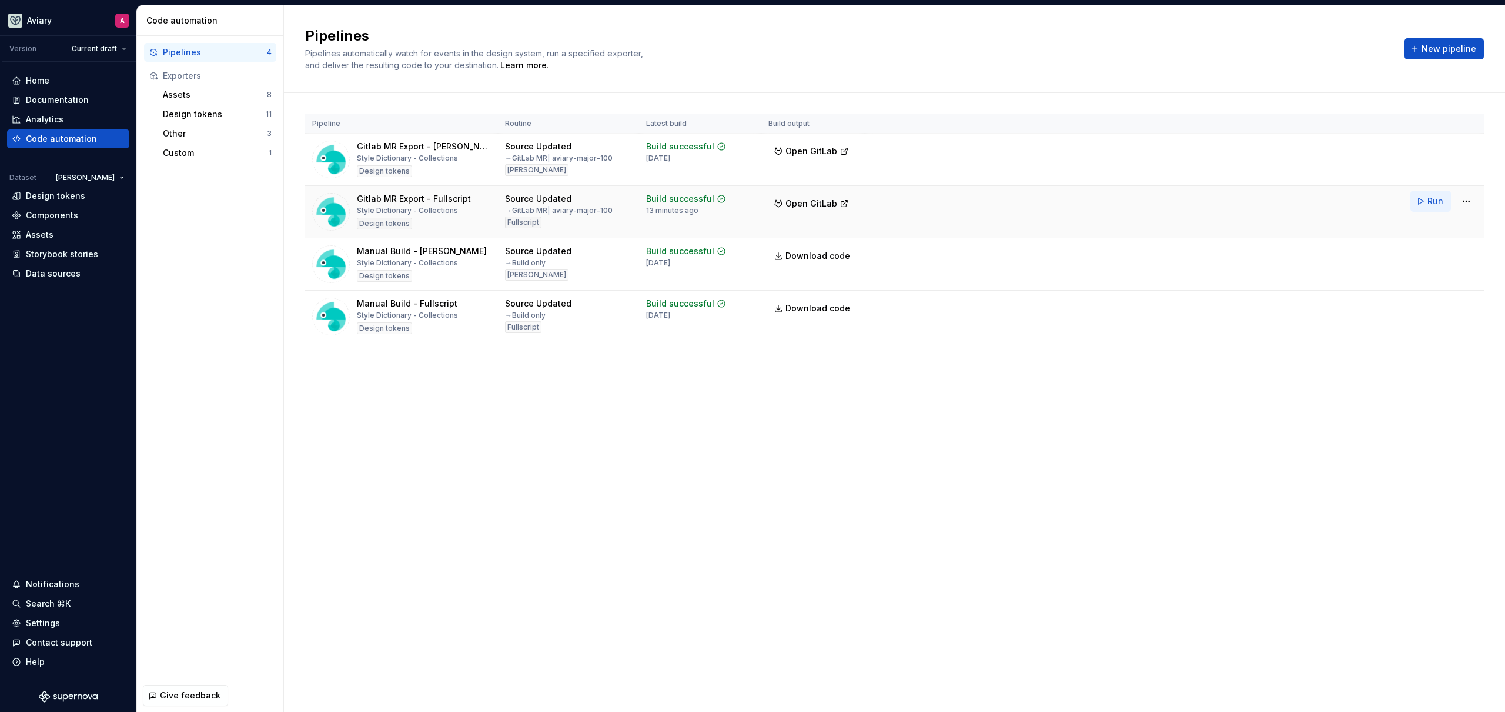
click at [1440, 200] on span "Run" at bounding box center [1436, 201] width 16 height 12
click at [51, 96] on div "Documentation" at bounding box center [57, 100] width 63 height 12
click at [34, 81] on div "Home" at bounding box center [38, 81] width 24 height 12
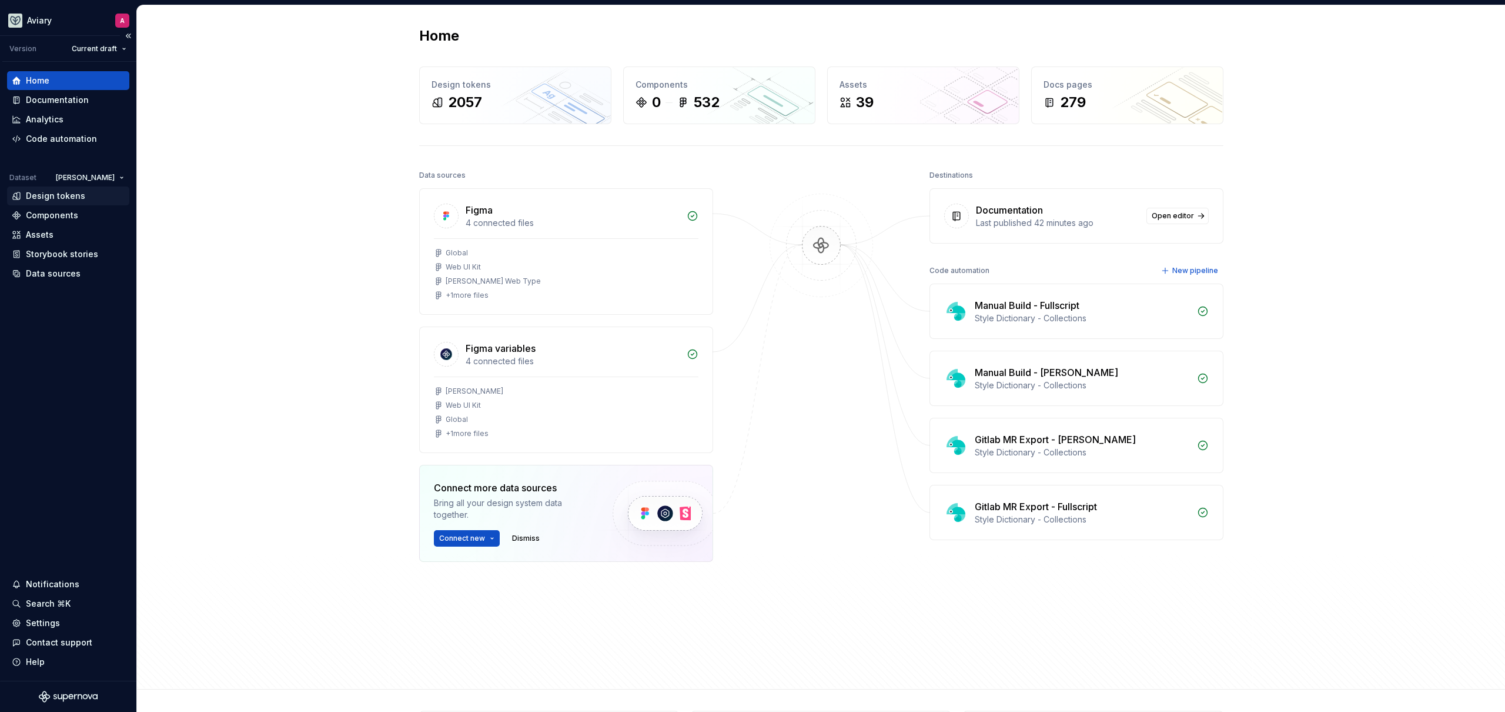
click at [73, 204] on div "Design tokens" at bounding box center [68, 195] width 122 height 19
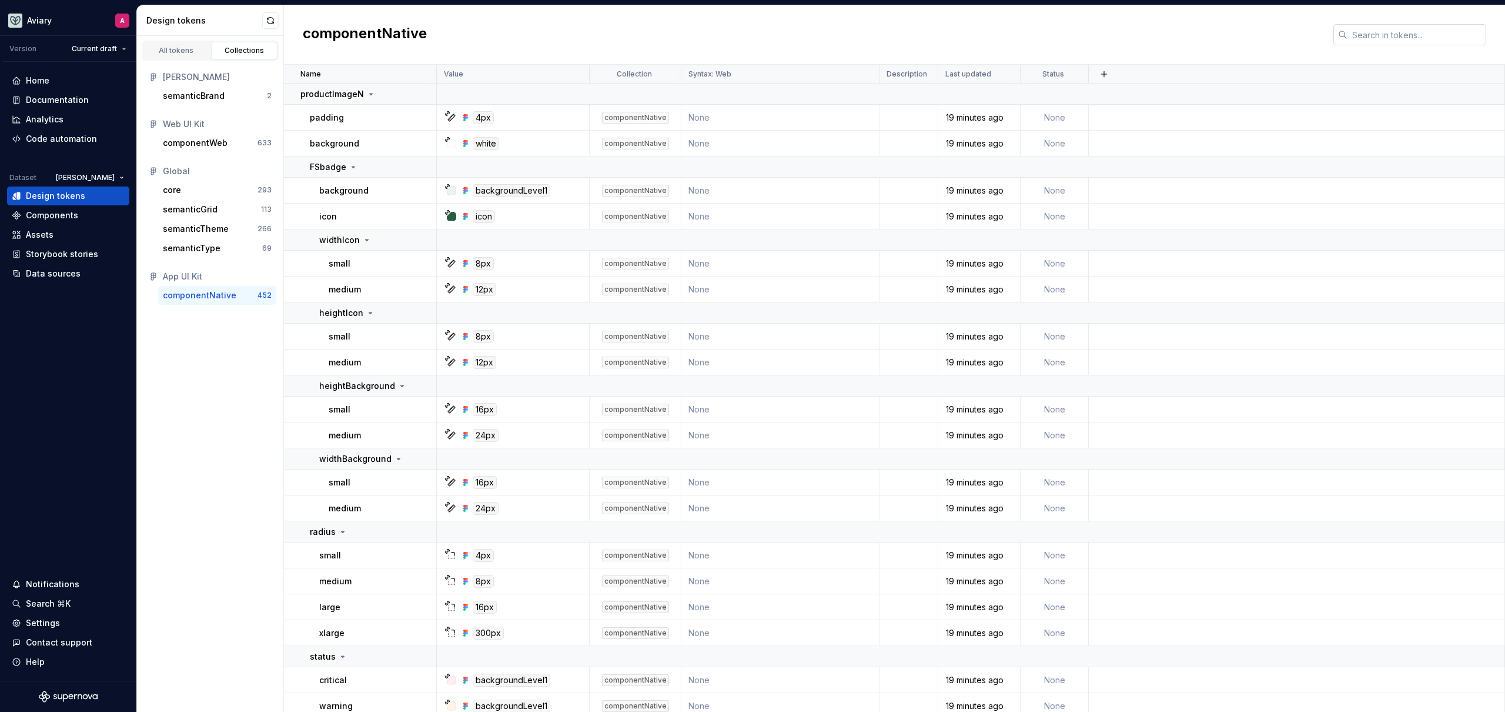
click at [1374, 36] on input "text" at bounding box center [1417, 34] width 139 height 21
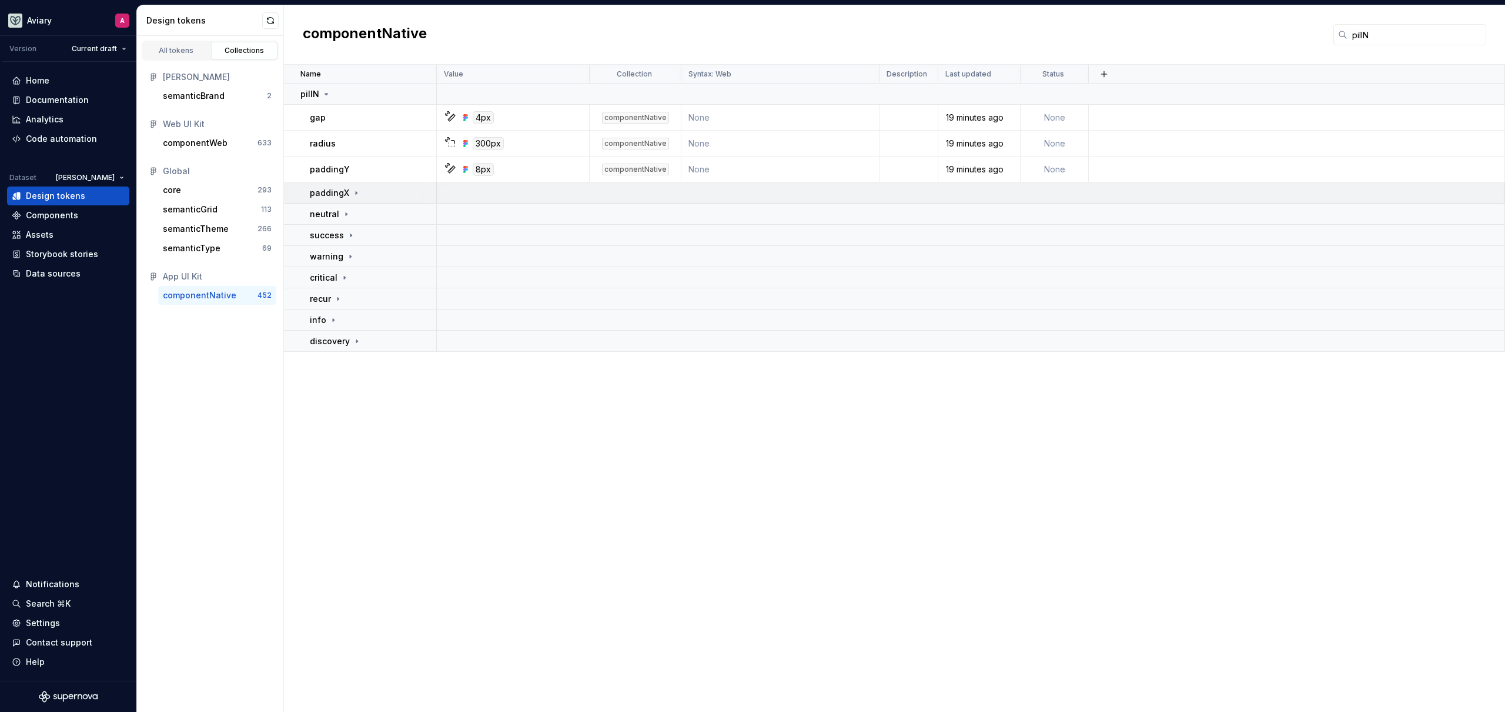
click at [349, 186] on td "paddingX" at bounding box center [360, 192] width 153 height 21
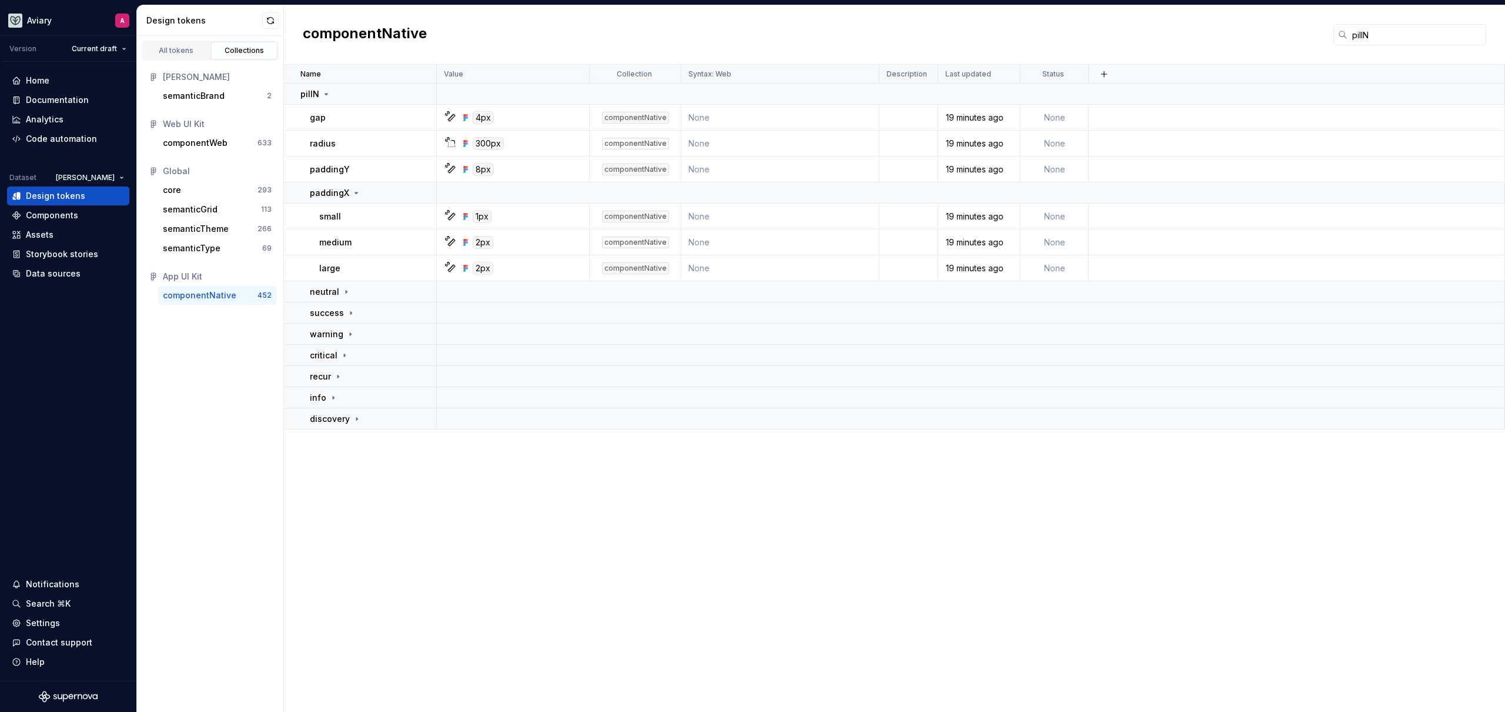
click at [226, 369] on div "All tokens Collections Emerson semanticBrand 2 Web UI Kit componentWeb 633 Glob…" at bounding box center [210, 374] width 147 height 676
click at [1399, 31] on input "pillN" at bounding box center [1417, 34] width 139 height 21
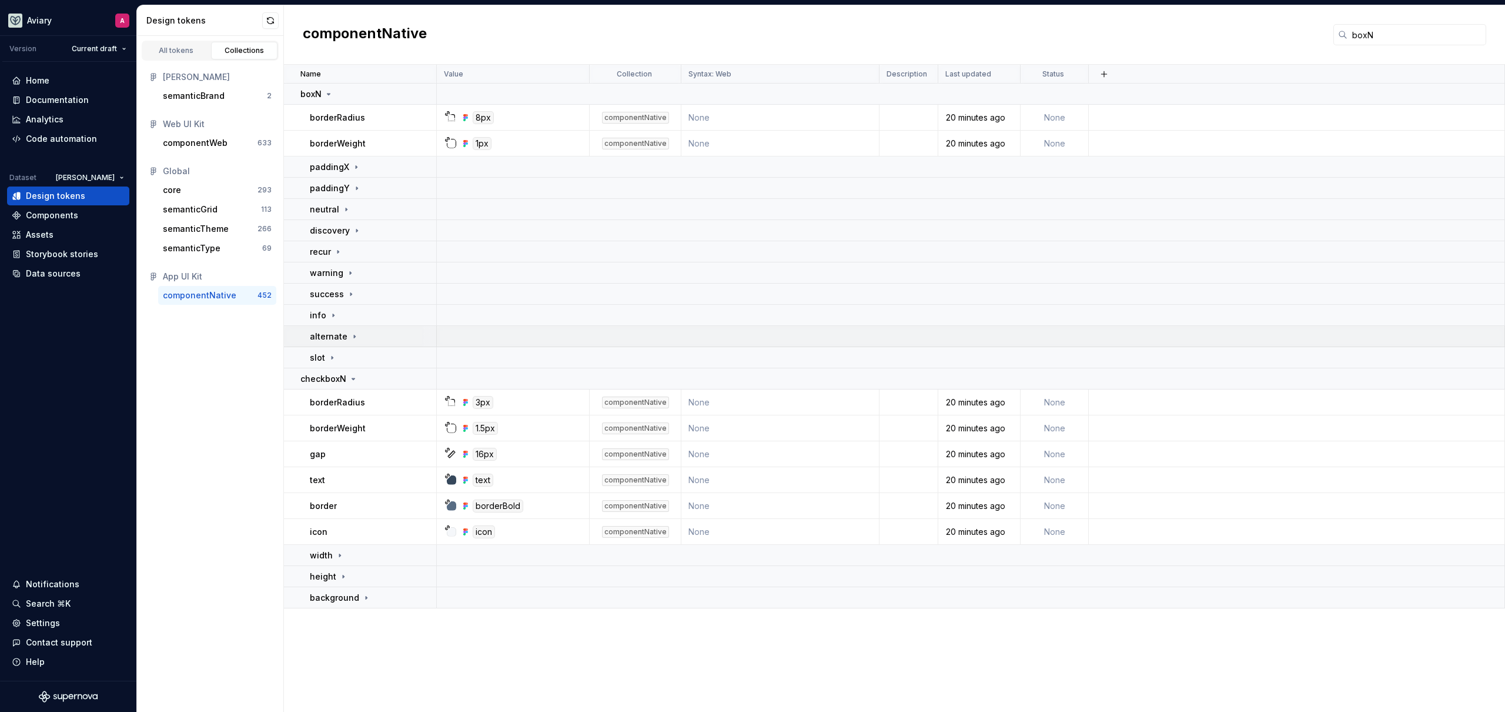
click at [383, 336] on div "alternate" at bounding box center [373, 337] width 126 height 12
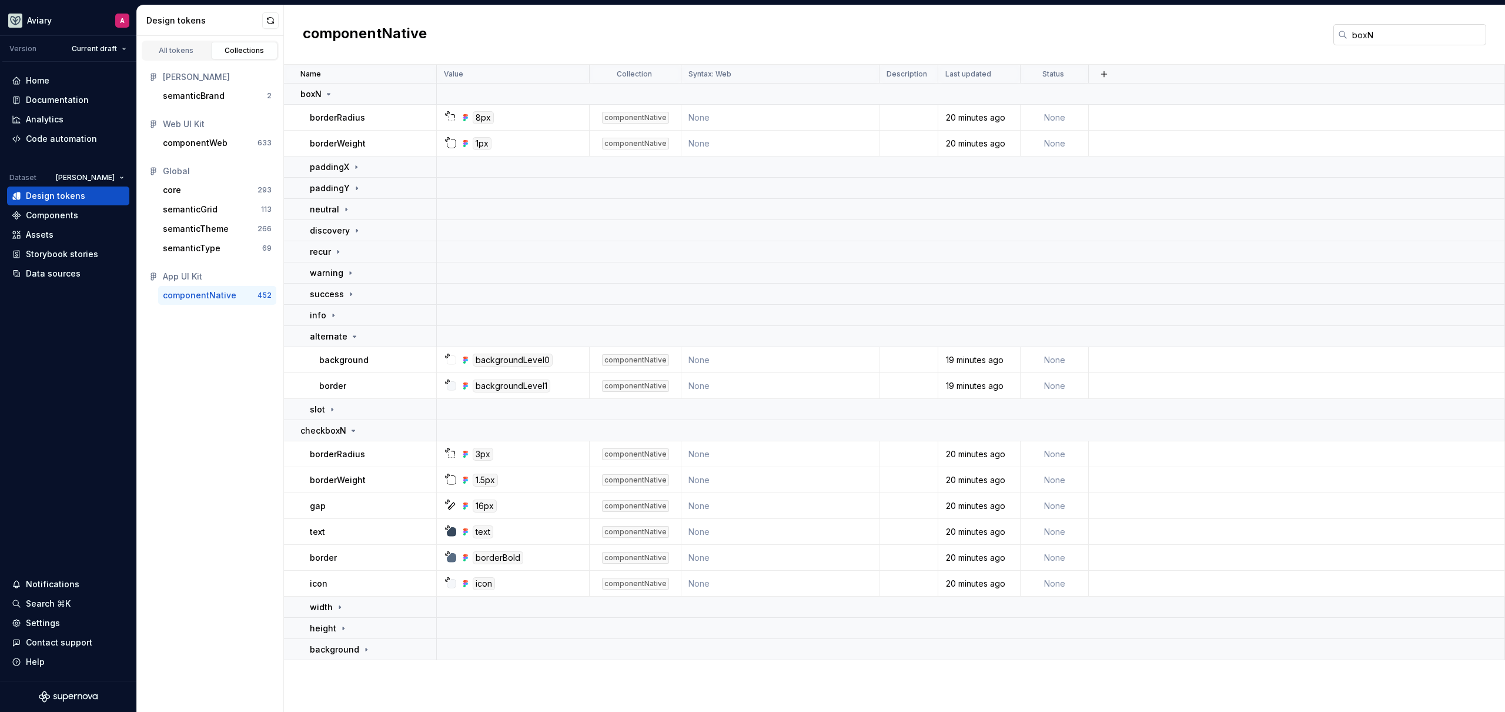
click at [1419, 39] on input "boxN" at bounding box center [1417, 34] width 139 height 21
click at [1419, 38] on input "boxN" at bounding box center [1417, 34] width 139 height 21
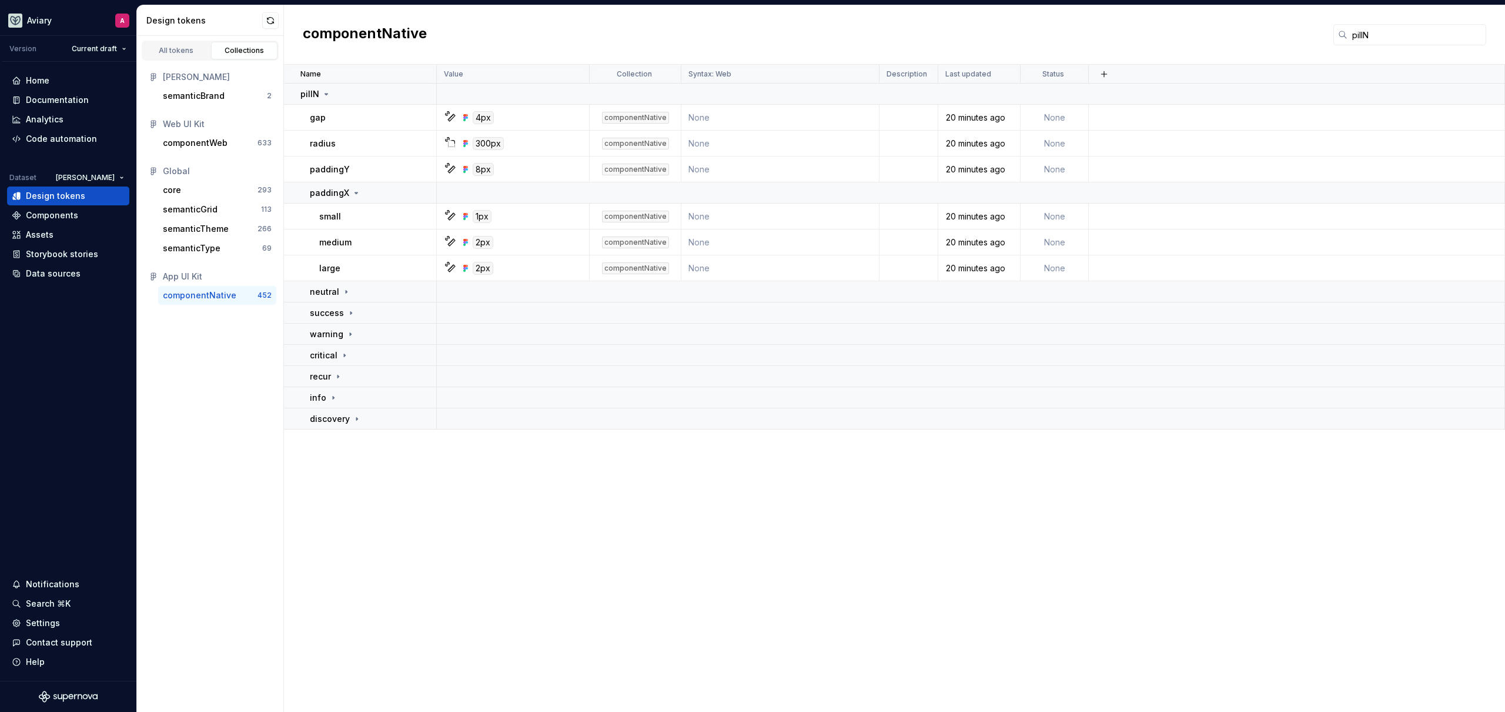
click at [182, 425] on div "All tokens Collections Emerson semanticBrand 2 Web UI Kit componentWeb 633 Glob…" at bounding box center [210, 374] width 147 height 676
click at [695, 504] on div "Name Value Collection Syntax: Web Description Last updated Status pillN gap 4px…" at bounding box center [894, 388] width 1221 height 647
click at [694, 503] on div "Name Value Collection Syntax: Web Description Last updated Status pillN gap 4px…" at bounding box center [894, 388] width 1221 height 647
click at [876, 464] on div "Name Value Collection Syntax: Web Description Last updated Status pillN gap 4px…" at bounding box center [894, 388] width 1221 height 647
click at [877, 495] on div "Name Value Collection Syntax: Web Description Last updated Status pillN gap 4px…" at bounding box center [894, 388] width 1221 height 647
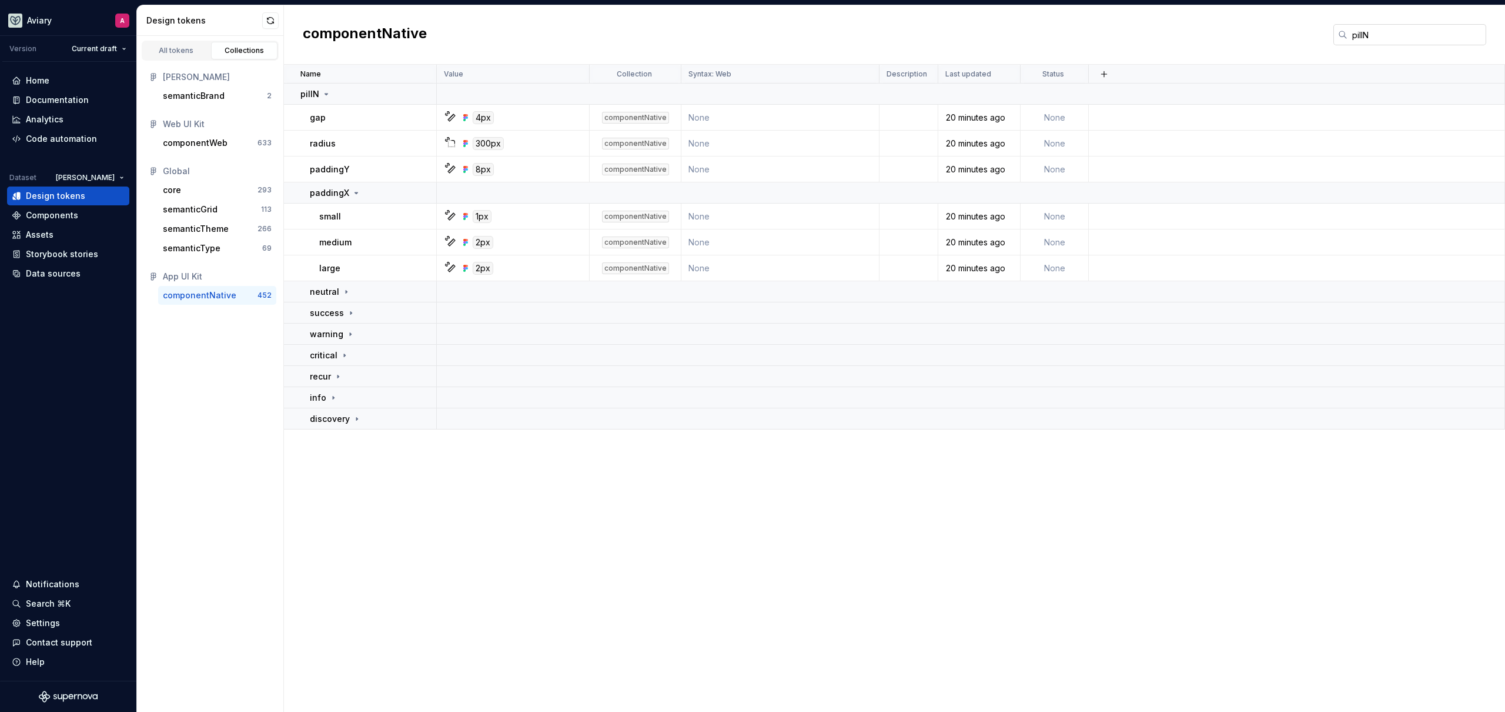
click at [1402, 35] on input "pillN" at bounding box center [1417, 34] width 139 height 21
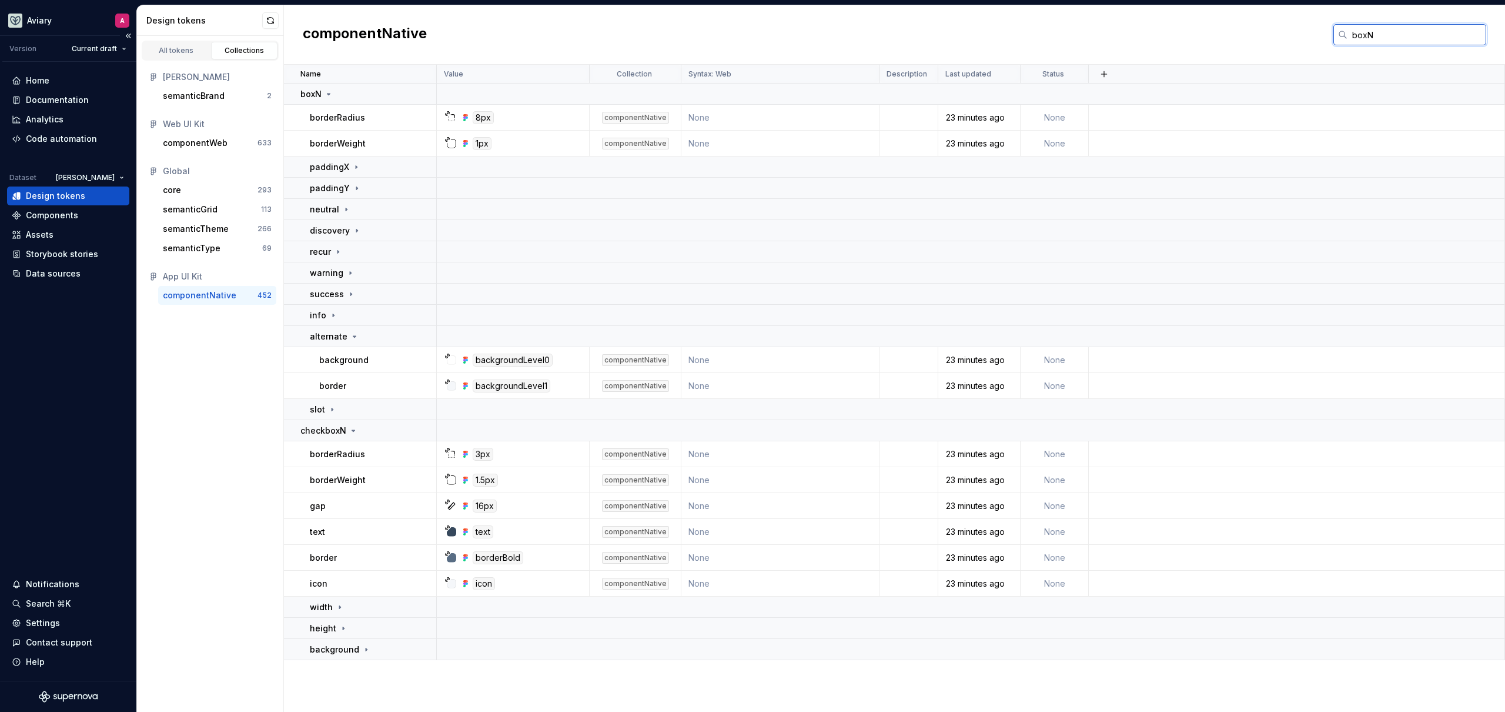
type input "boxN"
click at [232, 364] on div "All tokens Collections Emerson semanticBrand 2 Web UI Kit componentWeb 633 Glob…" at bounding box center [210, 374] width 147 height 676
click at [242, 359] on div "All tokens Collections Emerson semanticBrand 2 Web UI Kit componentWeb 633 Glob…" at bounding box center [210, 374] width 147 height 676
click at [234, 358] on div "All tokens Collections Emerson semanticBrand 2 Web UI Kit componentWeb 633 Glob…" at bounding box center [210, 374] width 147 height 676
click at [235, 370] on div "All tokens Collections Emerson semanticBrand 2 Web UI Kit componentWeb 633 Glob…" at bounding box center [210, 374] width 147 height 676
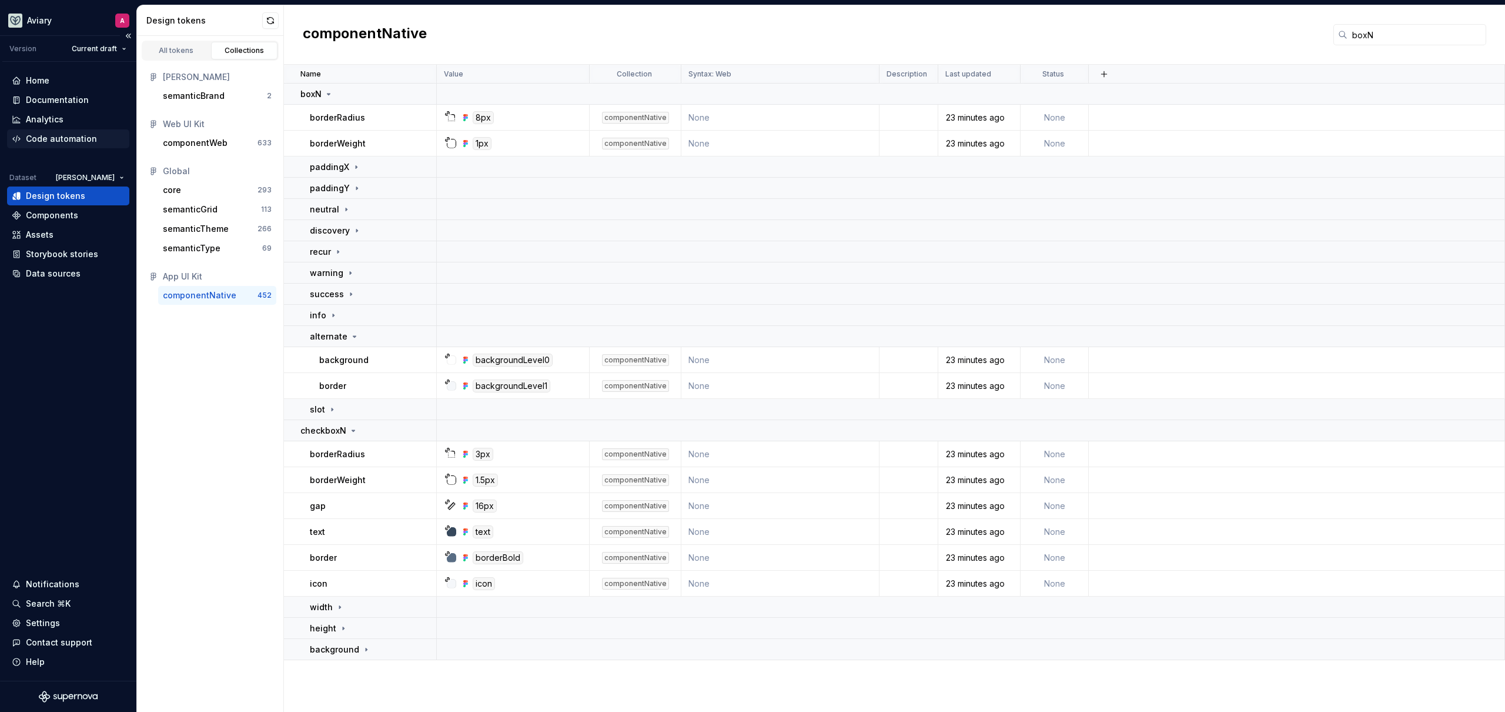
click at [66, 141] on div "Code automation" at bounding box center [61, 139] width 71 height 12
click at [71, 138] on div "Code automation" at bounding box center [61, 139] width 71 height 12
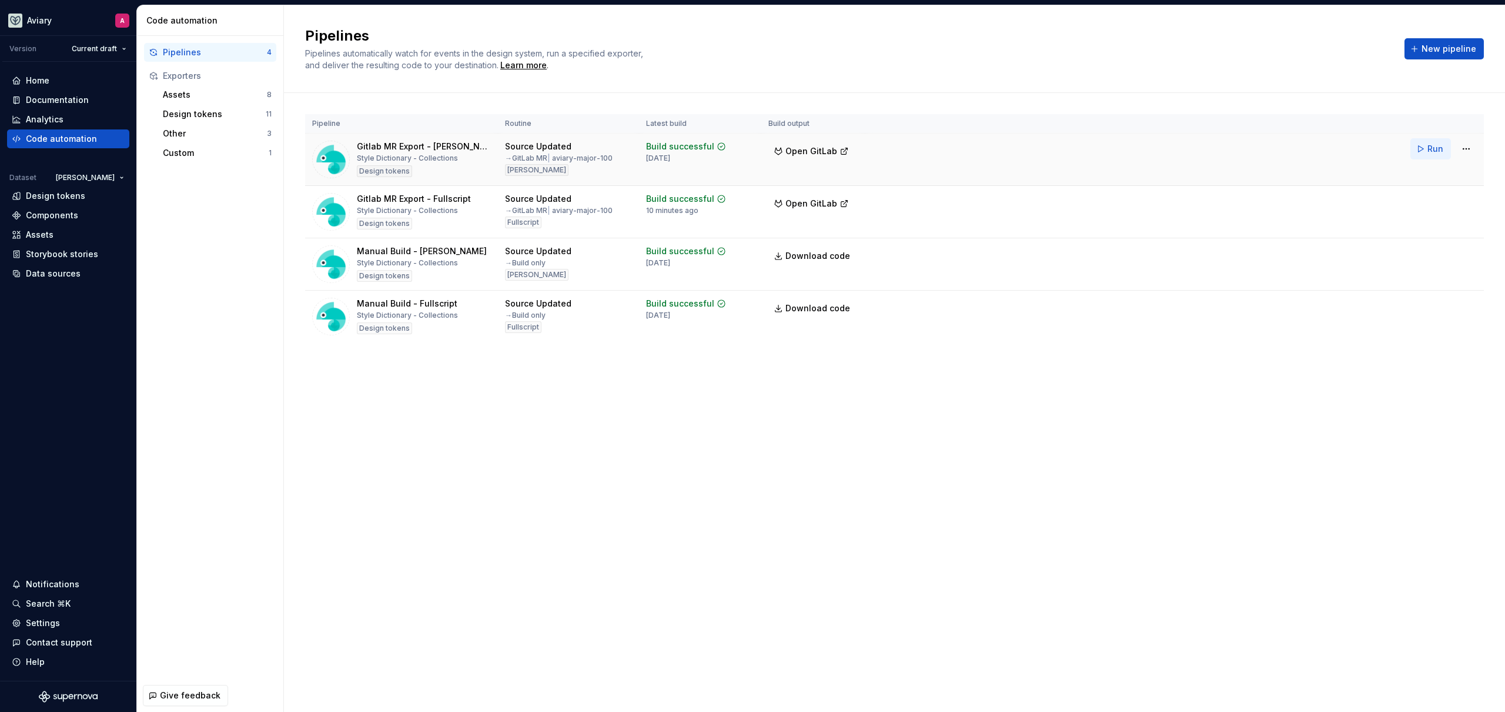
click at [1431, 147] on span "Run" at bounding box center [1436, 149] width 16 height 12
click at [1433, 202] on span "Run" at bounding box center [1436, 201] width 16 height 12
click at [99, 179] on html "Aviary A Version Current draft Home Documentation Analytics Code automation Dat…" at bounding box center [752, 356] width 1505 height 712
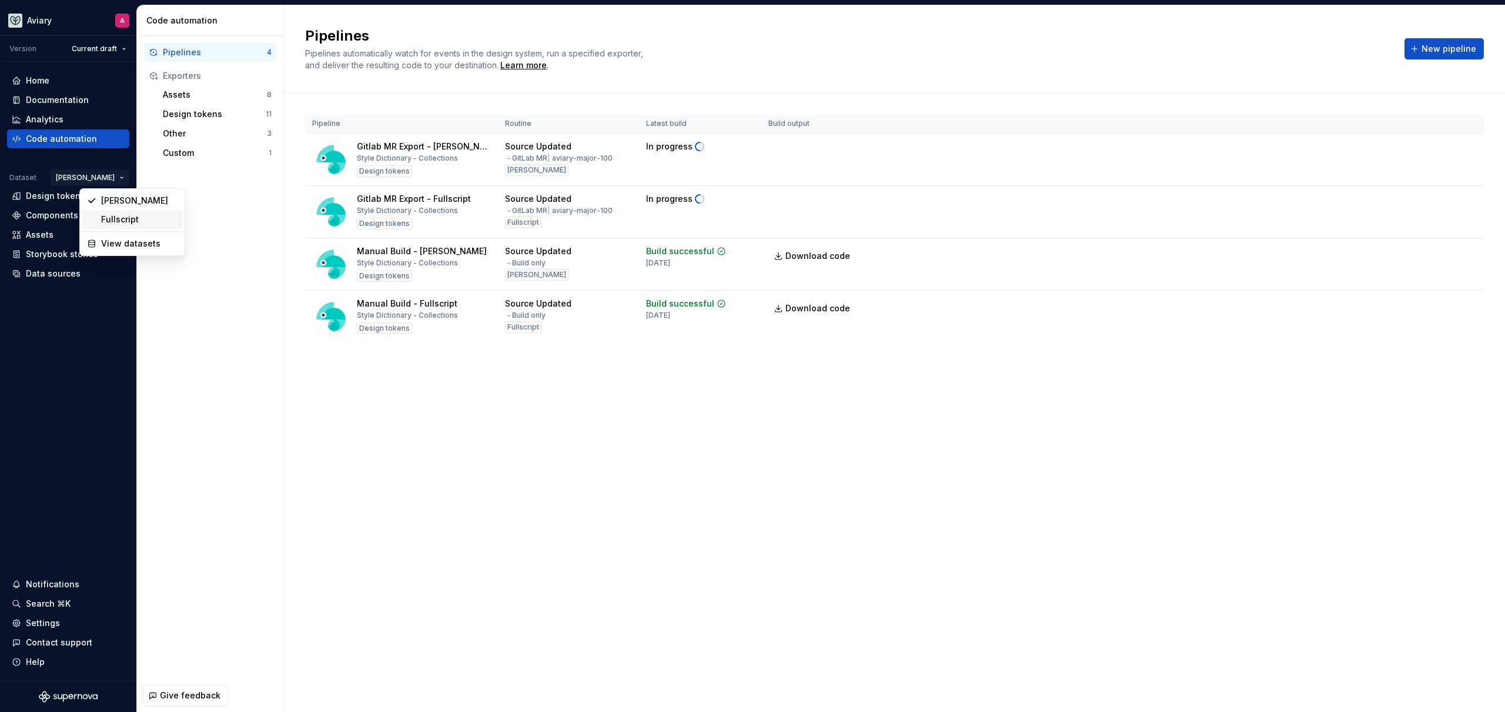
click at [106, 222] on div "Fullscript" at bounding box center [139, 219] width 76 height 12
click at [79, 194] on div "Design tokens" at bounding box center [55, 196] width 59 height 12
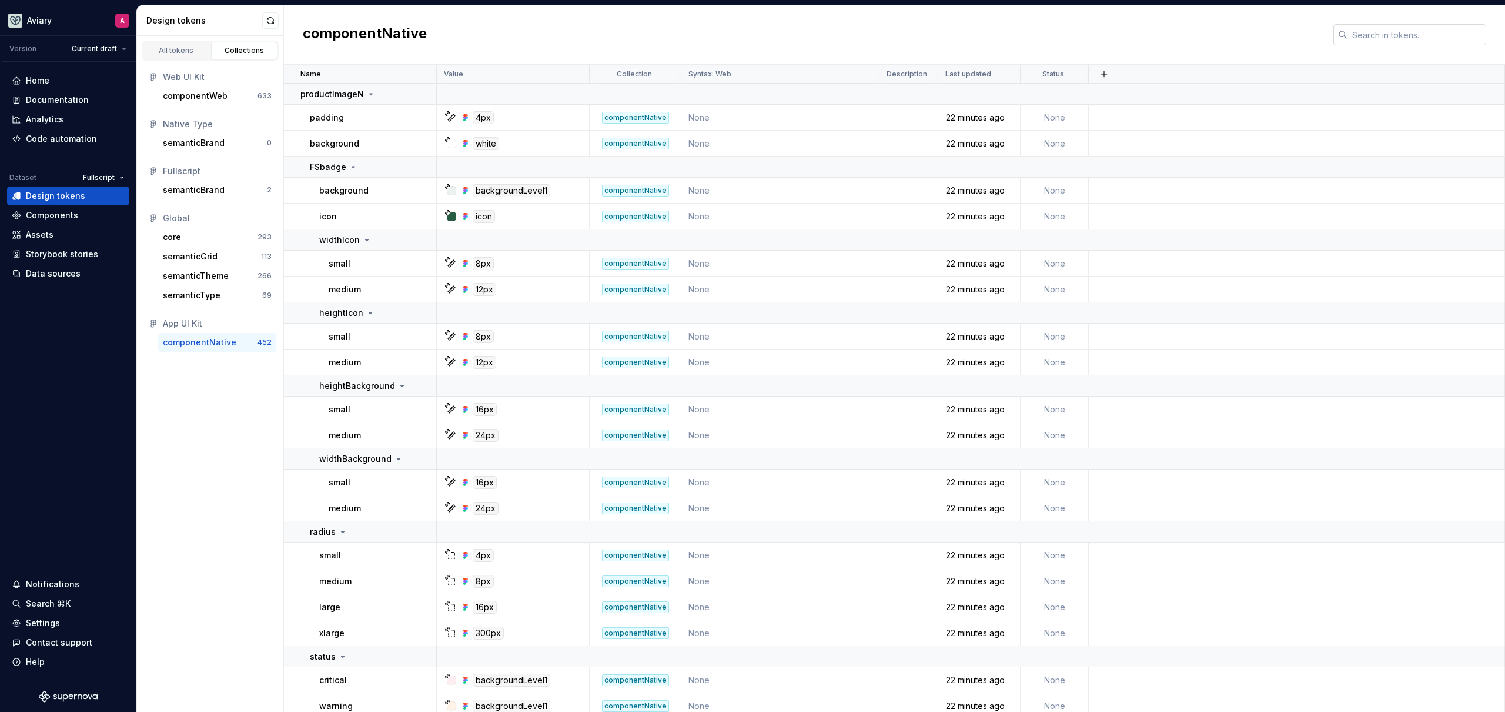
click at [1368, 33] on input "text" at bounding box center [1417, 34] width 139 height 21
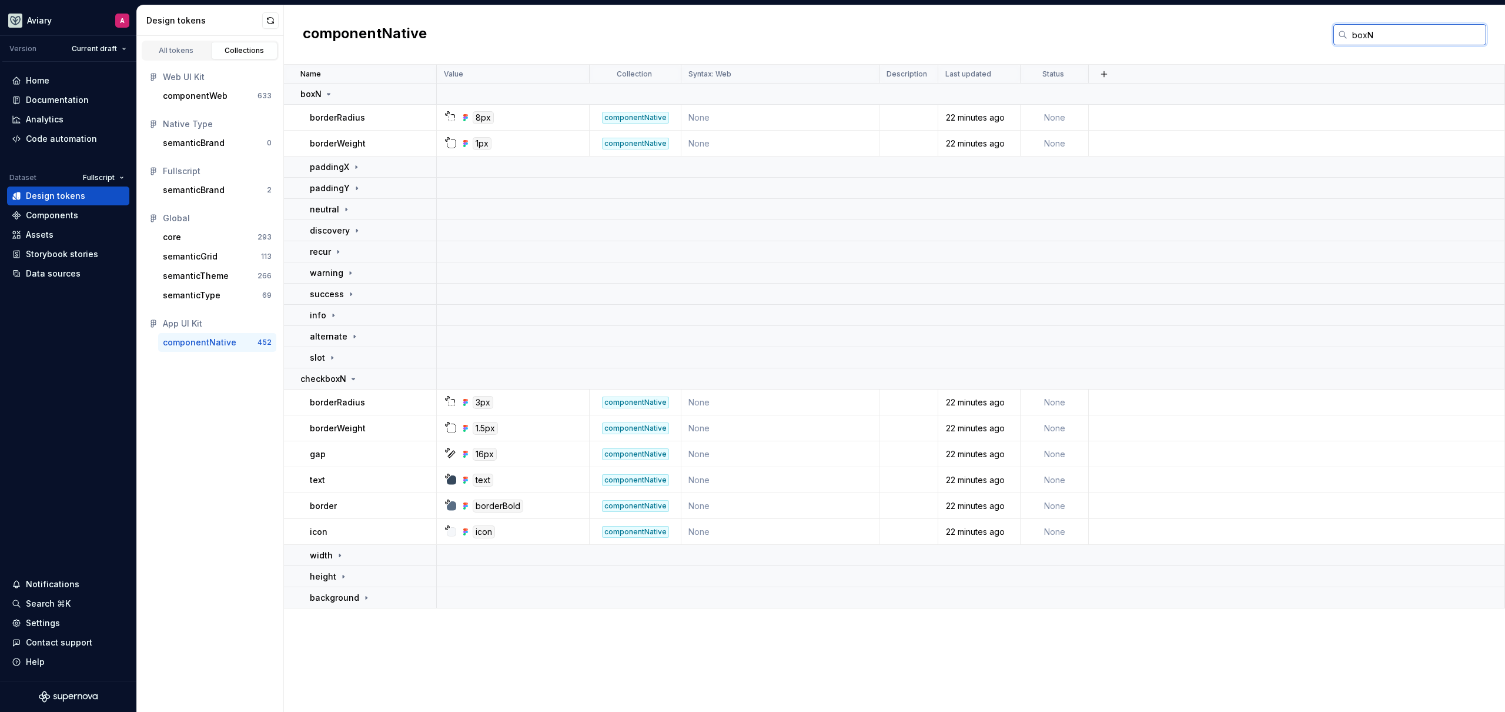
type input "boxN"
click at [54, 135] on div "Code automation" at bounding box center [61, 139] width 71 height 12
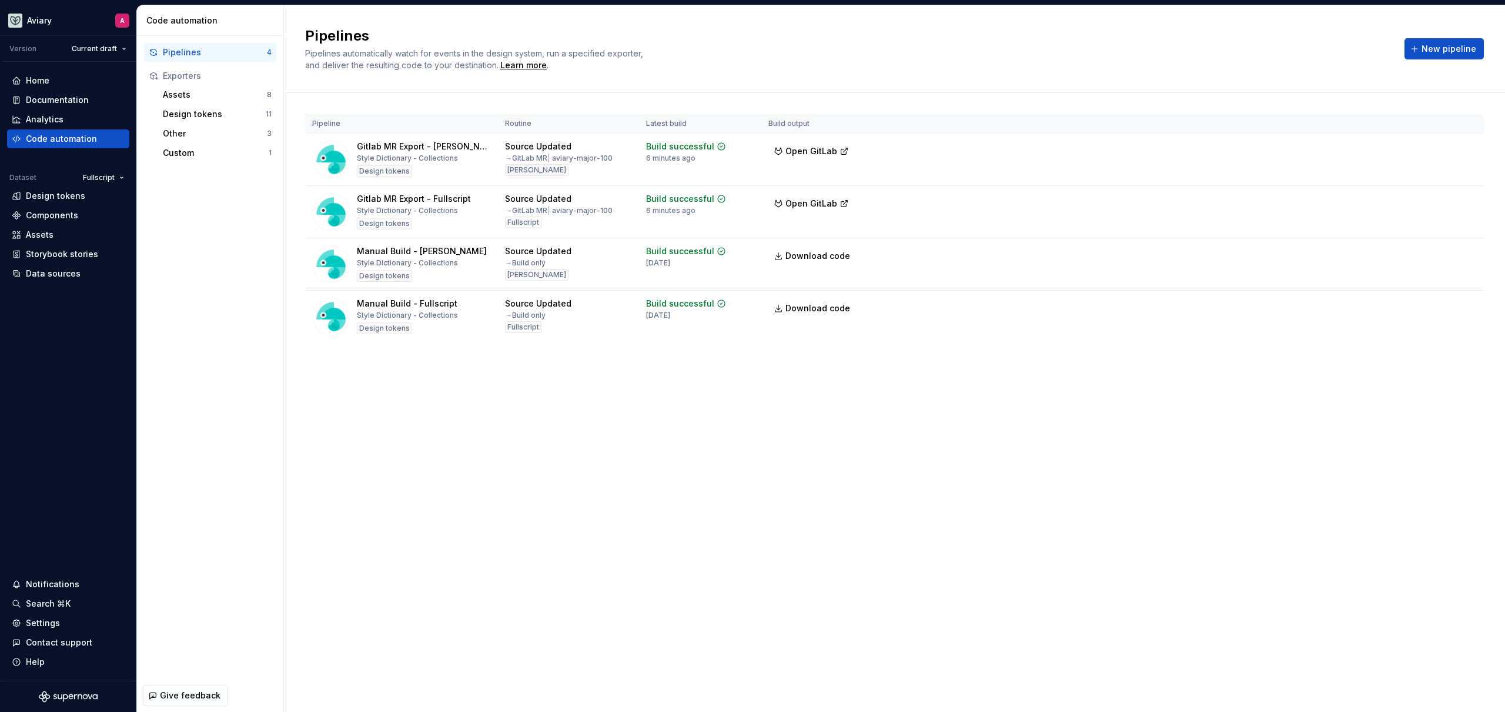
click at [485, 453] on div "Pipelines Pipelines automatically watch for events in the design system, run a …" at bounding box center [894, 358] width 1221 height 706
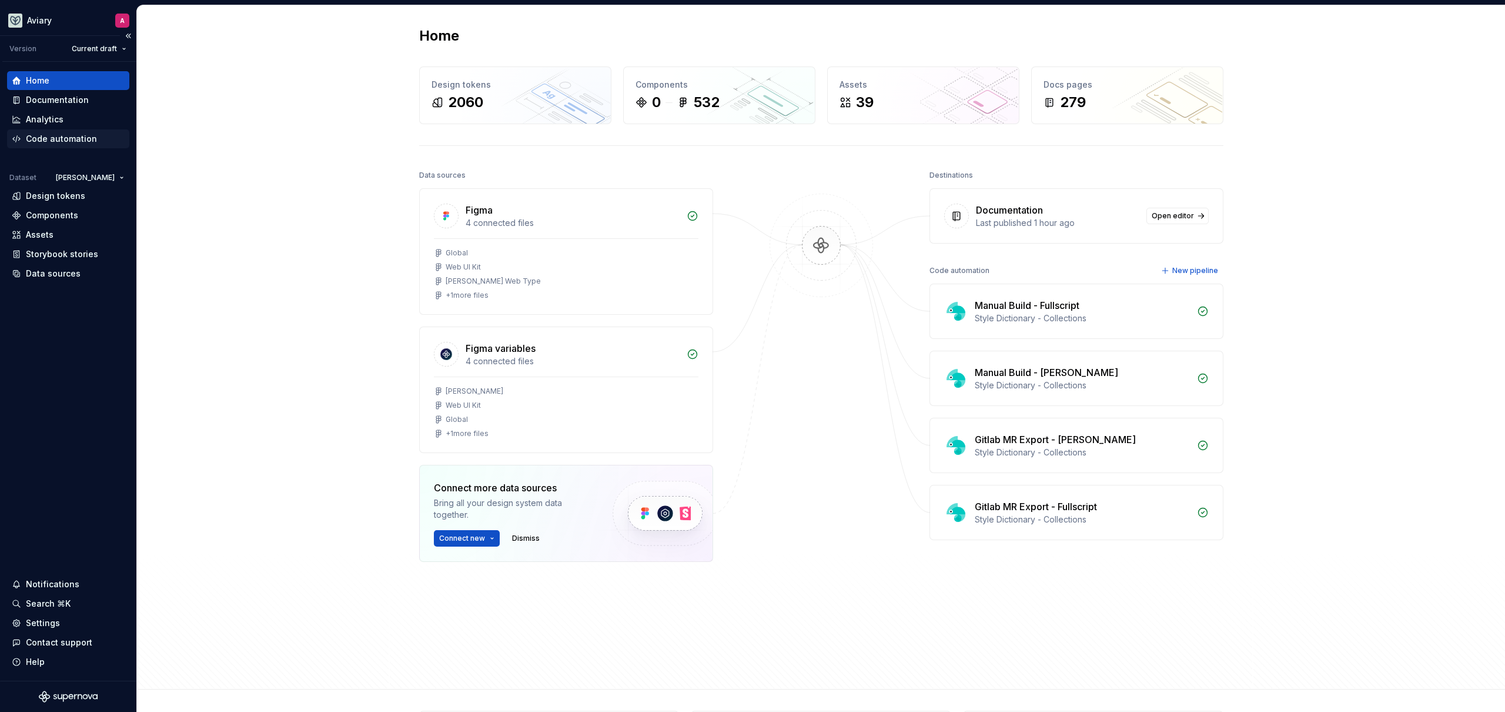
click at [59, 138] on div "Code automation" at bounding box center [61, 139] width 71 height 12
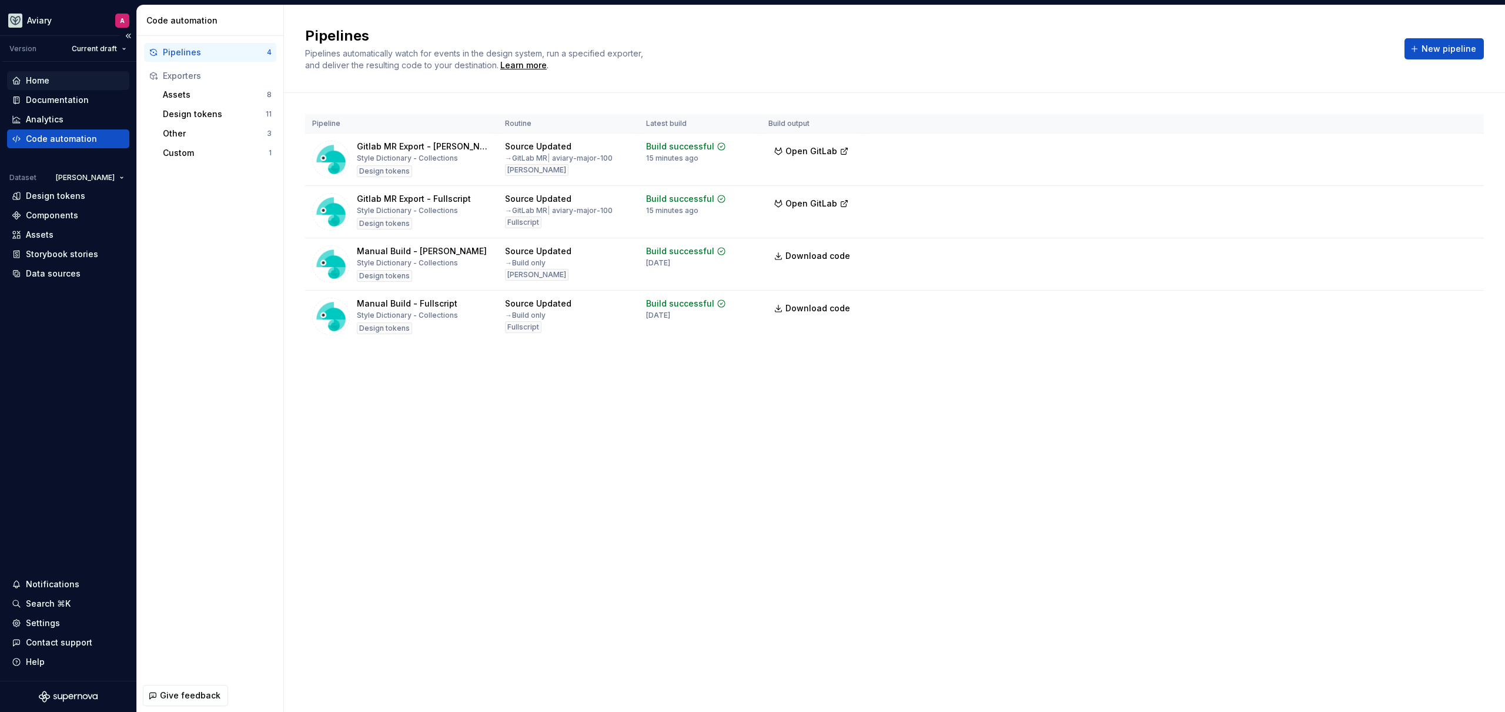
click at [70, 81] on div "Home" at bounding box center [68, 81] width 113 height 12
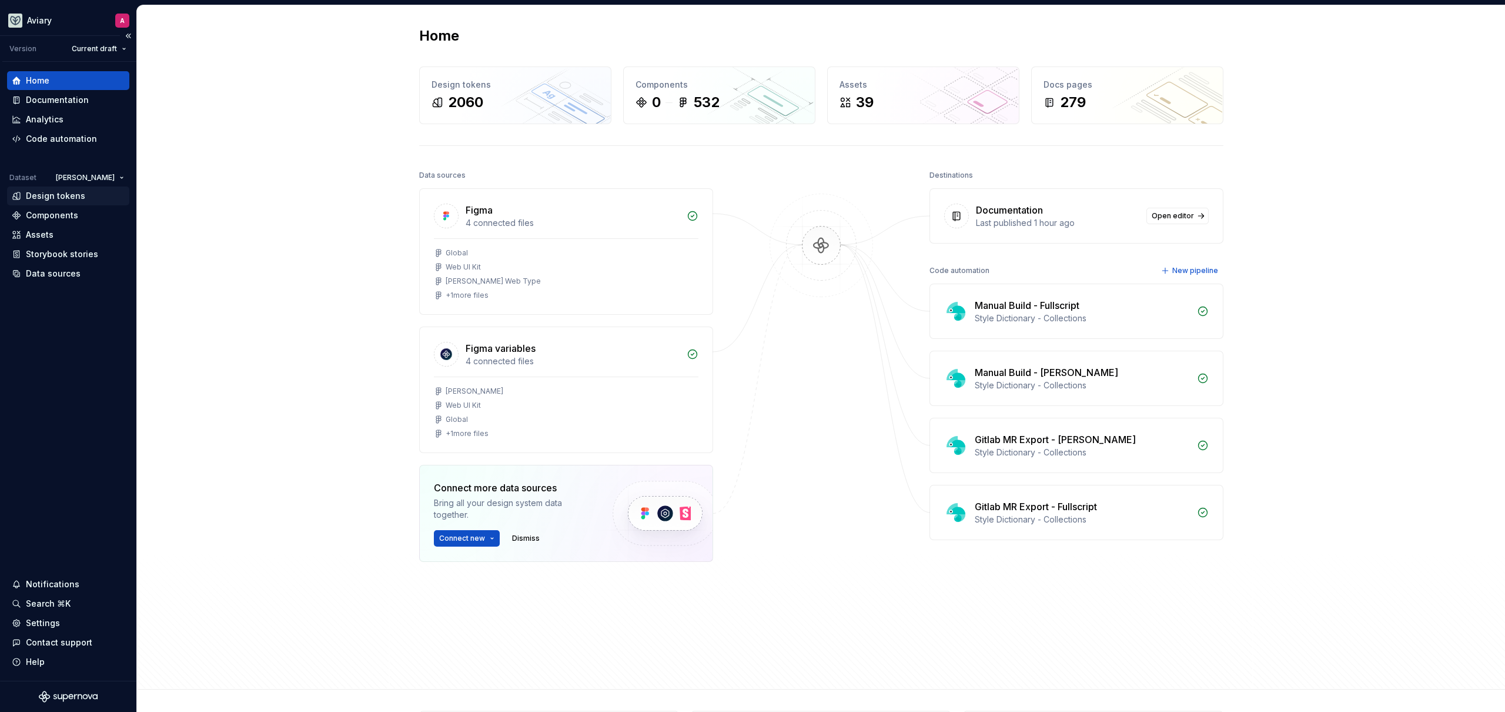
click at [82, 196] on div "Design tokens" at bounding box center [68, 196] width 113 height 12
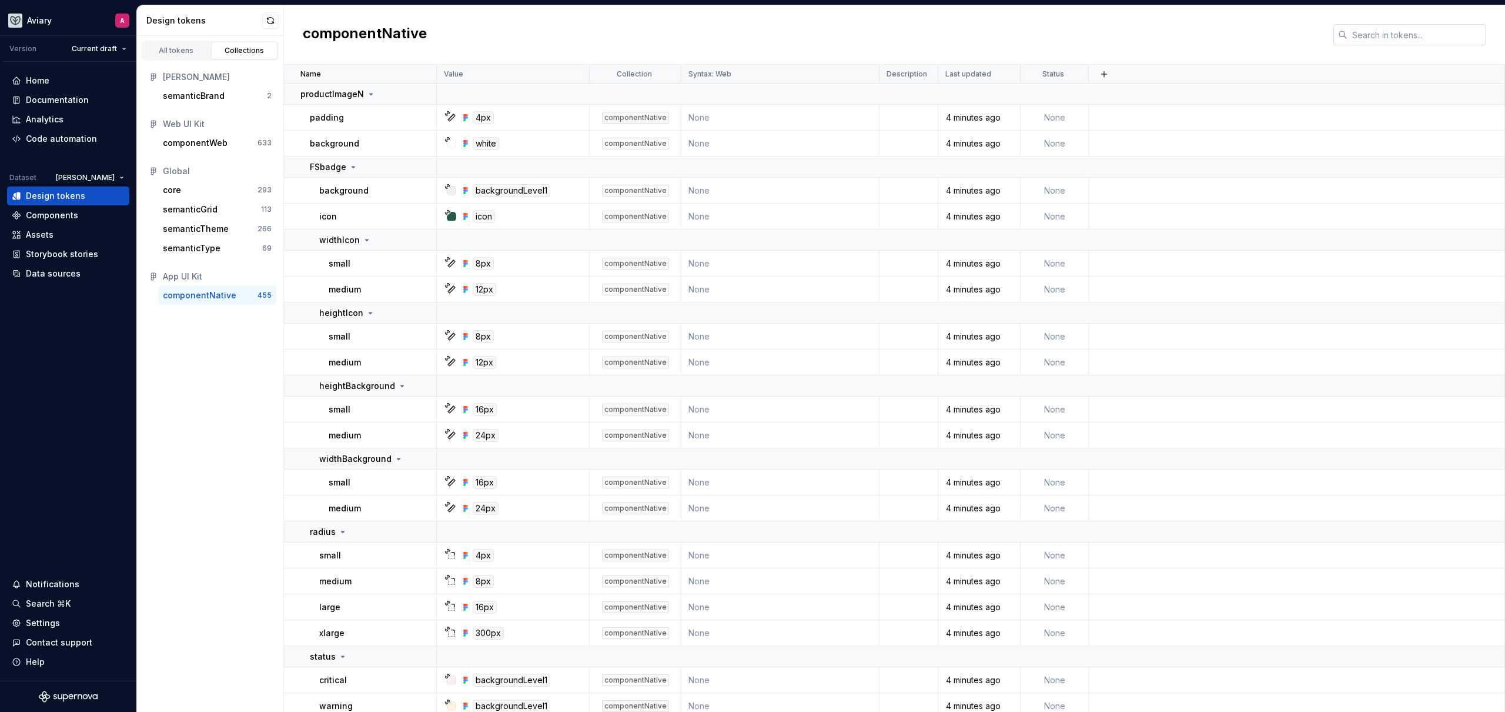
click at [1379, 37] on input "text" at bounding box center [1417, 34] width 139 height 21
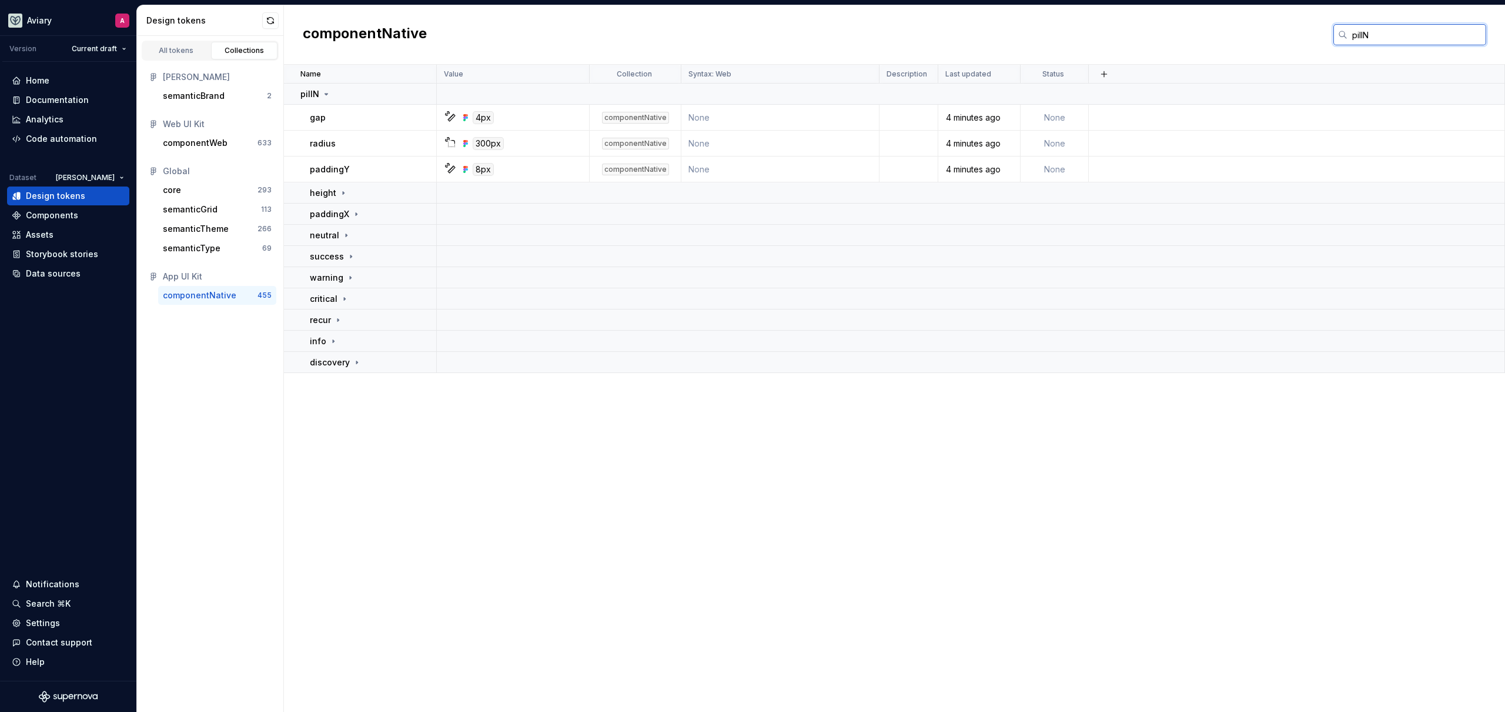
type input "pillN"
click at [446, 432] on div "Name Value Collection Syntax: Web Description Last updated Status pillN gap 4px…" at bounding box center [894, 388] width 1221 height 647
click at [344, 194] on icon at bounding box center [343, 192] width 9 height 9
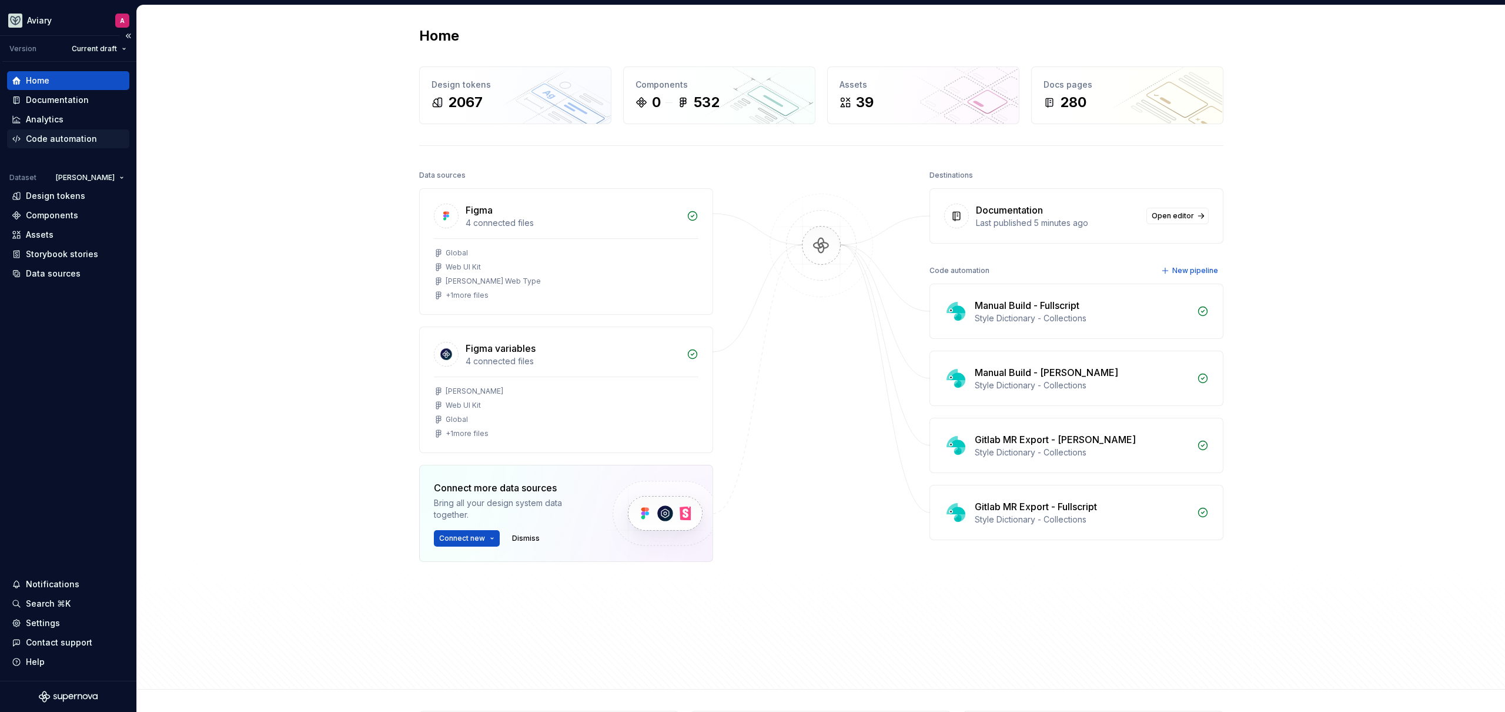
click at [74, 138] on div "Code automation" at bounding box center [61, 139] width 71 height 12
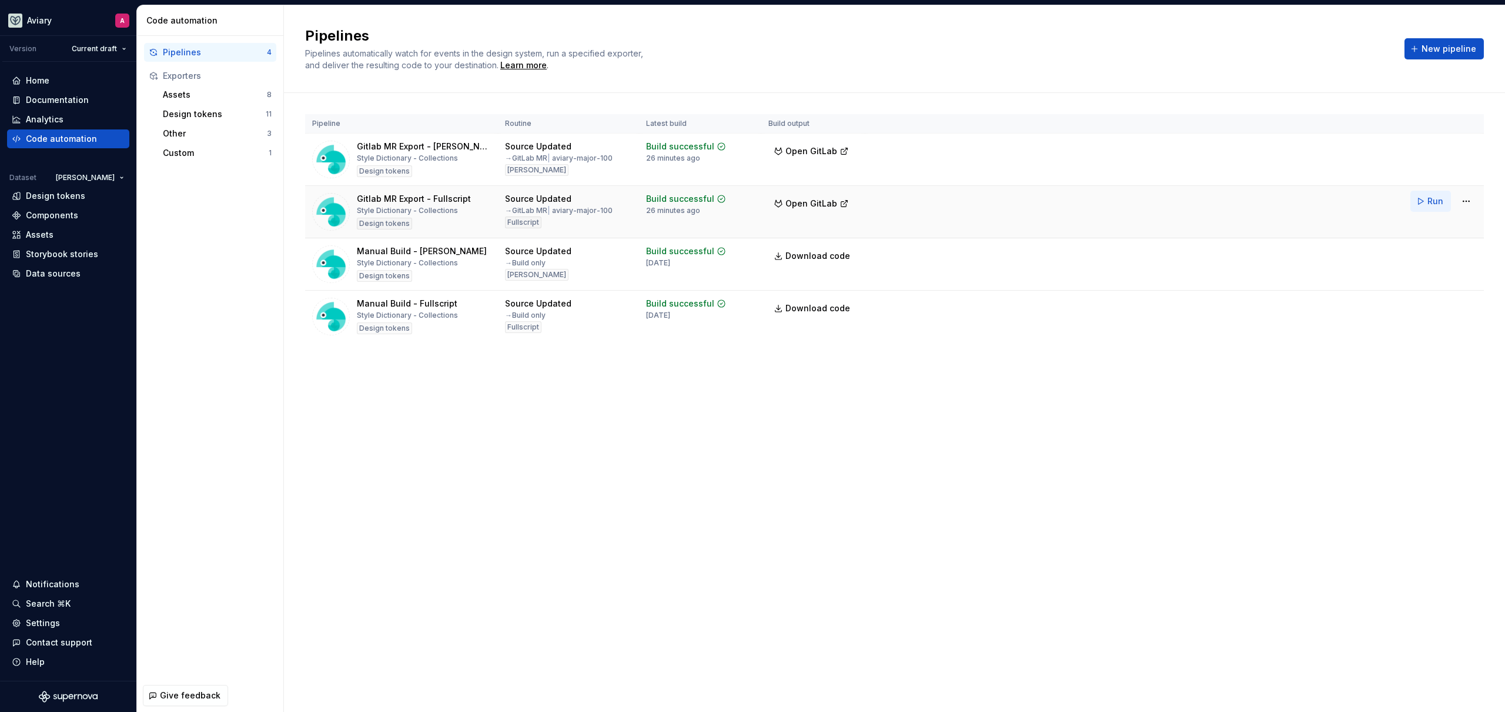
click at [1435, 202] on span "Run" at bounding box center [1436, 201] width 16 height 12
click at [1436, 146] on span "Run" at bounding box center [1436, 149] width 16 height 12
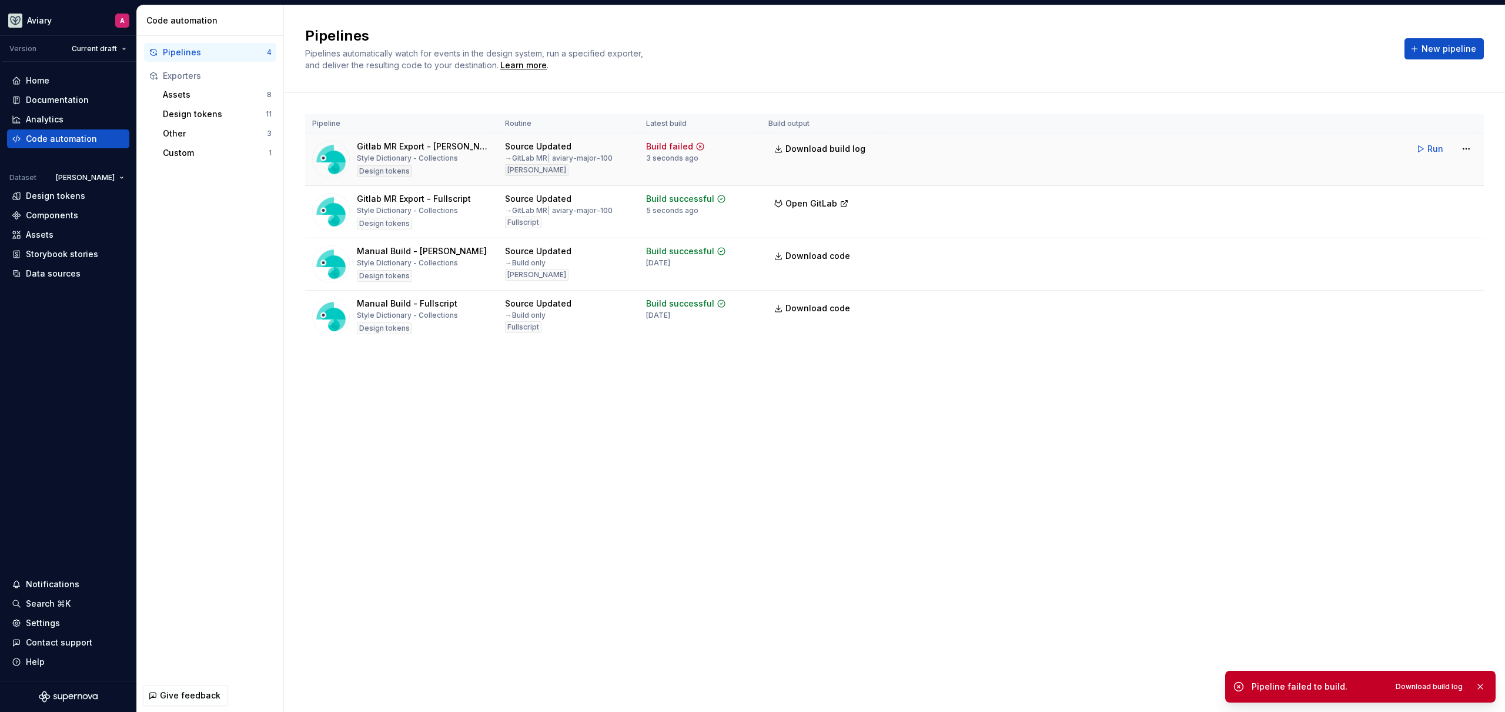
click at [1410, 146] on td "Run" at bounding box center [1182, 148] width 604 height 31
click at [1426, 144] on button "Run" at bounding box center [1431, 148] width 41 height 21
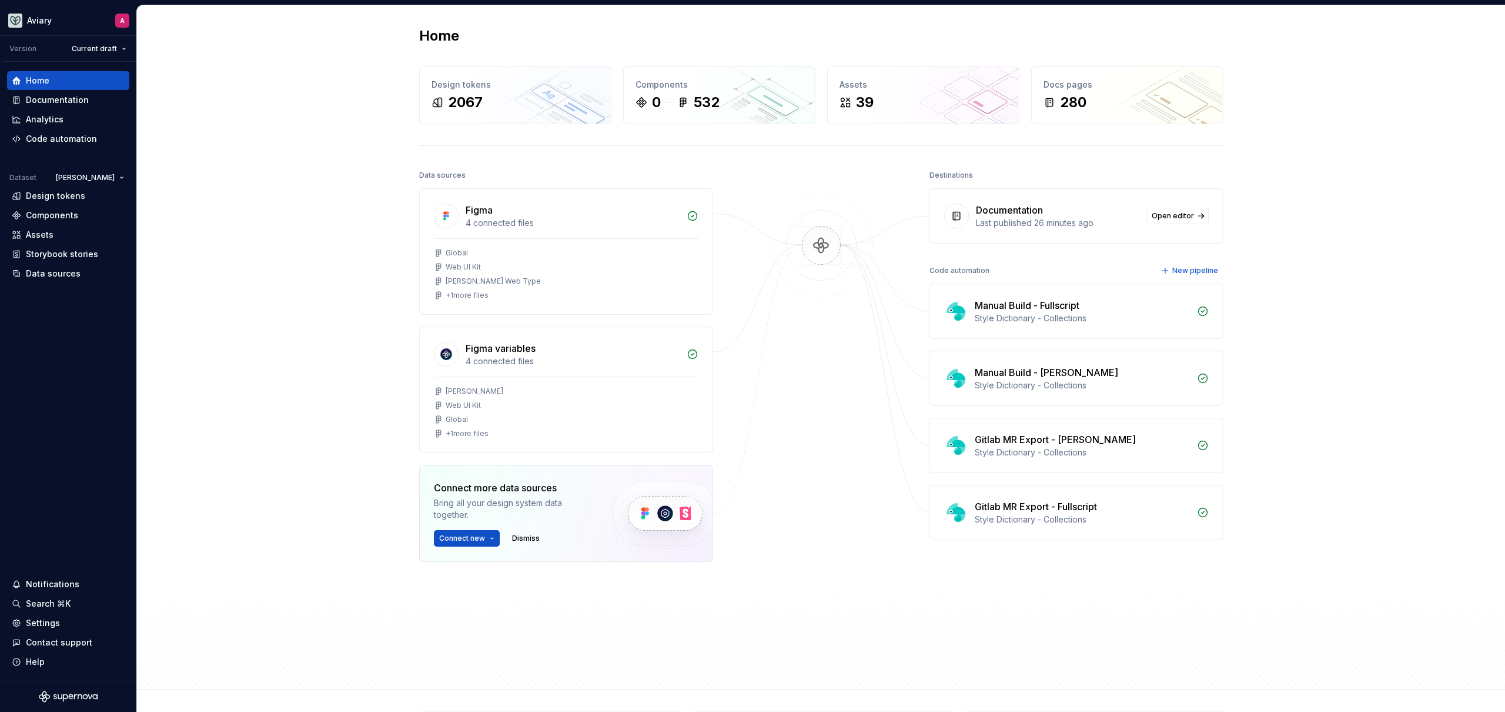
click at [191, 178] on div "Home Design tokens 2067 Components 0 532 Assets 39 Docs pages 280 Data sources …" at bounding box center [821, 347] width 1368 height 684
click at [64, 194] on div "Design tokens" at bounding box center [55, 196] width 59 height 12
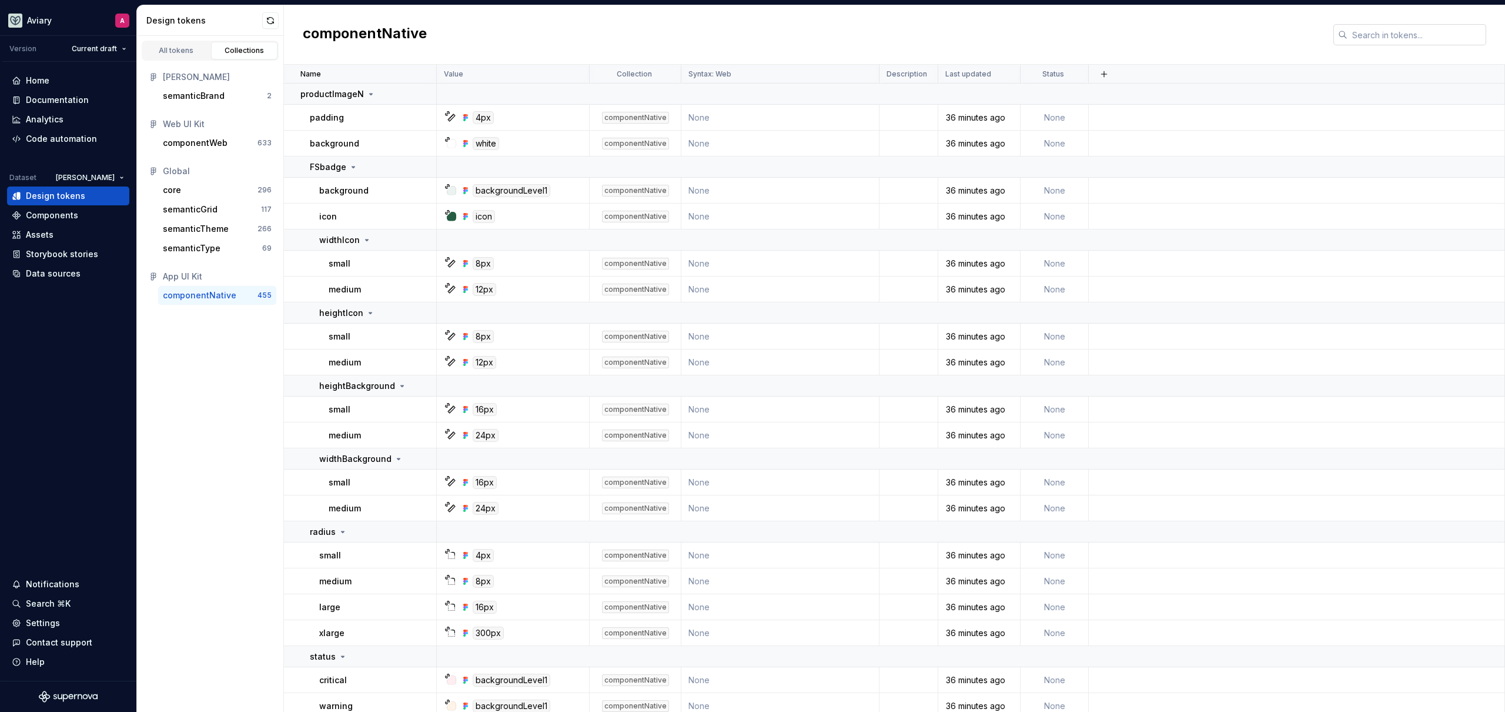
click at [1386, 37] on input "text" at bounding box center [1417, 34] width 139 height 21
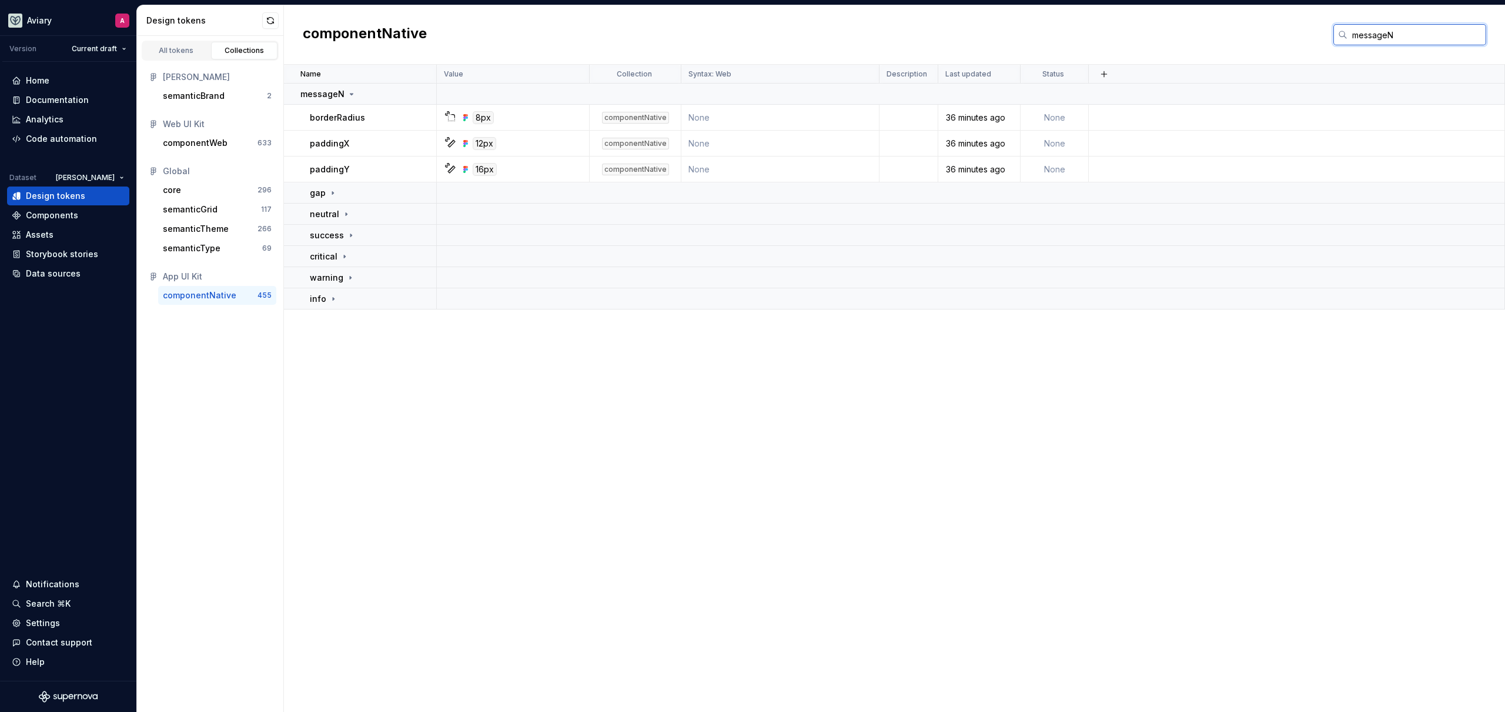
type input "messageN"
click at [366, 332] on div "Name Value Collection Syntax: Web Description Last updated Status messageN bord…" at bounding box center [894, 388] width 1221 height 647
click at [353, 238] on icon at bounding box center [350, 235] width 9 height 9
click at [342, 279] on icon at bounding box center [344, 282] width 9 height 9
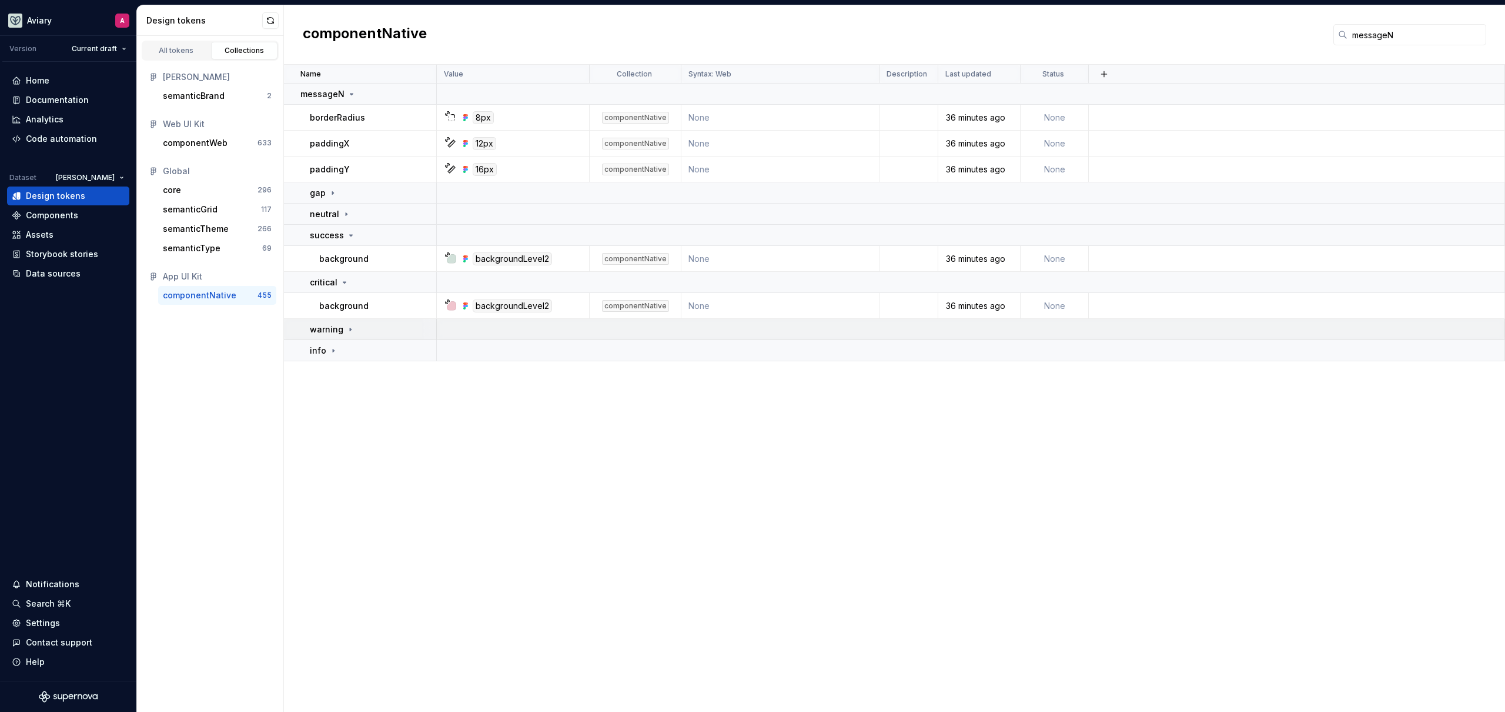
click at [346, 328] on icon at bounding box center [350, 329] width 9 height 9
click at [346, 216] on icon at bounding box center [346, 213] width 9 height 9
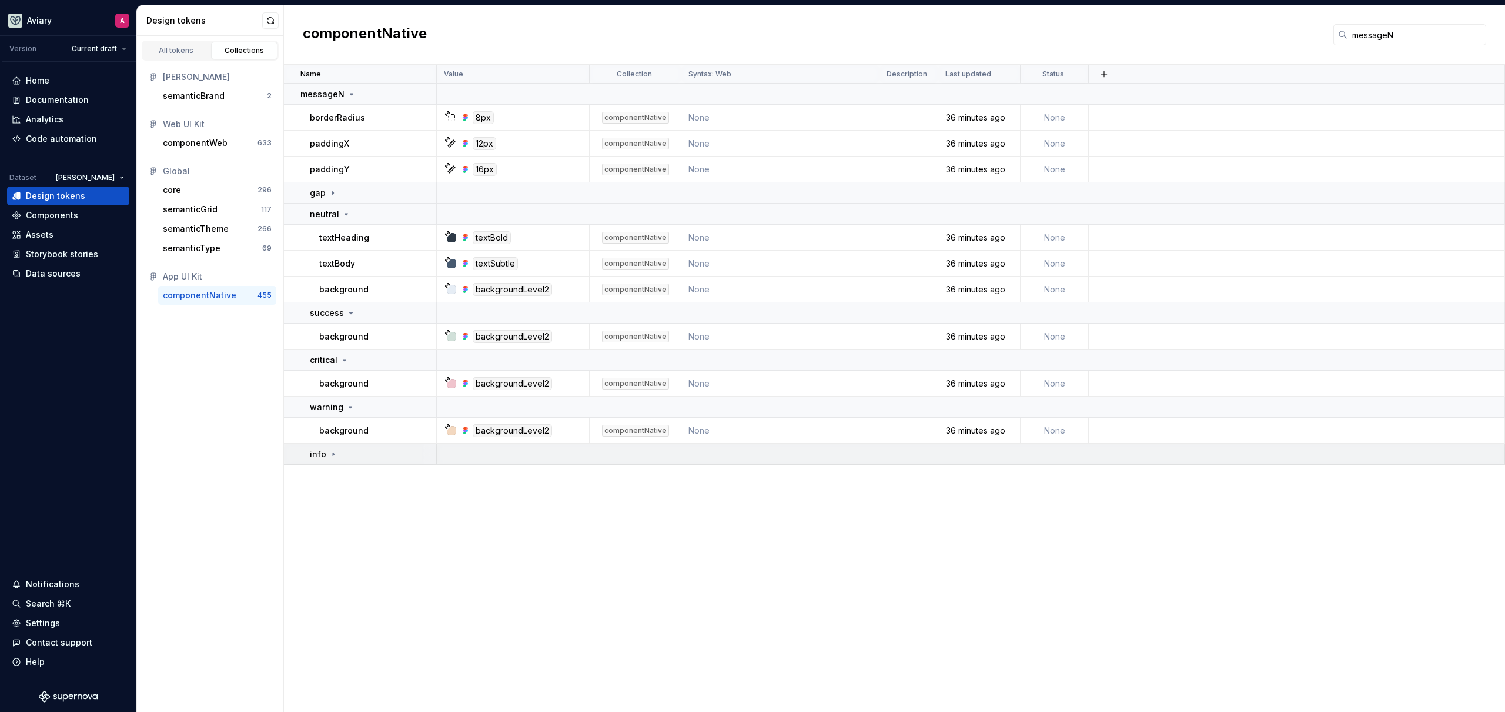
click at [333, 453] on icon at bounding box center [333, 453] width 1 height 3
click at [349, 93] on icon at bounding box center [351, 93] width 9 height 9
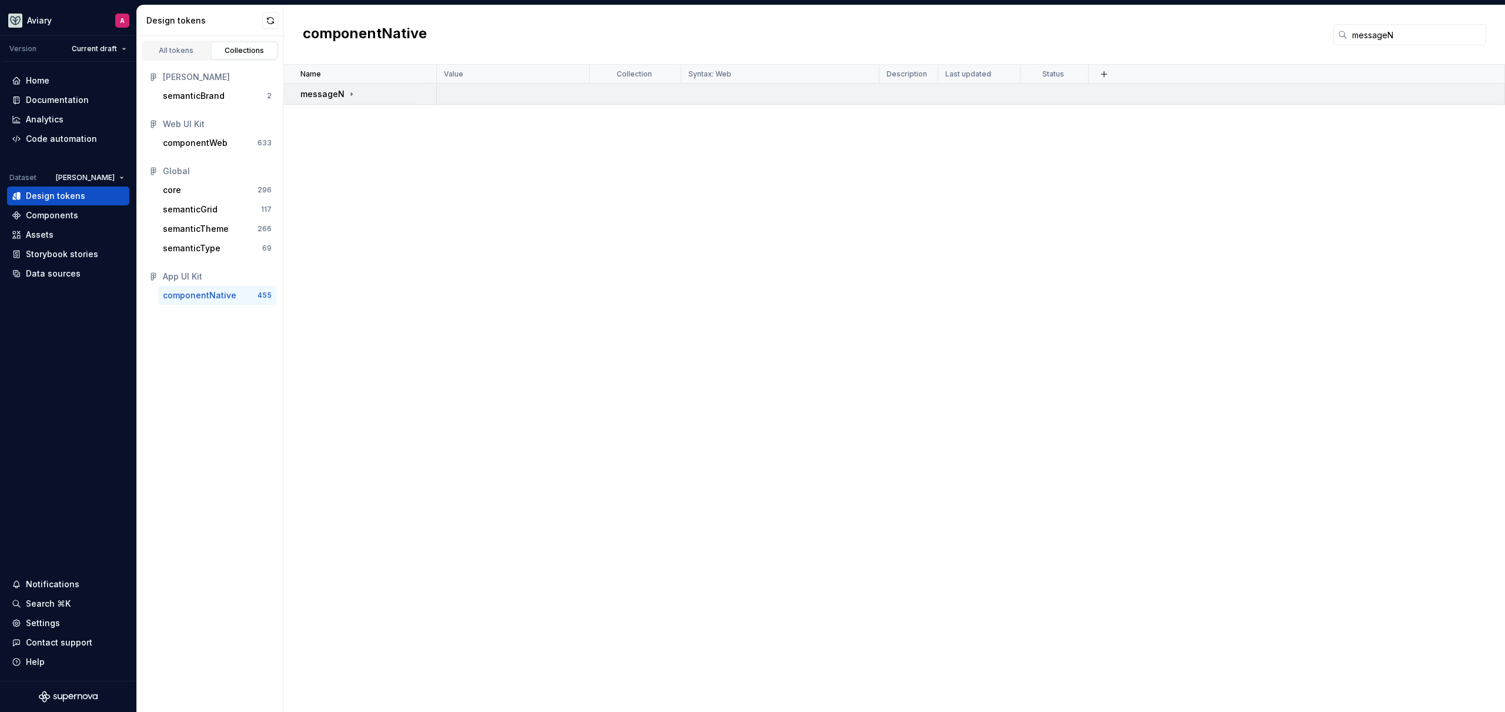
click at [351, 92] on icon at bounding box center [351, 93] width 1 height 3
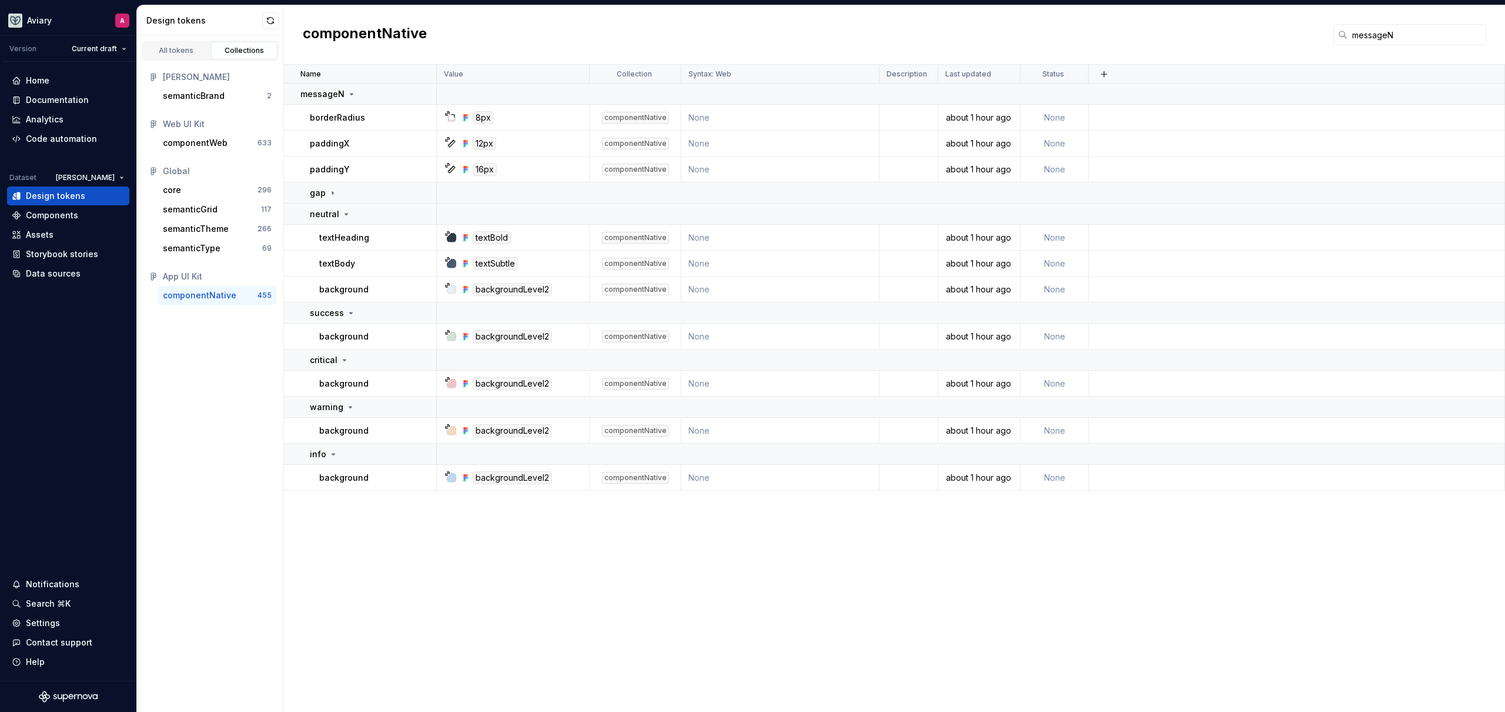
drag, startPoint x: 609, startPoint y: 640, endPoint x: 609, endPoint y: 610, distance: 30.0
click at [609, 640] on div "Name Value Collection Syntax: Web Description Last updated Status messageN bord…" at bounding box center [894, 388] width 1221 height 647
click at [601, 556] on div "Name Value Collection Syntax: Web Description Last updated Status messageN bord…" at bounding box center [894, 388] width 1221 height 647
